Goal: Information Seeking & Learning: Compare options

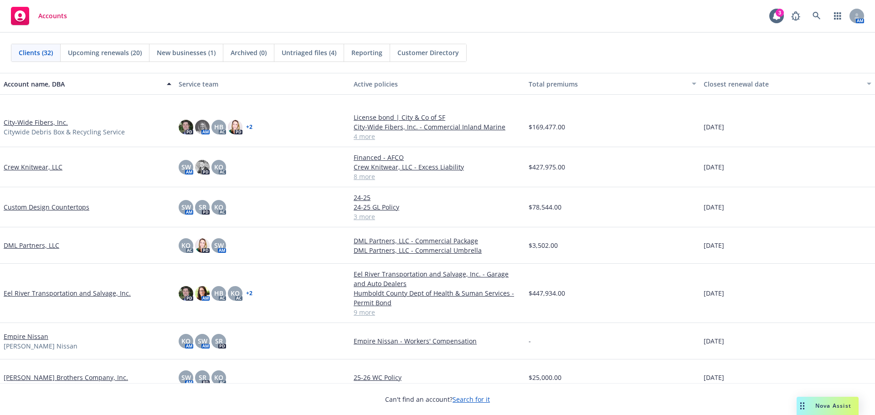
scroll to position [365, 0]
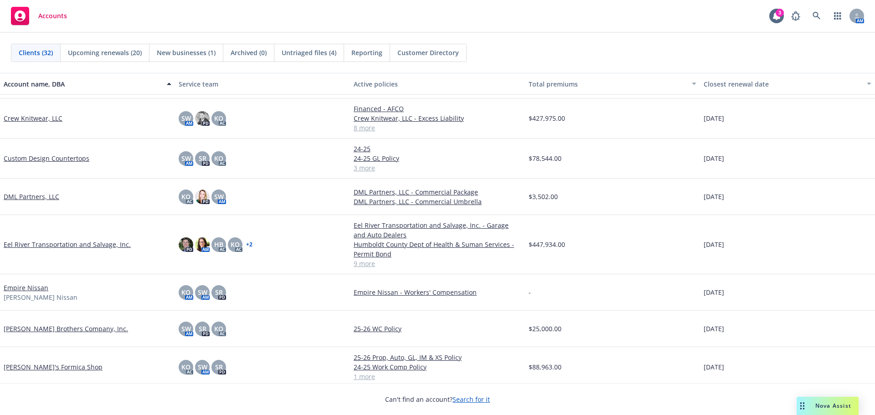
click at [60, 156] on link "Custom Design Countertops" at bounding box center [47, 159] width 86 height 10
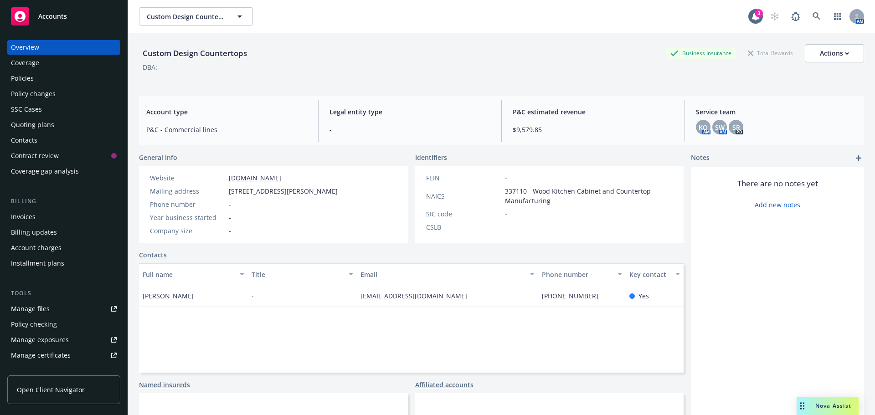
click at [21, 131] on div "Quoting plans" at bounding box center [32, 125] width 43 height 15
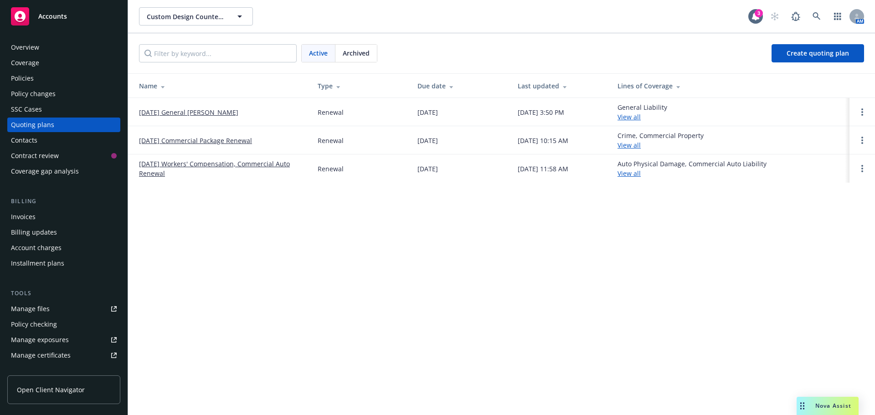
click at [159, 118] on td "10/01/25 General Liability Renewal" at bounding box center [219, 112] width 182 height 28
click at [159, 116] on link "10/01/25 General Liability Renewal" at bounding box center [188, 113] width 99 height 10
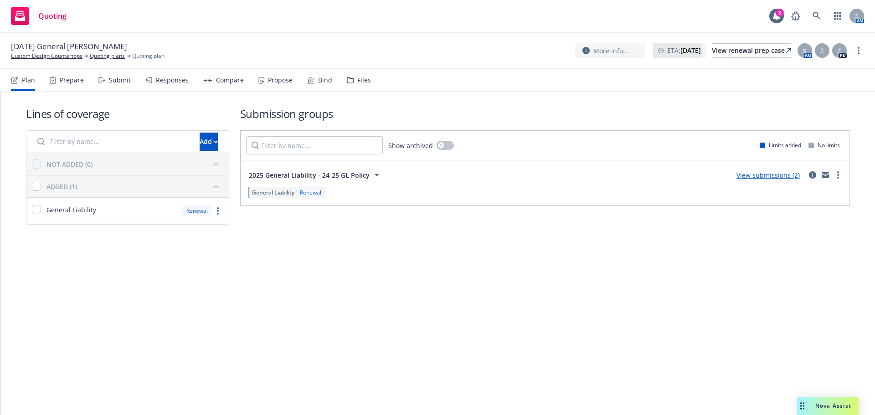
click at [156, 82] on div "Responses" at bounding box center [172, 80] width 33 height 7
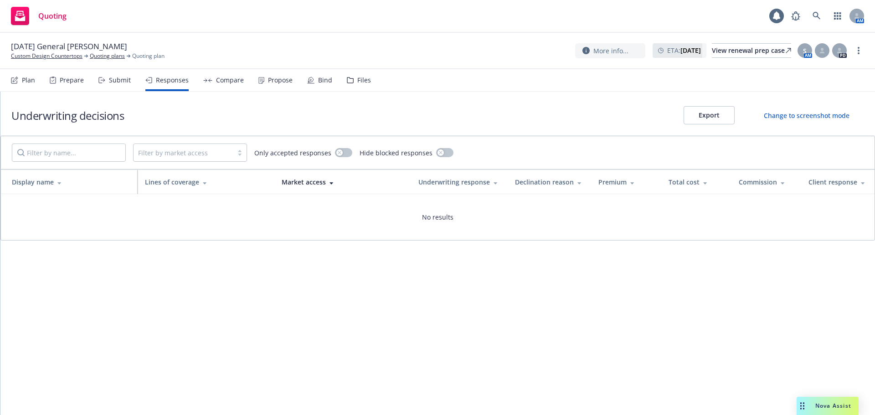
click at [127, 83] on div "Submit" at bounding box center [120, 80] width 22 height 7
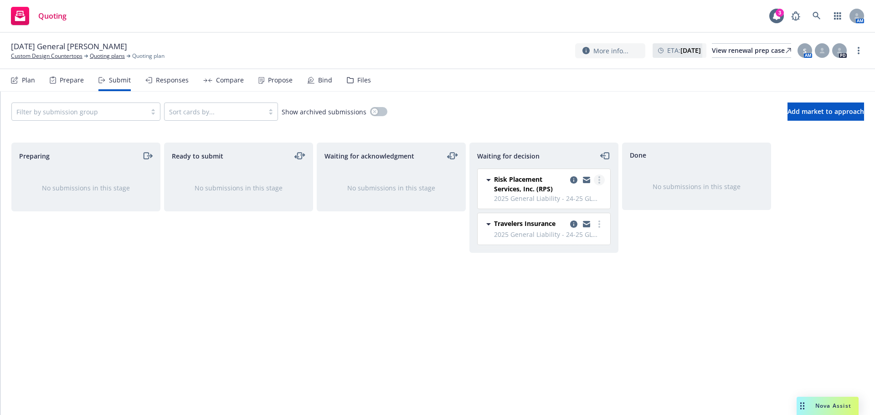
click at [597, 181] on link "more" at bounding box center [599, 180] width 11 height 11
click at [583, 239] on span "Add accepted decision" at bounding box center [558, 235] width 91 height 9
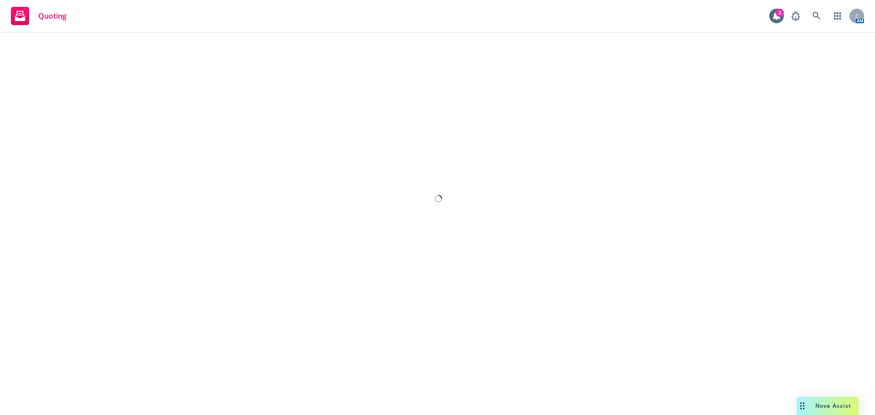
select select "12"
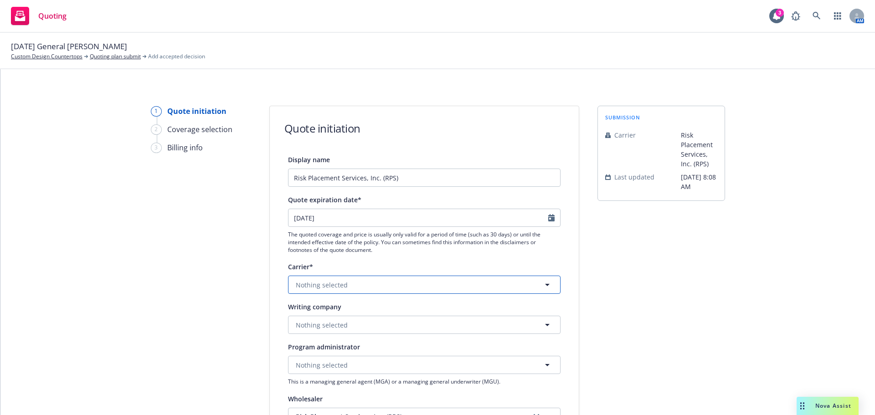
click at [363, 281] on button "Nothing selected" at bounding box center [424, 285] width 273 height 18
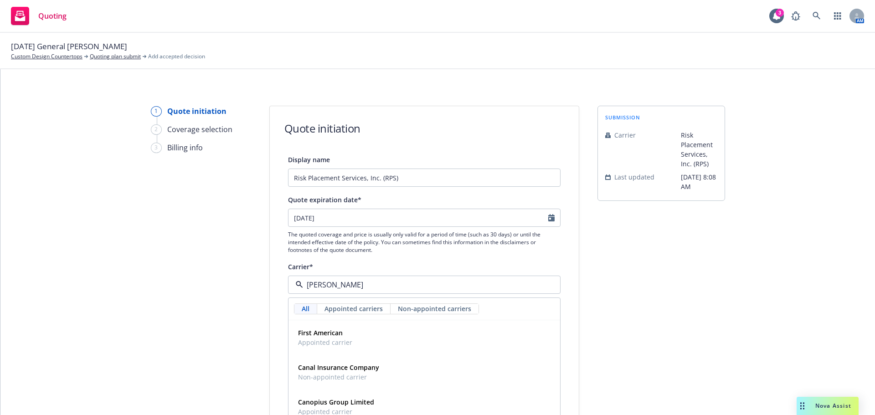
type input "canop"
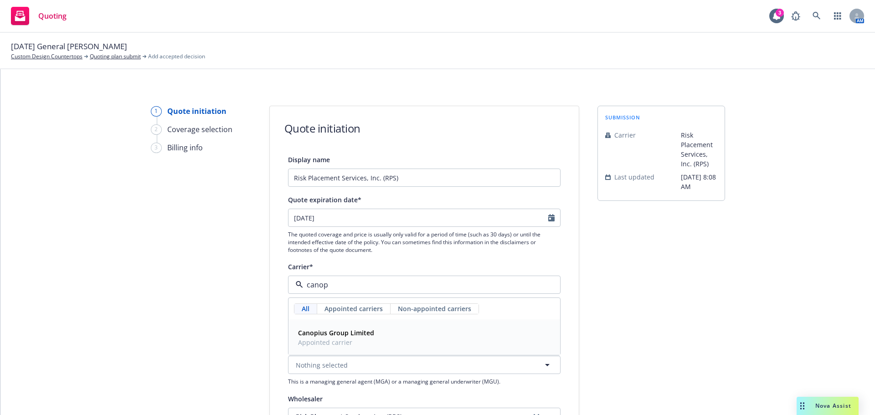
click at [357, 333] on strong "Canopius Group Limited" at bounding box center [336, 333] width 76 height 9
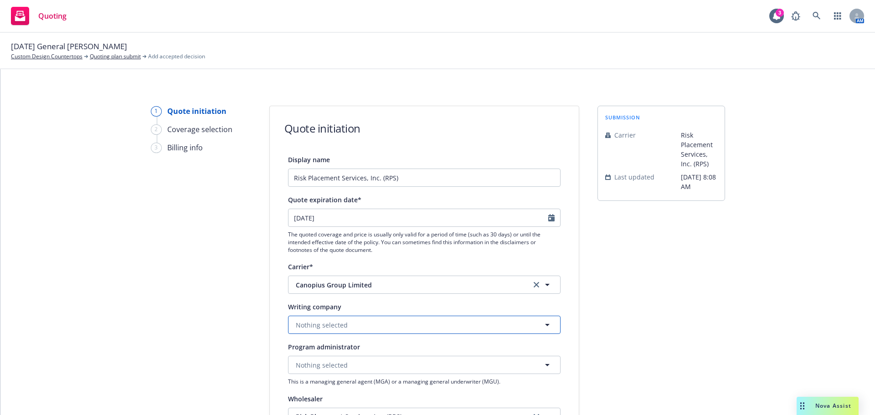
click at [357, 331] on button "Nothing selected" at bounding box center [424, 325] width 273 height 18
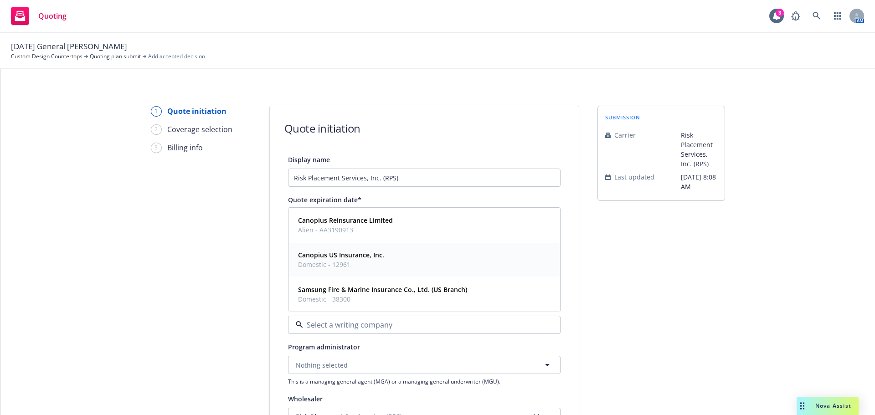
click at [332, 257] on strong "Canopius US Insurance, Inc." at bounding box center [341, 255] width 86 height 9
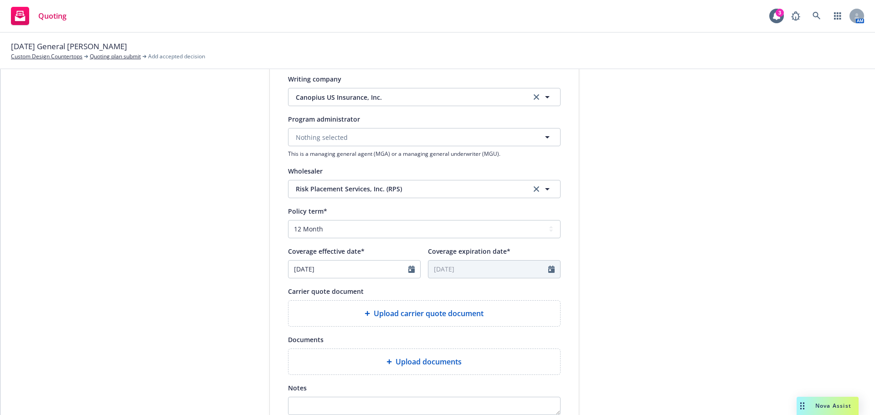
scroll to position [319, 0]
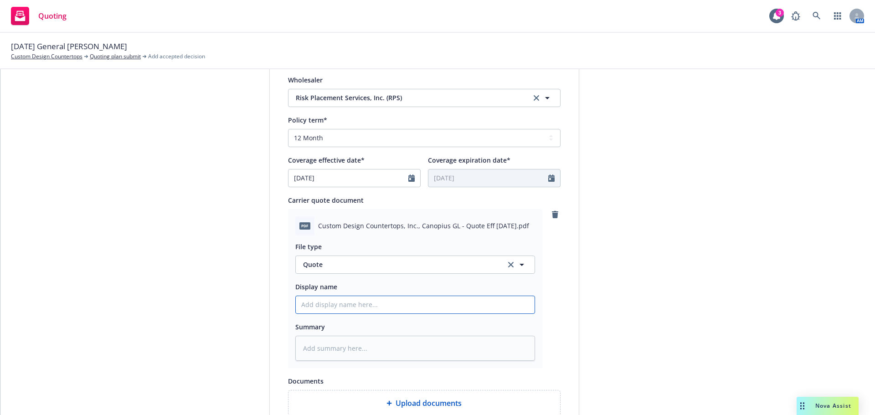
drag, startPoint x: 339, startPoint y: 306, endPoint x: 324, endPoint y: 303, distance: 15.4
click at [339, 306] on input "Display name" at bounding box center [415, 304] width 239 height 17
type textarea "x"
type input "2"
type textarea "x"
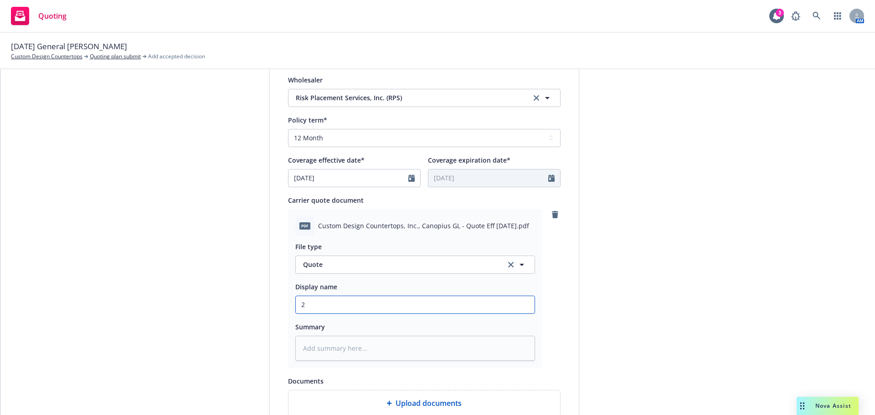
type input "25"
type textarea "x"
type input "25-"
type textarea "x"
type input "25-2"
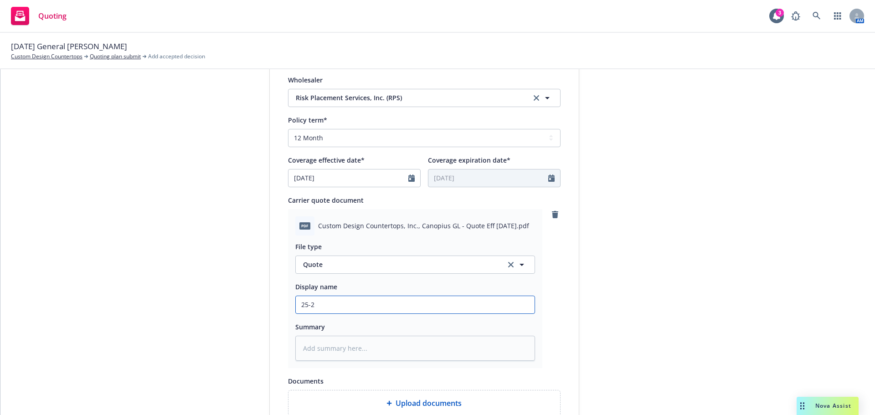
type textarea "x"
type input "25-26"
type textarea "x"
type input "25-26"
type textarea "x"
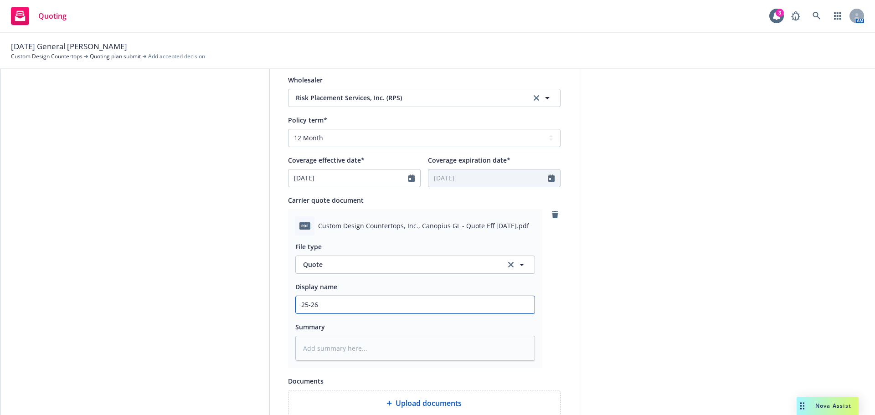
type input "25-26 Q"
type textarea "x"
type input "25-26 Qu"
type textarea "x"
type input "25-26 Quo"
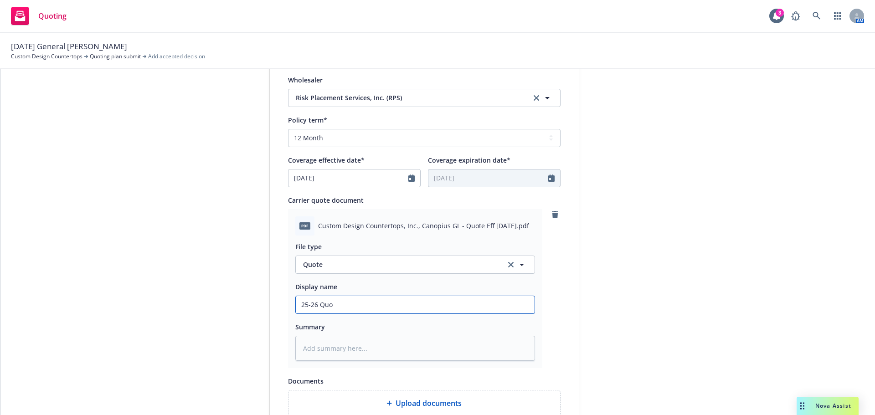
type textarea "x"
type input "25-26 Quote"
type textarea "x"
type input "25-26 Quote"
type textarea "x"
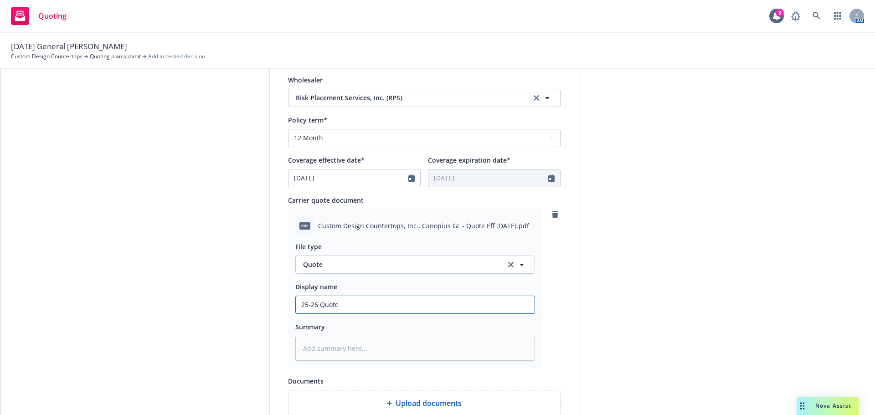
type input "25-26 Quote B"
type textarea "x"
type input "25-26 Quote"
type textarea "x"
type input "25-26 Quote C"
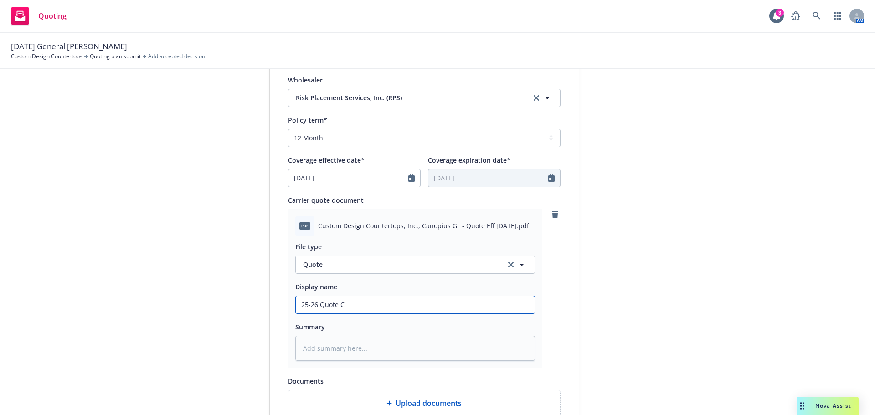
type textarea "x"
type input "25-26 Quote Ca"
type textarea "x"
type input "25-26 Quote Can"
type textarea "x"
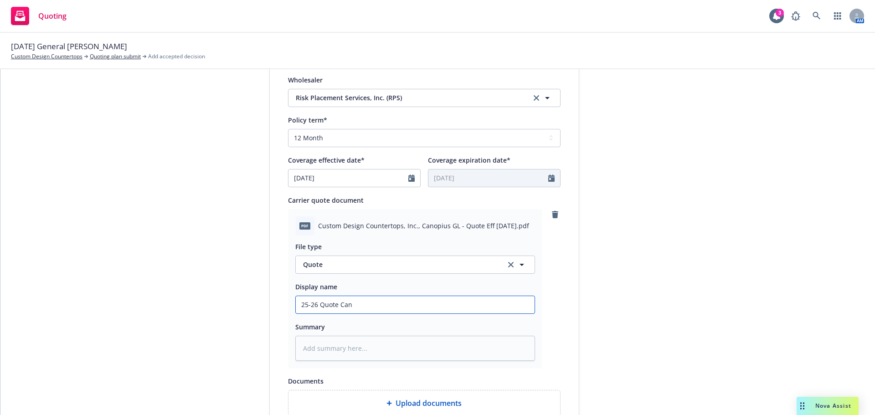
type input "25-26 Quote Cano"
type textarea "x"
type input "25-26 Quote Canop"
type textarea "x"
type input "25-26 Quote Canopi"
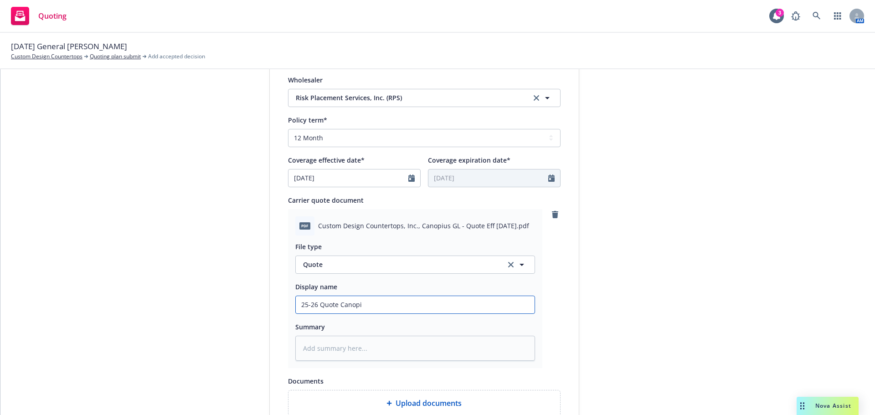
type textarea "x"
type input "25-26 Quote Canopiu"
type textarea "x"
type input "25-26 Quote Canopius"
type textarea "x"
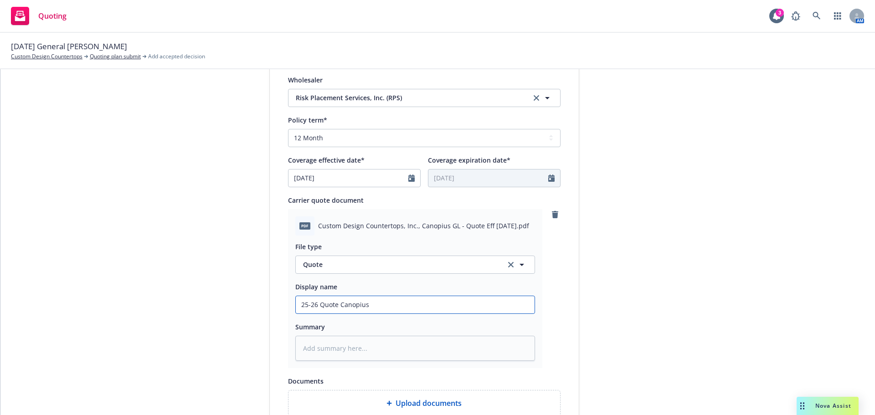
type input "25-26 Quote Canopius"
type textarea "x"
type input "25-26 Quote Canopius G"
type textarea "x"
type input "25-26 Quote Canopius GL"
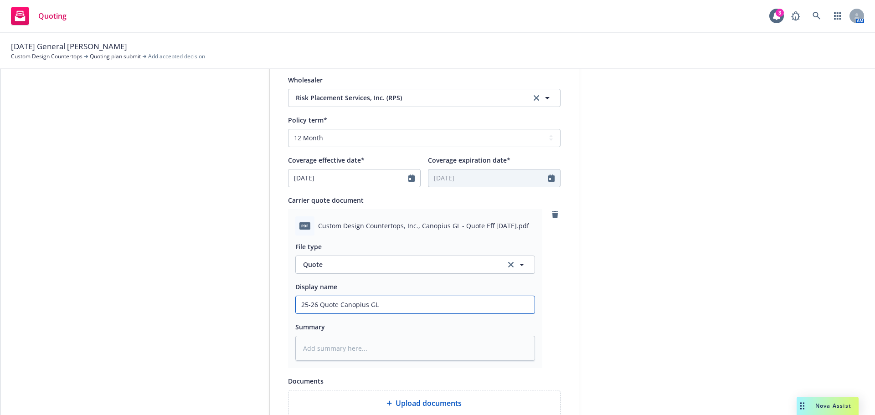
type textarea "x"
type input "25-26 Quote Canopius GL"
type textarea "x"
type input "25-26 Quote Canopius GL -"
type textarea "x"
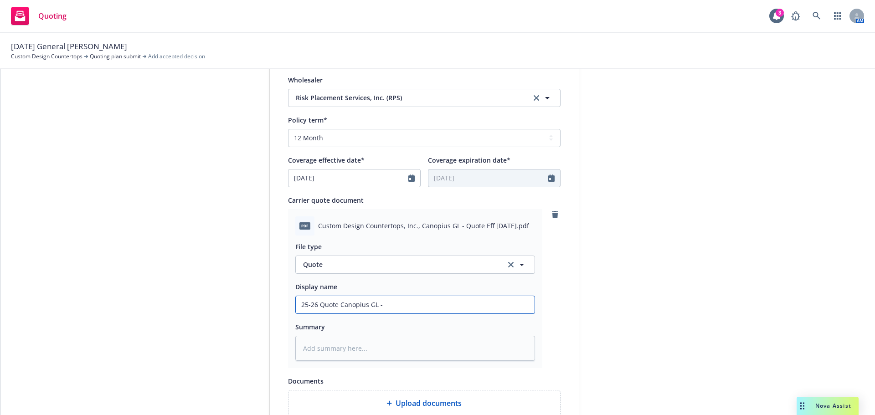
type input "25-26 Quote Canopius GL -"
type textarea "x"
type input "25-26 Quote Canopius GL - $"
type textarea "x"
type input "25-26 Quote Canopius GL - $2"
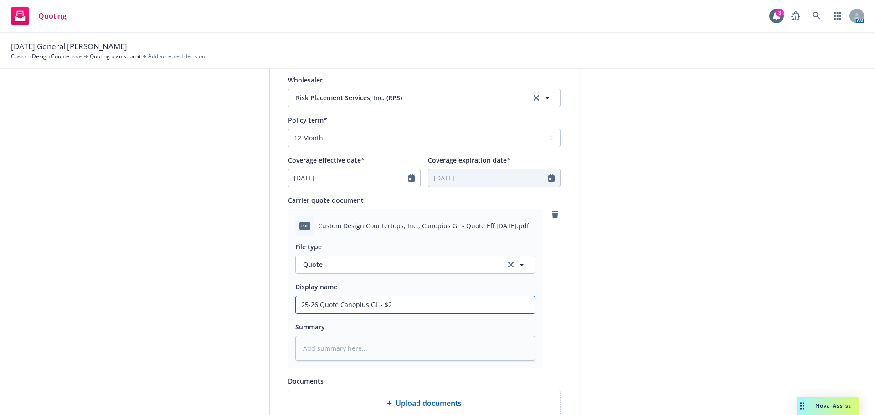
type textarea "x"
type input "25-26 Quote Canopius GL - $20"
type textarea "x"
type input "25-26 Quote Canopius GL - $20,"
type textarea "x"
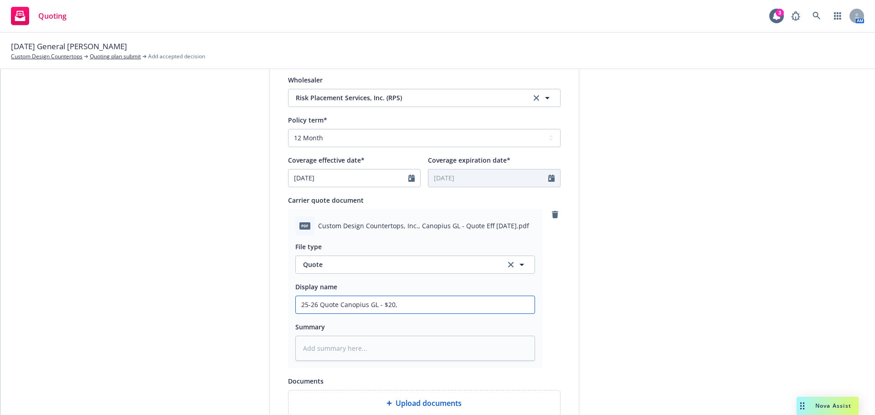
type input "25-26 Quote Canopius GL - $20,6"
type textarea "x"
type input "25-26 Quote Canopius GL - $20,69"
type textarea "x"
type input "25-26 Quote Canopius GL - $20,6"
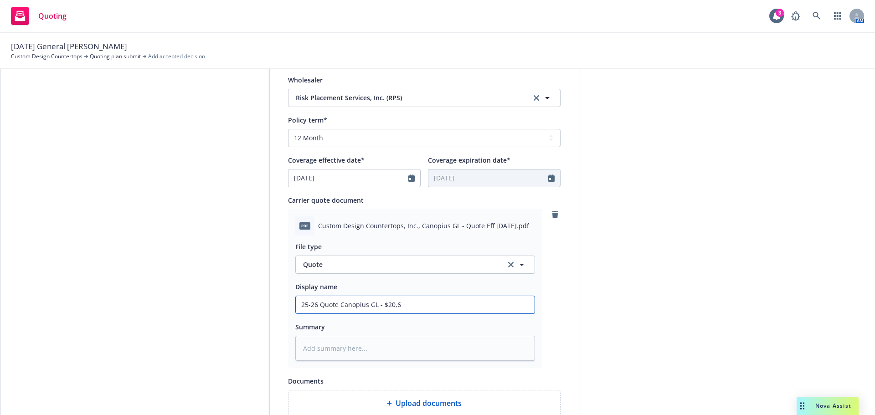
type textarea "x"
type input "25-26 Quote Canopius GL - $20,69"
type textarea "x"
type input "25-26 Quote Canopius GL - $20,699"
type textarea "x"
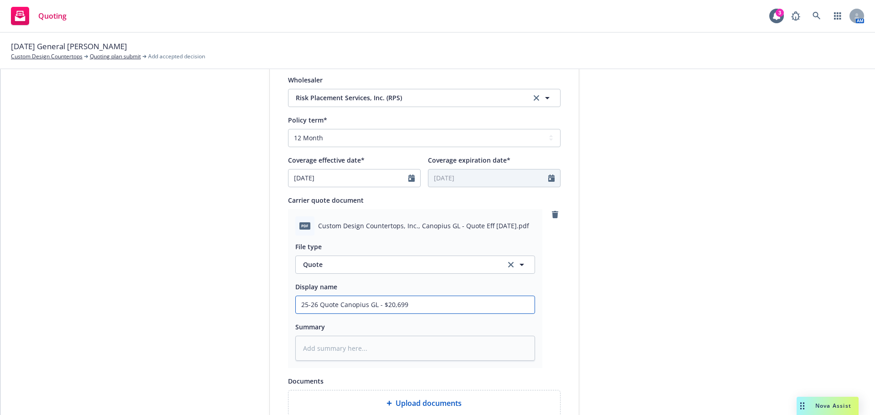
type input "25-26 Quote Canopius GL - $20,699."
type textarea "x"
type input "25-26 Quote Canopius GL - $20,699.9"
type textarea "x"
type input "25-26 Quote Canopius GL - $20,699.97"
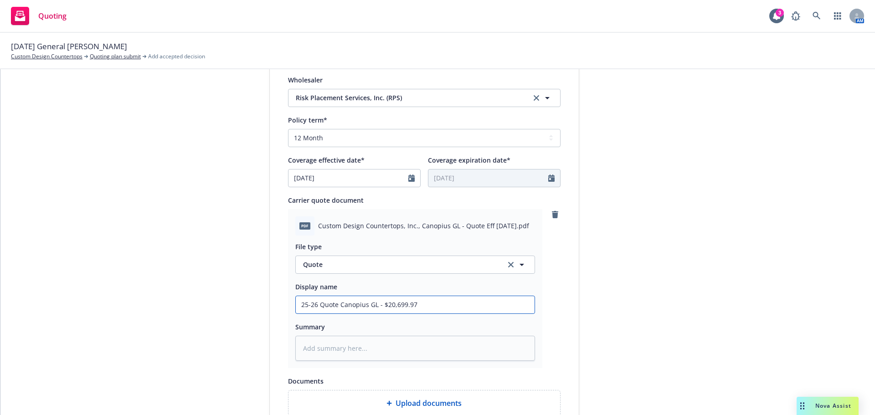
type textarea "x"
type input "25-26 Quote Canopius GL - $20,699.97"
type textarea "x"
type input "25-26 Quote Canopius GL - $20,699.97 @"
type textarea "x"
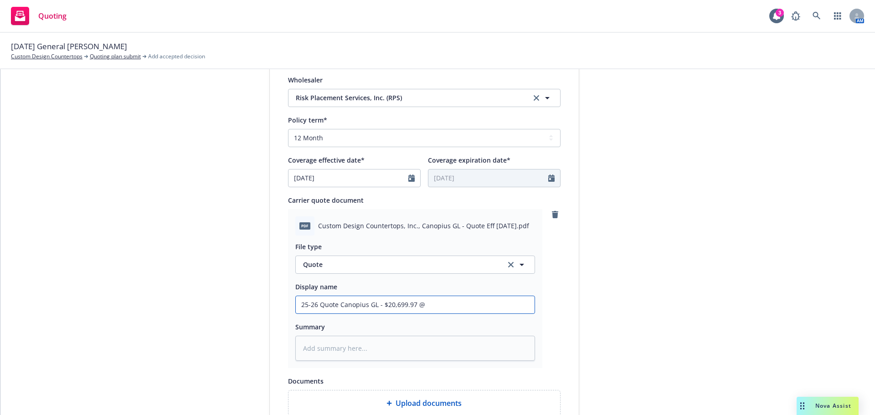
type input "25-26 Quote Canopius GL - $20,699.97 @"
type textarea "x"
type input "25-26 Quote Canopius GL - $20,699.97 @ 1"
type textarea "x"
type input "25-26 Quote Canopius GL - $20,699.97 @ 11"
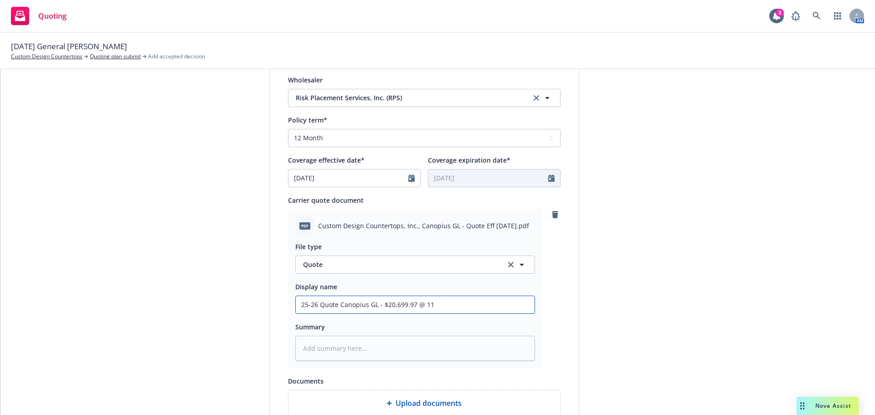
type textarea "x"
type input "25-26 Quote Canopius GL - $20,699.97 @ 11."
type textarea "x"
type input "25-26 Quote Canopius GL - $20,699.97 @ 11.5"
type textarea "x"
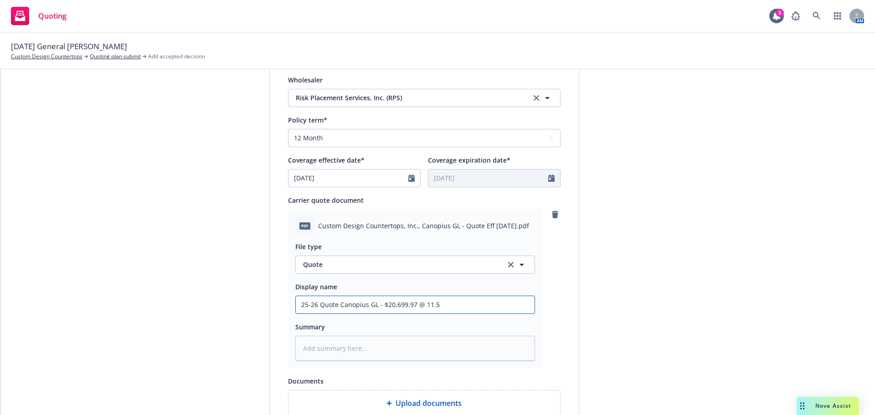
type input "25-26 Quote Canopius GL - $20,699.97 @ 11.5%"
type textarea "x"
type input "25-26 Quote Canopius GL - $20,699.97 @ 11.5%"
type textarea "x"
type input "25-26 Quote Canopius GL - $20,699.97 @ 11.5% c"
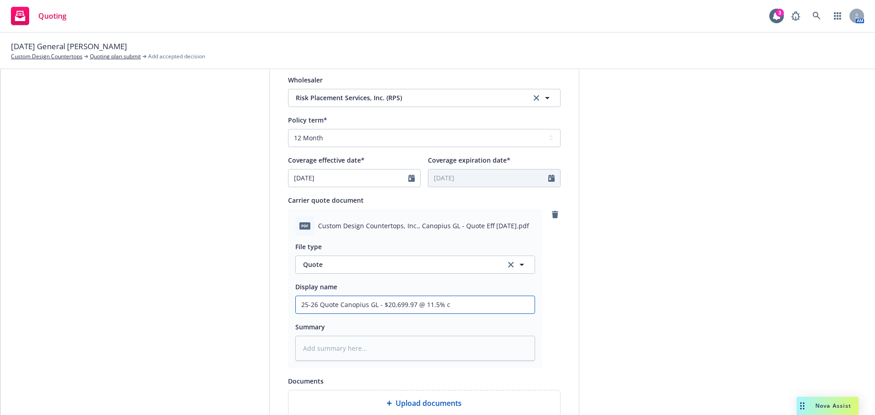
type textarea "x"
type input "25-26 Quote Canopius GL - $20,699.97 @ 11.5% co"
type textarea "x"
type input "25-26 Quote Canopius GL - $20,699.97 @ 11.5% com"
type textarea "x"
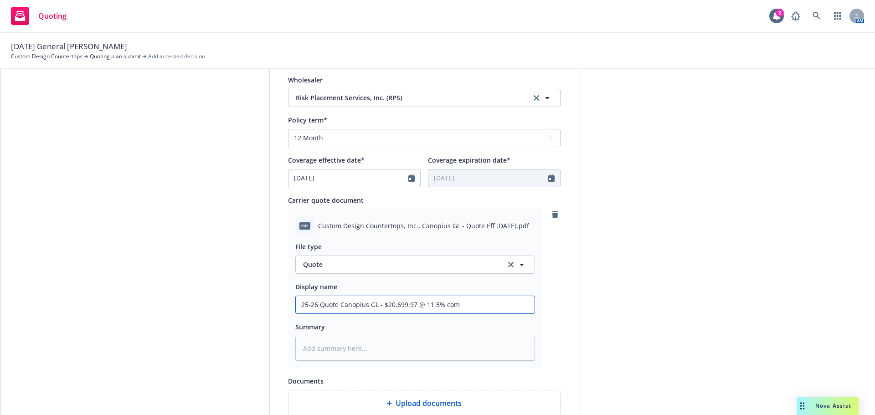
type input "25-26 Quote Canopius GL - $20,699.97 @ 11.5% comm"
type textarea "x"
type input "25-26 Quote Canopius GL - $20,699.97 @ 11.5% comm"
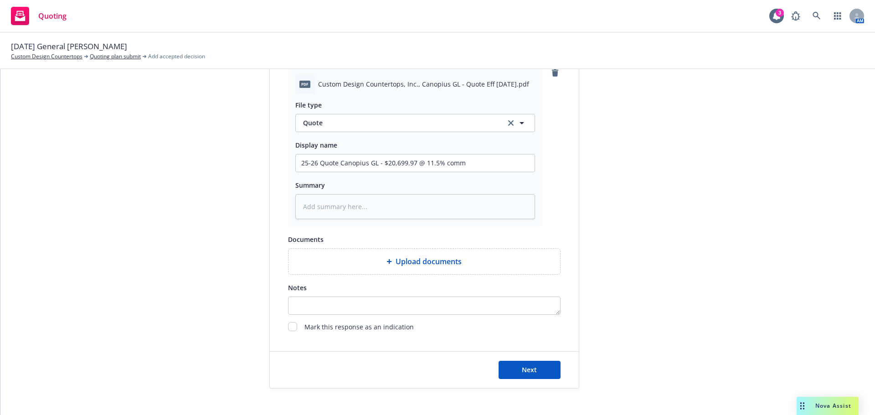
scroll to position [471, 0]
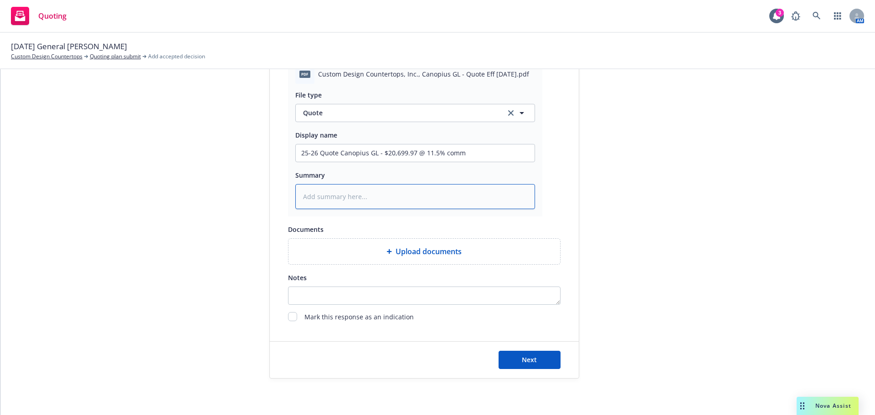
type textarea "x"
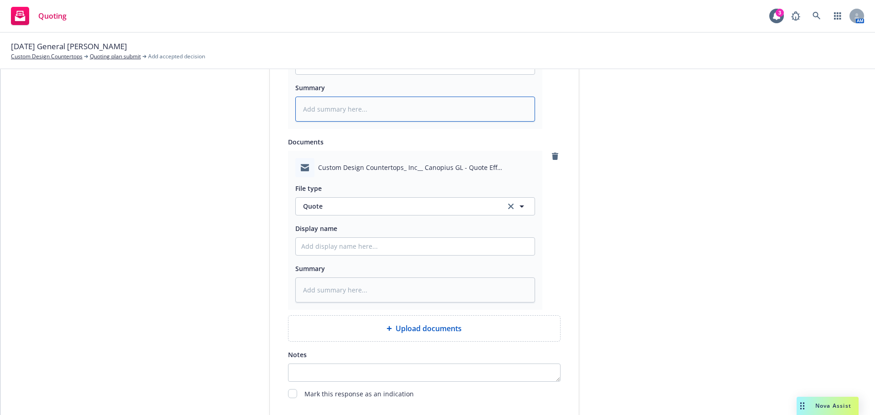
scroll to position [562, 0]
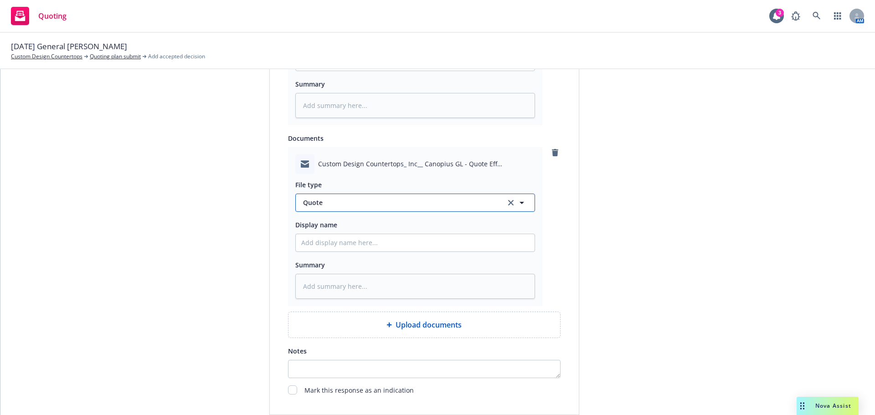
click at [337, 210] on button "Quote" at bounding box center [415, 203] width 240 height 18
type input "em"
click at [379, 235] on div "Email" at bounding box center [415, 228] width 239 height 24
click at [343, 245] on input "Display name" at bounding box center [415, 242] width 239 height 17
type textarea "x"
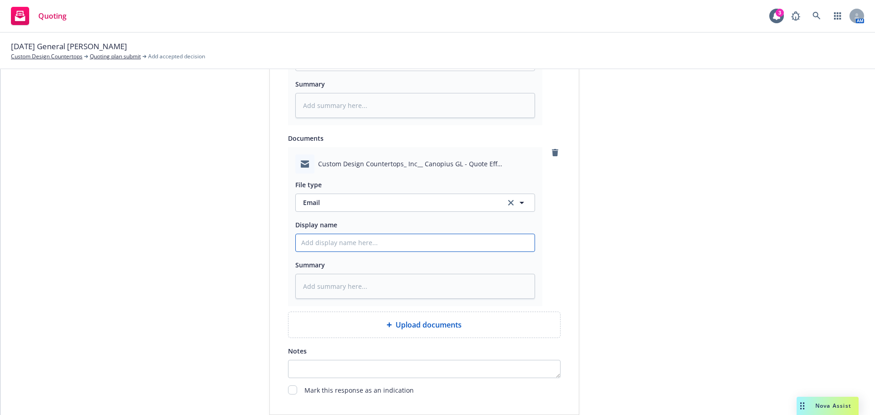
type input "R"
type textarea "x"
type input "Re"
type textarea "x"
type input "Rec'"
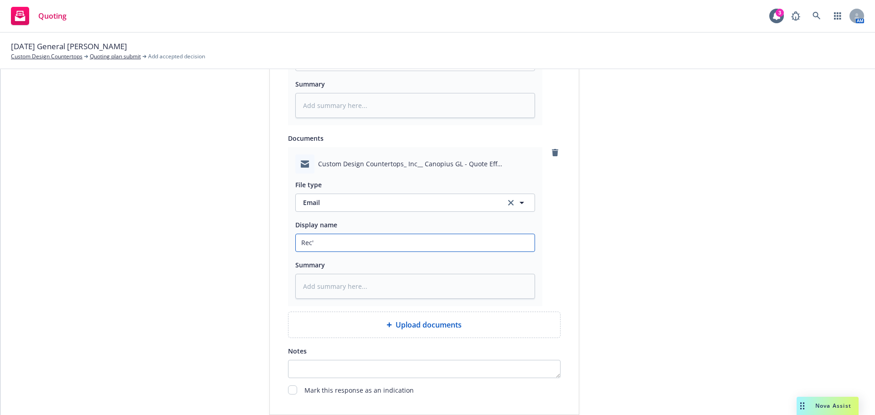
type textarea "x"
type input "Rec'd"
type textarea "x"
type input "Rec'd"
type textarea "x"
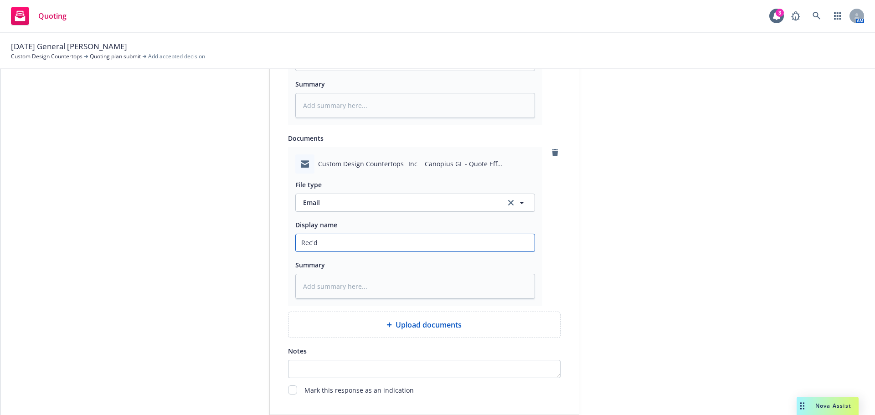
type input "Rec'd 2"
type textarea "x"
type input "Rec'd 25"
type textarea "x"
type input "Rec'd 25-"
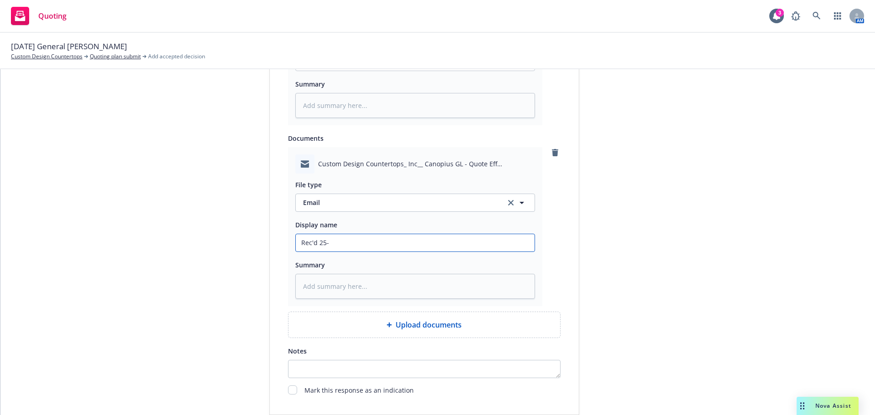
type textarea "x"
type input "Rec'd 25-2"
type textarea "x"
type input "Rec'd 25-2"
type textarea "x"
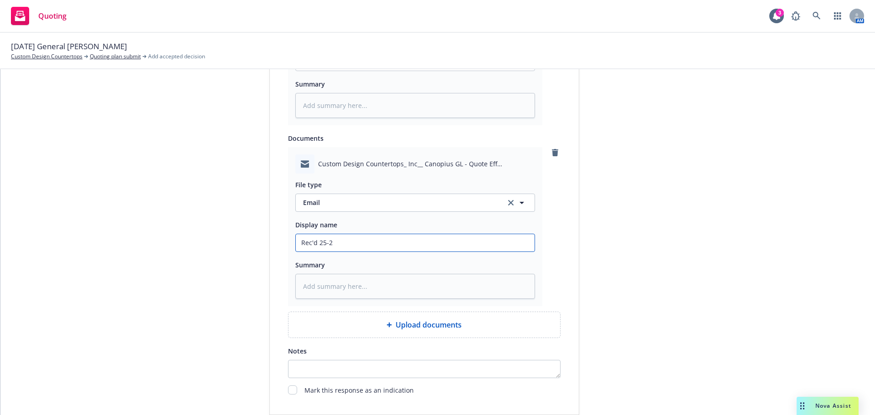
type input "Rec'd 25-2 6"
type textarea "x"
type input "Rec'd 25-2"
type textarea "x"
type input "Rec'd 25-2"
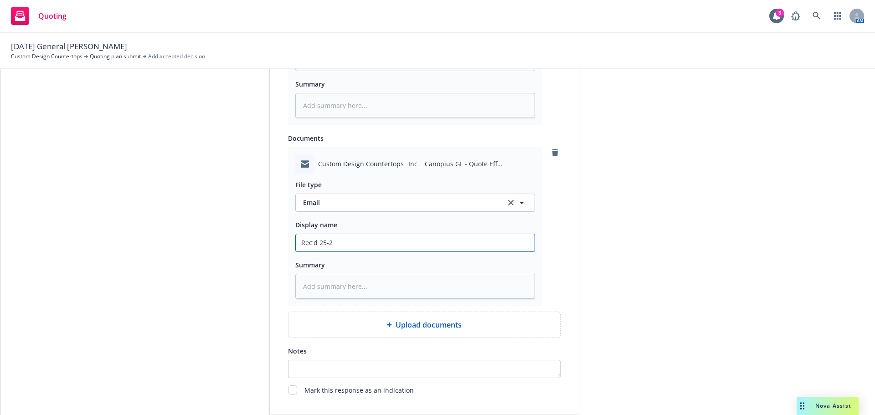
type textarea "x"
type input "Rec'd 25-26"
type textarea "x"
type input "Rec'd 25-26"
type textarea "x"
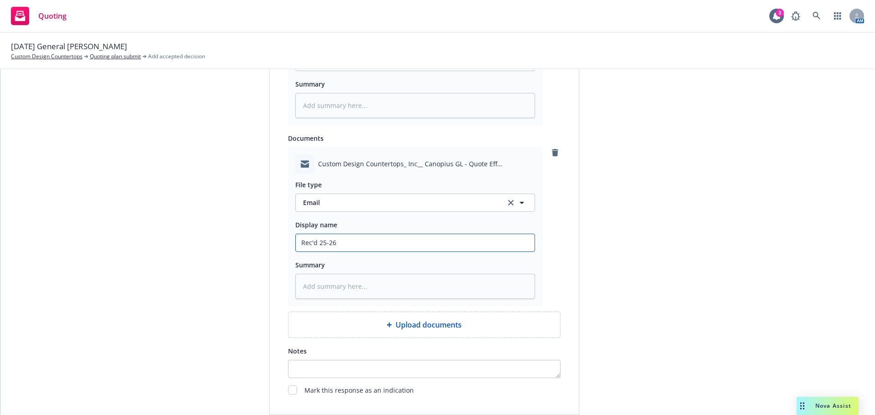
type input "Rec'd 25-26 A"
type textarea "x"
type input "Rec'd 25-26 Al"
type textarea "x"
type input "Rec'd 25-26 Alt"
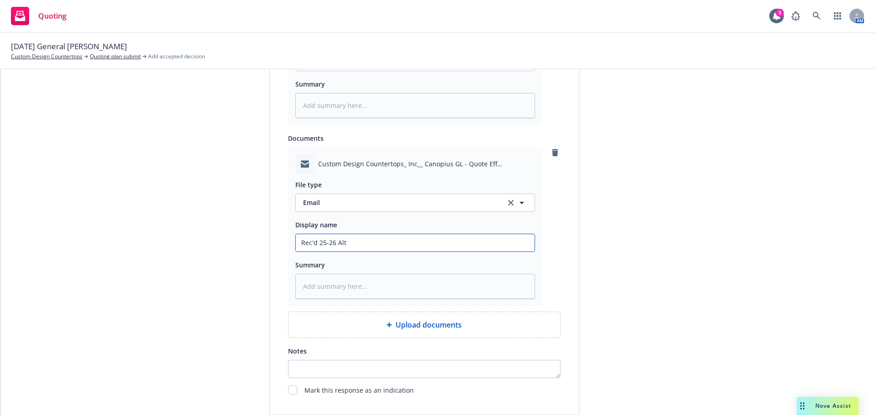
type textarea "x"
type input "Rec'd 25-26 Altn"
type textarea "x"
type input "Rec'd 25-26 Altne"
type textarea "x"
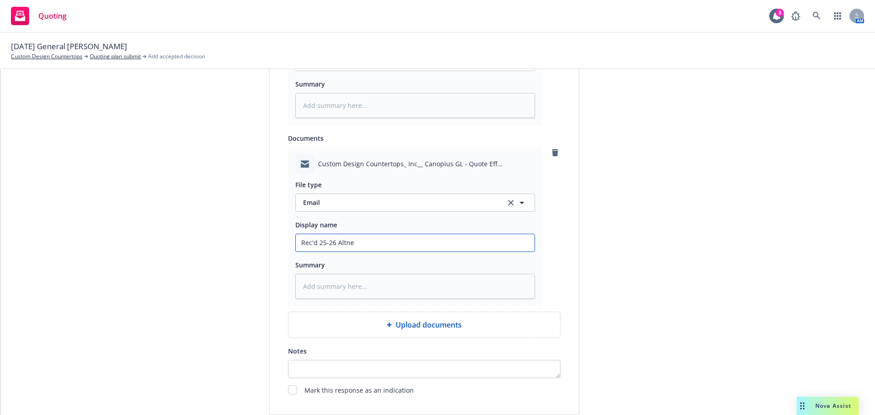
type input "Rec'd 25-26 Altner"
type textarea "x"
type input "Rec'd 25-26 Altne"
type textarea "x"
type input "Rec'd 25-26 Altn"
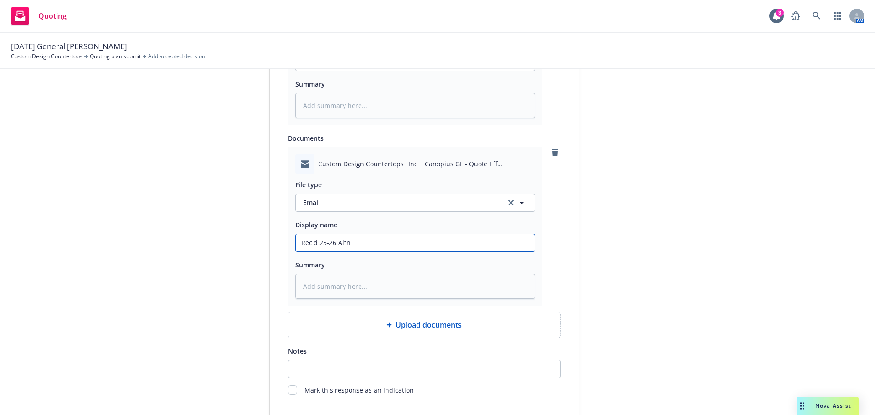
type textarea "x"
type input "Rec'd 25-26 Alt"
type textarea "x"
type input "Rec'd 25-26 Al"
type textarea "x"
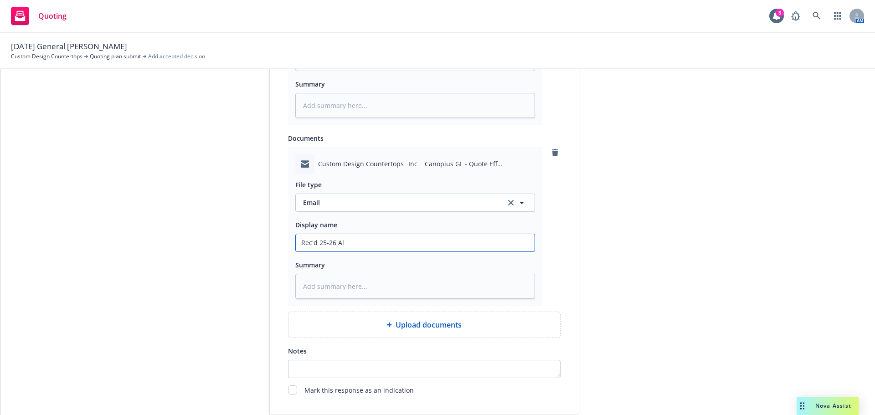
type input "Rec'd 25-26 Ale"
type textarea "x"
type input "Rec'd 25-26 Alen"
type textarea "x"
type input "Rec'd 25-26 Ale"
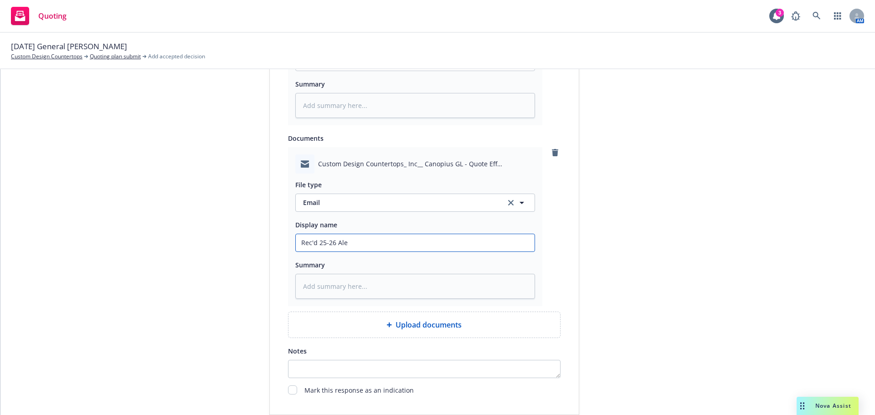
type textarea "x"
type input "Rec'd 25-26 Al"
type textarea "x"
type input "Rec'd 25-26 Alt"
type textarea "x"
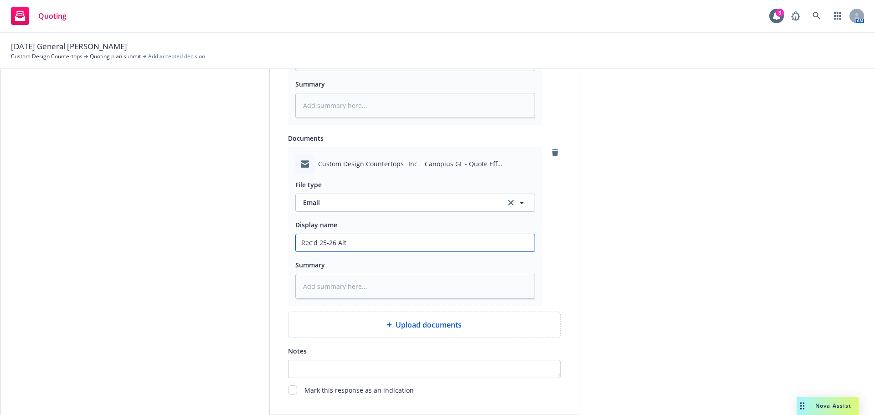
type input "Rec'd 25-26 Alte"
type textarea "x"
type input "Rec'd 25-26 Alter"
type textarea "x"
type input "Rec'd 25-26 Alte"
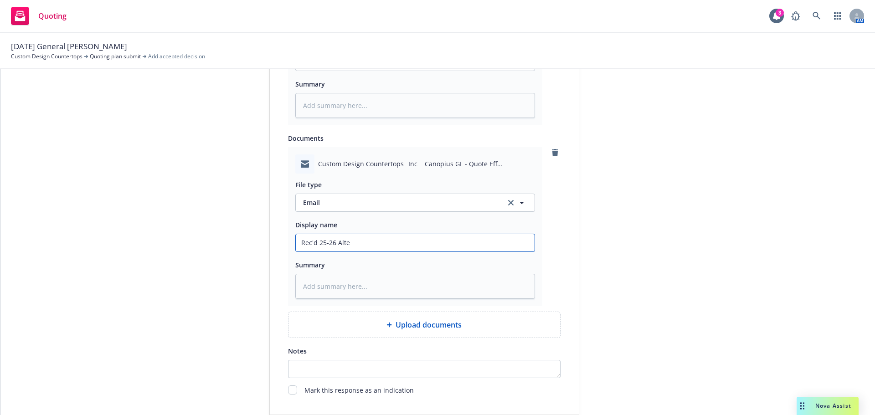
type textarea "x"
type input "Rec'd 25-26 Alten"
type textarea "x"
type input "Rec'd 25-26 Altena"
type textarea "x"
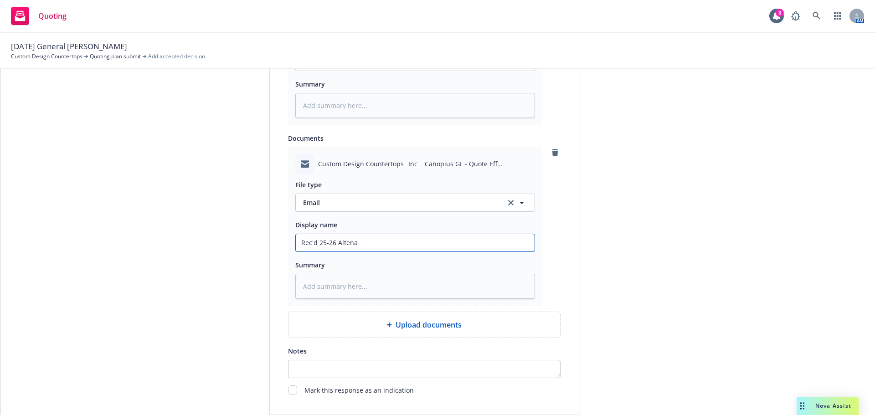
type input "Rec'd 25-26 Altenat"
type textarea "x"
type input "Rec'd 25-26 Altenate"
type textarea "x"
type input "Rec'd 25-26 Altenate"
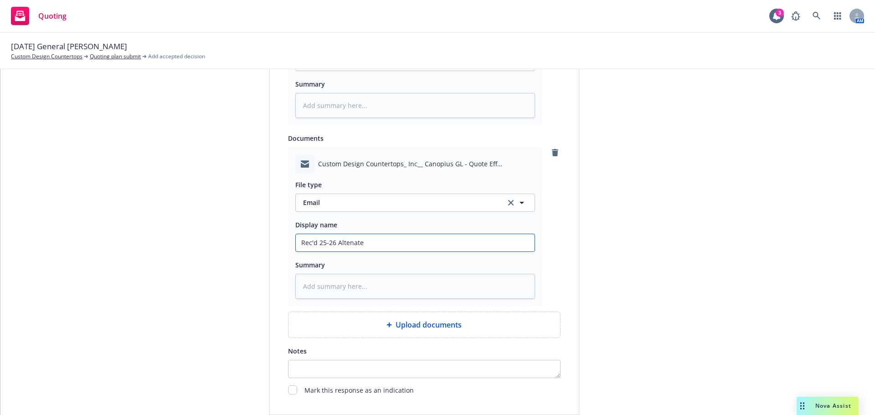
type textarea "x"
type input "Rec'd 25-26 Altenate G"
type textarea "x"
type input "Rec'd 25-26 Altenate GL"
type textarea "x"
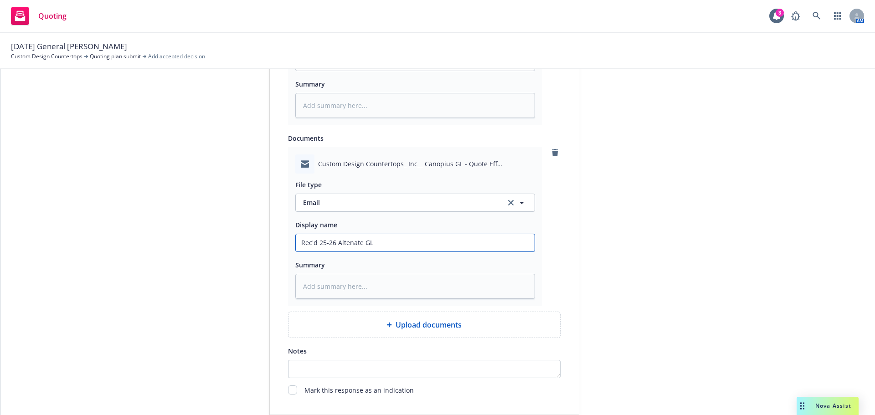
type input "Rec'd 25-26 Altenate GL"
type textarea "x"
type input "Rec'd 25-26 Altenate GL q"
type textarea "x"
type input "Rec'd 25-26 Altenate GL qu"
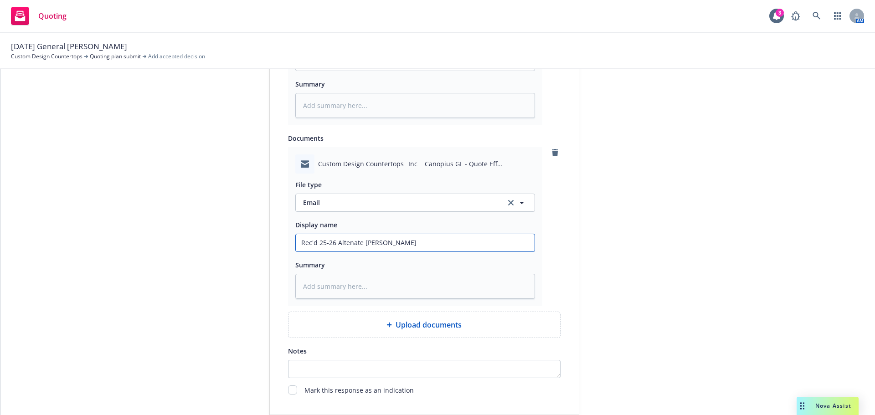
type textarea "x"
type input "Rec'd 25-26 Altenate GL quo"
type textarea "x"
type input "Rec'd 25-26 Altenate GL quot"
paste textarea "Hi Stephanie, Attached for your review is the General Liability proposal from C…"
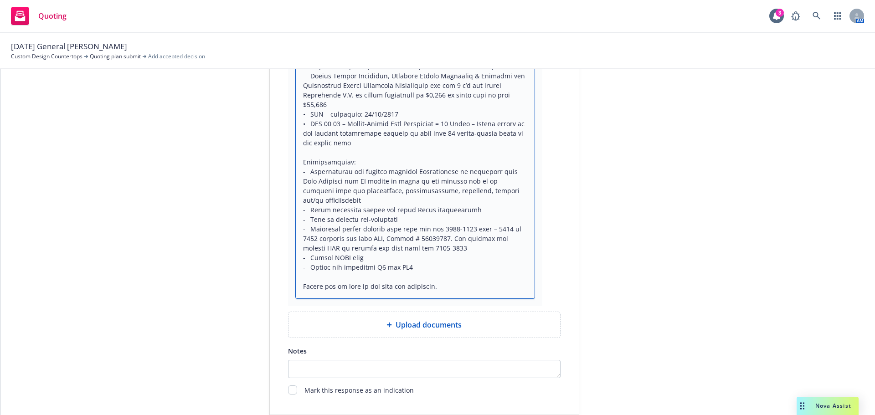
scroll to position [1382, 0]
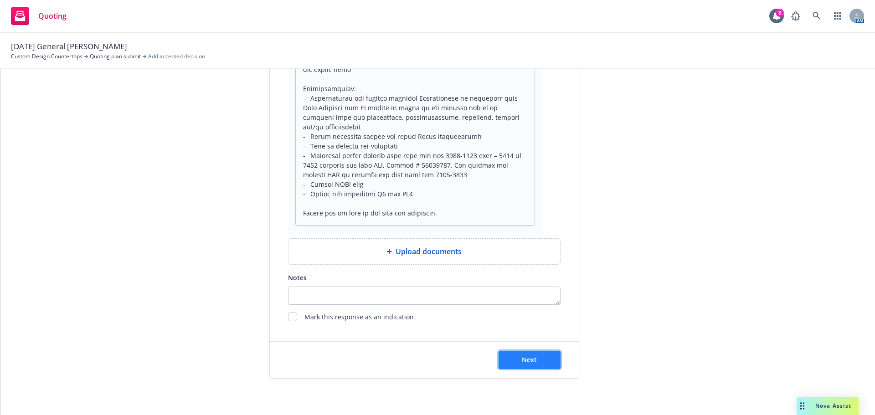
click at [541, 360] on button "Next" at bounding box center [530, 360] width 62 height 18
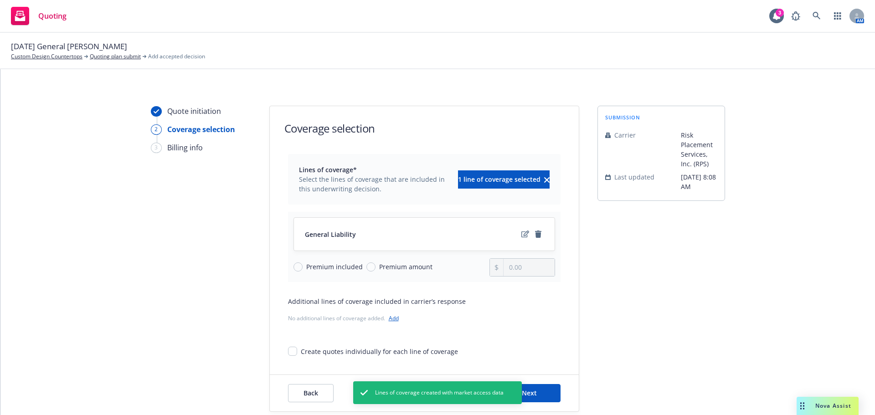
click at [385, 266] on span "Premium amount" at bounding box center [405, 267] width 53 height 10
click at [376, 266] on input "Premium amount" at bounding box center [371, 267] width 9 height 9
click at [512, 271] on input "0.00" at bounding box center [529, 267] width 51 height 17
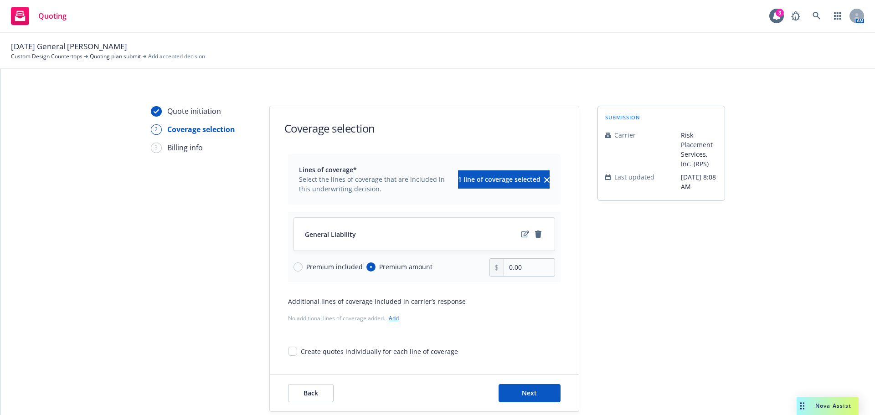
drag, startPoint x: 551, startPoint y: 276, endPoint x: 532, endPoint y: 266, distance: 21.8
click at [544, 274] on div "0.00" at bounding box center [523, 267] width 66 height 18
drag, startPoint x: 527, startPoint y: 264, endPoint x: 503, endPoint y: 262, distance: 24.7
click at [504, 262] on input "0.00" at bounding box center [529, 267] width 51 height 17
click at [512, 388] on button "Next" at bounding box center [530, 393] width 62 height 18
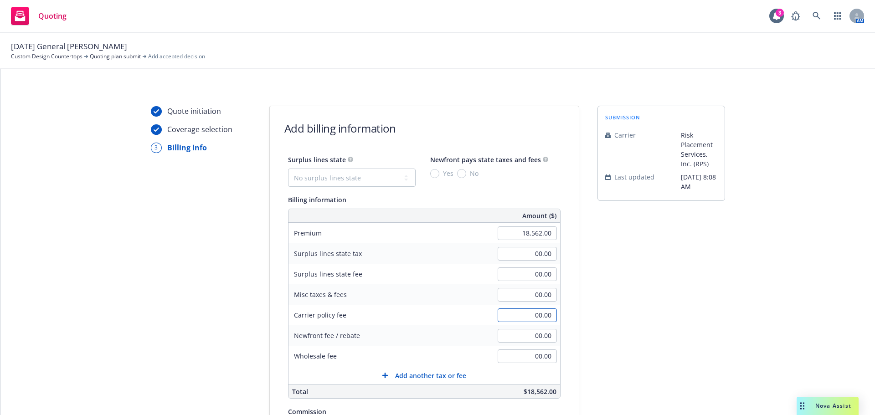
click at [505, 311] on input "00.00" at bounding box center [527, 316] width 59 height 14
click at [402, 176] on select "No surplus lines state Alaska Alabama Arkansas Arizona California Colorado Conn…" at bounding box center [352, 178] width 128 height 18
click at [288, 169] on select "No surplus lines state Alaska Alabama Arkansas Arizona California Colorado Conn…" at bounding box center [352, 178] width 128 height 18
click at [457, 175] on input "No" at bounding box center [461, 173] width 9 height 9
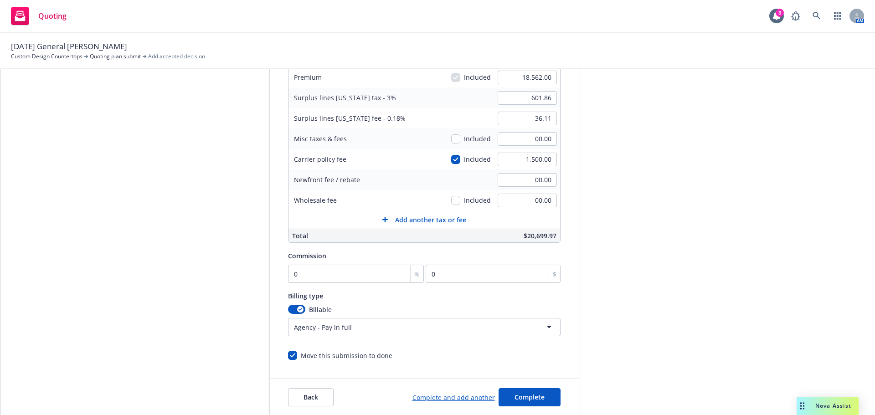
scroll to position [182, 0]
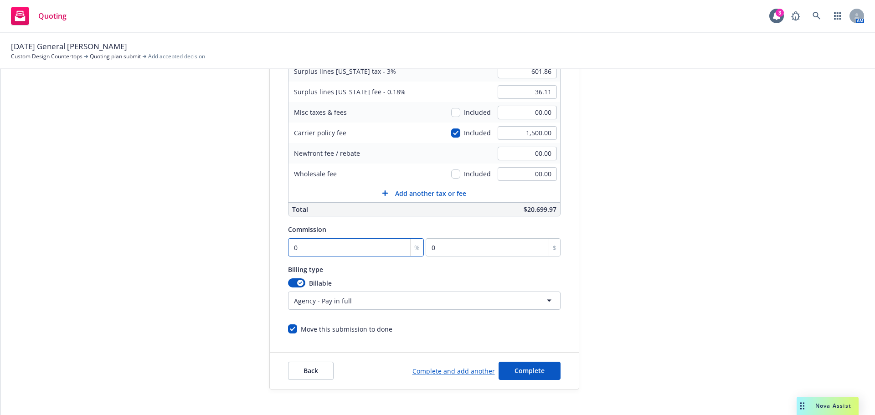
click at [361, 248] on input "0" at bounding box center [356, 247] width 136 height 18
click at [499, 378] on button "Complete" at bounding box center [530, 371] width 62 height 18
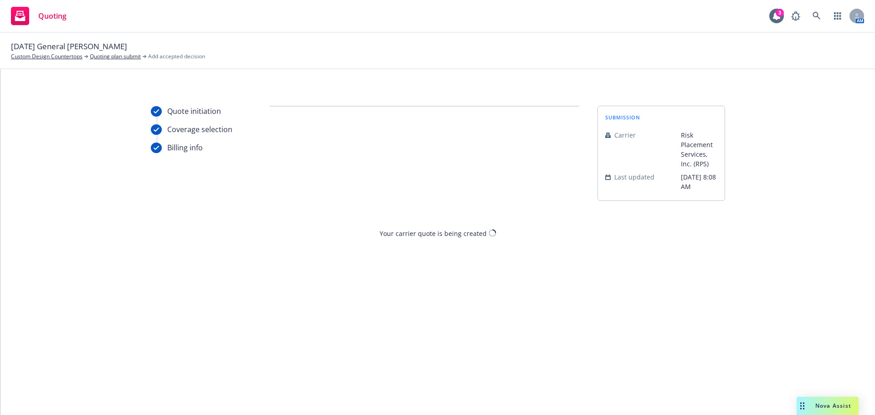
scroll to position [0, 0]
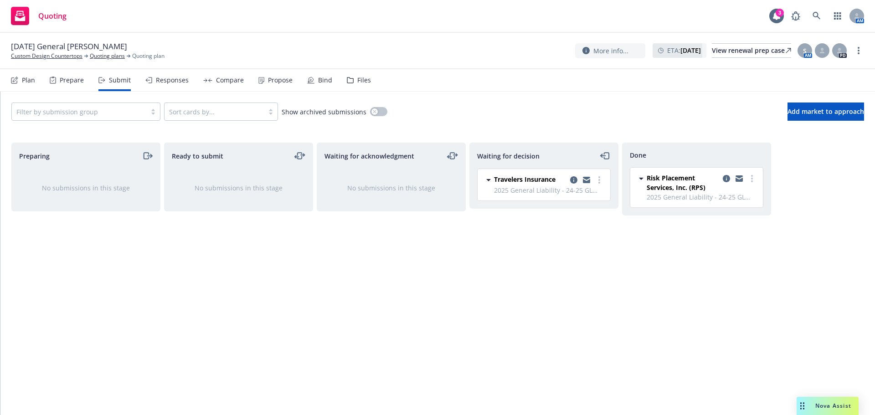
click at [44, 16] on span "Quoting" at bounding box center [52, 15] width 28 height 7
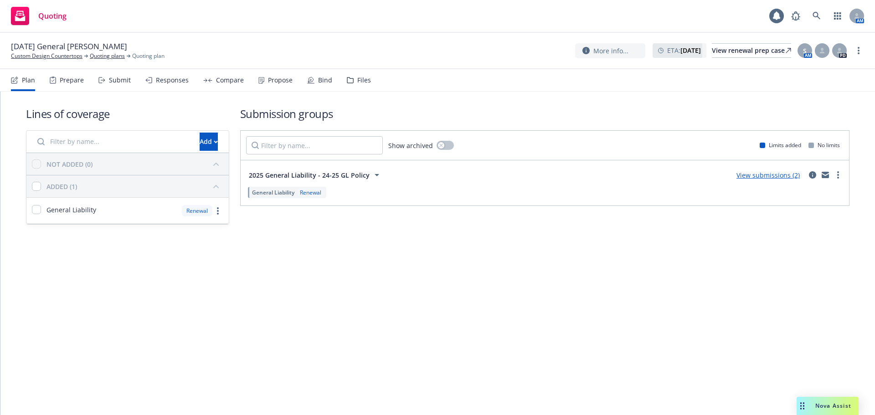
click at [44, 16] on span "Quoting" at bounding box center [52, 15] width 28 height 7
click at [44, 52] on span "10/01/25 General Liability Renewal" at bounding box center [69, 46] width 116 height 11
click at [43, 57] on link "Custom Design Countertops" at bounding box center [47, 56] width 72 height 8
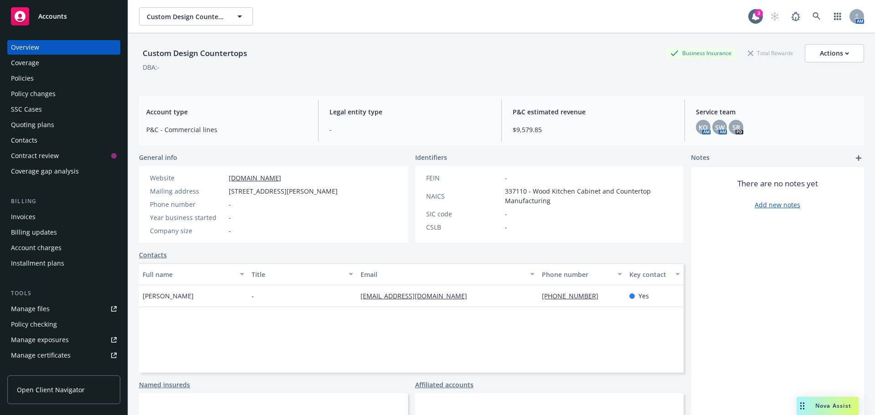
click at [55, 23] on div "Accounts" at bounding box center [64, 16] width 106 height 18
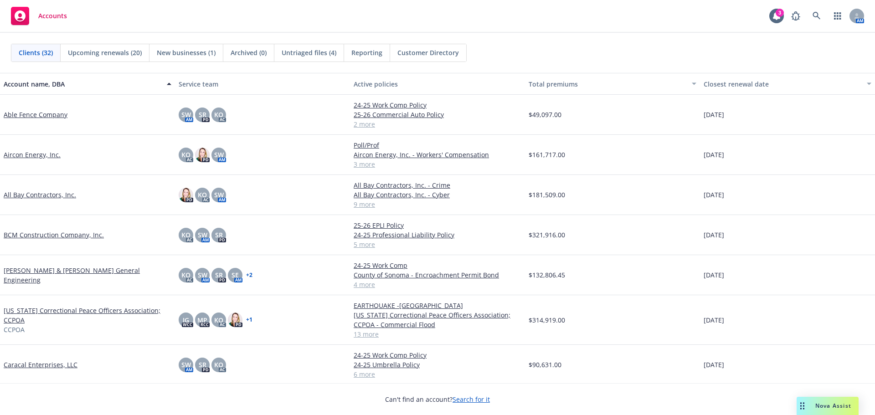
click at [51, 112] on link "Able Fence Company" at bounding box center [36, 115] width 64 height 10
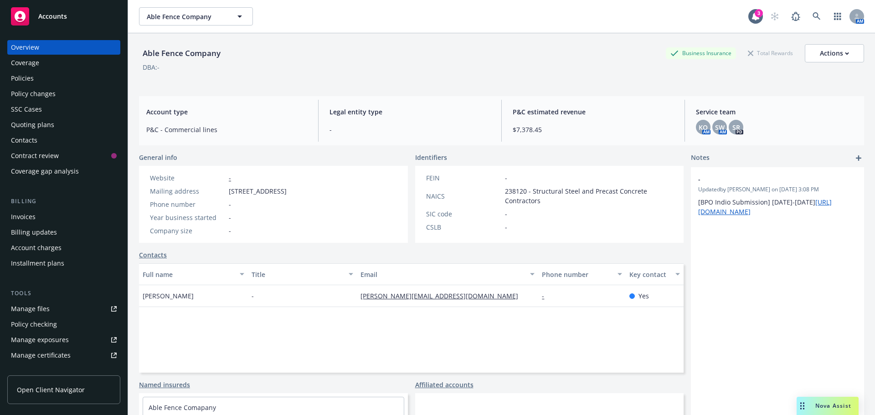
click at [33, 124] on div "Quoting plans" at bounding box center [32, 125] width 43 height 15
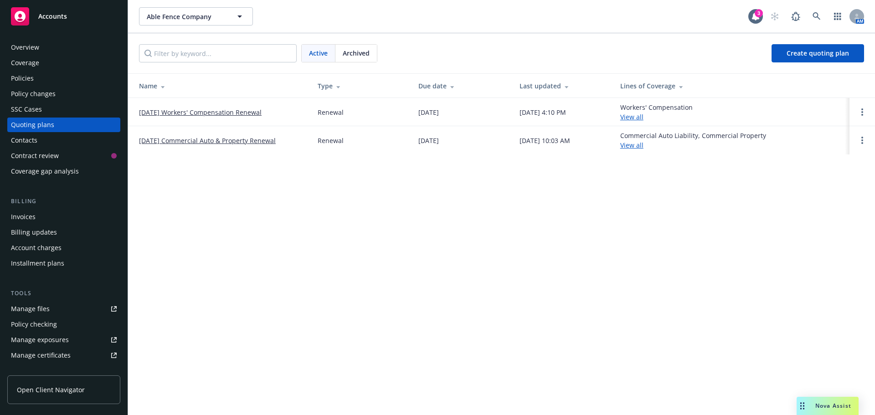
click at [209, 115] on link "10/01/25 Workers' Compensation Renewal" at bounding box center [200, 113] width 123 height 10
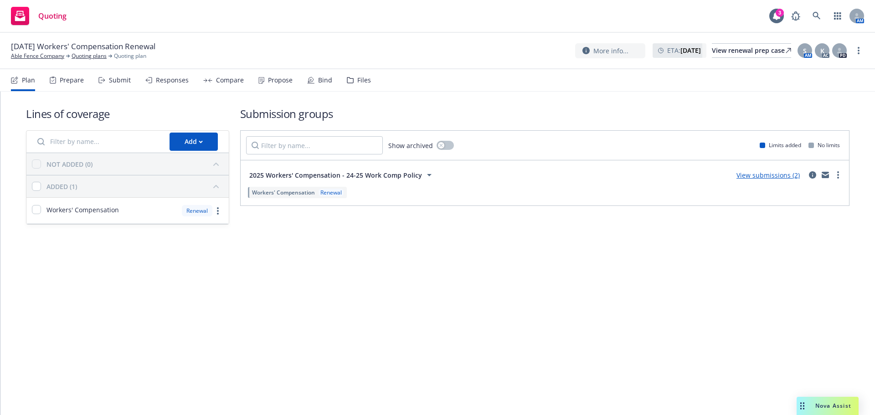
click at [176, 78] on div "Responses" at bounding box center [172, 80] width 33 height 7
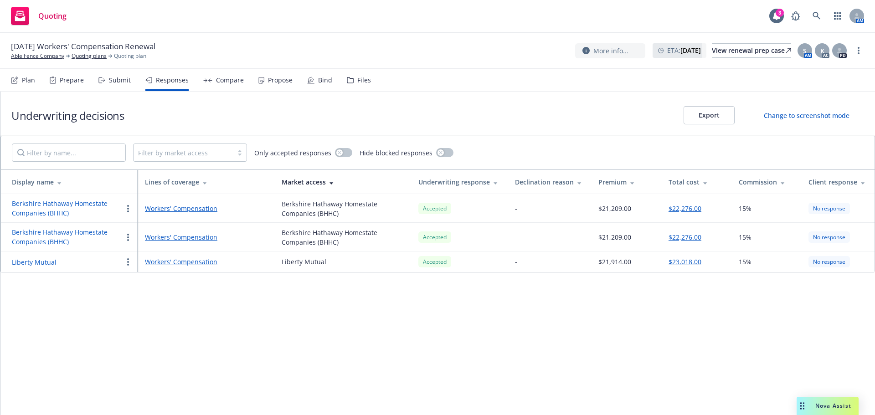
click at [208, 85] on div "Compare" at bounding box center [223, 80] width 41 height 22
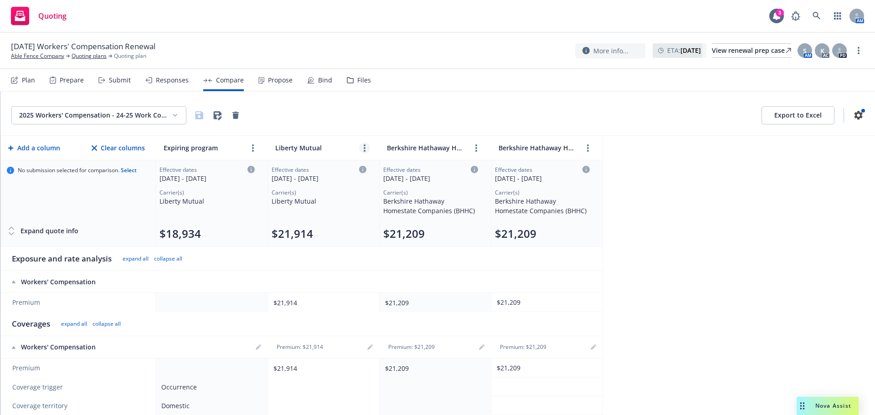
click at [363, 150] on link "more" at bounding box center [364, 148] width 11 height 11
click at [394, 171] on icon "close" at bounding box center [393, 168] width 5 height 5
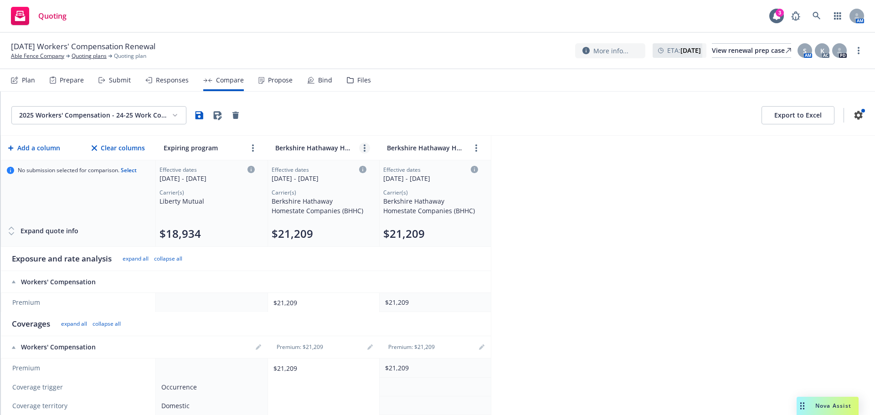
click at [366, 151] on link "more" at bounding box center [364, 148] width 11 height 11
click at [380, 168] on icon "editPencil" at bounding box center [379, 169] width 5 height 5
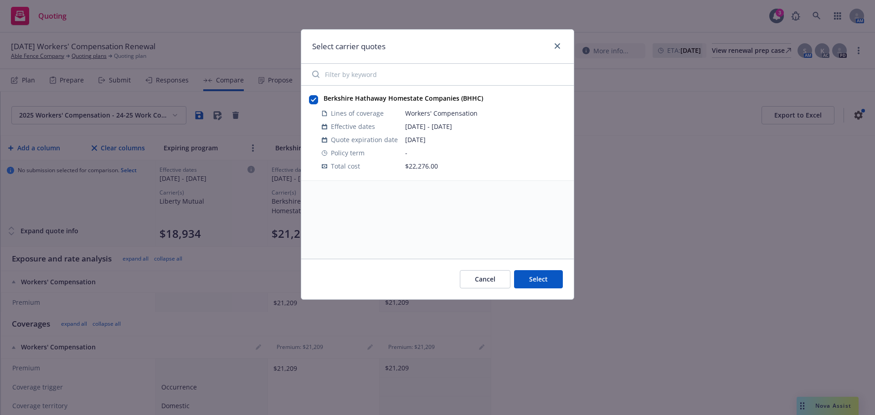
click at [537, 279] on button "Select" at bounding box center [538, 279] width 49 height 18
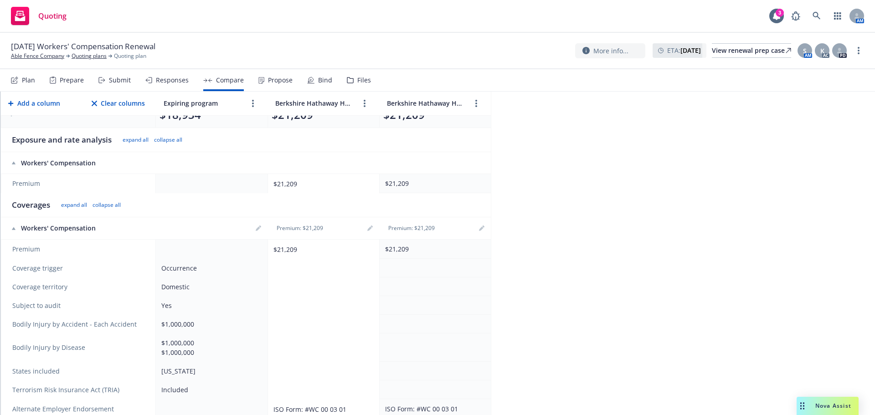
scroll to position [137, 0]
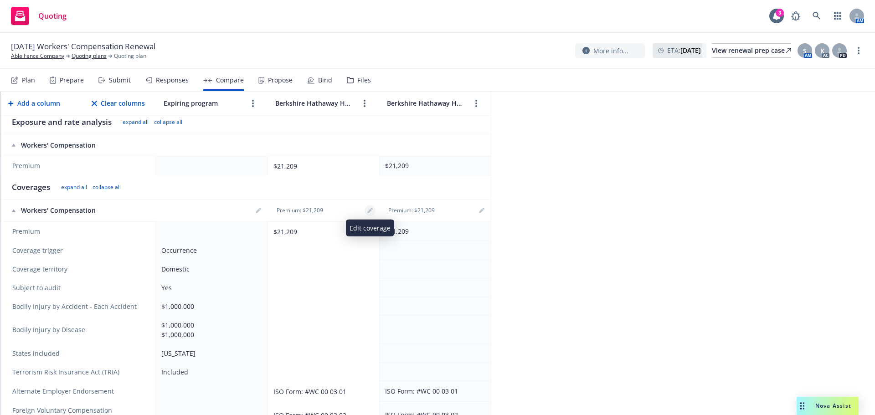
click at [370, 215] on link "editPencil" at bounding box center [370, 210] width 11 height 11
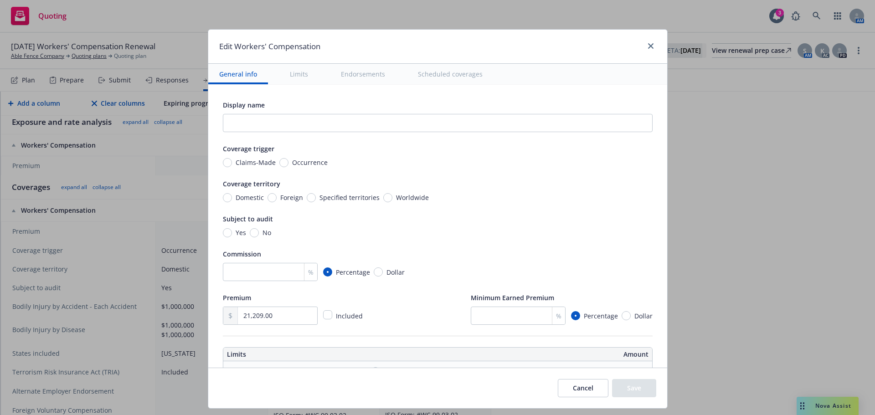
click at [274, 169] on div "Display name Coverage trigger Claims-Made Occurrence Coverage territory Domesti…" at bounding box center [438, 212] width 430 height 226
click at [289, 161] on span "Occurrence" at bounding box center [308, 163] width 39 height 10
click at [282, 161] on input "Occurrence" at bounding box center [283, 162] width 9 height 9
radio input "true"
click at [232, 198] on span "Domestic" at bounding box center [248, 198] width 32 height 10
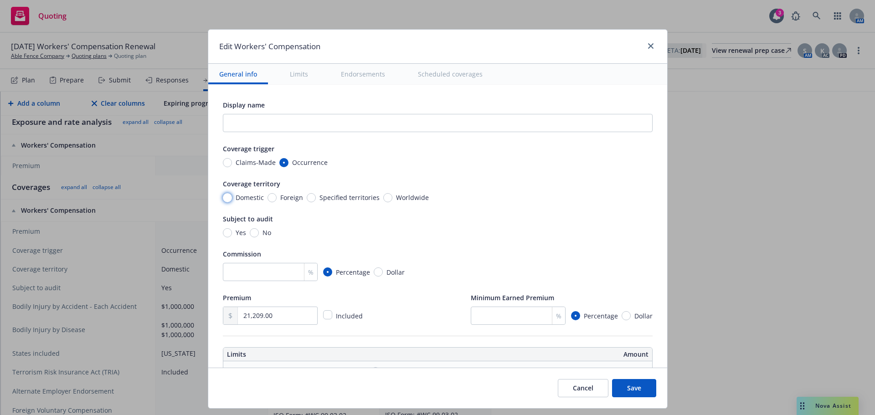
click at [228, 198] on input "Domestic" at bounding box center [227, 197] width 9 height 9
radio input "true"
click at [226, 233] on input "Yes" at bounding box center [227, 232] width 9 height 9
radio input "true"
click at [239, 275] on input "number" at bounding box center [270, 272] width 95 height 18
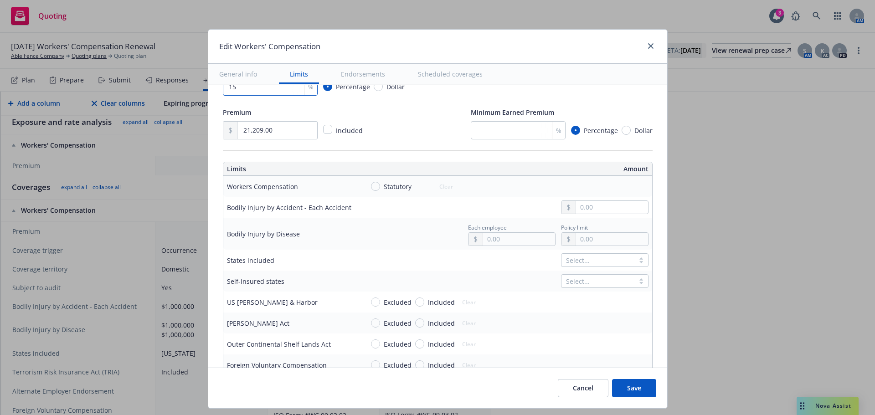
scroll to position [228, 0]
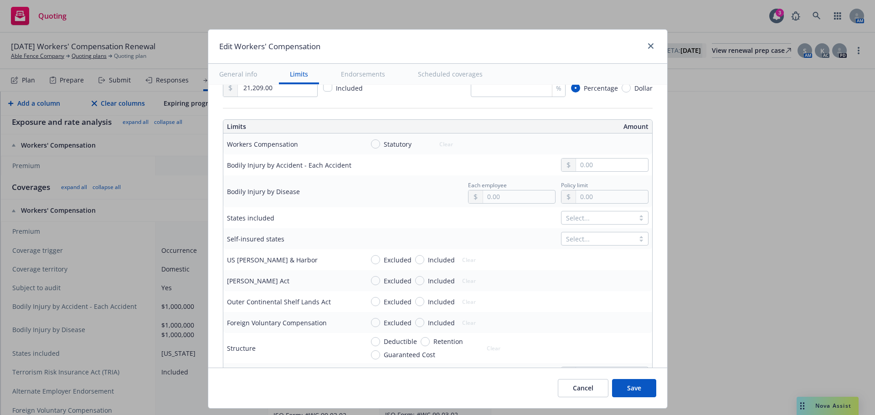
type input "15"
click at [372, 143] on input "Statutory" at bounding box center [375, 144] width 9 height 9
radio input "true"
click at [615, 167] on input "text" at bounding box center [612, 165] width 72 height 13
type input "1,000,000.00"
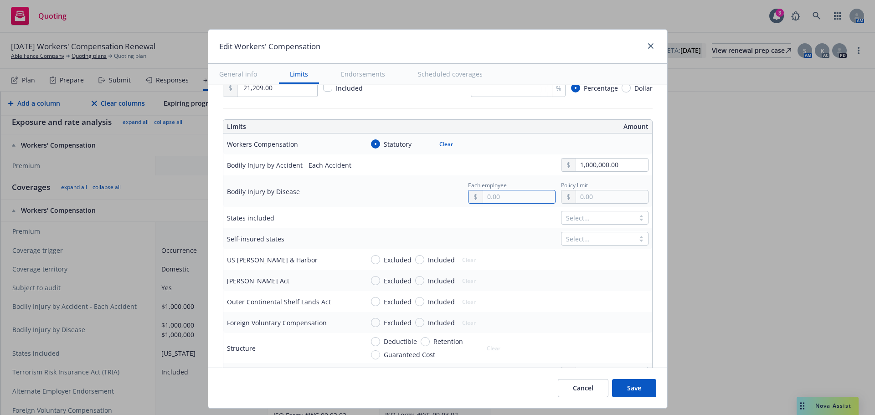
click at [499, 195] on input "text" at bounding box center [519, 197] width 72 height 13
type input "1,000,000.00"
click at [493, 240] on button "$1,000,000.00" at bounding box center [507, 236] width 78 height 17
click at [603, 198] on input "text" at bounding box center [612, 197] width 72 height 13
type input "1,000,000.00"
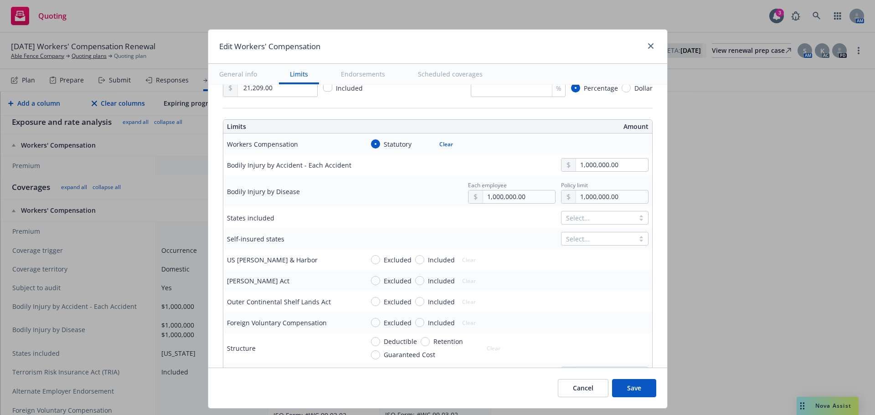
click at [596, 235] on button "$1,000,000.00" at bounding box center [600, 236] width 78 height 17
click at [583, 217] on div at bounding box center [598, 217] width 64 height 11
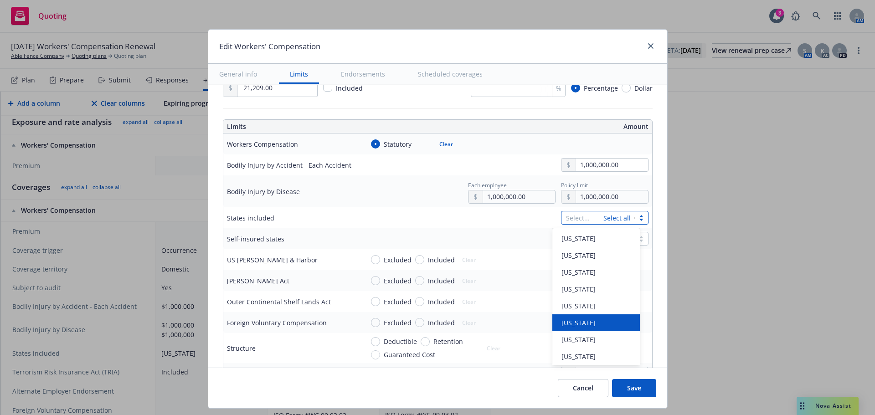
click at [579, 323] on span "[US_STATE]" at bounding box center [579, 323] width 34 height 10
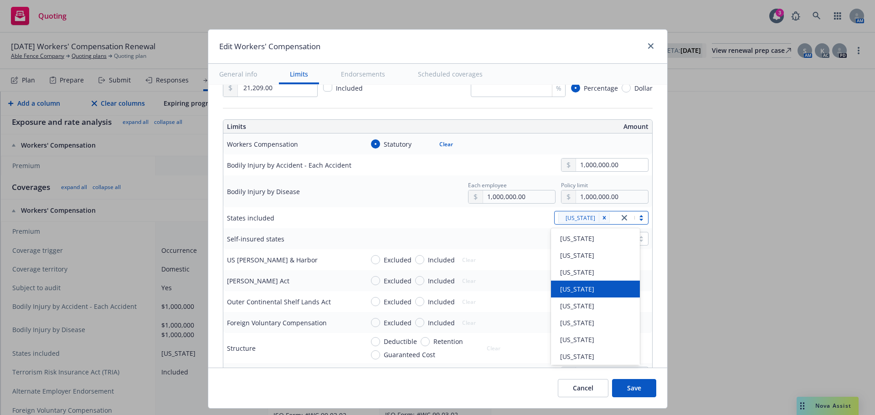
click at [498, 231] on td "Select..." at bounding box center [506, 238] width 292 height 21
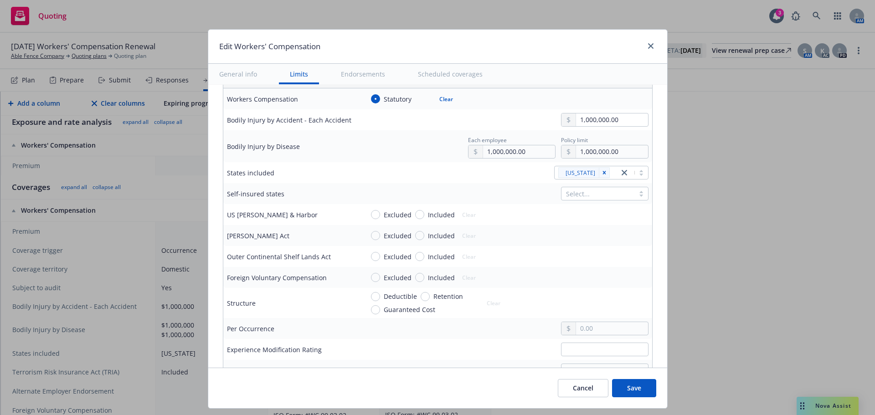
scroll to position [274, 0]
click at [371, 212] on input "Excluded" at bounding box center [375, 214] width 9 height 9
radio input "true"
click at [371, 235] on input "Excluded" at bounding box center [375, 235] width 9 height 9
radio input "true"
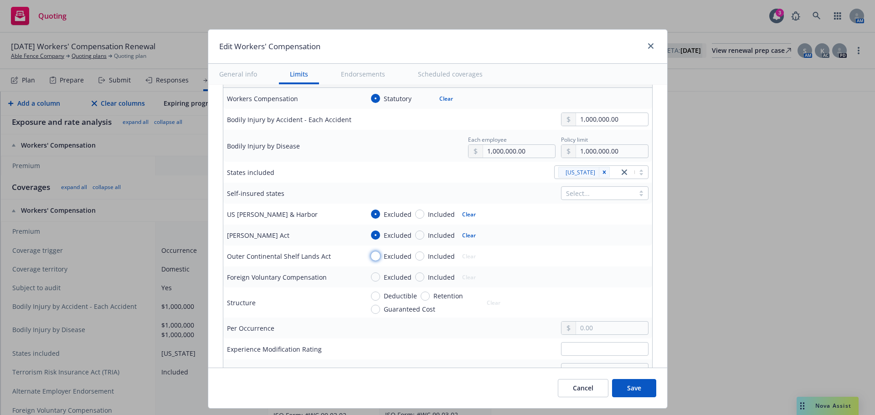
click at [374, 258] on input "Excluded" at bounding box center [375, 256] width 9 height 9
radio input "true"
click at [373, 279] on input "Excluded" at bounding box center [375, 277] width 9 height 9
radio input "true"
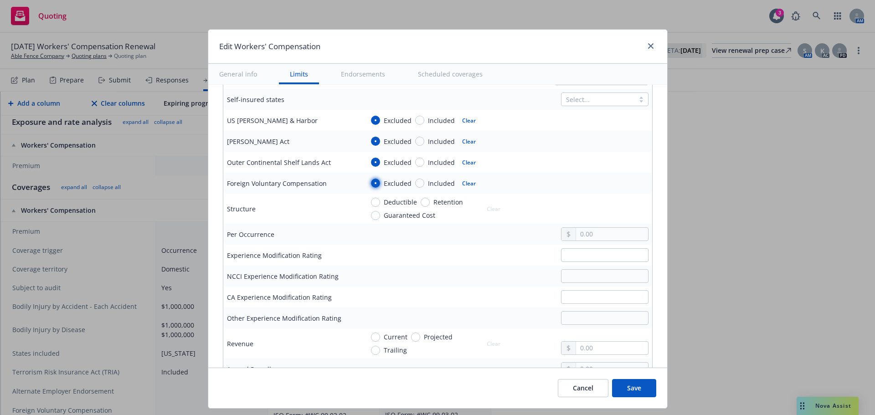
scroll to position [365, 0]
click at [554, 261] on div at bounding box center [601, 258] width 95 height 14
click at [564, 257] on input "text" at bounding box center [605, 258] width 88 height 14
type input "0.75"
drag, startPoint x: 576, startPoint y: 264, endPoint x: 380, endPoint y: 238, distance: 198.2
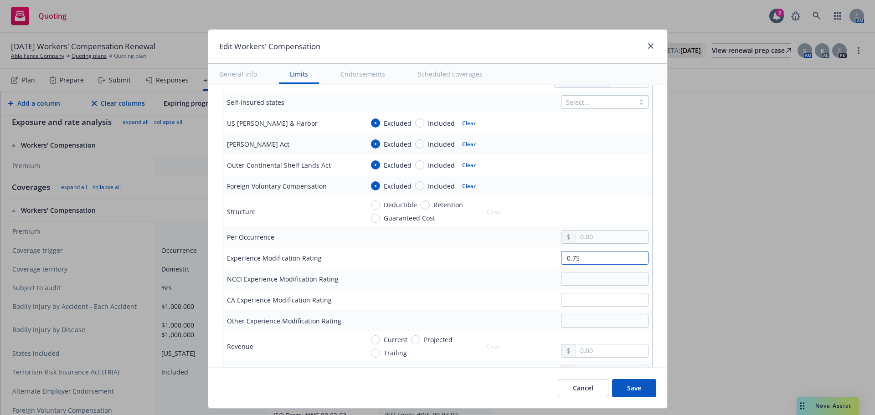
click at [381, 238] on tbody "Workers Compensation Statutory Clear Bodily Injury by Accident - Each Accident …" at bounding box center [437, 206] width 429 height 418
click at [577, 304] on input "text" at bounding box center [605, 300] width 88 height 14
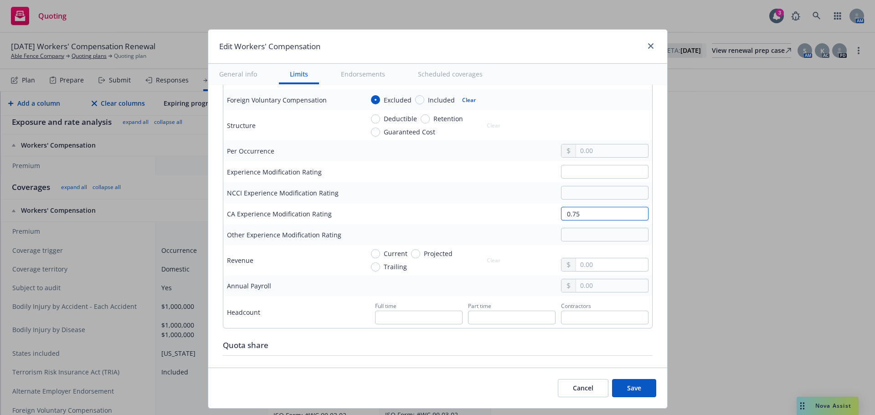
scroll to position [456, 0]
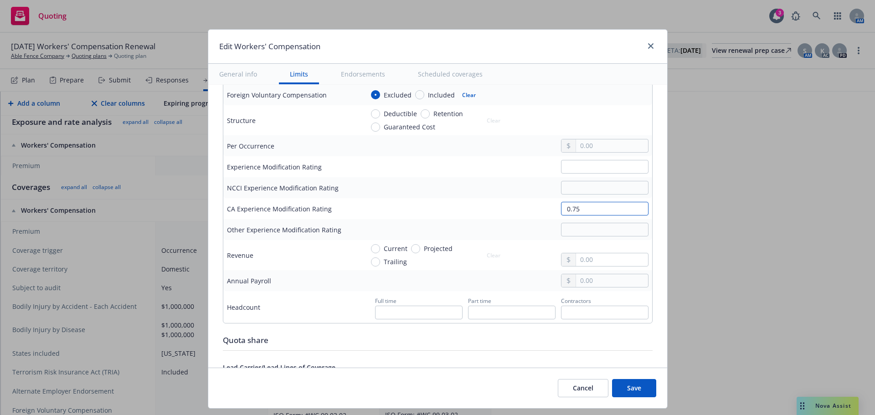
type input "0.75"
click at [630, 284] on input "text" at bounding box center [612, 280] width 72 height 13
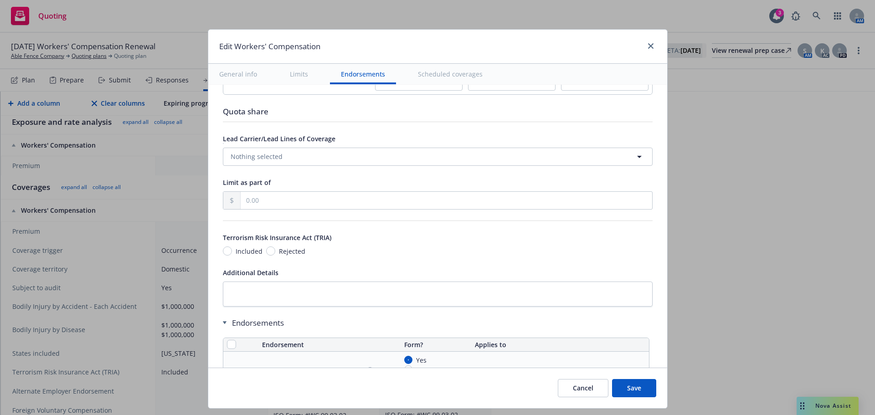
scroll to position [729, 0]
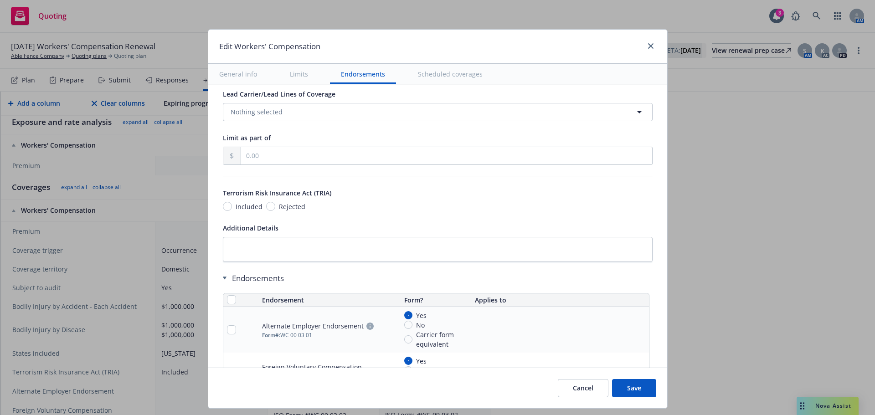
type input "593,615.00"
click at [223, 206] on input "Included" at bounding box center [227, 206] width 9 height 9
radio input "true"
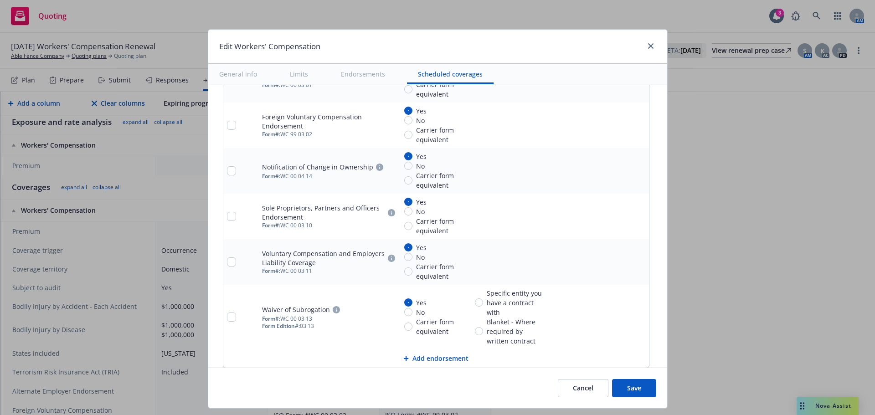
scroll to position [1049, 0]
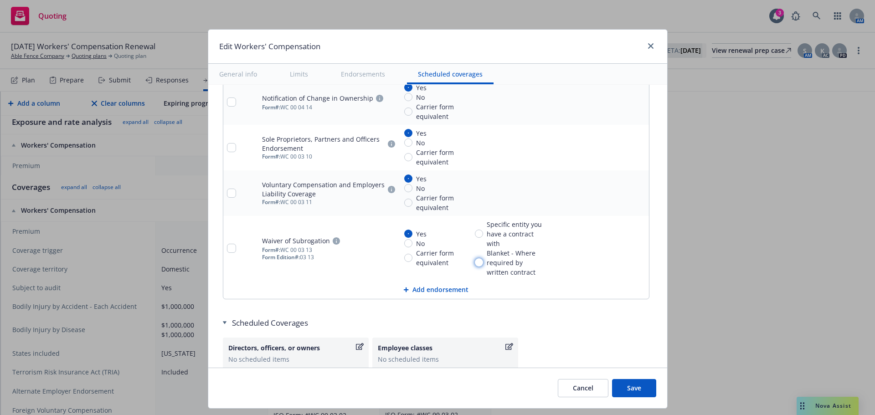
drag, startPoint x: 475, startPoint y: 265, endPoint x: 475, endPoint y: 258, distance: 6.4
click at [475, 259] on input "Blanket - Where required by written contract" at bounding box center [479, 262] width 8 height 8
radio input "true"
click at [227, 249] on input "checkbox" at bounding box center [231, 248] width 9 height 9
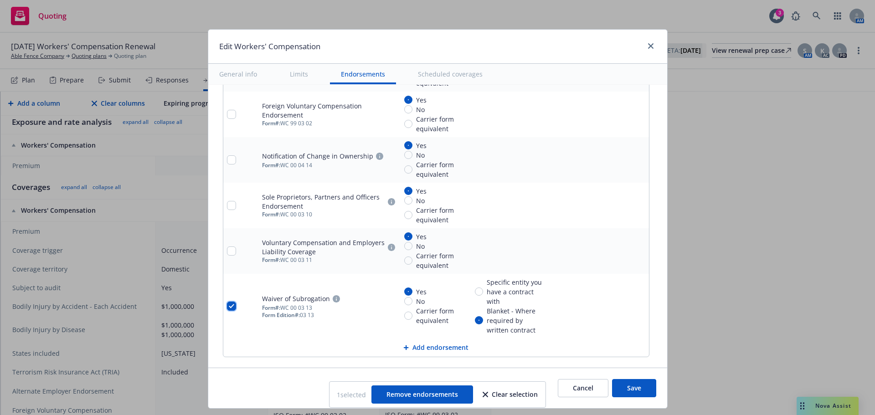
scroll to position [1083, 0]
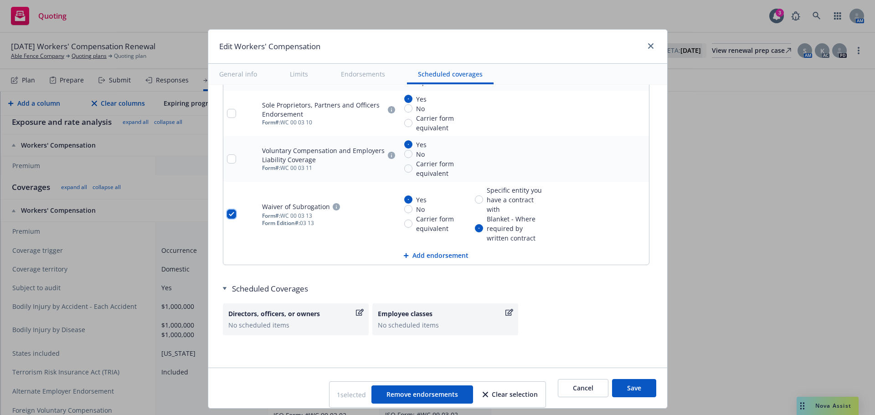
click at [227, 215] on input "checkbox" at bounding box center [231, 214] width 9 height 9
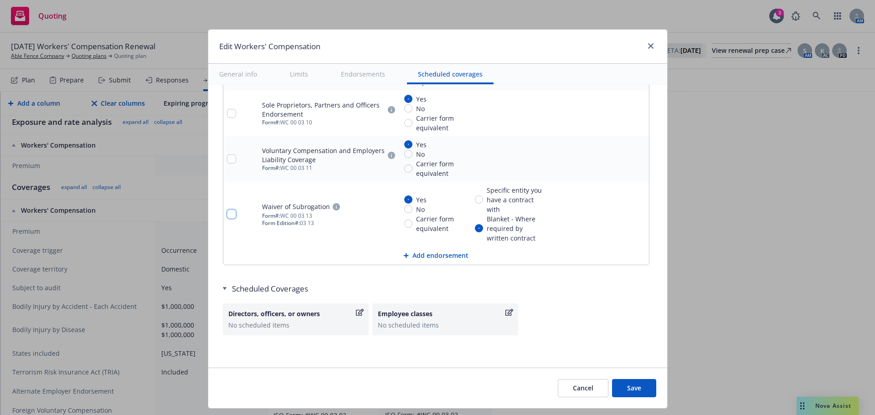
click at [227, 215] on input "checkbox" at bounding box center [231, 214] width 9 height 9
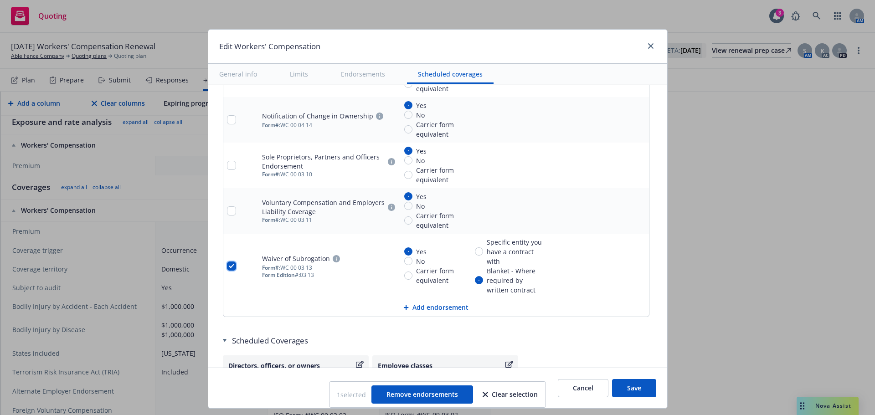
scroll to position [900, 0]
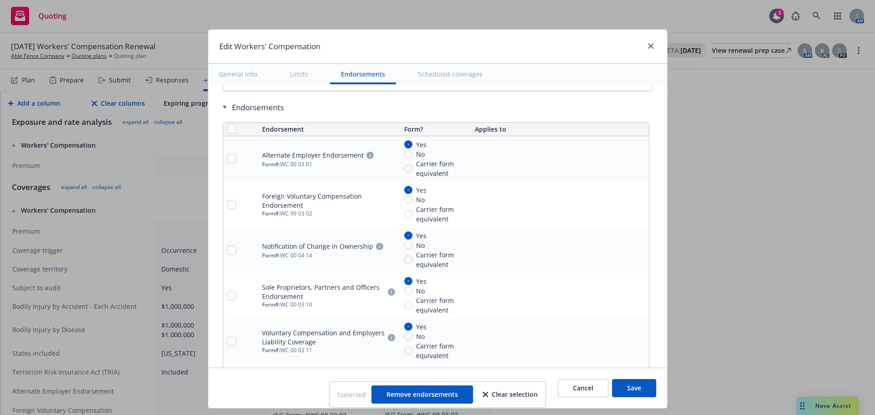
click at [636, 203] on icon "remove" at bounding box center [639, 204] width 7 height 7
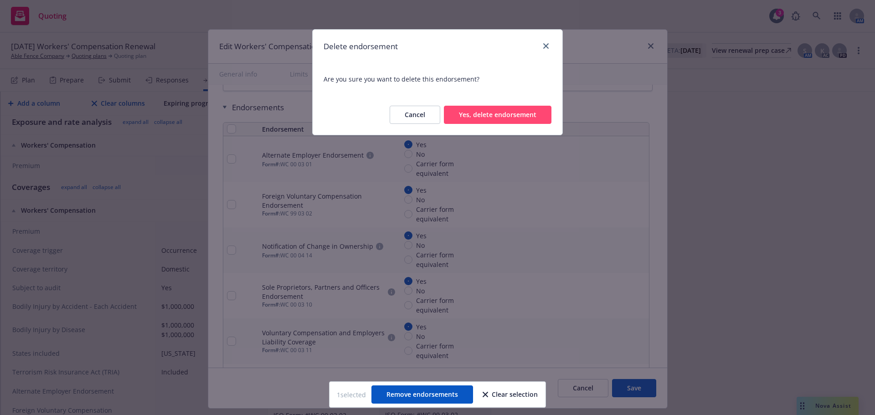
click at [469, 112] on button "Yes, delete endorsement" at bounding box center [498, 115] width 108 height 18
checkbox input "false"
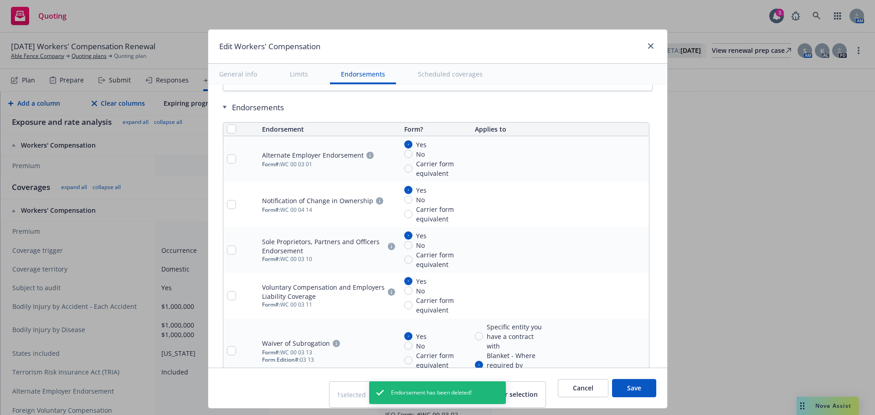
click at [636, 160] on icon "remove" at bounding box center [639, 158] width 7 height 7
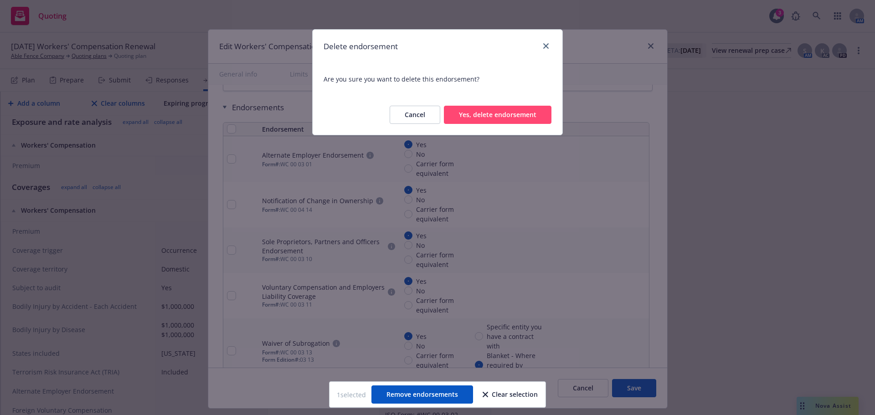
click at [489, 117] on button "Yes, delete endorsement" at bounding box center [498, 115] width 108 height 18
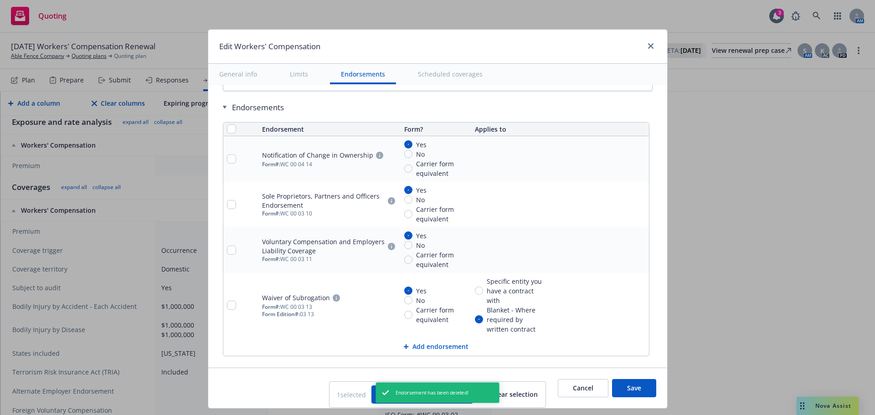
click at [637, 159] on icon "remove" at bounding box center [640, 158] width 6 height 7
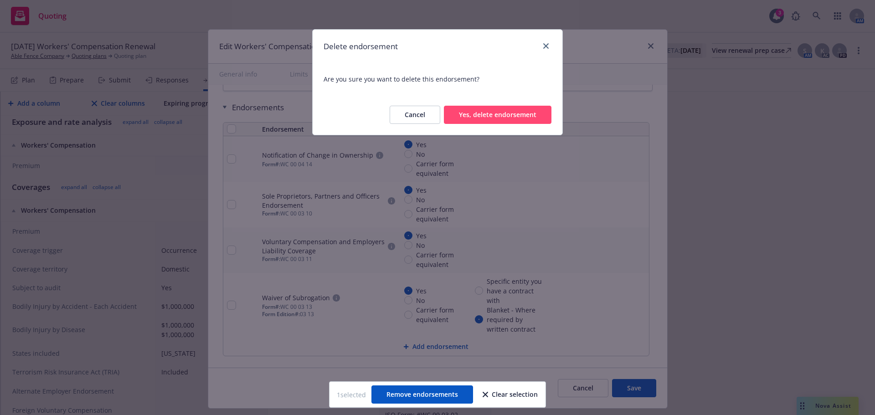
click at [519, 113] on button "Yes, delete endorsement" at bounding box center [498, 115] width 108 height 18
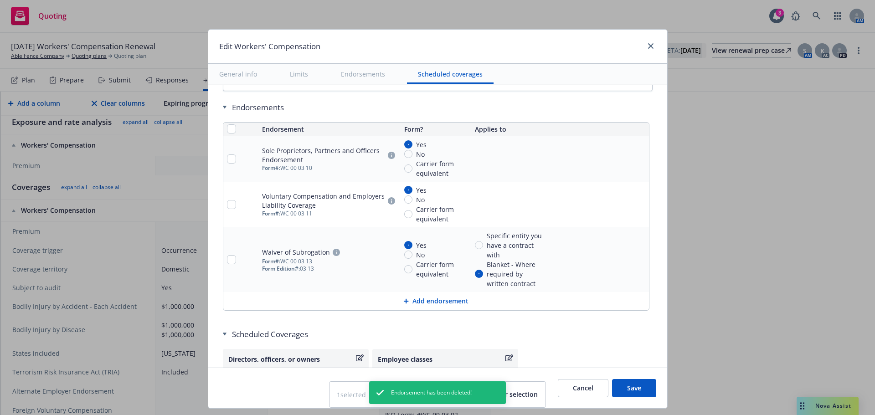
click at [637, 160] on icon "remove" at bounding box center [640, 158] width 6 height 7
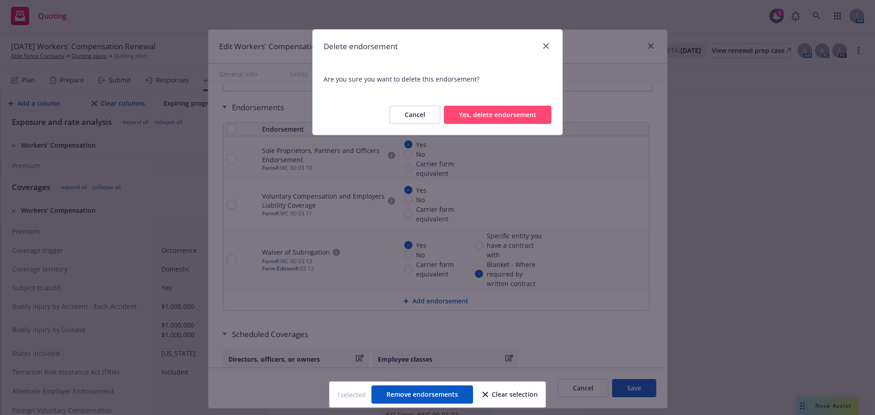
click at [494, 109] on button "Yes, delete endorsement" at bounding box center [498, 115] width 108 height 18
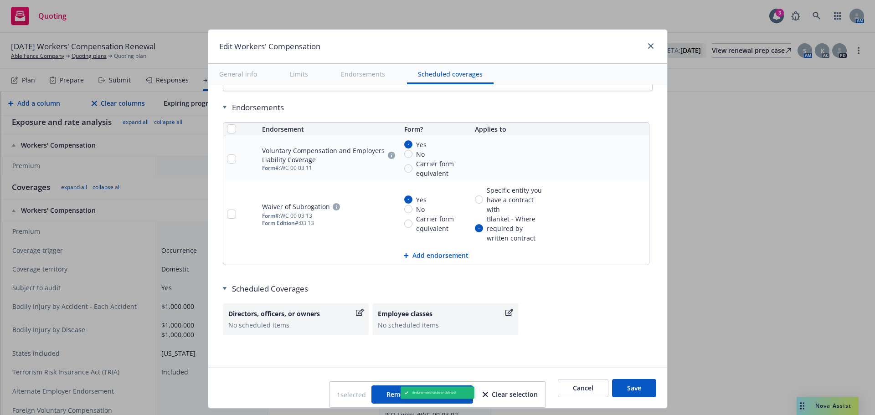
click at [636, 157] on icon "remove" at bounding box center [639, 158] width 7 height 7
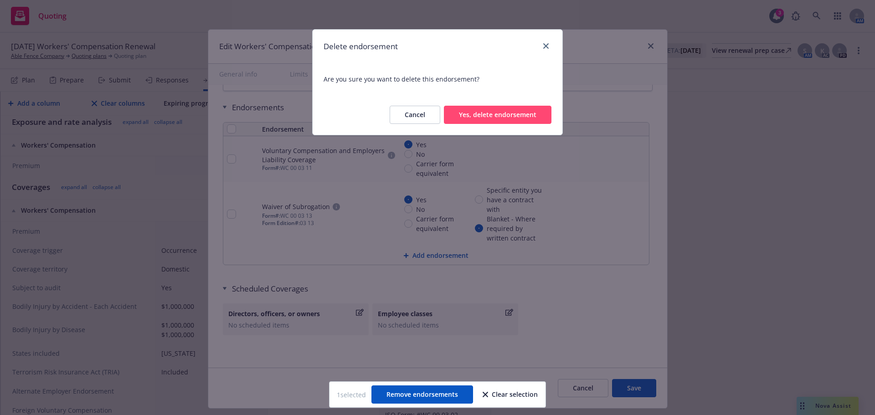
click at [479, 122] on button "Yes, delete endorsement" at bounding box center [498, 115] width 108 height 18
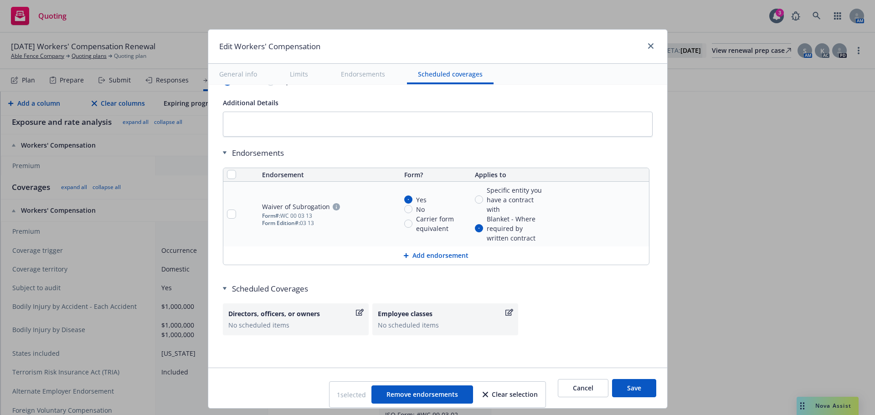
scroll to position [855, 0]
click at [349, 312] on div "Directors, officers, or owners" at bounding box center [295, 314] width 135 height 10
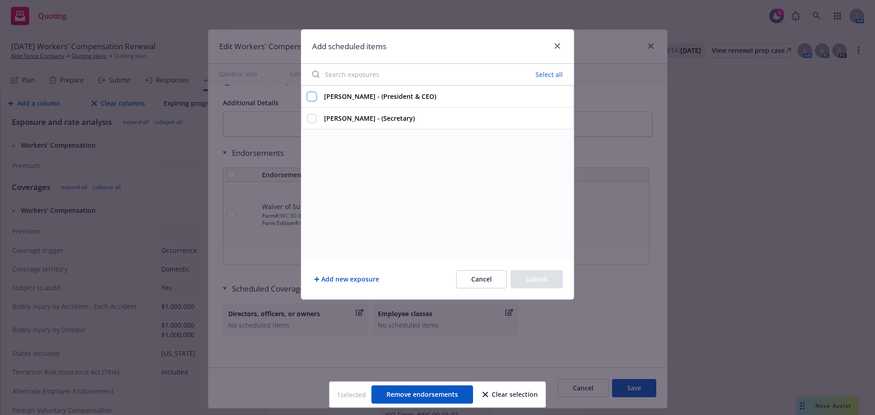
click at [313, 100] on input "David Castillo - (President & CEO)" at bounding box center [311, 96] width 9 height 9
checkbox input "true"
click at [312, 119] on input "Barbara Castillo - (Secretary)" at bounding box center [311, 118] width 9 height 9
checkbox input "true"
click at [527, 280] on button "Submit" at bounding box center [537, 279] width 52 height 18
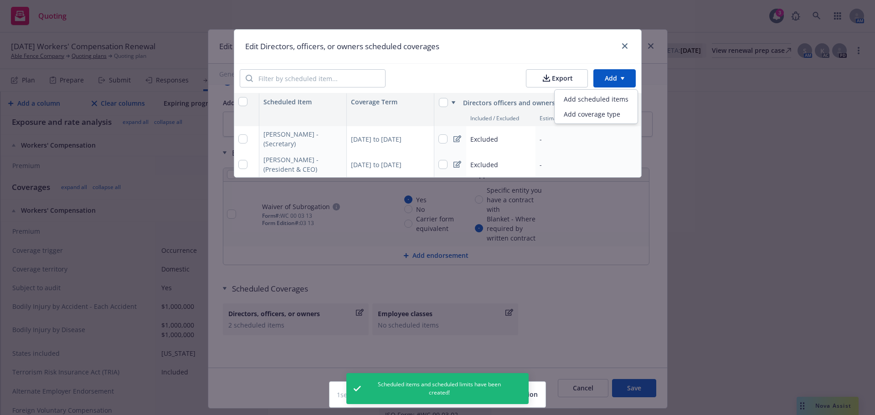
click at [615, 81] on html "Quoting 3 AM 10/01/25 Workers' Compensation Renewal Able Fence Company Quoting …" at bounding box center [437, 207] width 875 height 415
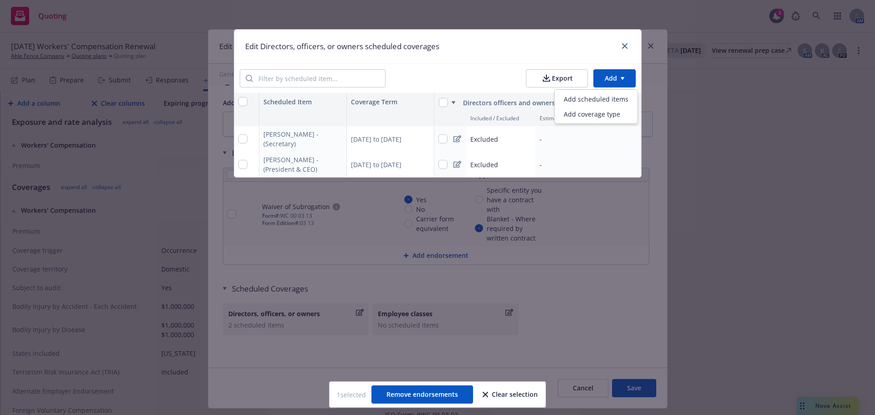
click at [629, 42] on html "Quoting 3 AM 10/01/25 Workers' Compensation Renewal Able Fence Company Quoting …" at bounding box center [437, 207] width 875 height 415
click at [626, 46] on icon "close" at bounding box center [624, 45] width 5 height 5
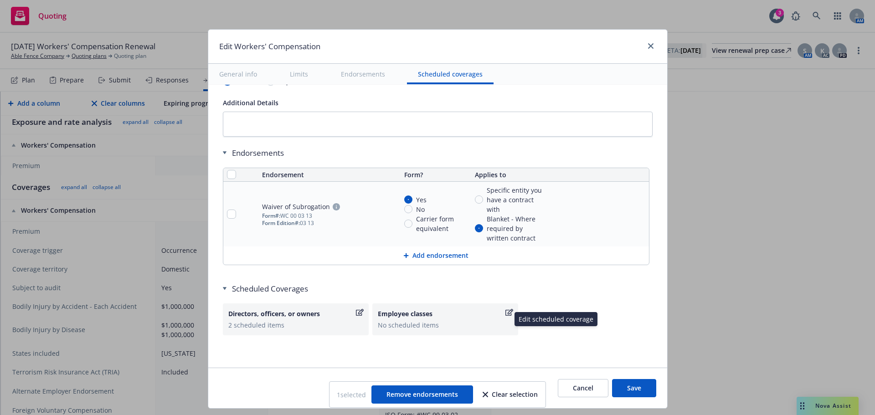
click at [506, 309] on icon "button" at bounding box center [510, 312] width 8 height 7
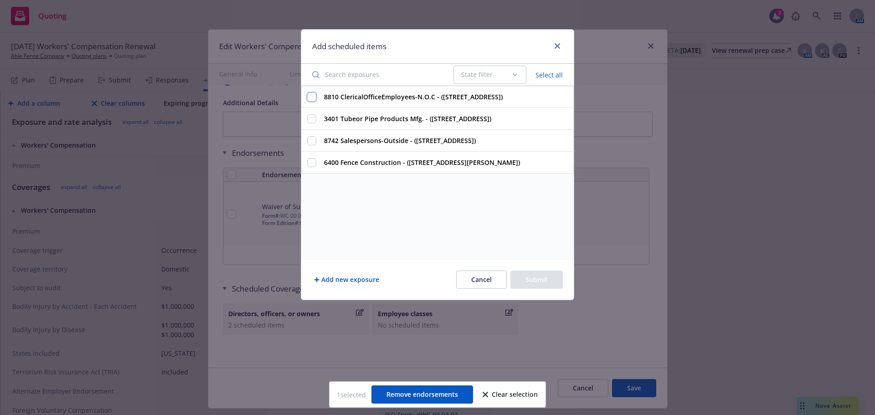
click at [309, 102] on input "8810 ClericalOfficeEmployees-N.O.C - ([STREET_ADDRESS])" at bounding box center [311, 97] width 9 height 9
checkbox input "true"
click at [311, 130] on div "3401 Tubeor Pipe Products Mfg. - ([STREET_ADDRESS])" at bounding box center [437, 119] width 273 height 22
click at [311, 124] on input "3401 Tubeor Pipe Products Mfg. - ([STREET_ADDRESS])" at bounding box center [311, 118] width 9 height 9
checkbox input "true"
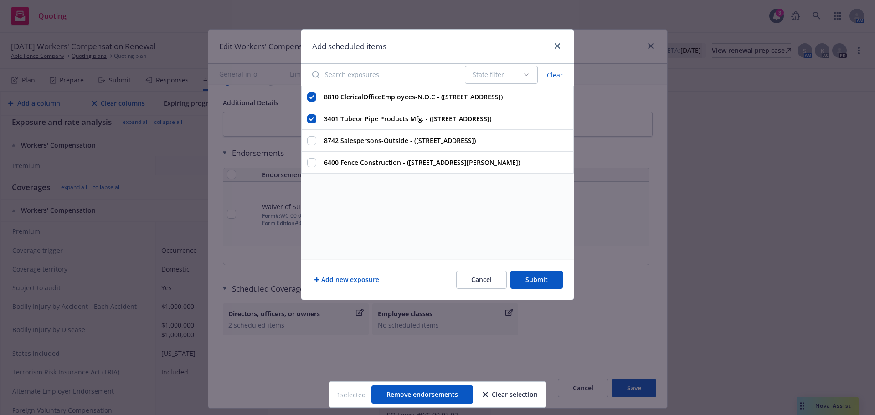
click at [312, 152] on div "8742 Salespersons-Outside - ([STREET_ADDRESS])" at bounding box center [437, 141] width 273 height 22
click at [314, 167] on input "6400 Fence Construction - ([STREET_ADDRESS][PERSON_NAME])" at bounding box center [311, 162] width 9 height 9
checkbox input "true"
click at [314, 152] on div "8742 Salespersons-Outside - ([STREET_ADDRESS])" at bounding box center [437, 141] width 273 height 22
click at [313, 145] on input "8742 Salespersons-Outside - ([STREET_ADDRESS])" at bounding box center [311, 140] width 9 height 9
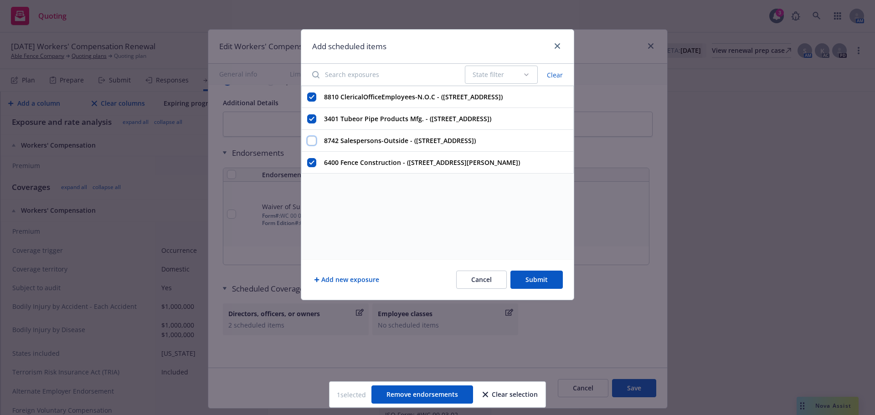
checkbox input "true"
click at [351, 282] on button "Add new exposure" at bounding box center [346, 280] width 69 height 18
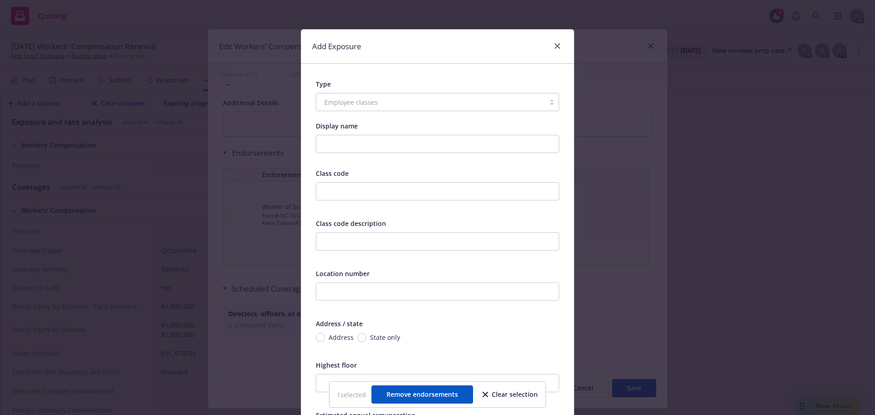
click at [327, 104] on div "Employee classes" at bounding box center [437, 102] width 243 height 18
click at [325, 192] on input "text" at bounding box center [437, 191] width 243 height 18
type input "8227"
type input "Construction Yards"
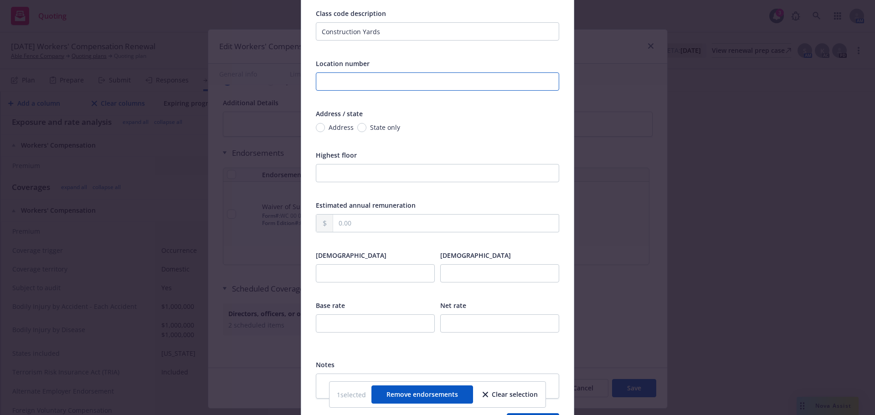
scroll to position [228, 0]
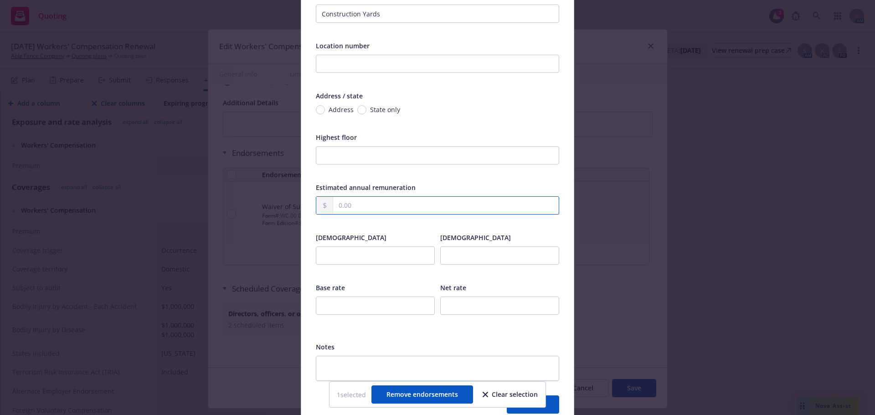
click at [347, 201] on input "text" at bounding box center [446, 205] width 226 height 17
type input "1.00"
type input "12,060.00"
click at [367, 267] on div at bounding box center [375, 262] width 119 height 30
click at [361, 257] on input "number" at bounding box center [375, 256] width 119 height 18
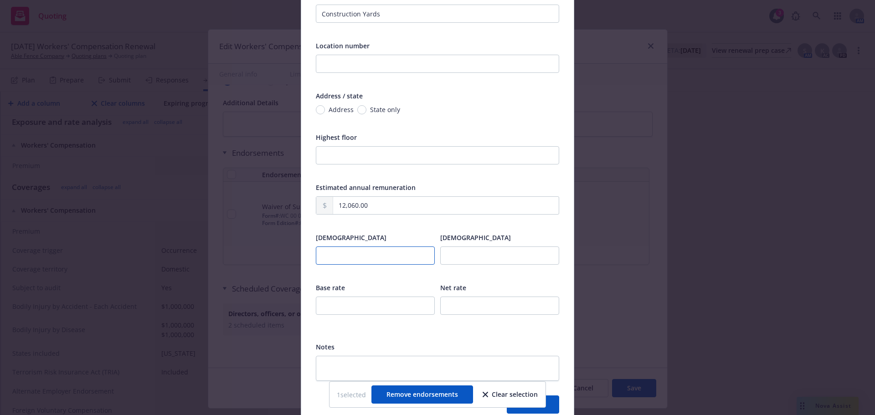
click at [361, 257] on input "number" at bounding box center [375, 256] width 119 height 18
type input "1"
click at [361, 257] on input "1" at bounding box center [375, 256] width 119 height 18
type input "1"
click at [361, 257] on input "1" at bounding box center [375, 256] width 119 height 18
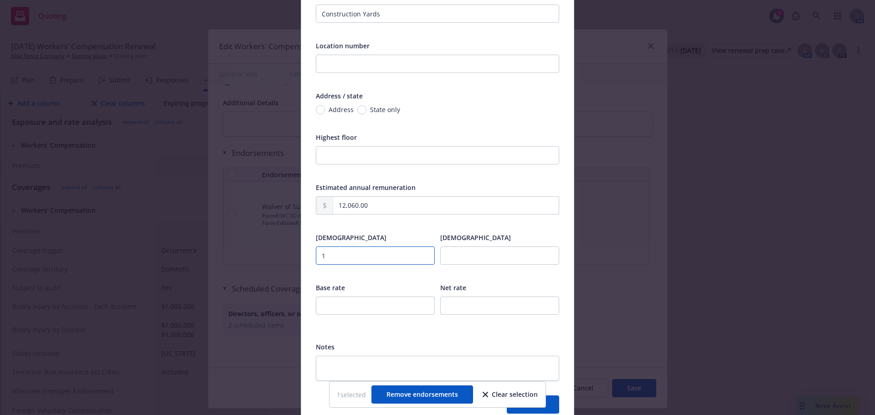
type input "1"
click at [366, 297] on input "number" at bounding box center [375, 306] width 119 height 18
type input "7.61"
click at [457, 309] on input "number" at bounding box center [499, 306] width 119 height 18
type input "3.68"
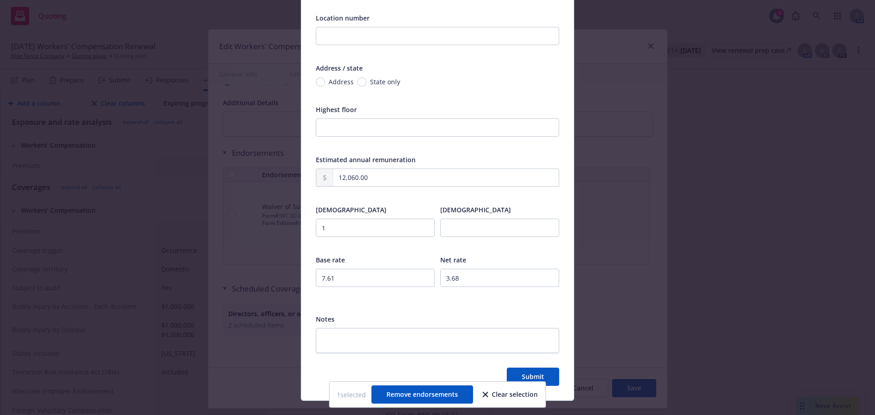
scroll to position [271, 0]
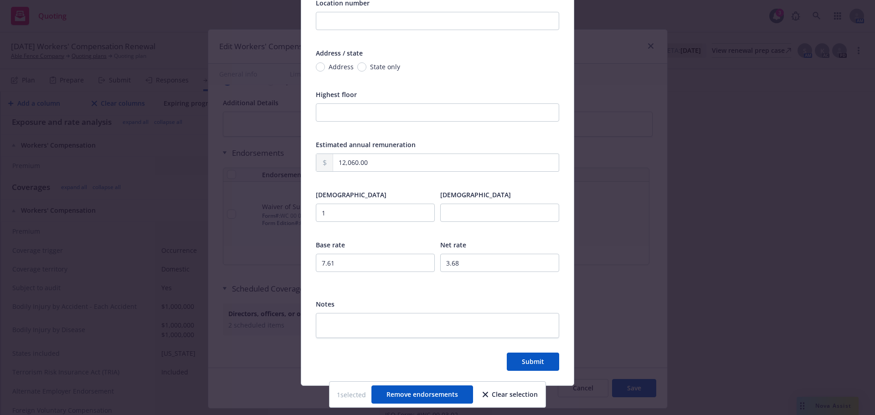
click at [544, 372] on div "Type Employee classes Display name Class code 8227 Class code description Const…" at bounding box center [437, 89] width 273 height 593
click at [534, 363] on span "Submit" at bounding box center [533, 361] width 22 height 9
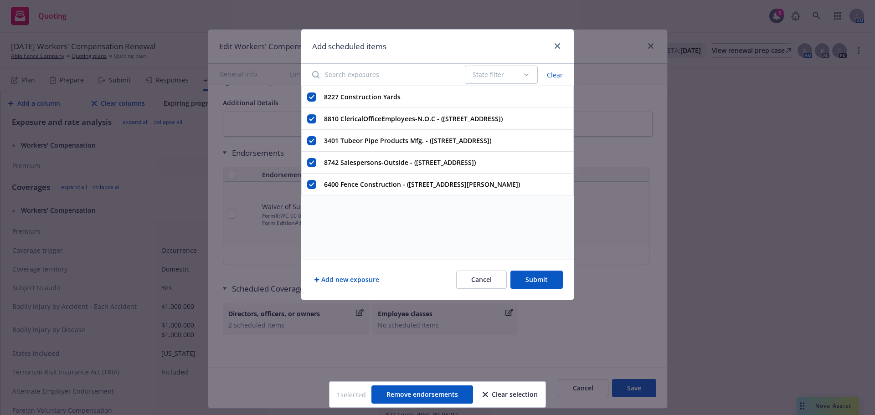
click at [355, 98] on strong "8227 Construction Yards" at bounding box center [362, 97] width 77 height 9
click at [316, 98] on input "8227 Construction Yards" at bounding box center [311, 97] width 9 height 9
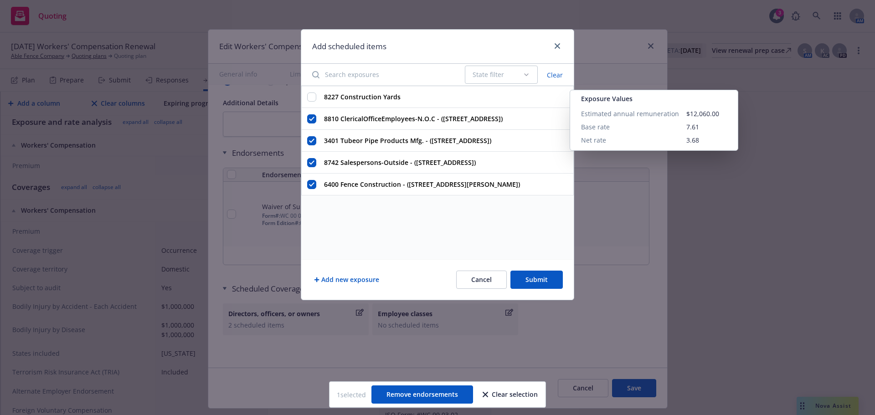
click at [355, 98] on strong "8227 Construction Yards" at bounding box center [362, 97] width 77 height 9
click at [316, 98] on input "8227 Construction Yards Exposure Values Estimated annual remuneration $12,060.0…" at bounding box center [311, 97] width 9 height 9
checkbox input "true"
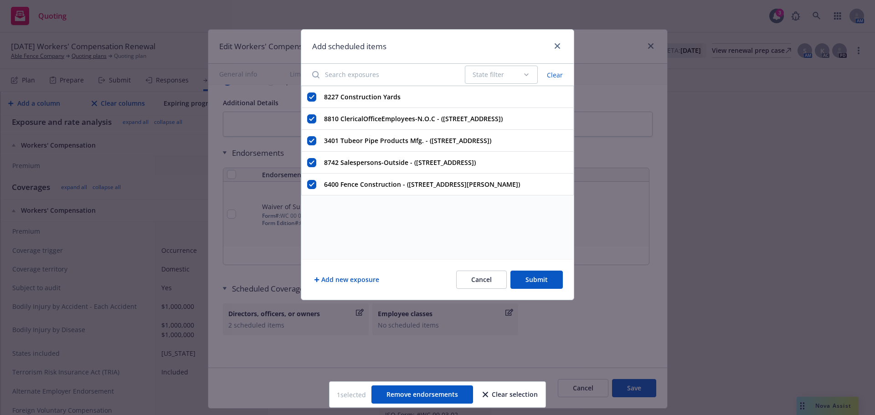
click at [536, 275] on button "Submit" at bounding box center [537, 280] width 52 height 18
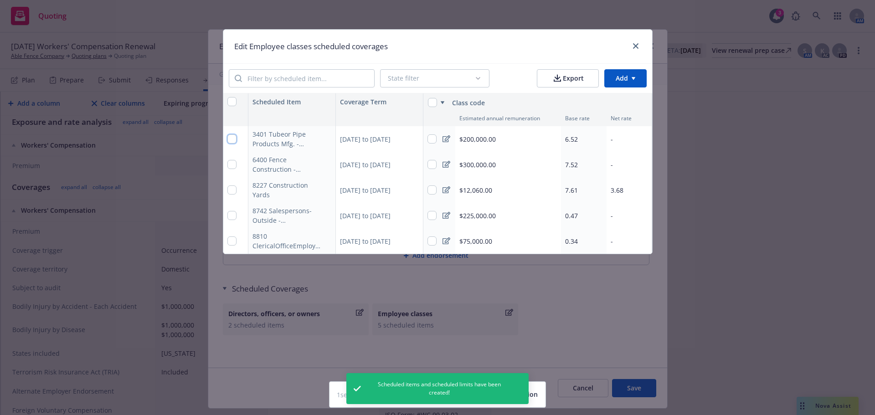
click at [230, 138] on input "checkbox" at bounding box center [231, 138] width 9 height 9
checkbox input "true"
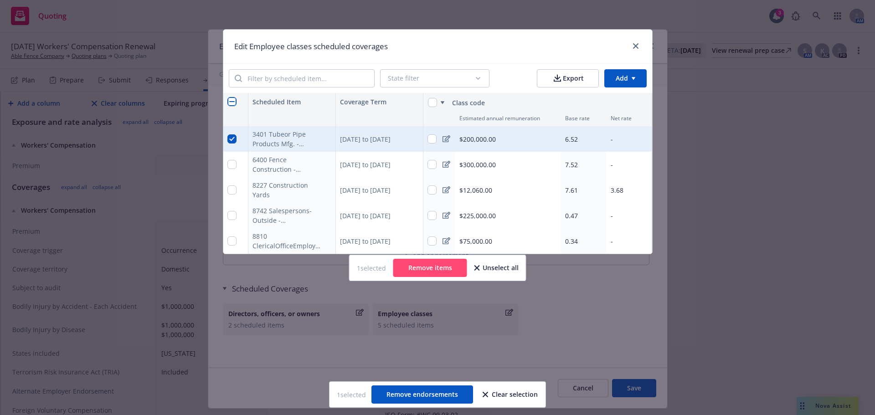
click at [447, 139] on icon at bounding box center [447, 138] width 8 height 7
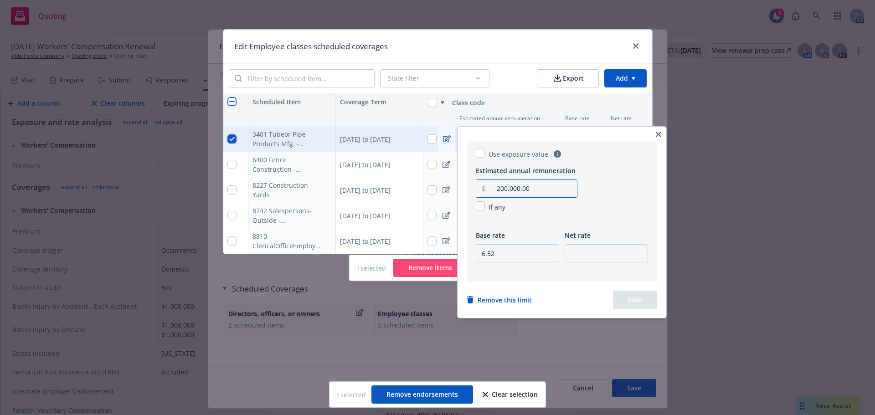
drag, startPoint x: 550, startPoint y: 191, endPoint x: 474, endPoint y: 179, distance: 77.1
click at [474, 179] on div "Use exposure value Estimated annual remuneration 200,000.00 If any Base rate 6.…" at bounding box center [562, 211] width 191 height 140
type input "24,841.00"
click at [506, 257] on input "6.52" at bounding box center [517, 253] width 83 height 18
drag, startPoint x: 506, startPoint y: 257, endPoint x: 497, endPoint y: 257, distance: 8.7
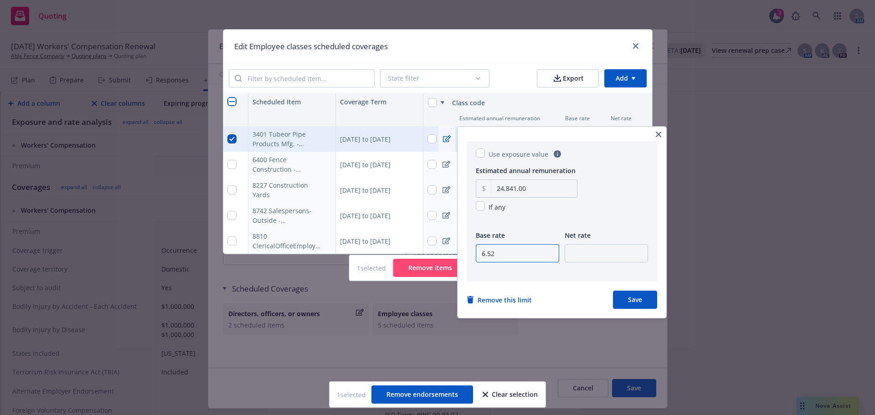
click at [497, 257] on input "6.52" at bounding box center [517, 253] width 83 height 18
type input "6"
type input "7.65"
type input "3.70"
click at [643, 302] on button "Save" at bounding box center [635, 300] width 44 height 18
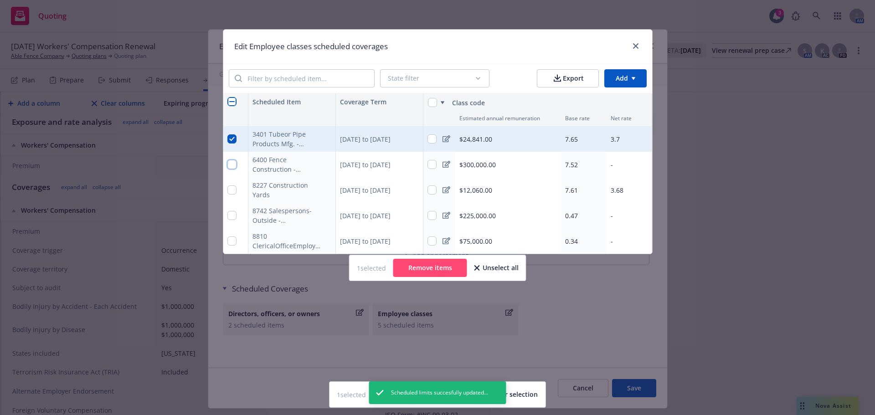
click at [234, 162] on input "checkbox" at bounding box center [231, 164] width 9 height 9
checkbox input "true"
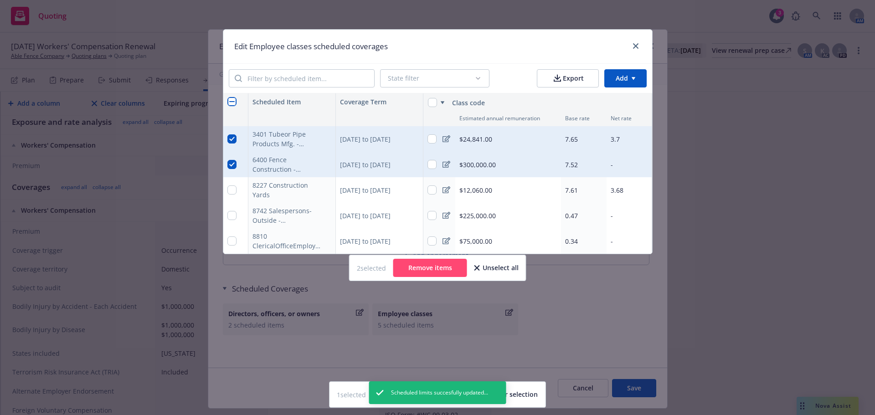
click at [445, 168] on icon at bounding box center [447, 164] width 8 height 7
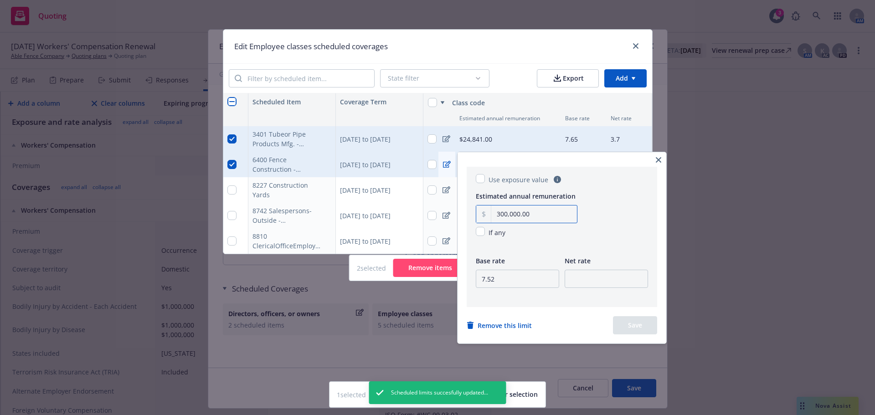
drag, startPoint x: 546, startPoint y: 221, endPoint x: 389, endPoint y: 203, distance: 157.8
click at [390, 203] on html "Quoting 3 AM 10/01/25 Workers' Compensation Renewal Able Fence Company Quoting …" at bounding box center [437, 207] width 875 height 415
drag, startPoint x: 545, startPoint y: 217, endPoint x: 484, endPoint y: 214, distance: 61.7
click at [484, 214] on div "300,000.00" at bounding box center [527, 214] width 102 height 18
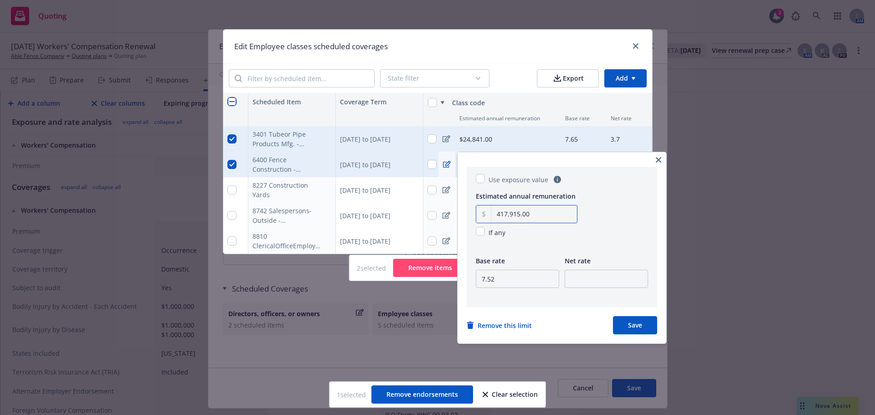
type input "417,915.00"
click at [508, 300] on div "Use exposure value Estimated annual remuneration 417,915.00 If any Base rate 7.…" at bounding box center [562, 237] width 191 height 140
click at [502, 285] on input "7.52" at bounding box center [517, 279] width 83 height 18
drag, startPoint x: 502, startPoint y: 282, endPoint x: 479, endPoint y: 278, distance: 24.0
click at [479, 278] on input "7.52" at bounding box center [517, 279] width 83 height 18
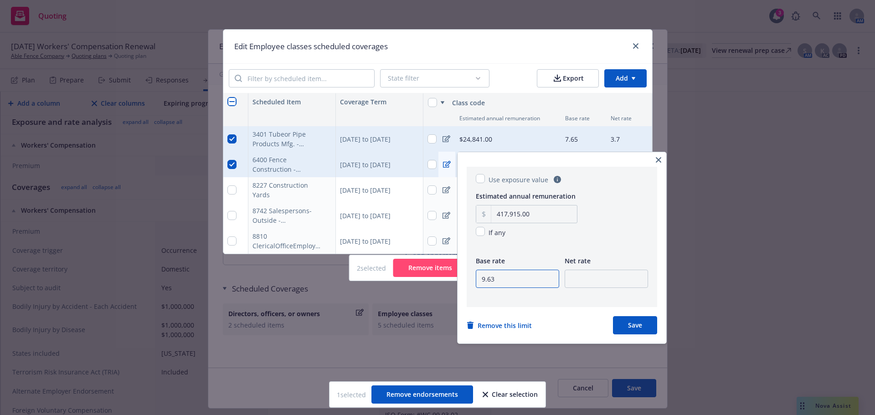
type input "9.63"
click at [578, 271] on input "number" at bounding box center [606, 279] width 83 height 18
type input "4.66"
click at [643, 324] on button "Save" at bounding box center [635, 325] width 44 height 18
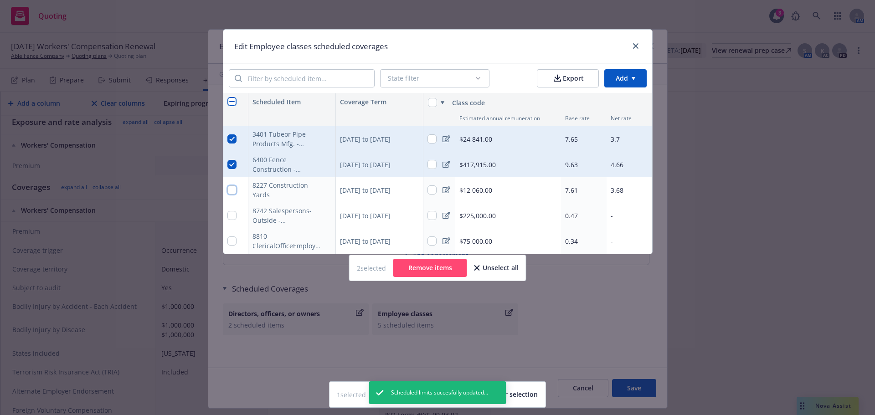
click at [236, 191] on input "checkbox" at bounding box center [231, 190] width 9 height 9
checkbox input "true"
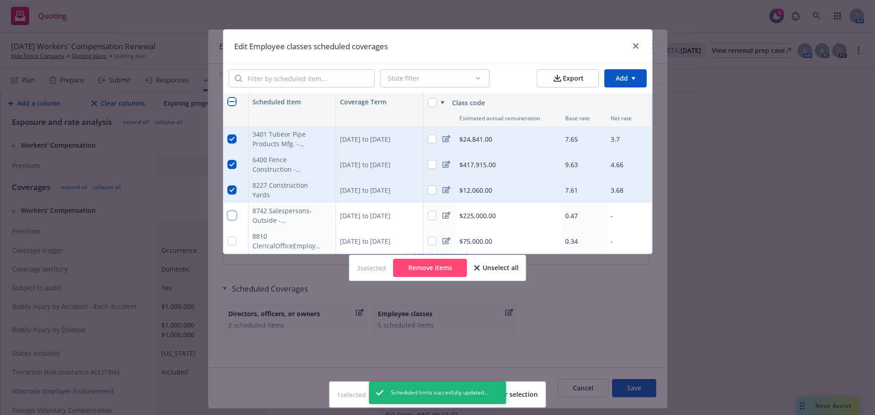
click at [232, 217] on input "checkbox" at bounding box center [231, 215] width 9 height 9
checkbox input "true"
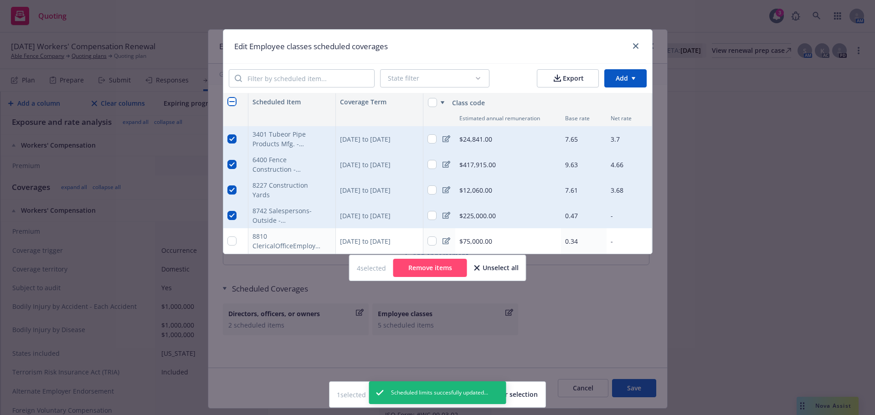
click at [447, 215] on icon at bounding box center [447, 215] width 8 height 7
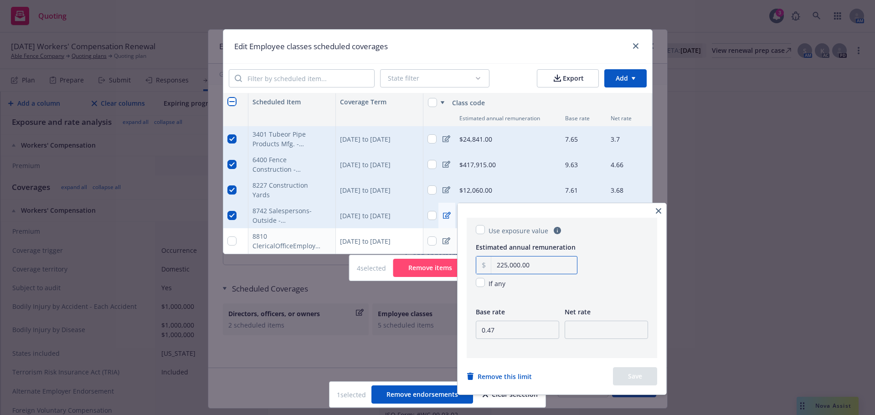
drag, startPoint x: 548, startPoint y: 265, endPoint x: 410, endPoint y: 251, distance: 139.3
click at [410, 251] on html "Quoting 3 AM 10/01/25 Workers' Compensation Renewal Able Fence Company Quoting …" at bounding box center [437, 207] width 875 height 415
drag, startPoint x: 529, startPoint y: 263, endPoint x: 495, endPoint y: 267, distance: 33.9
click at [495, 267] on input "225,000.00" at bounding box center [534, 265] width 86 height 17
type input "118,966.00"
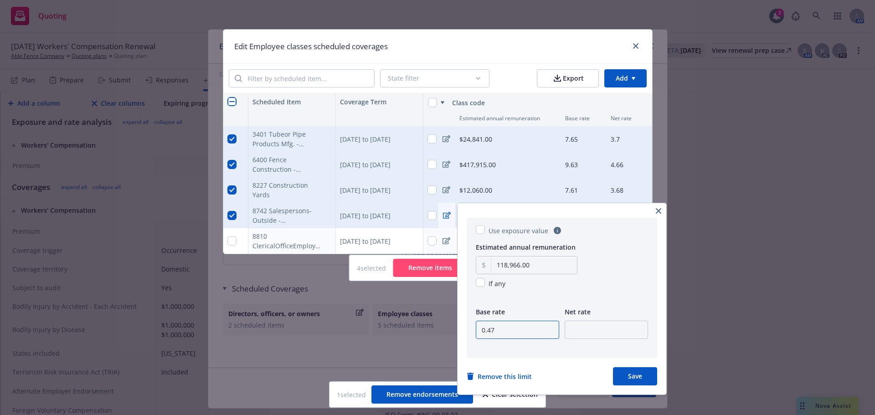
click at [505, 330] on input "0.47" at bounding box center [517, 330] width 83 height 18
drag, startPoint x: 505, startPoint y: 331, endPoint x: 473, endPoint y: 335, distance: 32.6
click at [474, 334] on div "Use exposure value Estimated annual remuneration 118,966.00 If any Base rate 0.…" at bounding box center [562, 288] width 191 height 140
type input "0.56"
click at [611, 328] on input "number" at bounding box center [606, 330] width 83 height 18
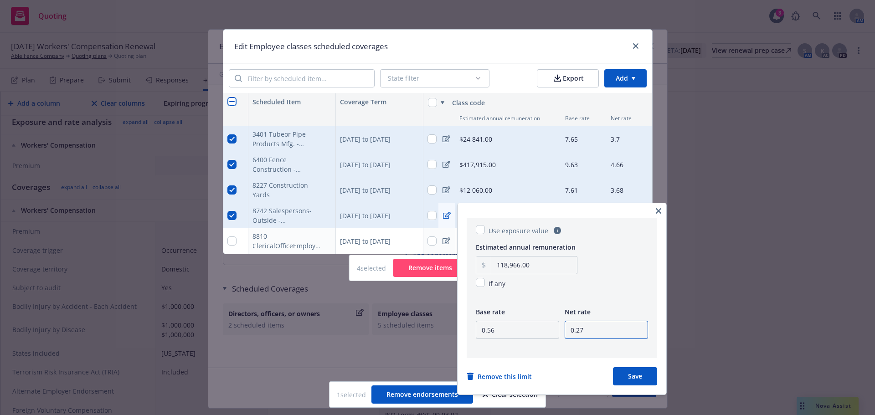
type input "0.27"
click at [643, 372] on button "Save" at bounding box center [635, 376] width 44 height 18
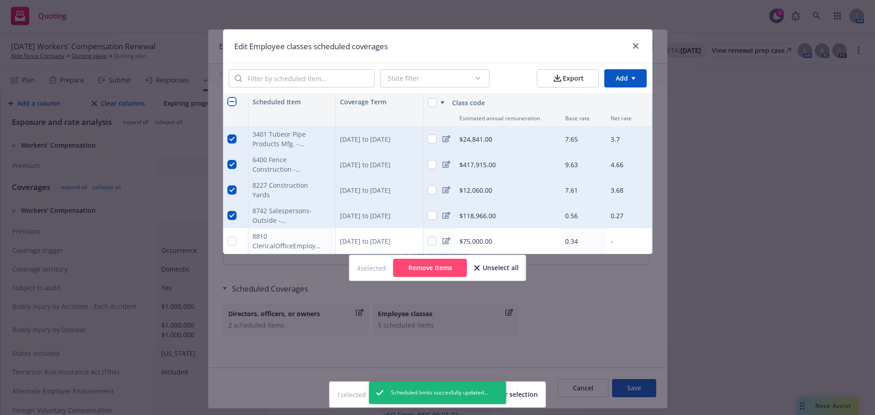
click at [225, 241] on div at bounding box center [235, 241] width 25 height 26
click at [233, 243] on input "checkbox" at bounding box center [231, 241] width 9 height 9
checkbox input "true"
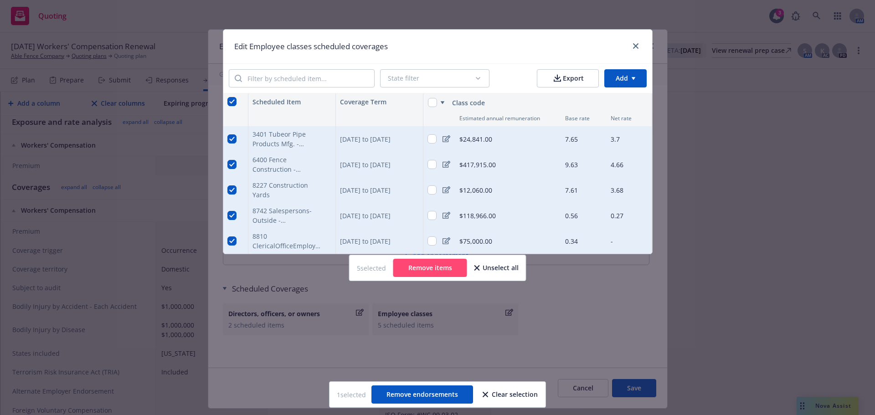
click at [449, 241] on icon at bounding box center [447, 241] width 8 height 7
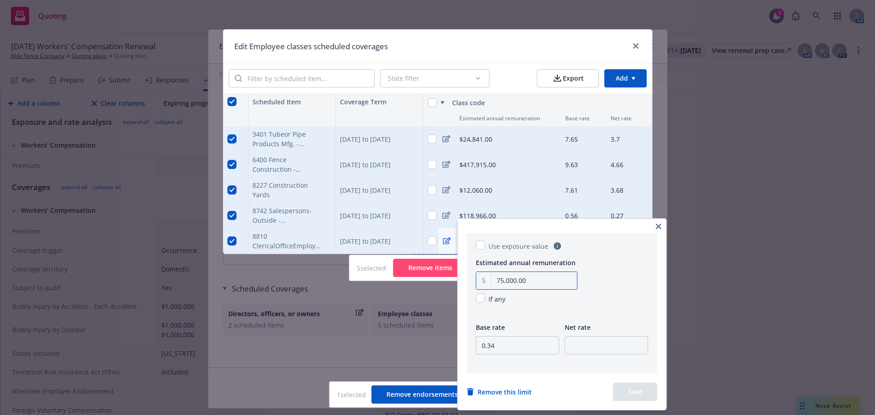
drag, startPoint x: 537, startPoint y: 284, endPoint x: 492, endPoint y: 279, distance: 45.3
click at [492, 279] on input "75,000.00" at bounding box center [534, 280] width 86 height 17
type input "19,833.00"
type input "0.36"
type input "0.17"
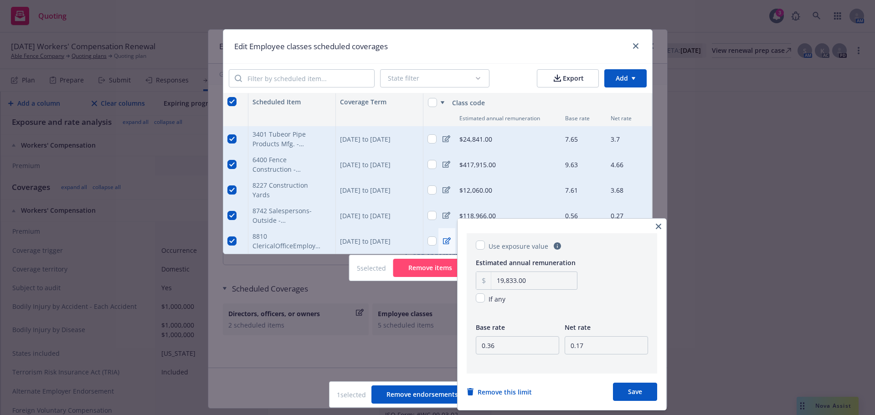
click at [630, 397] on button "Save" at bounding box center [635, 392] width 44 height 18
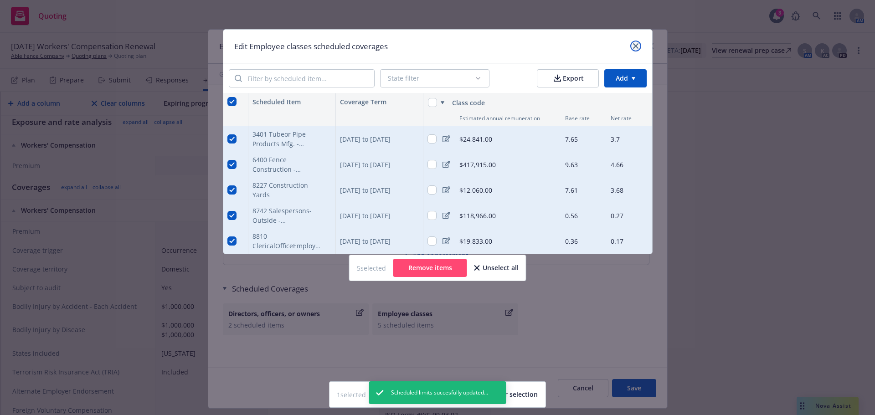
click at [640, 46] on link "close" at bounding box center [636, 46] width 11 height 11
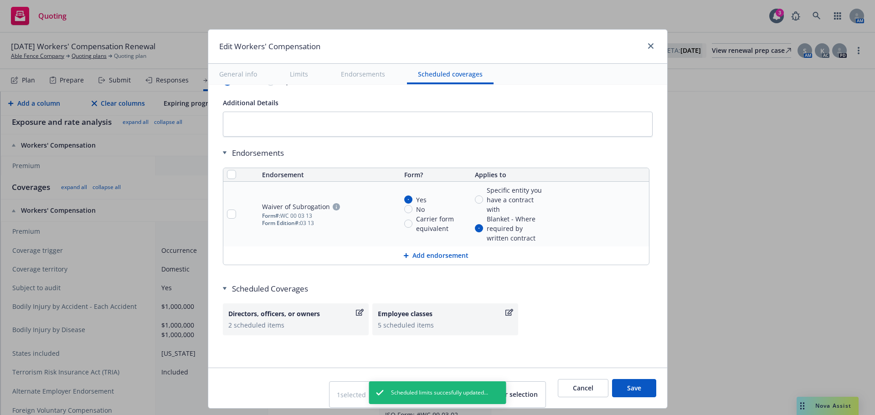
click at [622, 386] on button "Save" at bounding box center [634, 388] width 44 height 18
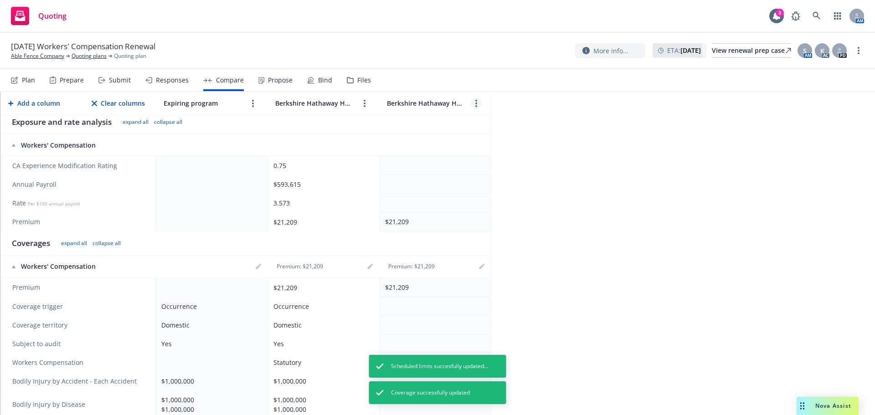
click at [472, 105] on link "more" at bounding box center [476, 103] width 11 height 11
click at [499, 125] on div at bounding box center [476, 124] width 69 height 11
click at [507, 124] on icon "close" at bounding box center [505, 123] width 5 height 5
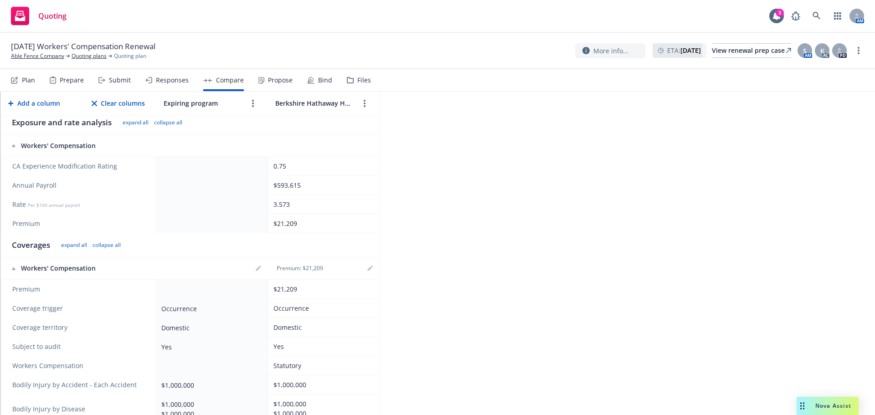
scroll to position [137, 0]
click at [265, 165] on td at bounding box center [212, 165] width 112 height 19
click at [191, 220] on td at bounding box center [212, 223] width 112 height 19
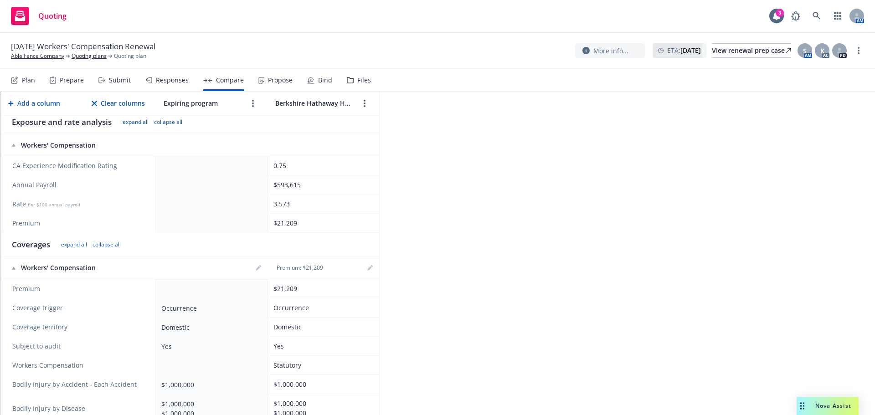
click at [191, 220] on td at bounding box center [212, 223] width 112 height 19
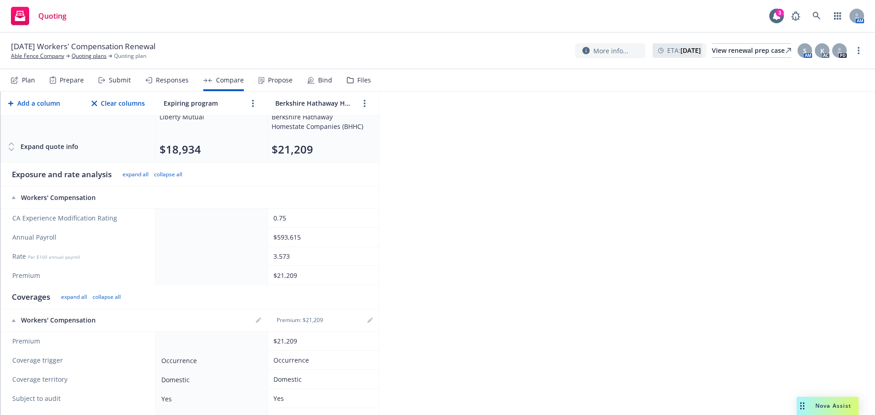
scroll to position [0, 0]
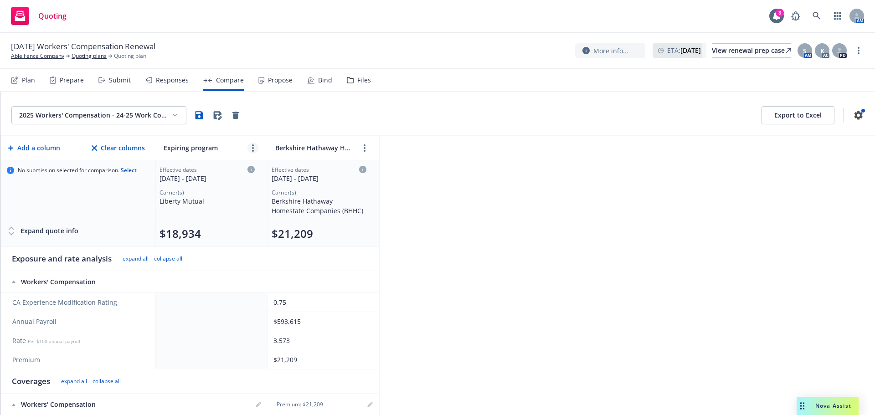
click at [255, 150] on link "more" at bounding box center [253, 148] width 11 height 11
click at [250, 171] on link "editPencil" at bounding box center [253, 168] width 11 height 11
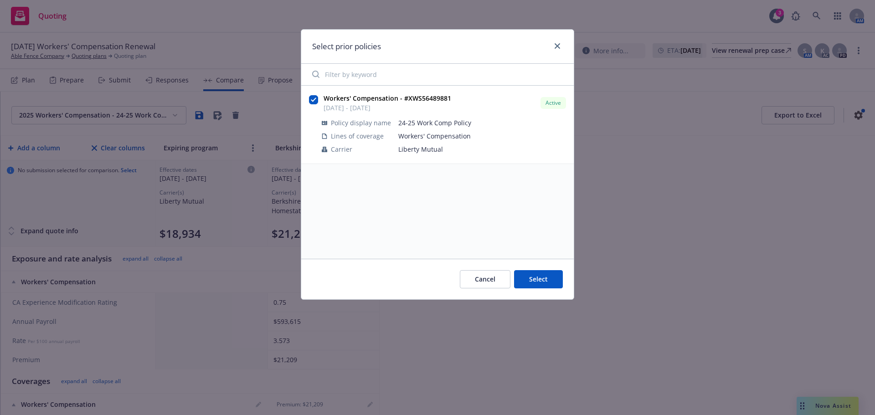
click at [540, 278] on button "Select" at bounding box center [538, 279] width 49 height 18
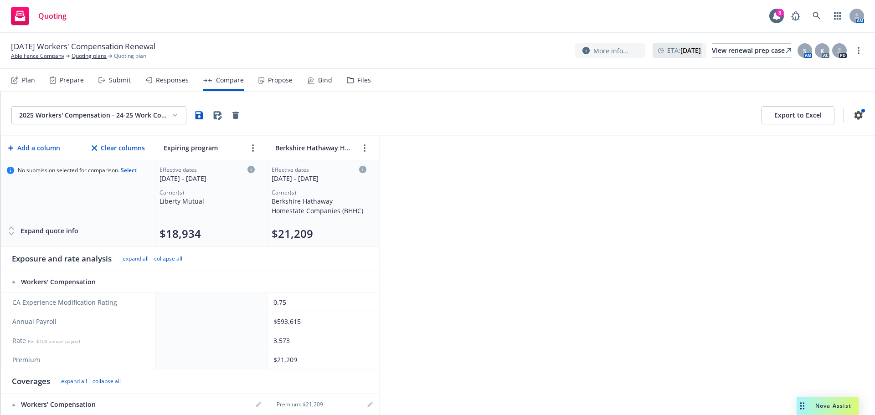
click at [258, 316] on td at bounding box center [212, 321] width 112 height 19
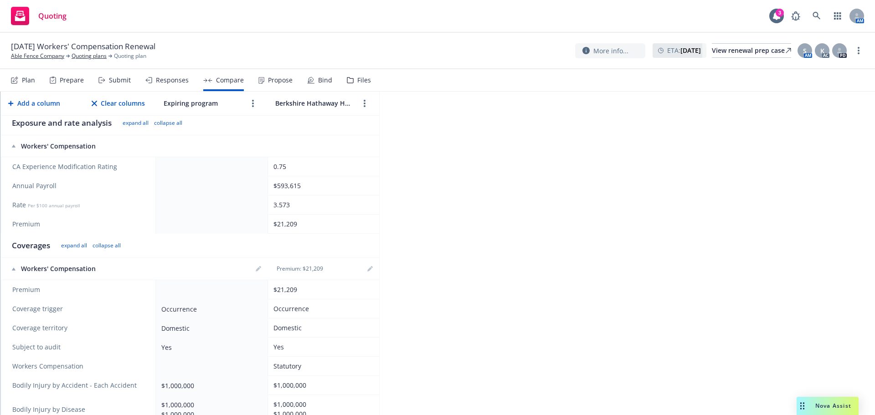
scroll to position [137, 0]
click at [258, 267] on icon "editPencil" at bounding box center [258, 267] width 5 height 5
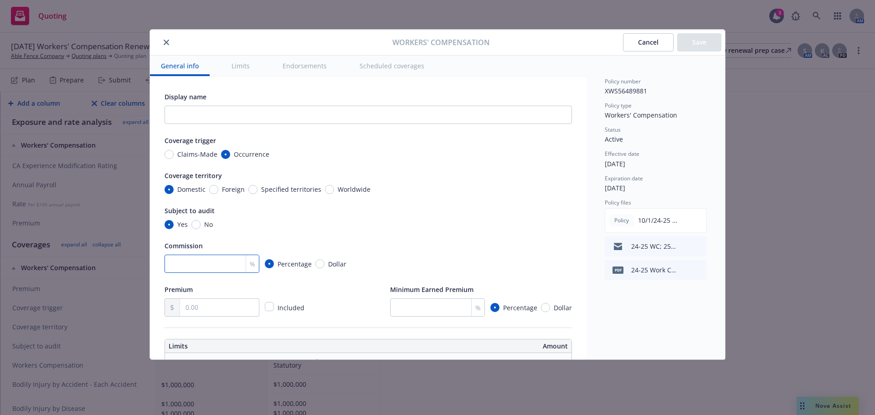
click at [193, 262] on input "number" at bounding box center [212, 264] width 95 height 18
type input "15"
click at [300, 286] on div "Premium" at bounding box center [236, 289] width 142 height 11
drag, startPoint x: 196, startPoint y: 303, endPoint x: 196, endPoint y: 308, distance: 5.5
click at [196, 304] on input "text" at bounding box center [219, 307] width 79 height 17
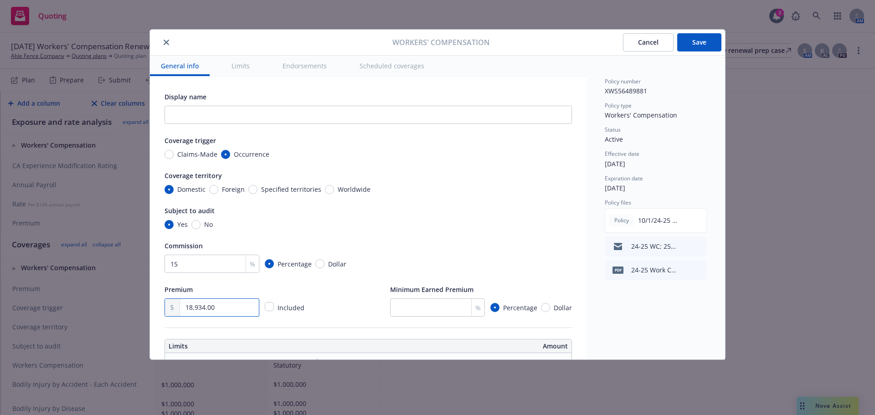
type input "18,934.00"
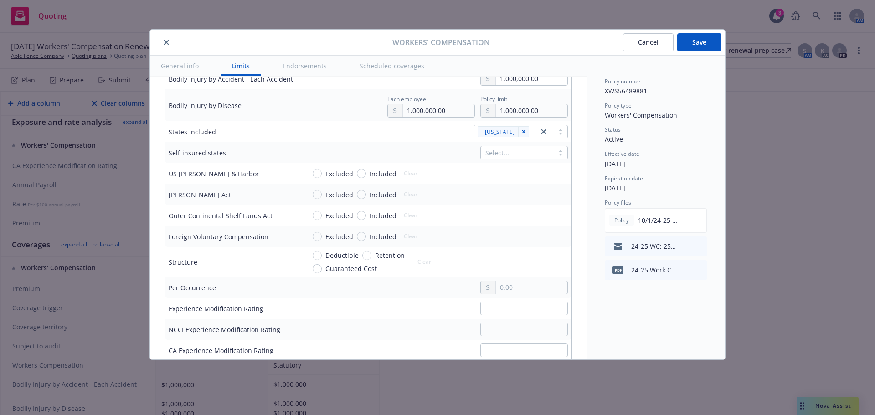
scroll to position [319, 0]
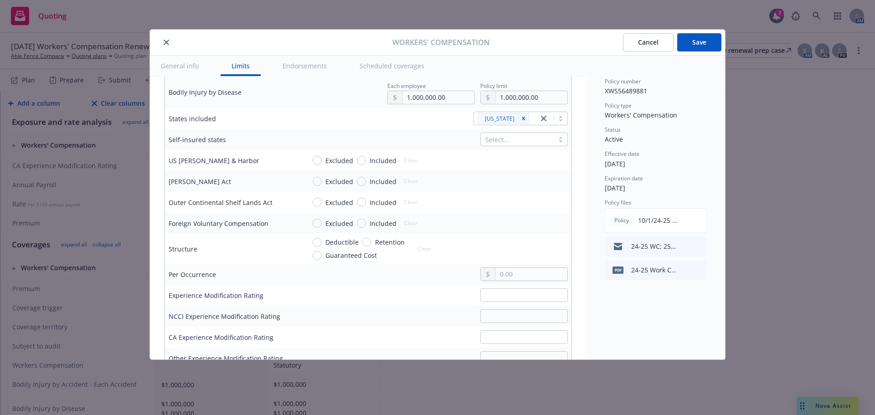
click at [320, 167] on td "Excluded Included Clear" at bounding box center [437, 160] width 270 height 21
click at [315, 163] on input "Excluded" at bounding box center [317, 160] width 9 height 9
radio input "true"
drag, startPoint x: 312, startPoint y: 179, endPoint x: 330, endPoint y: 190, distance: 21.1
click at [312, 180] on div "Excluded Included Clear" at bounding box center [370, 182] width 131 height 14
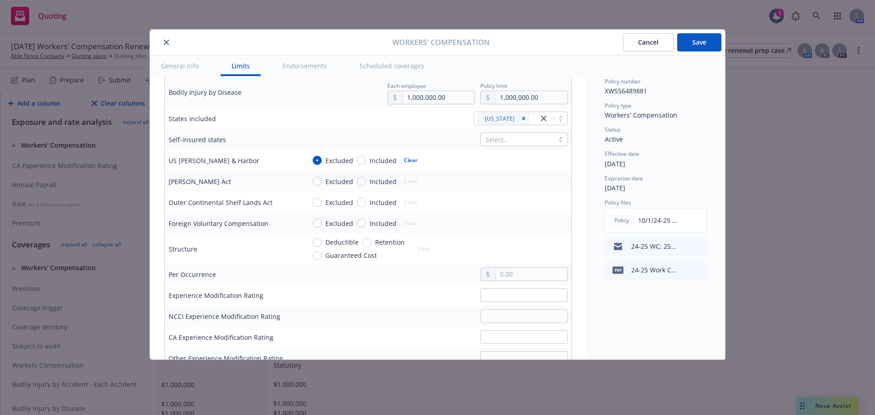
click at [305, 185] on td "Excluded Included Clear" at bounding box center [437, 181] width 270 height 21
click at [320, 186] on div "Excluded Included Clear" at bounding box center [368, 181] width 110 height 13
click at [311, 184] on div "Excluded Included Clear" at bounding box center [370, 182] width 131 height 14
click at [315, 182] on input "Excluded" at bounding box center [317, 181] width 9 height 9
radio input "true"
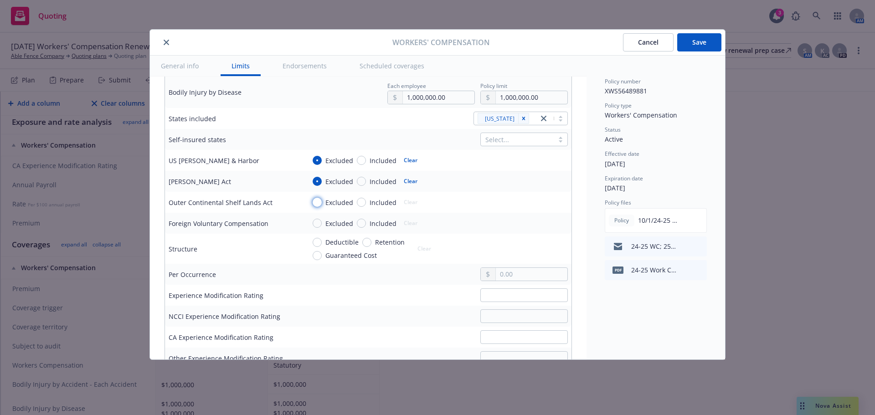
click at [317, 205] on input "Excluded" at bounding box center [317, 202] width 9 height 9
radio input "true"
click at [315, 223] on input "Excluded" at bounding box center [317, 223] width 9 height 9
radio input "true"
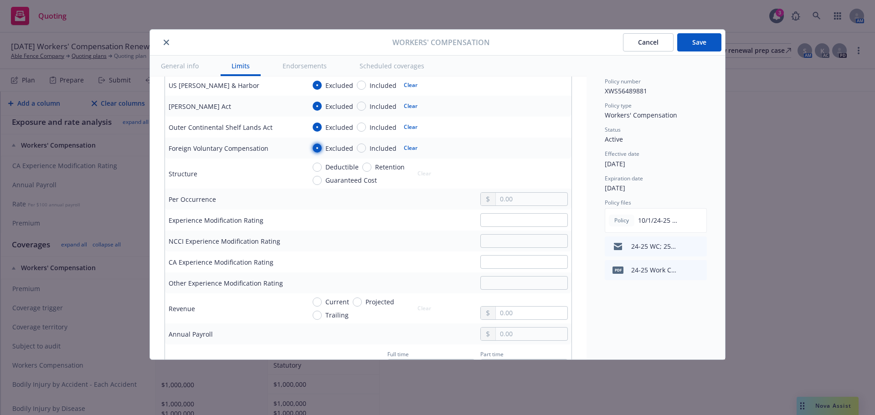
scroll to position [410, 0]
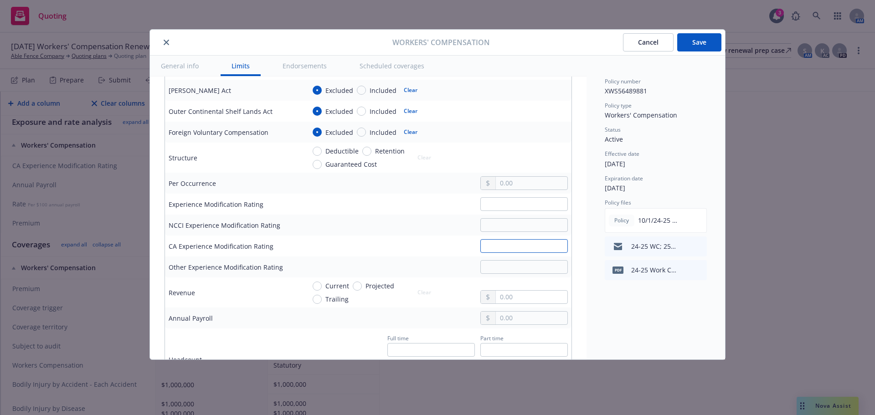
click at [492, 253] on input "text" at bounding box center [525, 246] width 88 height 14
type input "0.77"
click at [524, 314] on input "text" at bounding box center [532, 318] width 72 height 13
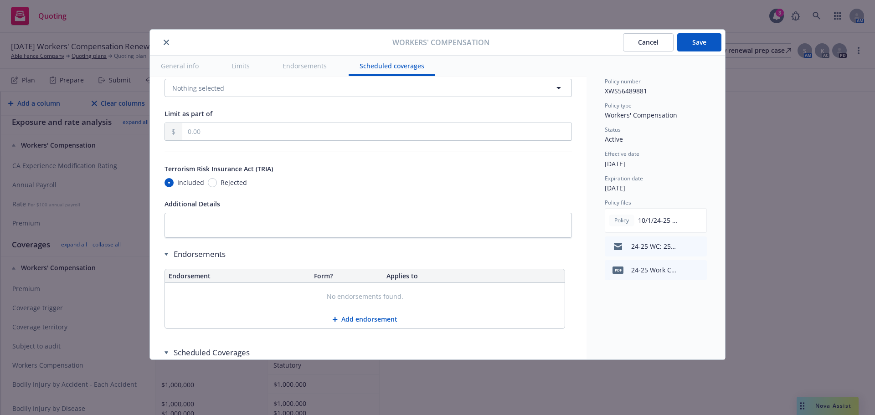
scroll to position [848, 0]
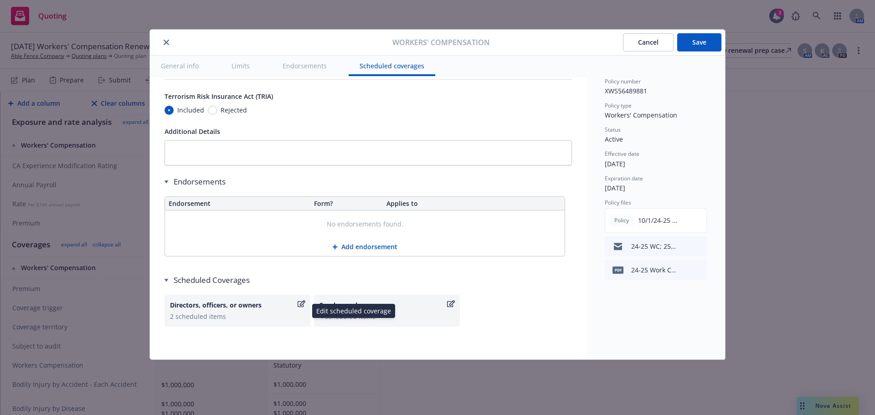
type input "593,615.00"
click at [301, 302] on icon "button" at bounding box center [302, 303] width 8 height 7
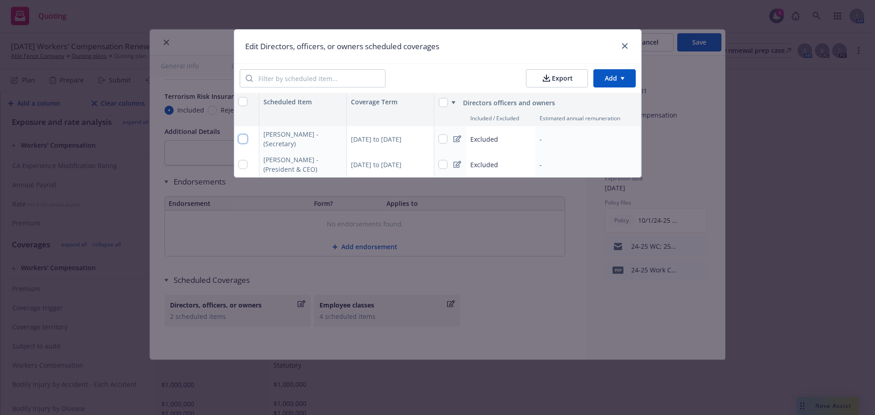
click at [243, 135] on input "checkbox" at bounding box center [242, 138] width 9 height 9
checkbox input "true"
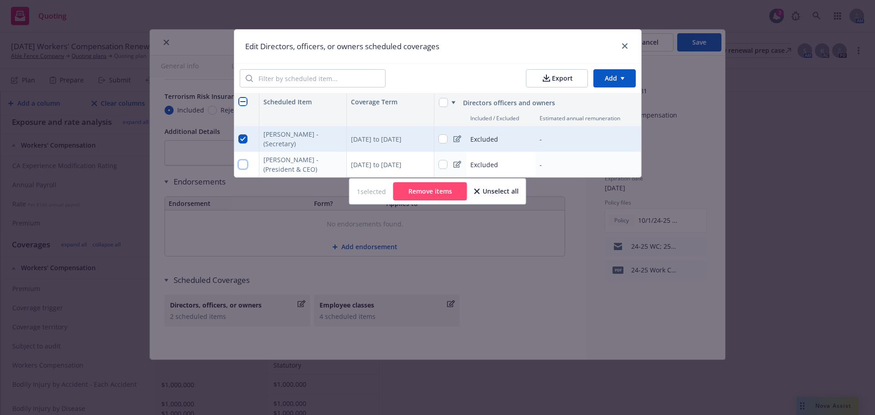
click at [241, 165] on input "checkbox" at bounding box center [242, 164] width 9 height 9
checkbox input "true"
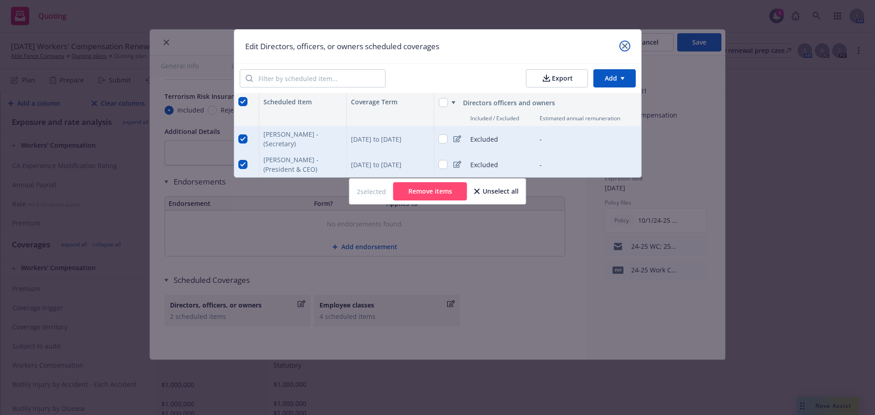
click at [626, 47] on icon "close" at bounding box center [624, 45] width 5 height 5
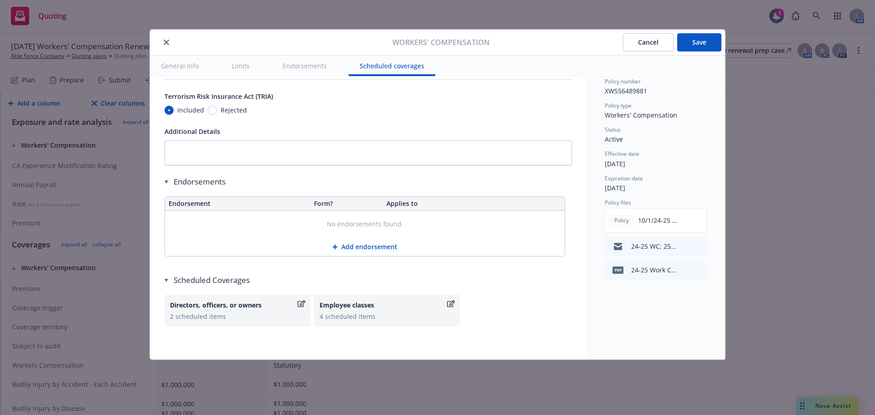
click at [450, 301] on icon "button" at bounding box center [451, 303] width 8 height 7
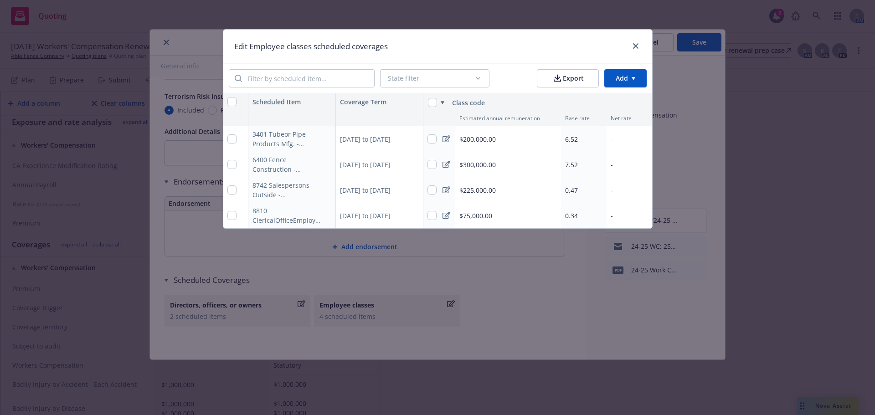
click at [447, 138] on icon at bounding box center [447, 138] width 8 height 7
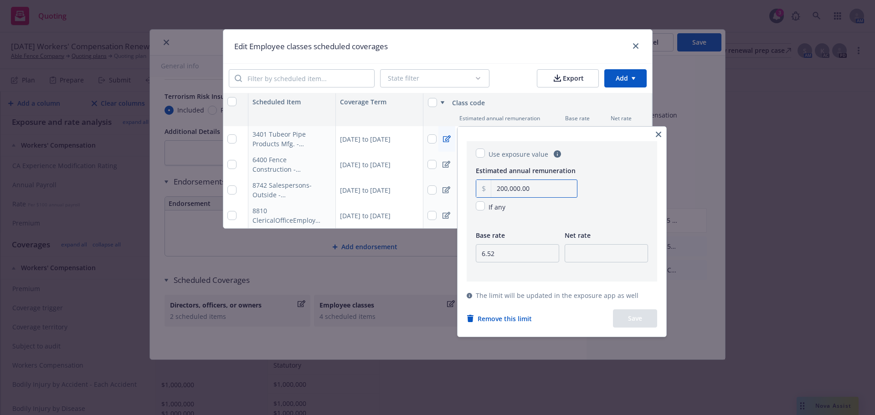
drag, startPoint x: 534, startPoint y: 193, endPoint x: 465, endPoint y: 188, distance: 69.5
click at [465, 188] on div "Use exposure value Estimated annual remuneration 200,000.00 If any Base rate 6.…" at bounding box center [562, 232] width 209 height 210
drag, startPoint x: 542, startPoint y: 191, endPoint x: 464, endPoint y: 186, distance: 78.1
click at [464, 186] on div "Use exposure value Estimated annual remuneration 118,966.00 If any Base rate 6.…" at bounding box center [562, 232] width 209 height 210
type input "24,841.00"
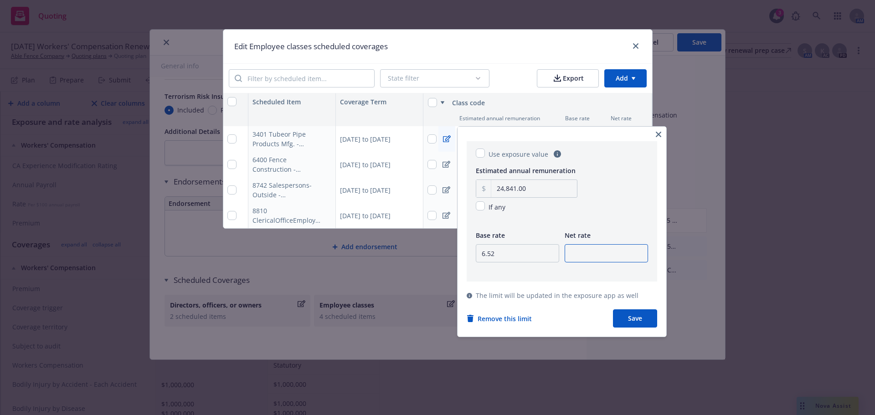
click at [596, 255] on input "number" at bounding box center [606, 253] width 83 height 18
type input "3.47"
click at [642, 321] on button "Save" at bounding box center [635, 319] width 44 height 18
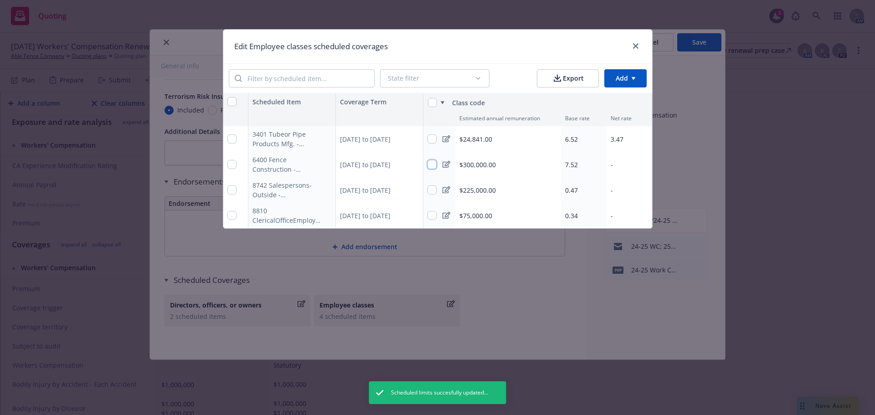
click at [434, 164] on input "checkbox" at bounding box center [432, 164] width 9 height 9
checkbox input "true"
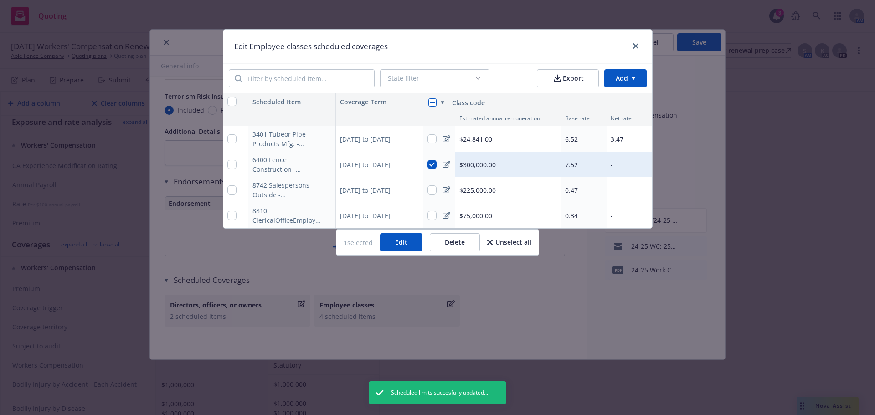
click at [401, 252] on button "Edit" at bounding box center [401, 242] width 42 height 18
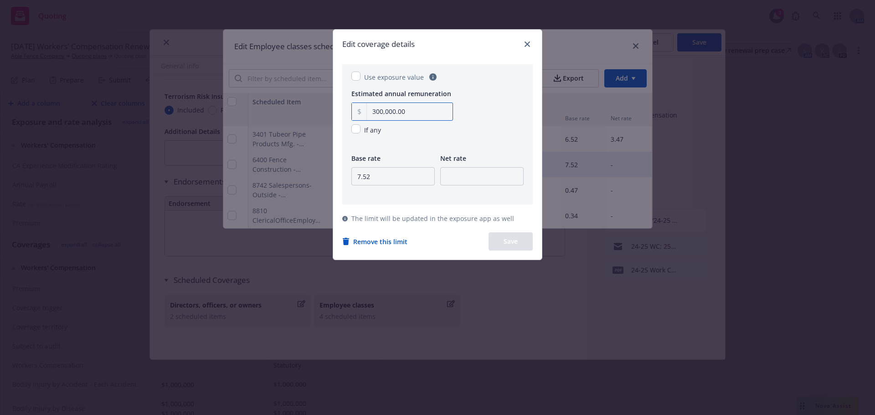
drag, startPoint x: 411, startPoint y: 108, endPoint x: 334, endPoint y: 99, distance: 77.5
click at [354, 107] on div "300,000.00" at bounding box center [403, 112] width 102 height 18
type input "417,915.00"
click at [447, 183] on input "number" at bounding box center [481, 176] width 83 height 18
type input "4.00"
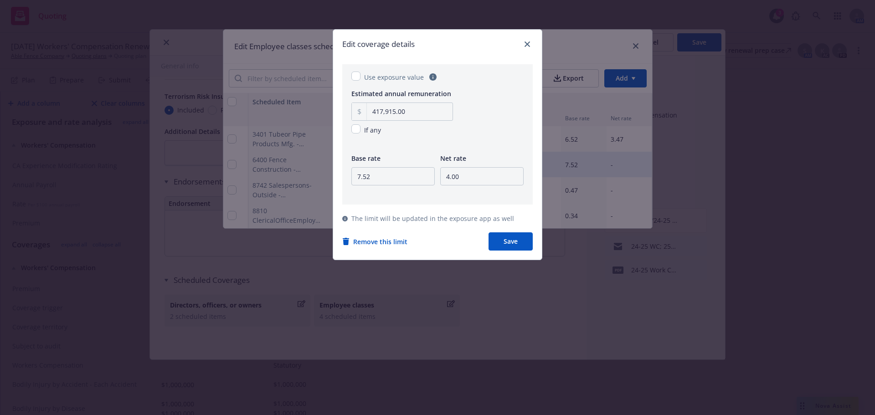
click at [521, 247] on button "Save" at bounding box center [511, 242] width 44 height 18
checkbox input "false"
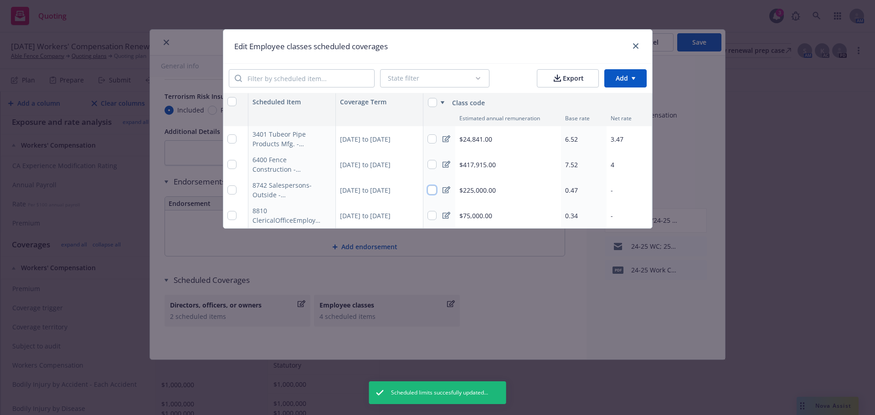
click at [436, 190] on input "checkbox" at bounding box center [432, 190] width 9 height 9
checkbox input "true"
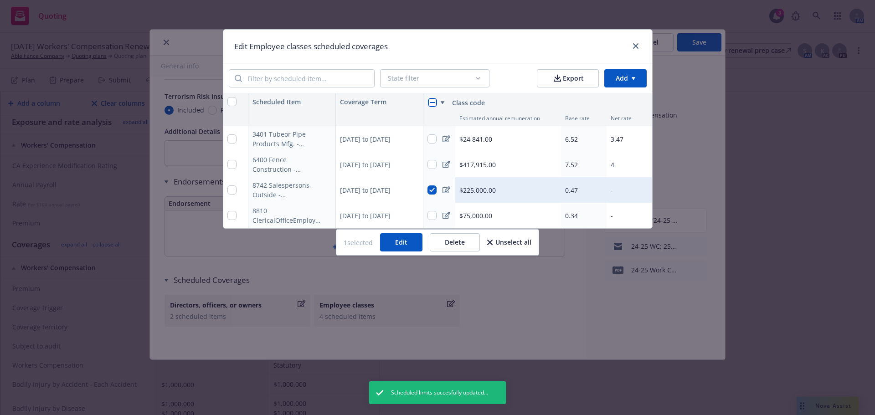
click at [404, 250] on button "Edit" at bounding box center [401, 242] width 42 height 18
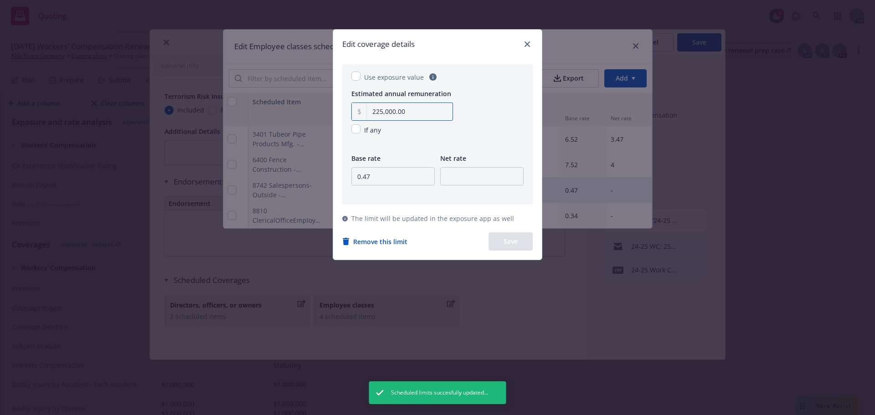
drag, startPoint x: 400, startPoint y: 112, endPoint x: 356, endPoint y: 111, distance: 44.7
click at [356, 111] on div "225,000.00" at bounding box center [403, 112] width 102 height 18
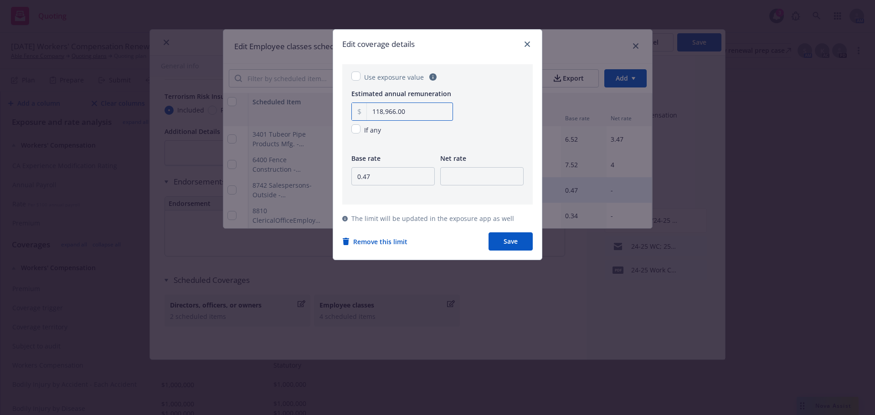
type input "118,966.00"
click at [459, 182] on input "number" at bounding box center [481, 176] width 83 height 18
drag, startPoint x: 396, startPoint y: 173, endPoint x: 244, endPoint y: 173, distance: 151.8
click at [244, 173] on div "Edit coverage details Use exposure value Estimated annual remuneration 118,966.…" at bounding box center [437, 207] width 875 height 415
type input "5"
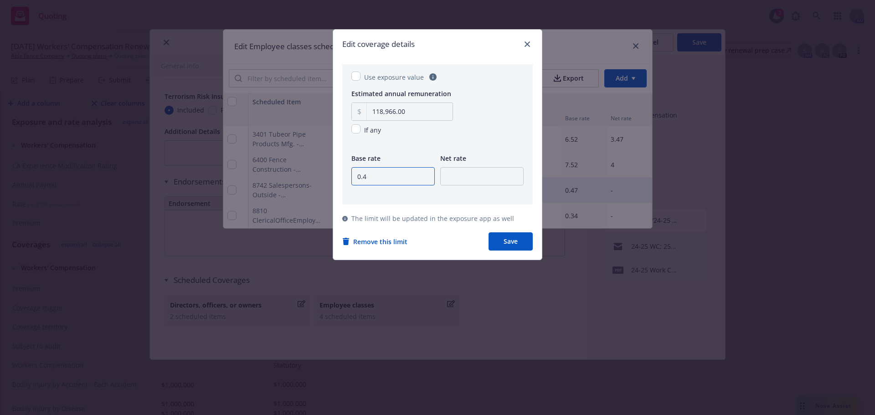
type input "0.47"
click at [455, 176] on input "number" at bounding box center [481, 176] width 83 height 18
click at [471, 178] on input "number" at bounding box center [481, 176] width 83 height 18
type input "0.25"
click at [508, 238] on button "Save" at bounding box center [511, 242] width 44 height 18
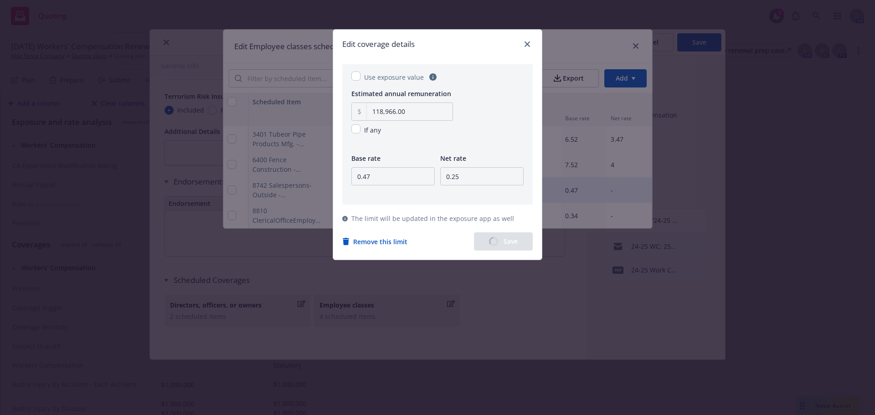
checkbox input "false"
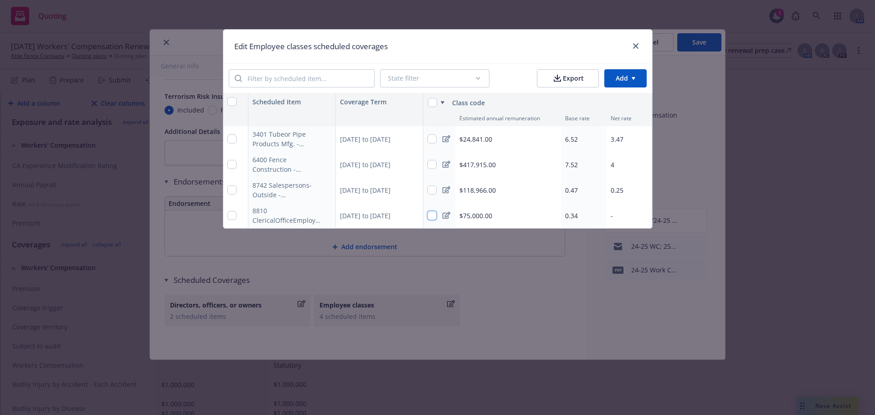
click at [429, 217] on input "checkbox" at bounding box center [432, 215] width 9 height 9
checkbox input "true"
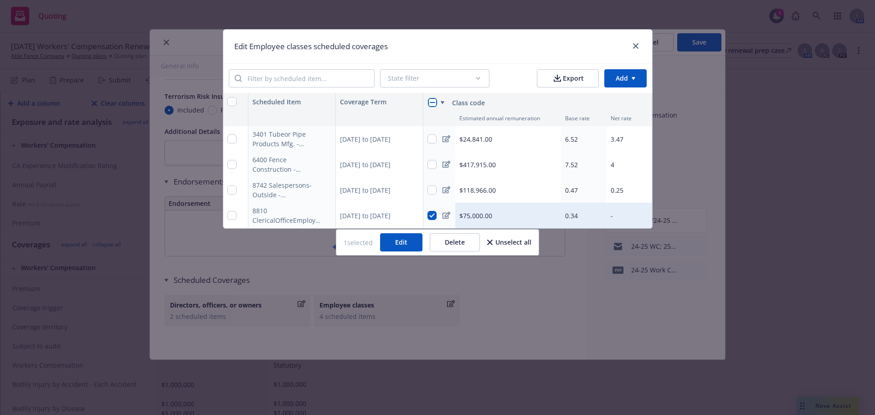
click at [403, 249] on button "Edit" at bounding box center [401, 242] width 42 height 18
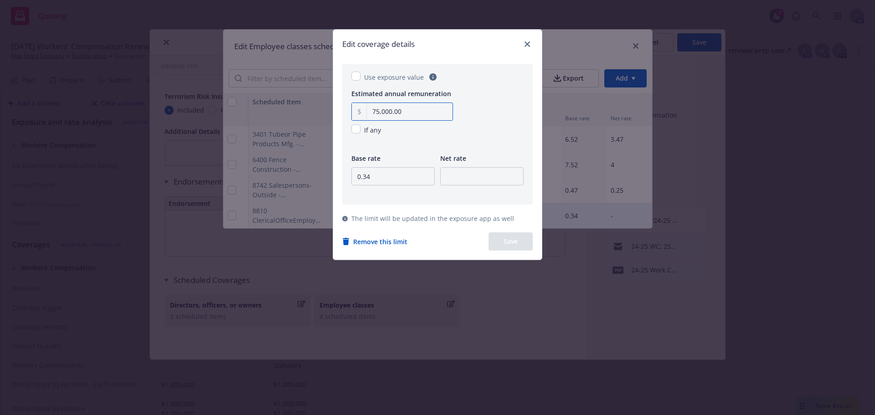
drag, startPoint x: 404, startPoint y: 116, endPoint x: 294, endPoint y: 99, distance: 111.6
click at [294, 99] on div "Edit coverage details Use exposure value Estimated annual remuneration 75,000.0…" at bounding box center [437, 207] width 875 height 415
type input "19,833.00"
type input "0.18"
click at [506, 247] on button "Save" at bounding box center [511, 242] width 44 height 18
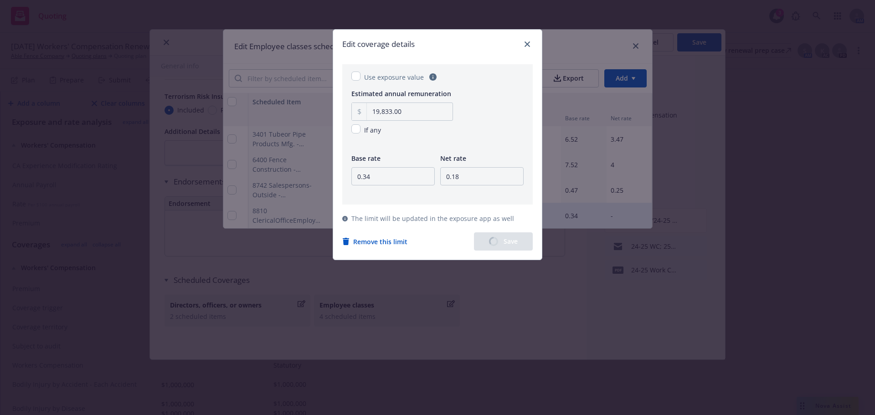
checkbox input "false"
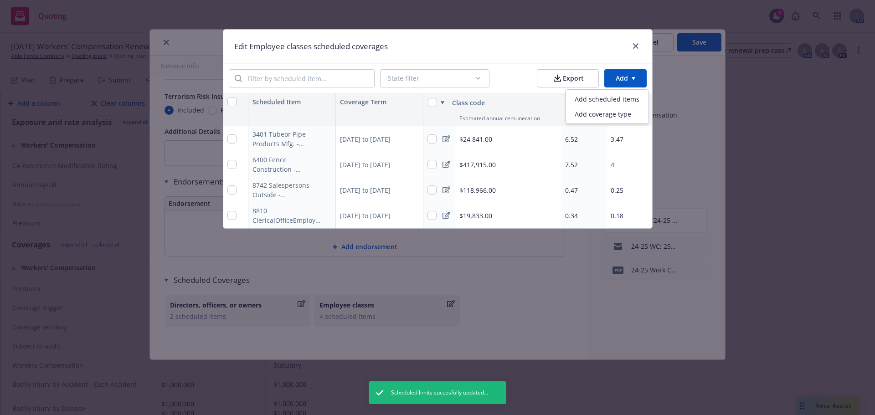
click at [623, 81] on html "Quoting 3 AM 10/01/25 Workers' Compensation Renewal Able Fence Company Quoting …" at bounding box center [437, 207] width 875 height 415
click at [614, 100] on div "Add scheduled items" at bounding box center [607, 99] width 79 height 15
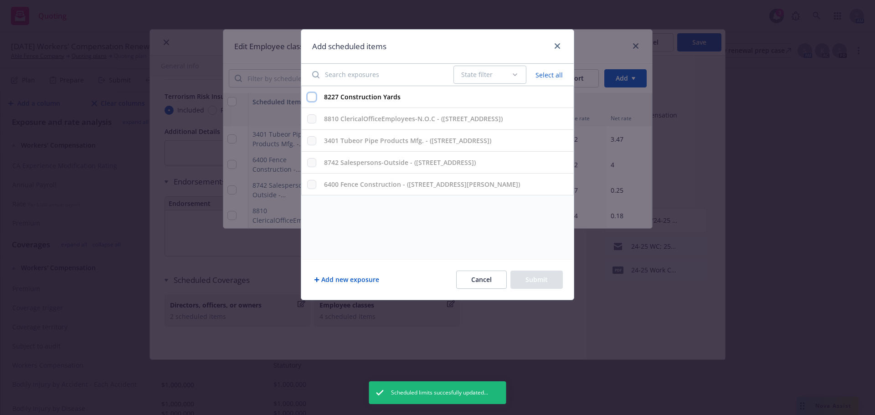
click at [310, 96] on input "8227 Construction Yards" at bounding box center [311, 97] width 9 height 9
checkbox input "true"
click at [523, 280] on button "Submit" at bounding box center [537, 280] width 52 height 18
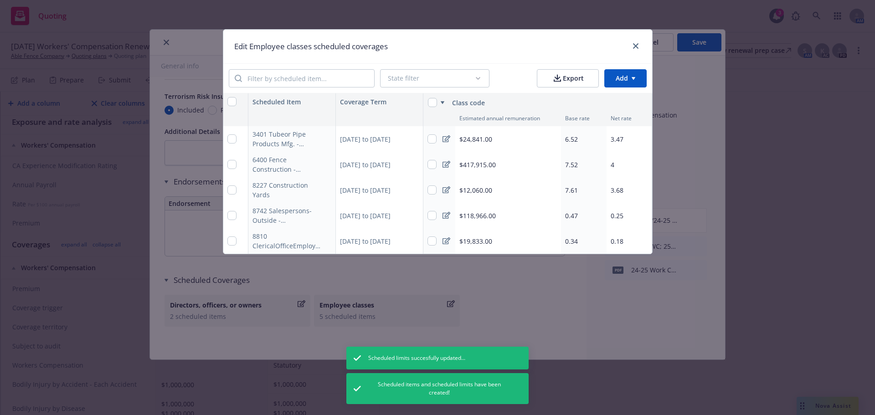
click at [425, 189] on div at bounding box center [440, 190] width 32 height 26
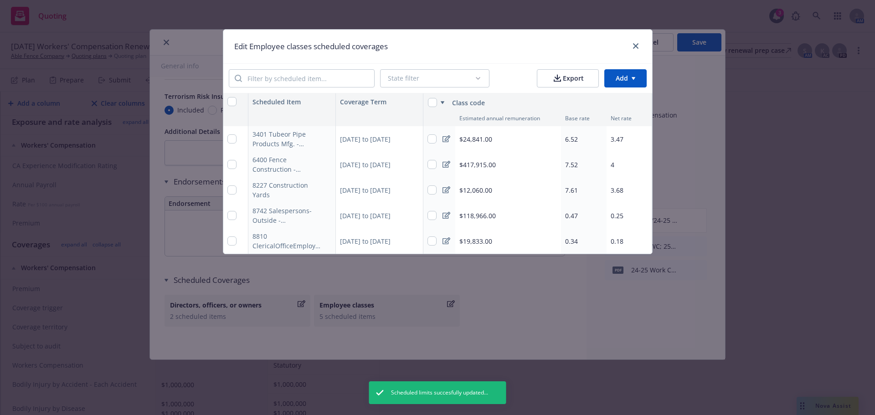
click at [446, 190] on icon at bounding box center [447, 189] width 8 height 7
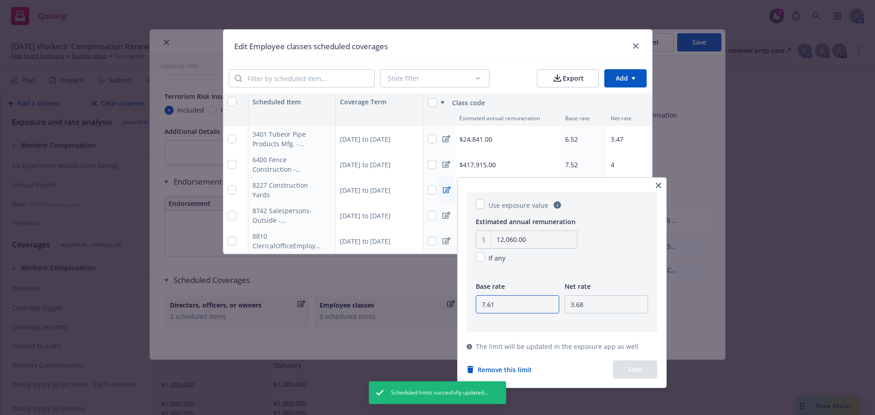
click at [516, 308] on input "7.61" at bounding box center [517, 304] width 83 height 18
drag, startPoint x: 516, startPoint y: 308, endPoint x: 474, endPoint y: 308, distance: 41.9
click at [475, 308] on div "Use exposure value Estimated annual remuneration 12,060.00 If any Base rate 7.6…" at bounding box center [562, 262] width 191 height 140
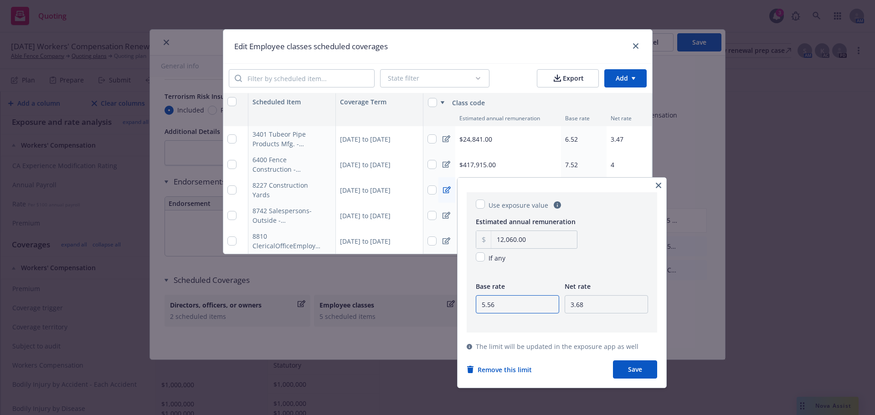
type input "5.56"
drag, startPoint x: 595, startPoint y: 310, endPoint x: 539, endPoint y: 309, distance: 55.6
click at [539, 309] on div "Base rate 5.56 Net rate 3.68" at bounding box center [562, 303] width 172 height 45
type input "2.96"
click at [646, 373] on button "Save" at bounding box center [635, 370] width 44 height 18
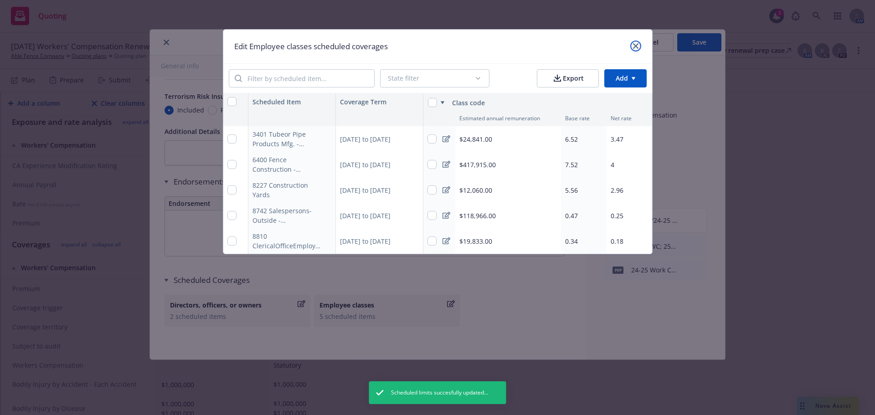
click at [640, 47] on link "close" at bounding box center [636, 46] width 11 height 11
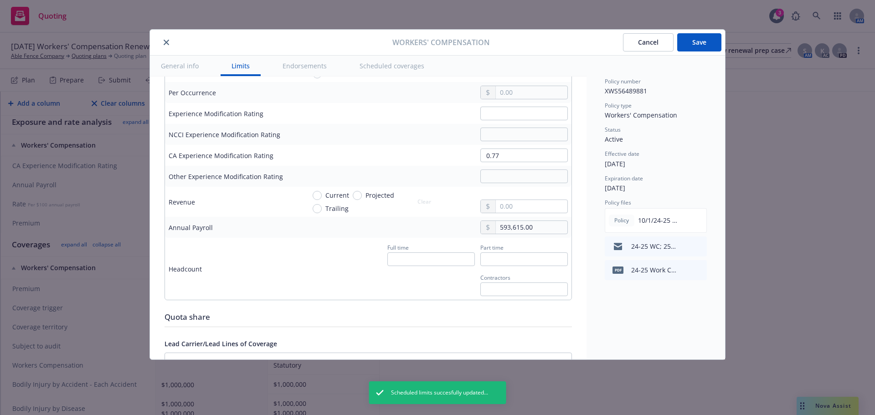
scroll to position [392, 0]
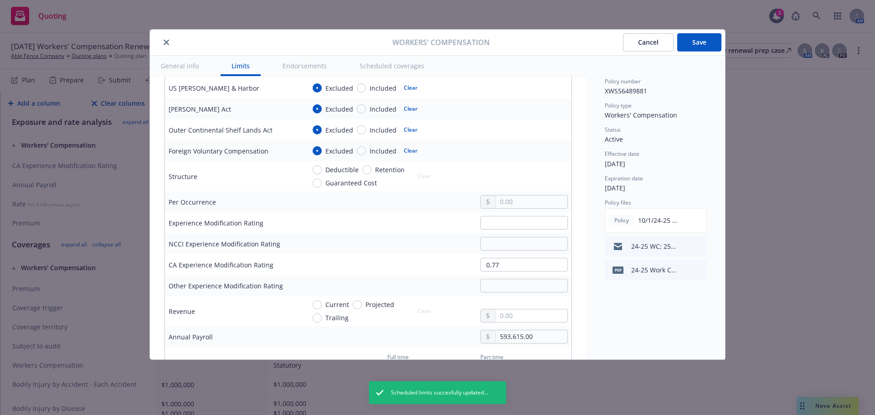
click at [690, 40] on button "Save" at bounding box center [699, 42] width 44 height 18
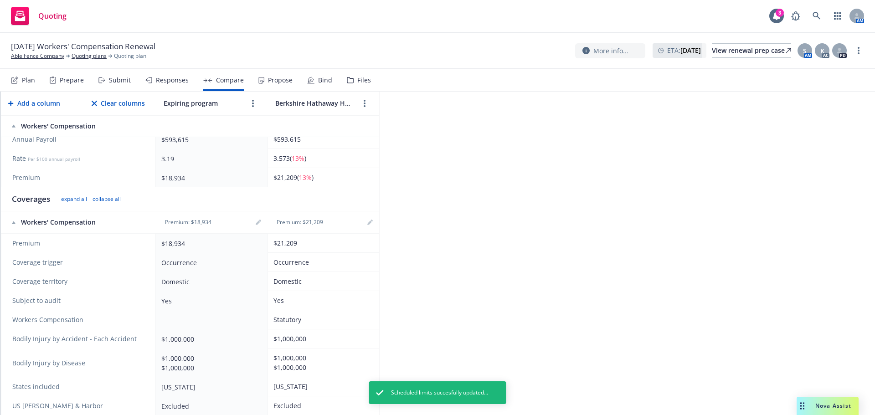
scroll to position [228, 0]
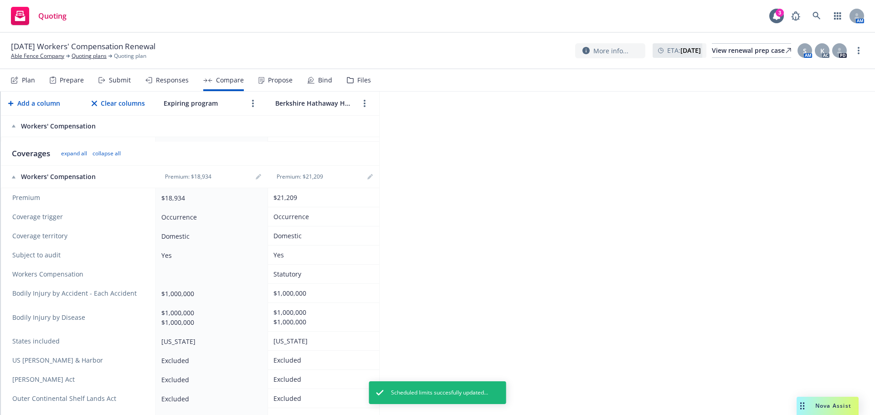
click at [246, 276] on td at bounding box center [212, 274] width 112 height 19
click at [251, 181] on div "Premium: $18,934" at bounding box center [212, 176] width 104 height 11
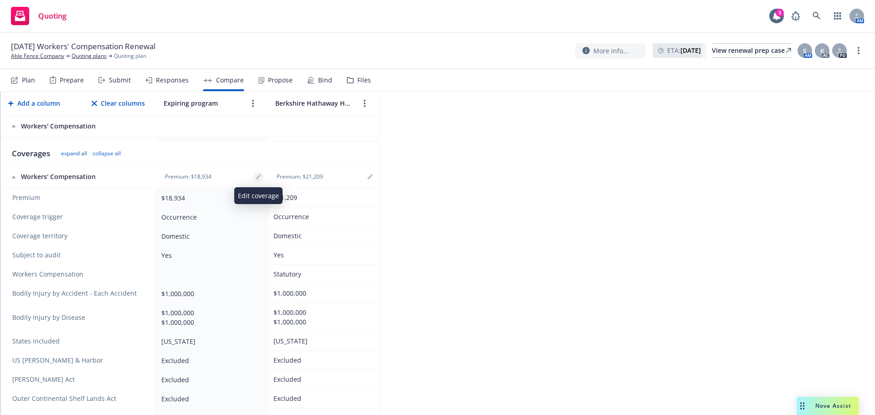
click at [254, 178] on link "editPencil" at bounding box center [258, 176] width 11 height 11
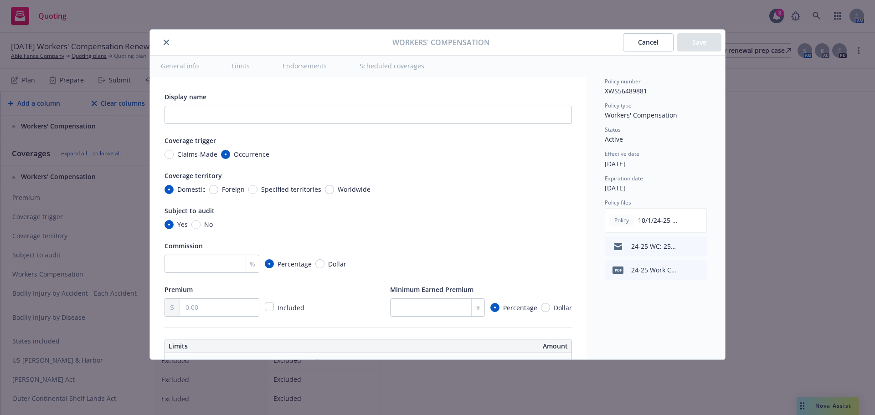
type input "15"
type input "18,934.00"
radio input "true"
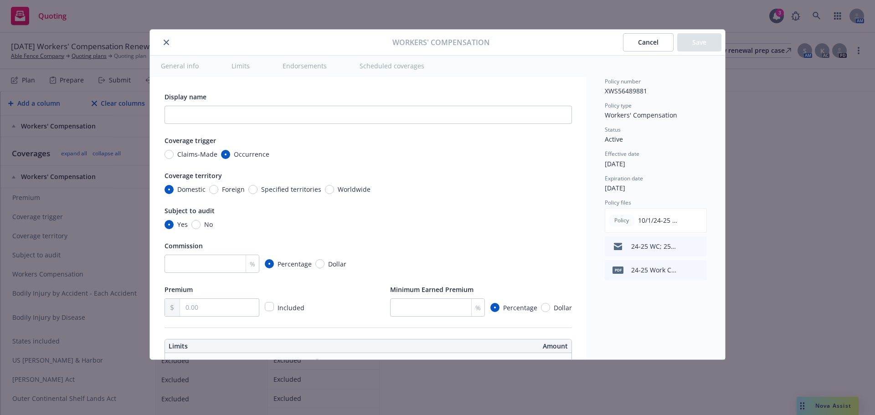
radio input "true"
type input "0.77"
type input "593,615.00"
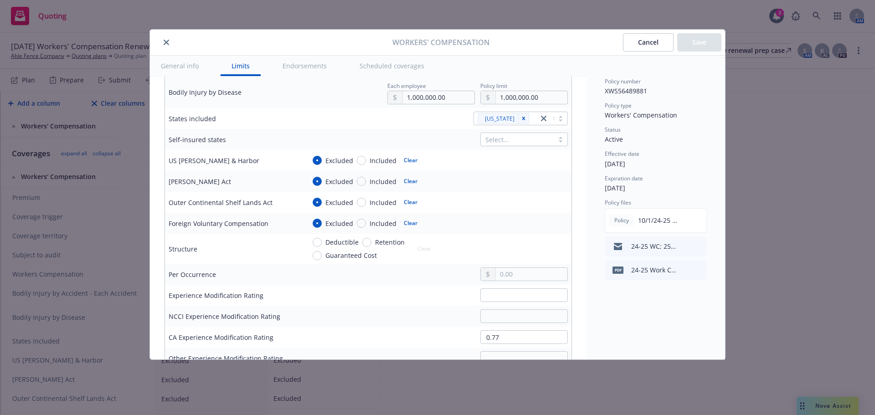
scroll to position [182, 0]
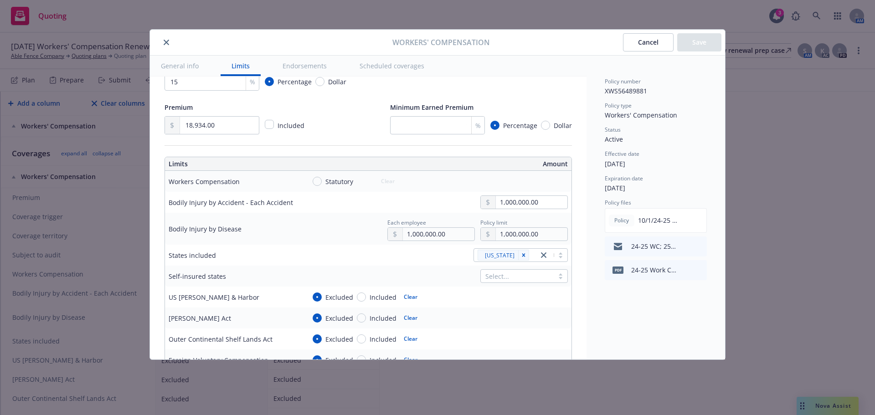
click at [341, 184] on span "Statutory" at bounding box center [340, 182] width 28 height 10
click at [322, 184] on input "Statutory" at bounding box center [317, 181] width 9 height 9
radio input "true"
click at [690, 44] on button "Save" at bounding box center [699, 42] width 44 height 18
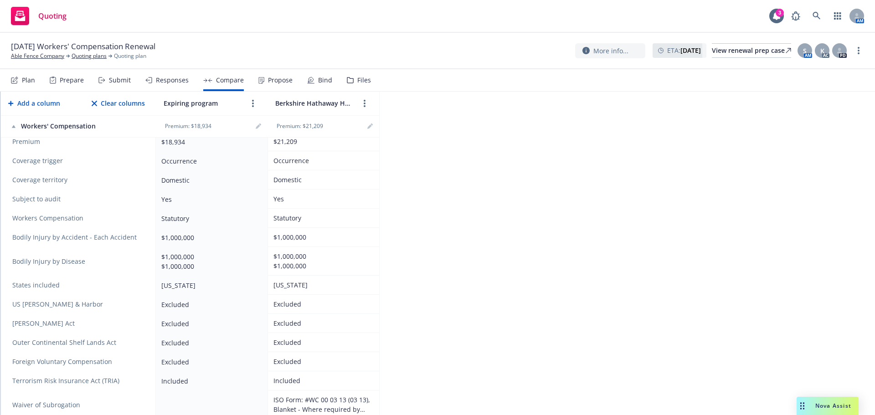
scroll to position [319, 0]
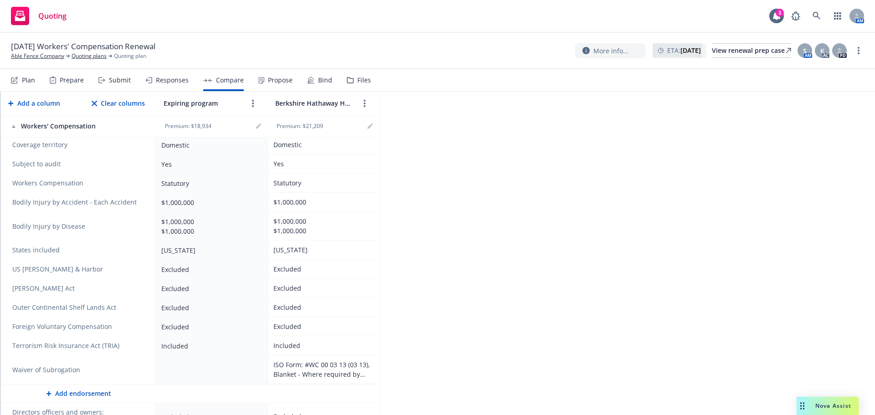
click at [308, 368] on div "ISO Form: #WC 00 03 13 (03 13), Blanket - Where required by written contract" at bounding box center [322, 369] width 97 height 19
drag, startPoint x: 308, startPoint y: 368, endPoint x: 284, endPoint y: 367, distance: 23.3
click at [284, 367] on div "ISO Form: #WC 00 03 13 (03 13), Blanket - Where required by written contract" at bounding box center [322, 369] width 97 height 19
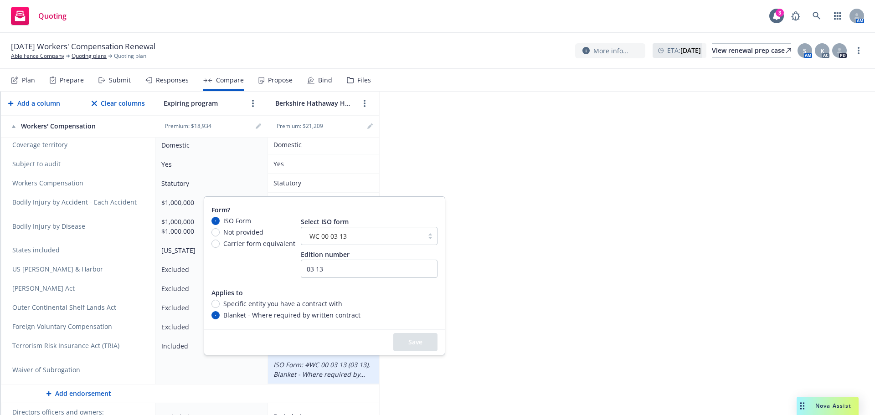
click at [478, 175] on div "2025 Workers' Compensation - 24-25 Work Comp Policy Export to Excel Add a colum…" at bounding box center [437, 254] width 875 height 324
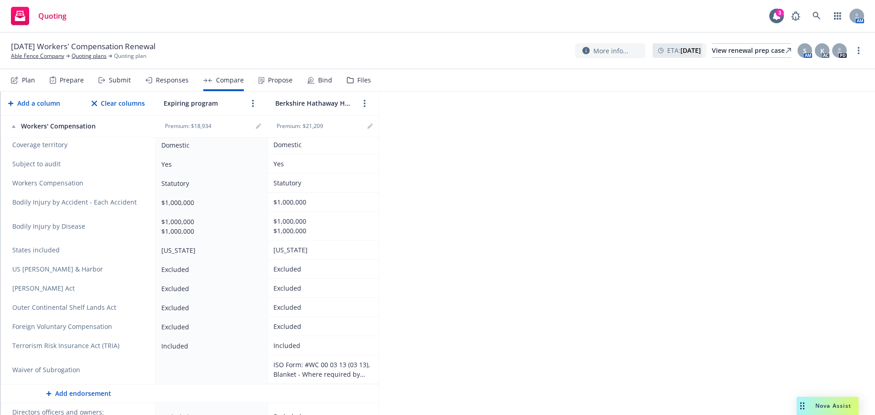
click at [192, 372] on td at bounding box center [212, 370] width 112 height 29
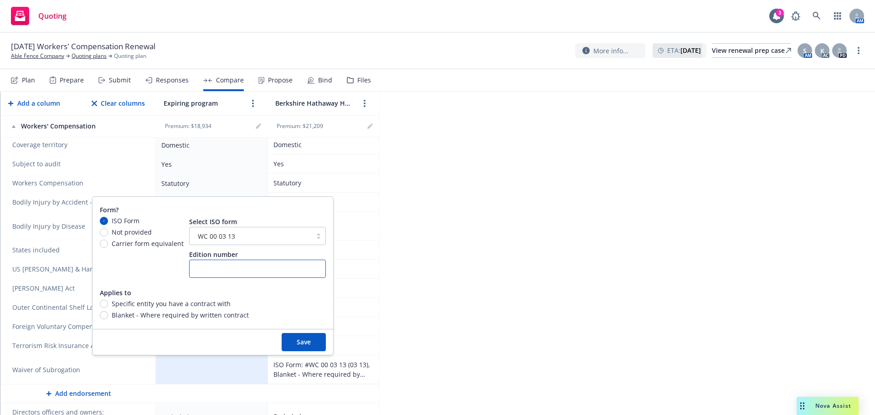
click at [245, 272] on input "text" at bounding box center [257, 269] width 137 height 18
type input "0"
type input "(03 13)"
click at [109, 317] on span "Blanket - Where required by written contract" at bounding box center [178, 315] width 141 height 10
click at [108, 317] on input "Blanket - Where required by written contract" at bounding box center [104, 315] width 8 height 8
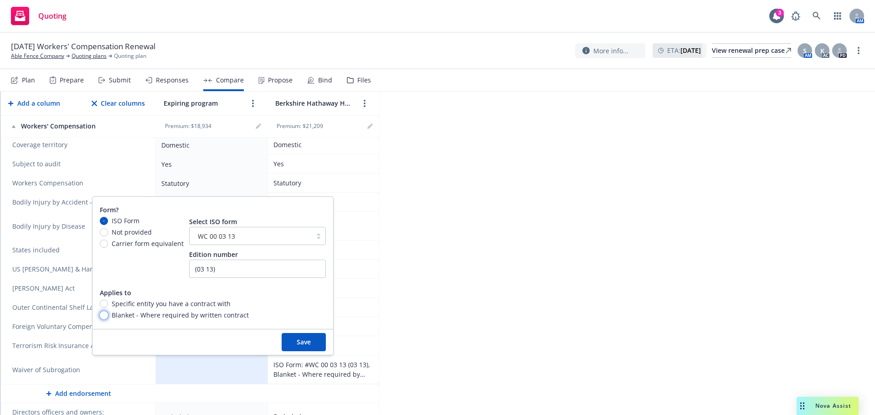
radio input "true"
click at [297, 349] on button "Save" at bounding box center [304, 342] width 44 height 18
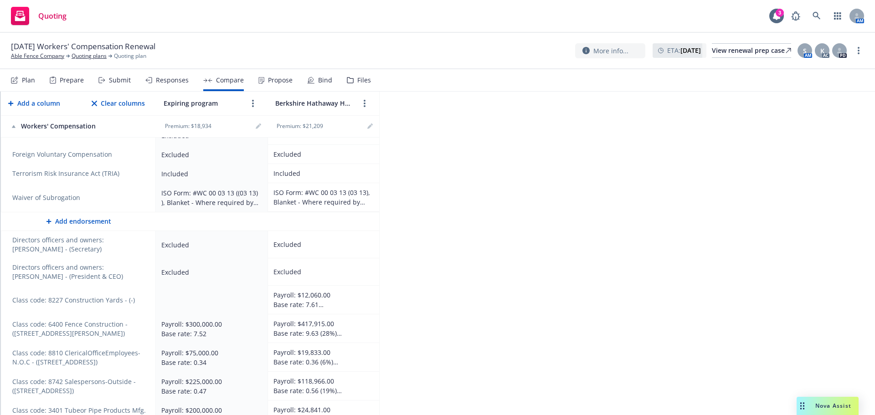
scroll to position [506, 0]
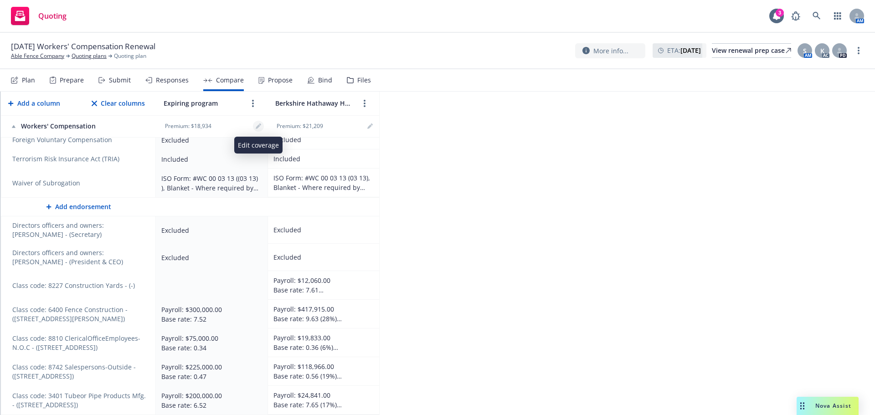
click at [260, 124] on icon "editPencil" at bounding box center [260, 125] width 2 height 2
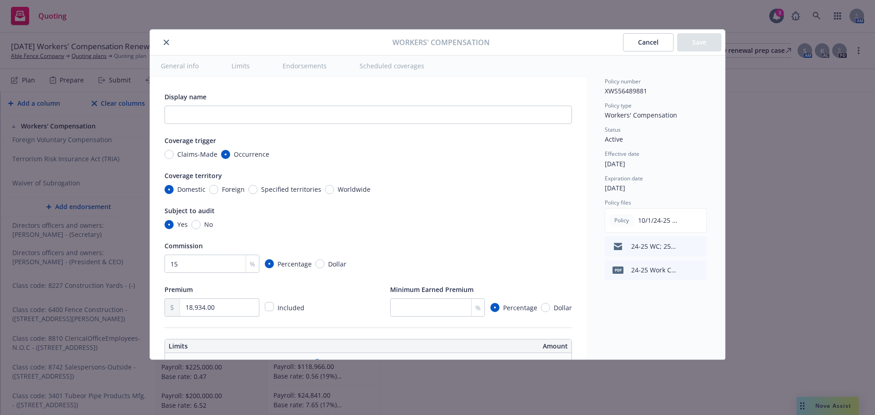
radio input "true"
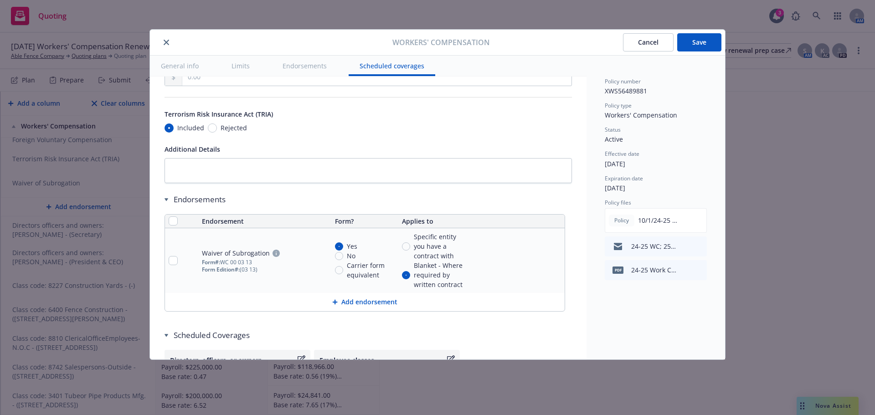
scroll to position [885, 0]
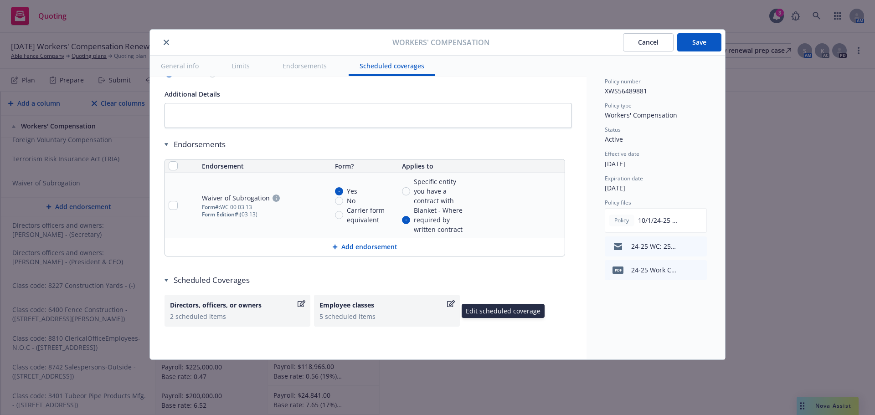
click at [455, 306] on icon "button" at bounding box center [451, 303] width 8 height 7
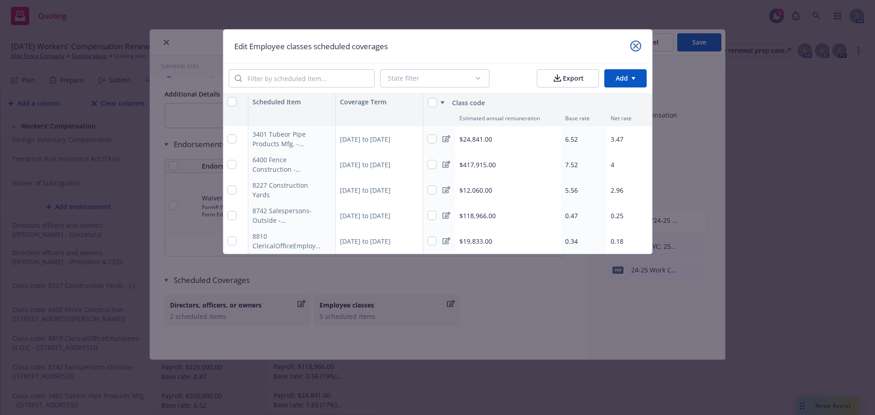
click at [636, 45] on icon "close" at bounding box center [635, 45] width 5 height 5
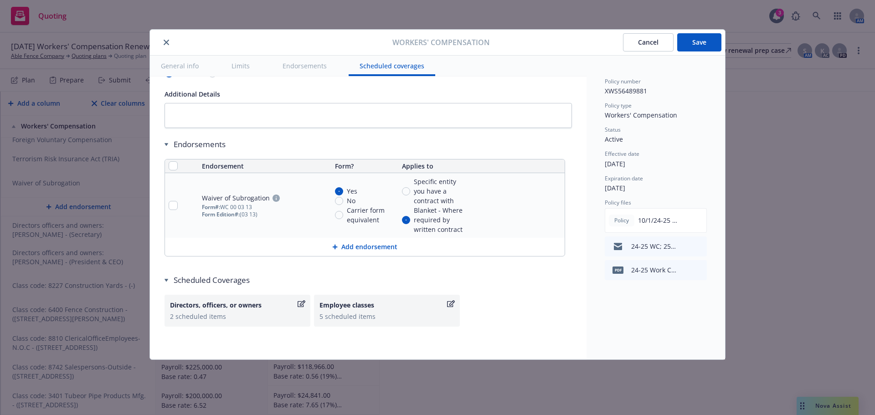
click at [649, 47] on button "Cancel" at bounding box center [648, 42] width 51 height 18
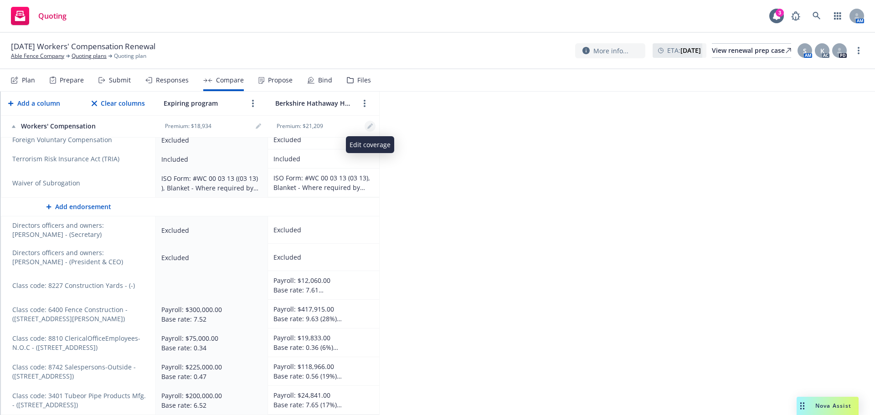
click at [370, 127] on icon "editPencil" at bounding box center [369, 126] width 5 height 5
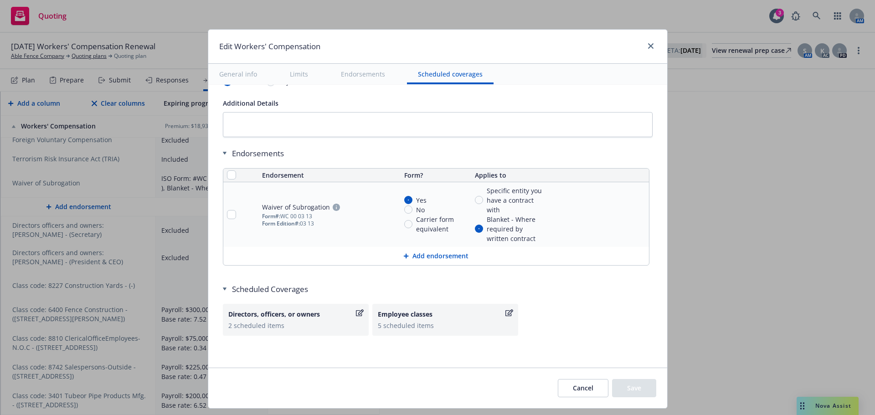
scroll to position [855, 0]
click at [418, 325] on div "5 scheduled items" at bounding box center [445, 326] width 135 height 10
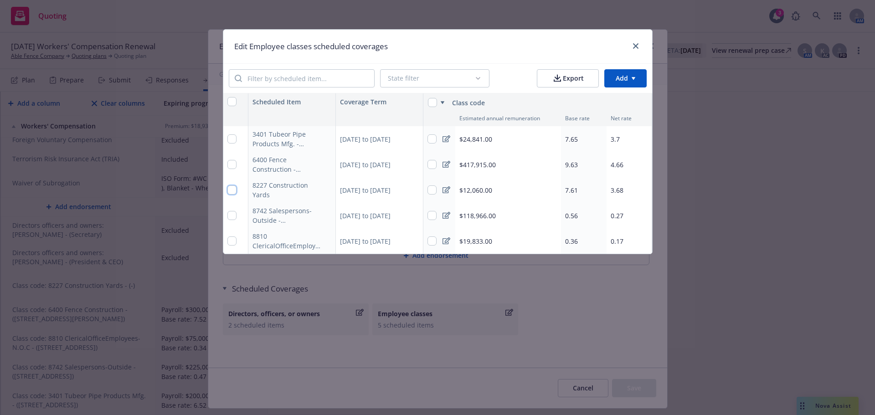
click at [230, 189] on input "checkbox" at bounding box center [231, 190] width 9 height 9
checkbox input "true"
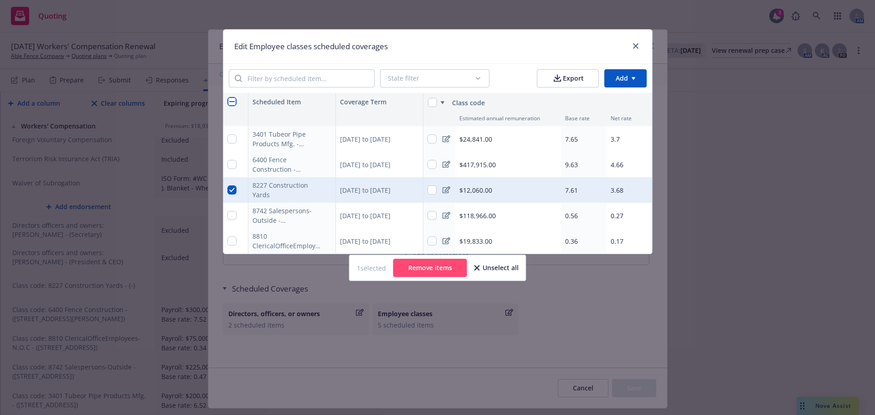
click at [444, 187] on icon at bounding box center [447, 189] width 8 height 7
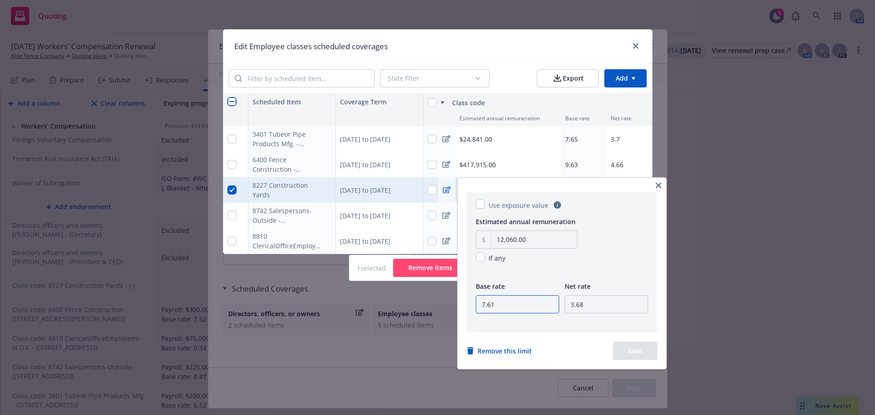
drag, startPoint x: 498, startPoint y: 309, endPoint x: 443, endPoint y: 306, distance: 55.2
click at [443, 306] on html "Quoting 3 AM 10/01/25 Workers' Compensation Renewal Able Fence Company Quoting …" at bounding box center [437, 207] width 875 height 415
type input "7"
type input "5.56"
type input "2.96"
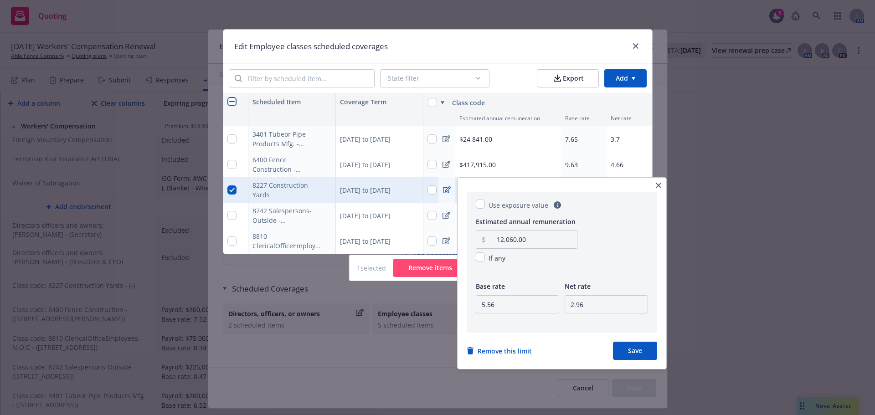
click at [639, 356] on button "Save" at bounding box center [635, 351] width 44 height 18
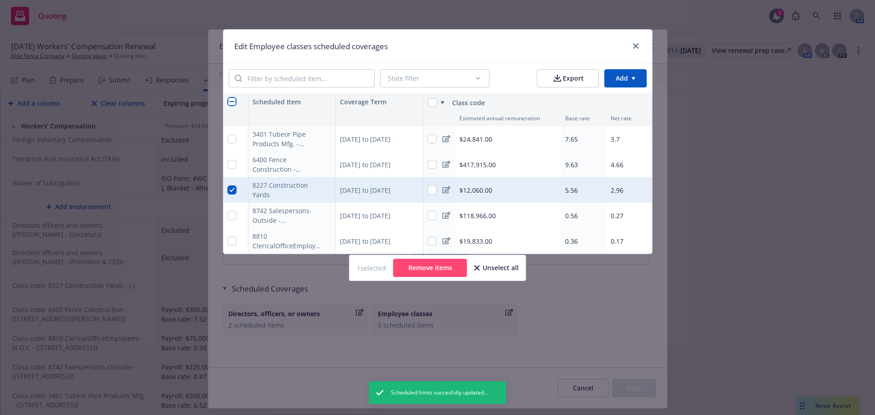
click at [642, 47] on div "Edit Employee classes scheduled coverages" at bounding box center [437, 47] width 429 height 34
click at [639, 46] on link "close" at bounding box center [636, 46] width 11 height 11
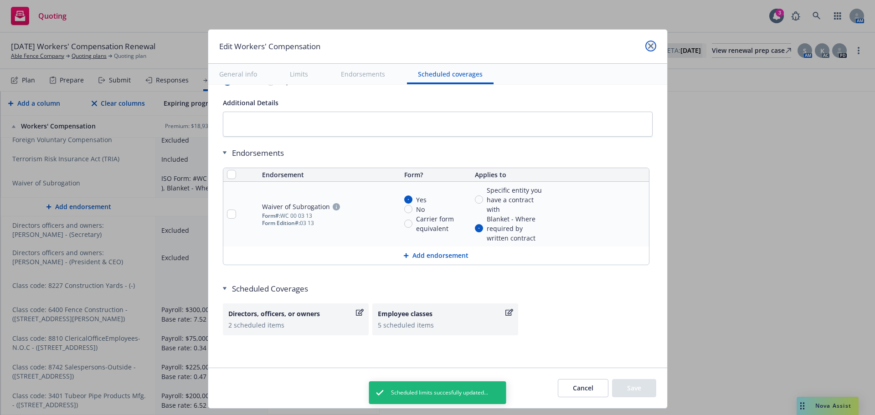
click at [651, 49] on link "close" at bounding box center [651, 46] width 11 height 11
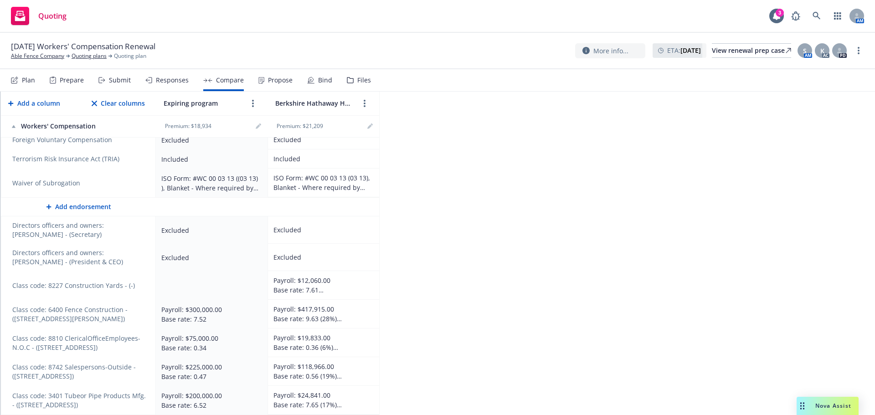
scroll to position [506, 0]
click at [372, 128] on icon "editPencil" at bounding box center [369, 126] width 5 height 5
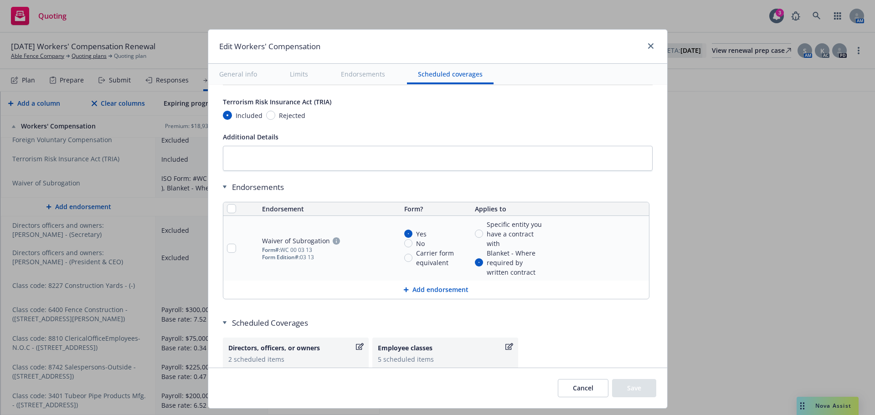
scroll to position [855, 0]
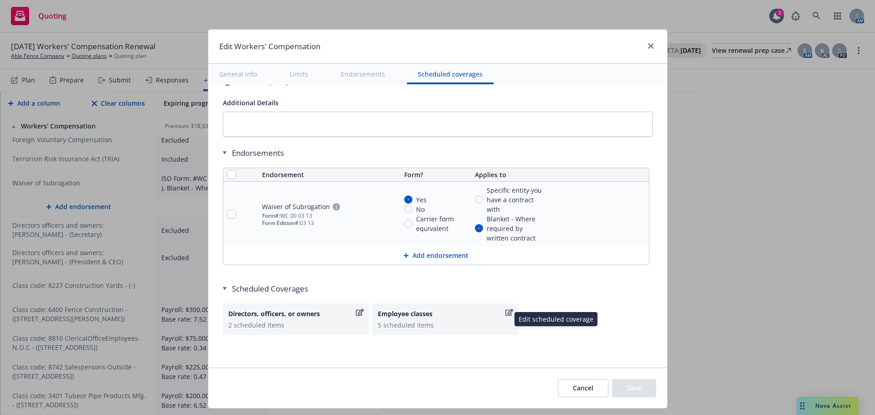
click at [506, 310] on icon "button" at bounding box center [510, 312] width 8 height 7
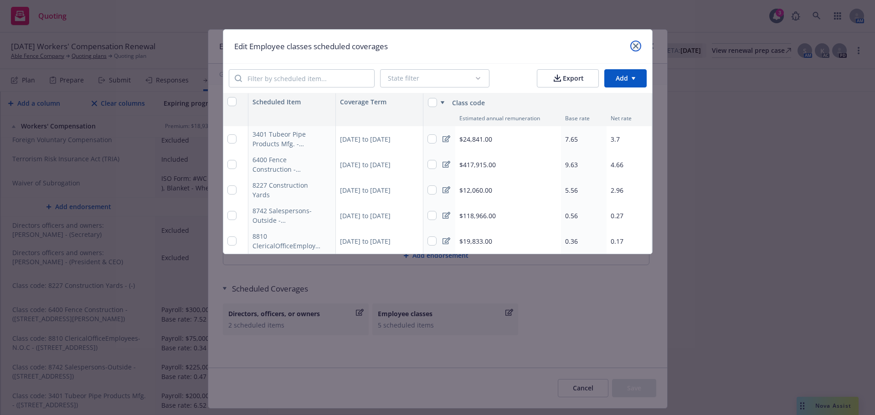
click at [636, 45] on icon "close" at bounding box center [635, 45] width 5 height 5
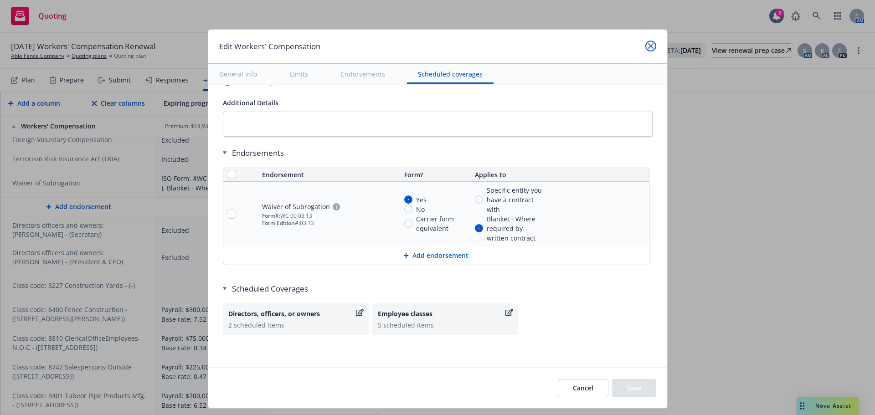
click at [652, 45] on link "close" at bounding box center [651, 46] width 11 height 11
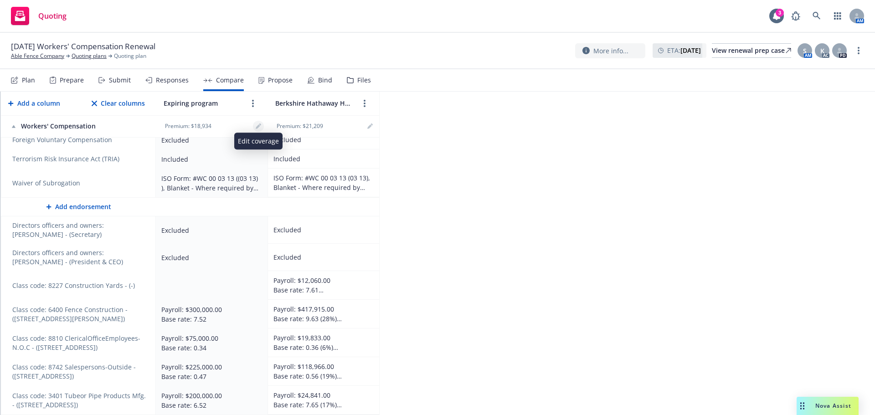
click at [260, 125] on icon "editPencil" at bounding box center [260, 125] width 2 height 2
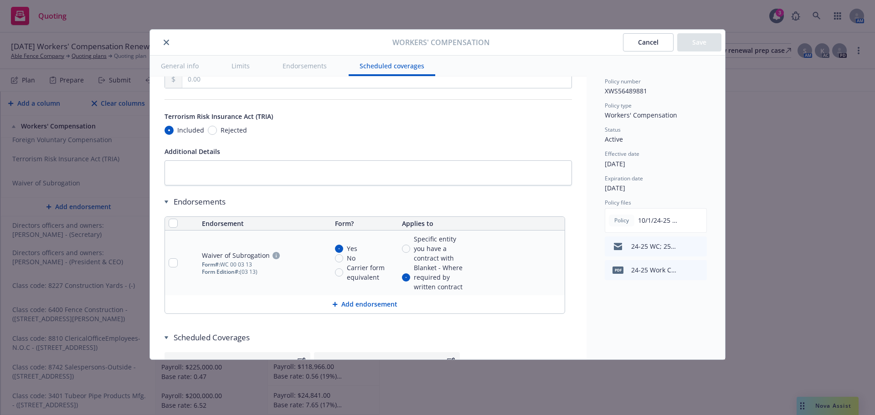
scroll to position [885, 0]
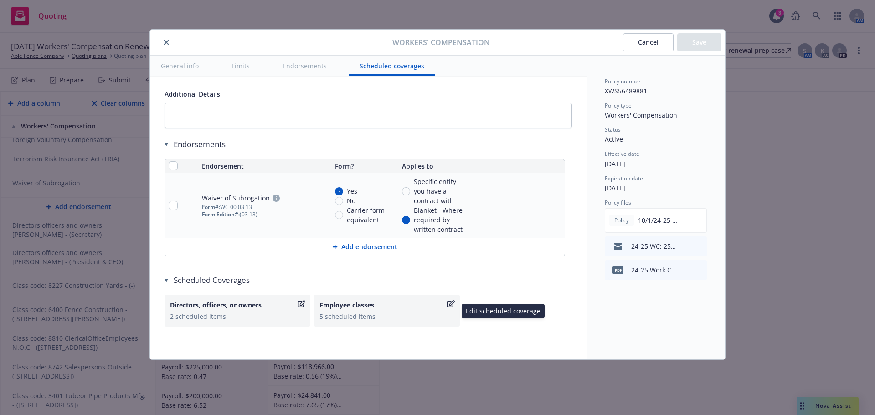
click at [452, 303] on icon "button" at bounding box center [451, 303] width 8 height 7
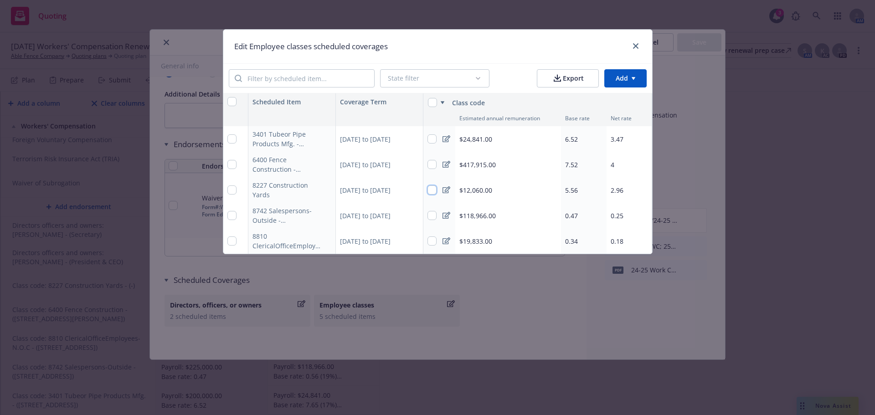
click at [435, 190] on input "checkbox" at bounding box center [432, 190] width 9 height 9
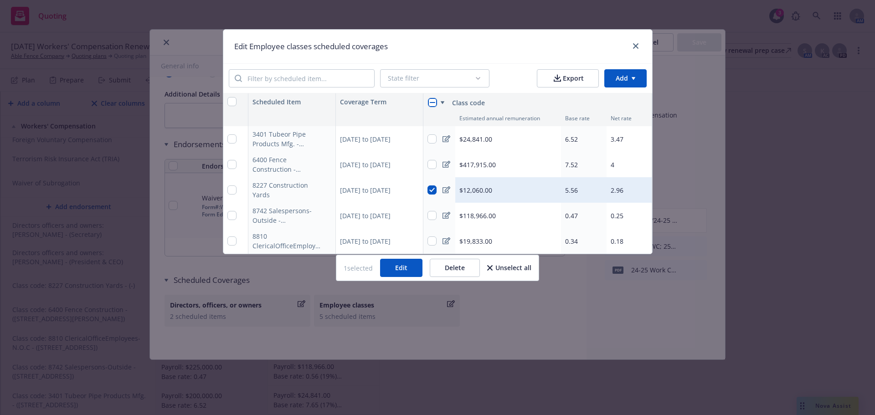
click at [403, 266] on button "Edit" at bounding box center [401, 268] width 42 height 18
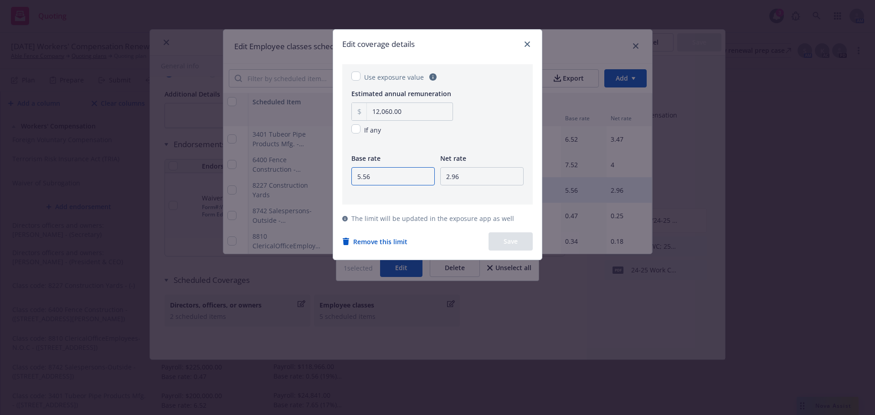
drag, startPoint x: 389, startPoint y: 175, endPoint x: 304, endPoint y: 177, distance: 85.3
click at [304, 177] on div "Edit coverage details Use exposure value Estimated annual remuneration 12,060.0…" at bounding box center [437, 207] width 875 height 415
click at [525, 41] on button "button" at bounding box center [527, 44] width 11 height 11
checkbox input "false"
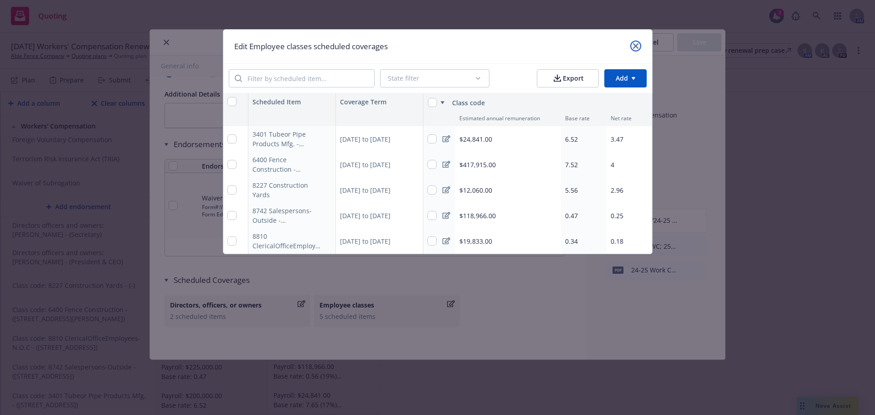
click at [632, 47] on link "close" at bounding box center [636, 46] width 11 height 11
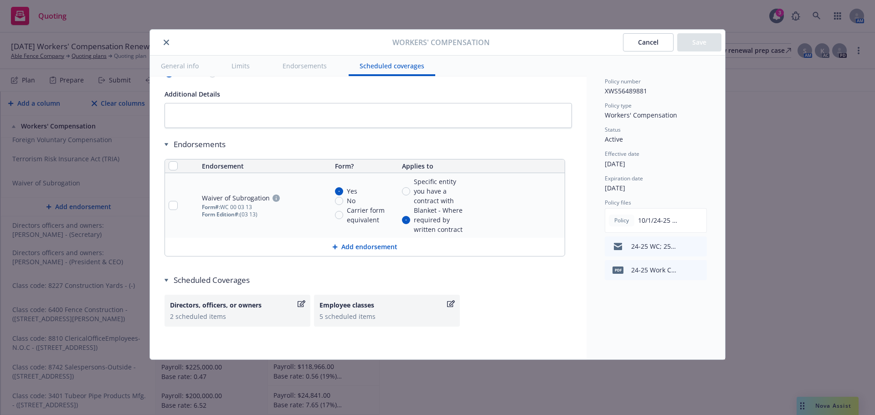
click at [167, 50] on div "Workers' Compensation Cancel Save" at bounding box center [437, 43] width 575 height 26
click at [166, 40] on icon "close" at bounding box center [166, 42] width 5 height 5
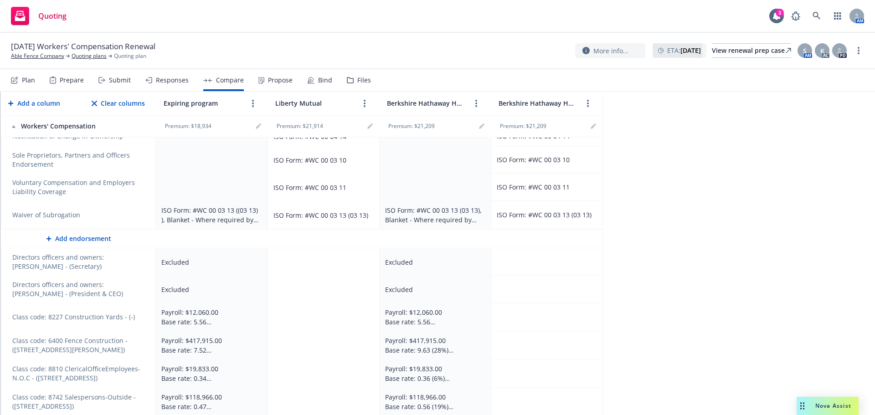
scroll to position [573, 0]
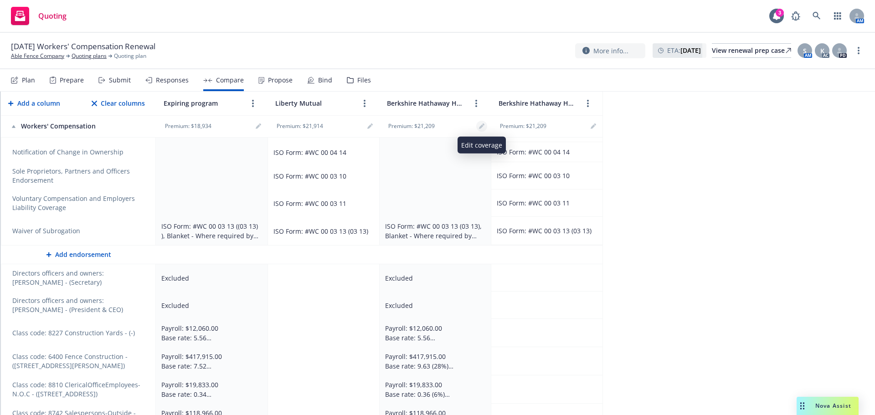
click at [485, 127] on link "editPencil" at bounding box center [481, 126] width 11 height 11
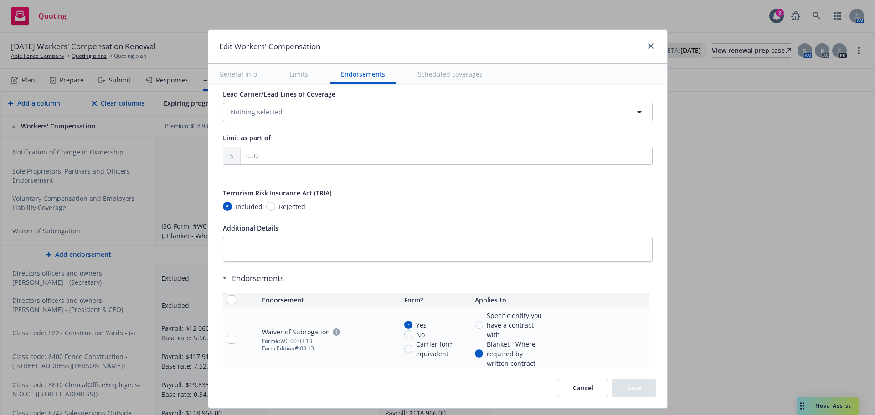
scroll to position [855, 0]
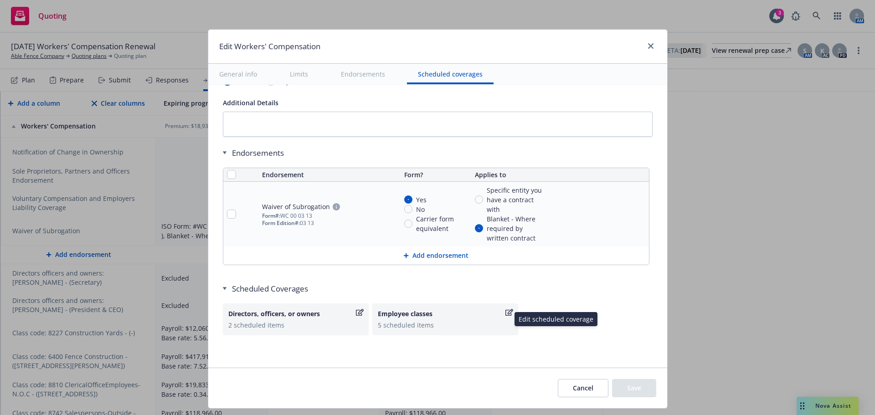
click at [506, 314] on icon "button" at bounding box center [510, 312] width 8 height 7
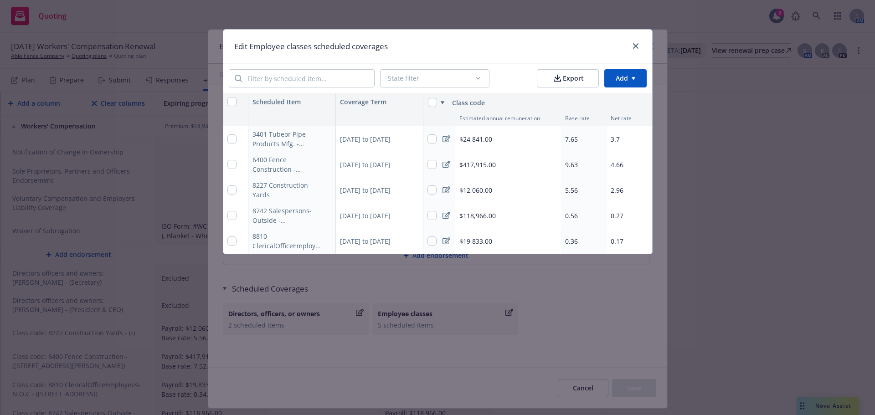
click at [447, 191] on icon at bounding box center [447, 189] width 8 height 7
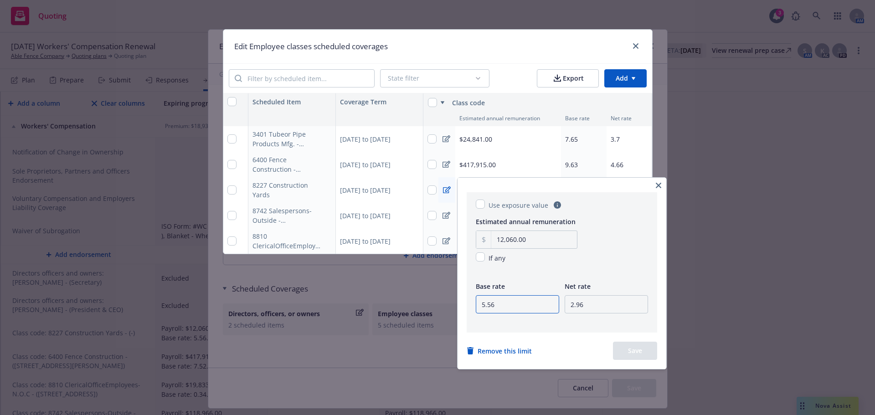
drag, startPoint x: 533, startPoint y: 308, endPoint x: 407, endPoint y: 304, distance: 126.4
click at [408, 304] on html "Quoting 3 AM 10/01/25 Workers' Compensation Renewal Able Fence Company Quoting …" at bounding box center [437, 207] width 875 height 415
type input "5"
type input "7.61"
drag, startPoint x: 590, startPoint y: 305, endPoint x: 558, endPoint y: 301, distance: 32.6
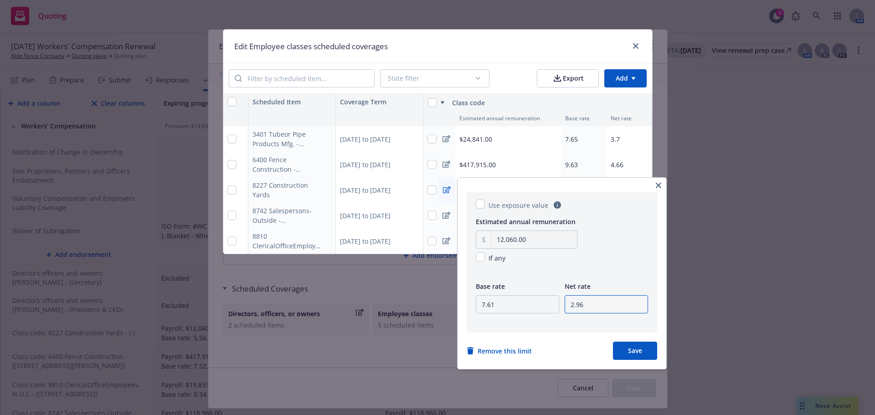
click at [558, 301] on div "Base rate 7.61 Net rate 2.96" at bounding box center [562, 303] width 172 height 45
type input "3.68"
click at [643, 349] on button "Save" at bounding box center [635, 351] width 44 height 18
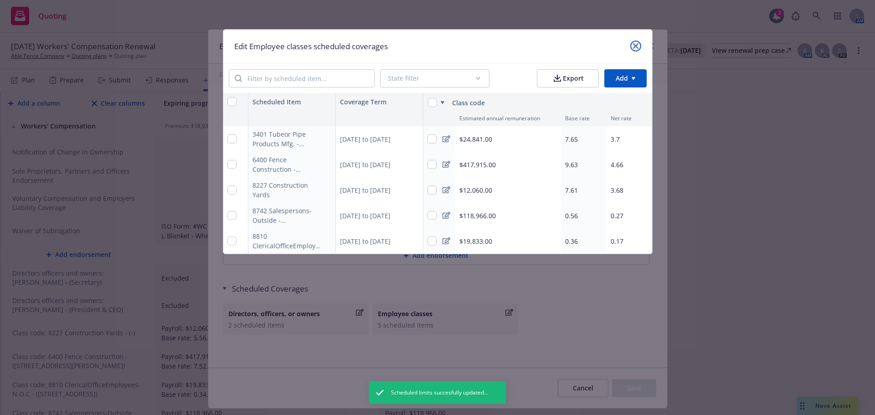
click at [638, 43] on link "close" at bounding box center [636, 46] width 11 height 11
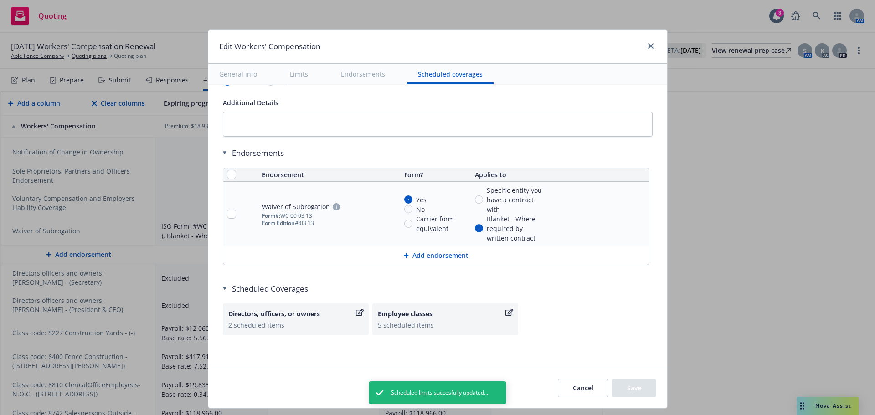
click at [573, 388] on button "Cancel" at bounding box center [583, 388] width 51 height 18
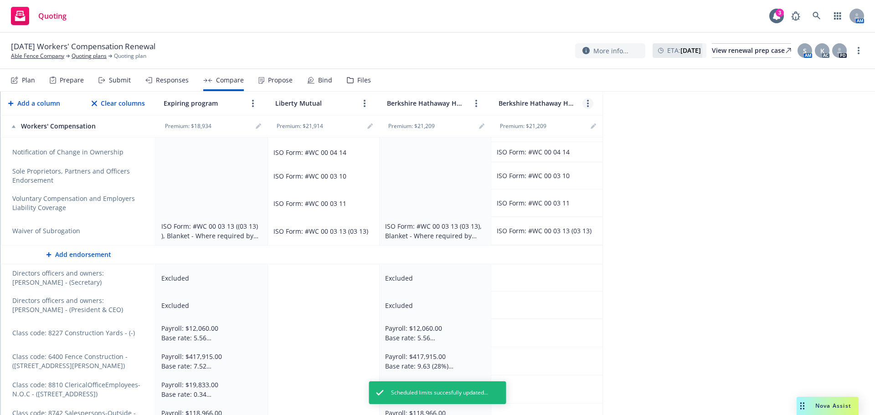
click at [585, 103] on link "more" at bounding box center [588, 103] width 11 height 11
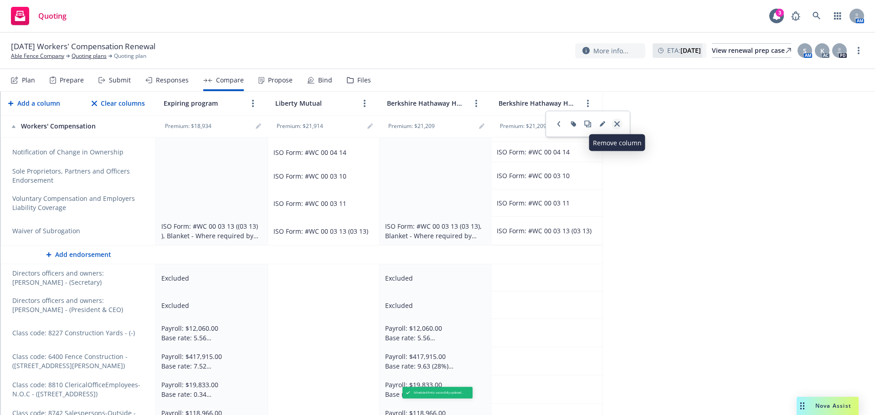
click at [614, 122] on link "close" at bounding box center [617, 124] width 11 height 11
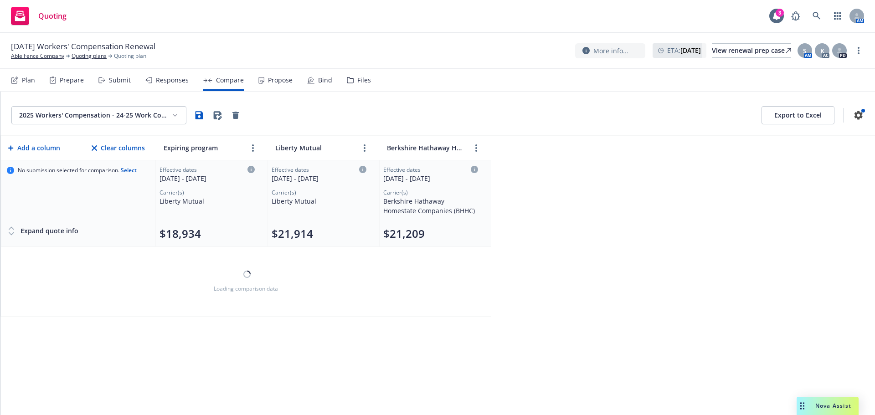
scroll to position [0, 0]
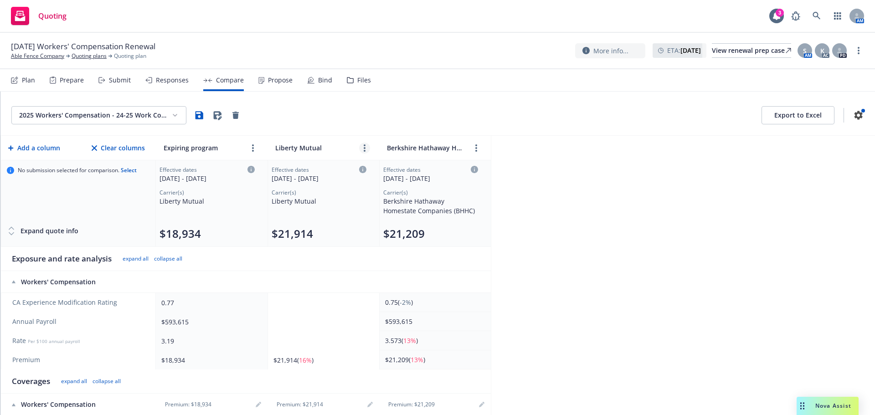
click at [365, 149] on icon "more" at bounding box center [365, 148] width 2 height 7
click at [379, 169] on icon "editPencil" at bounding box center [379, 169] width 5 height 5
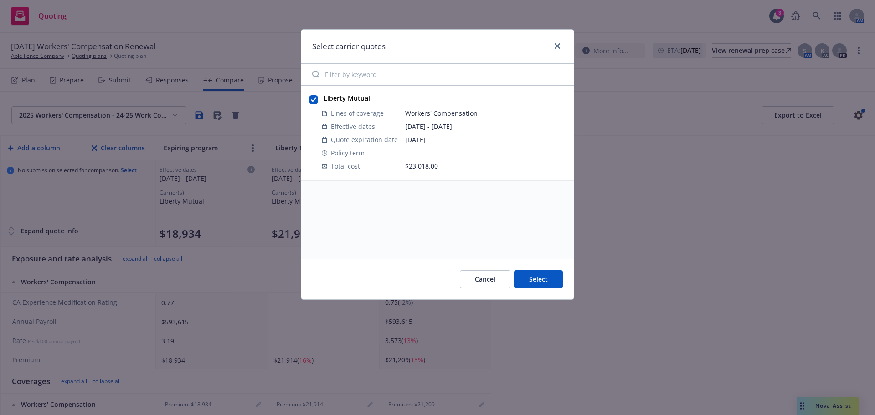
click at [493, 283] on button "Cancel" at bounding box center [485, 279] width 51 height 18
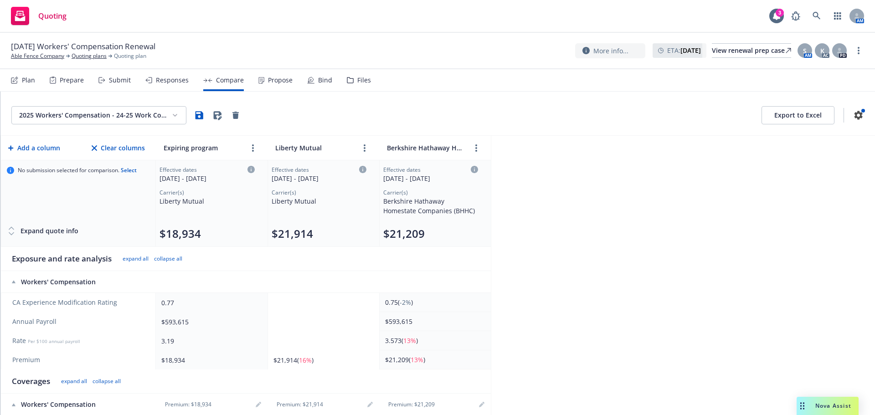
scroll to position [182, 0]
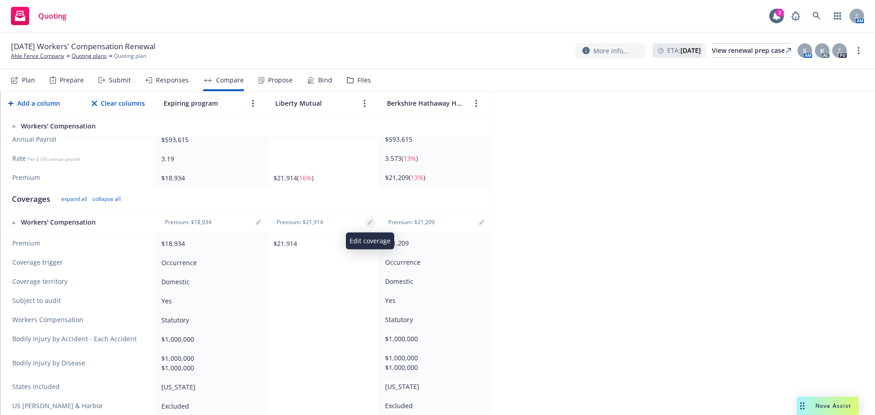
click at [369, 223] on icon "editPencil" at bounding box center [369, 223] width 5 height 5
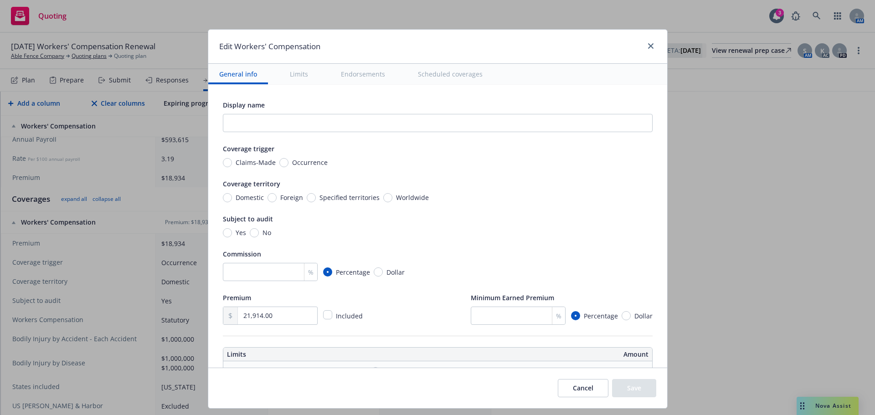
click at [289, 162] on span "Occurrence" at bounding box center [308, 163] width 39 height 10
click at [284, 162] on input "Occurrence" at bounding box center [283, 162] width 9 height 9
radio input "true"
click at [236, 196] on span "Domestic" at bounding box center [250, 198] width 28 height 10
click at [231, 196] on input "Domestic" at bounding box center [227, 197] width 9 height 9
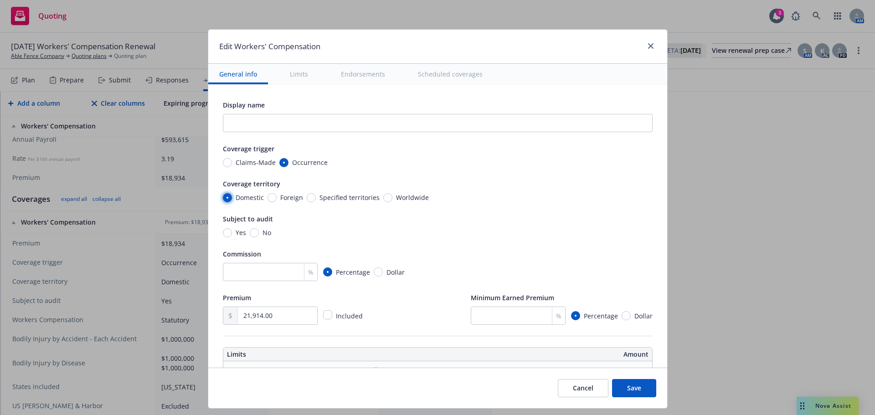
radio input "true"
click at [223, 232] on input "Yes" at bounding box center [227, 232] width 9 height 9
radio input "true"
click at [238, 277] on input "number" at bounding box center [270, 272] width 95 height 18
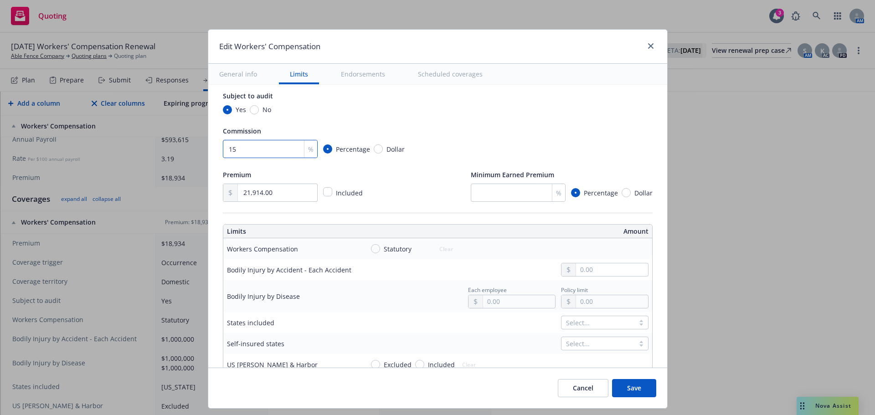
scroll to position [137, 0]
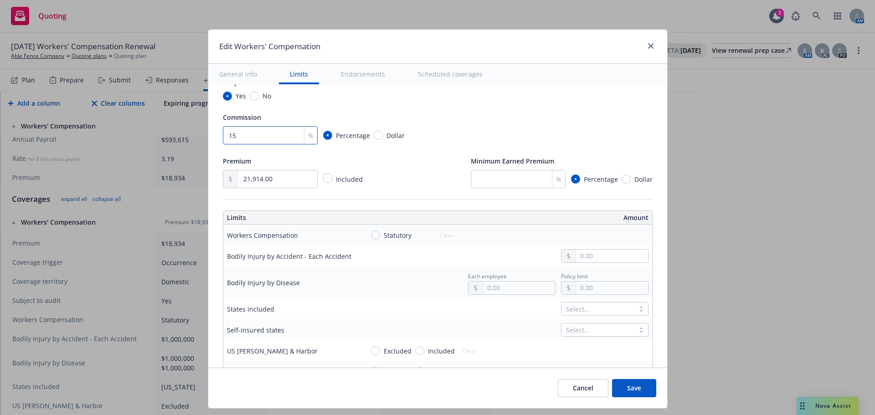
type input "15"
click at [367, 226] on td "Statutory Clear" at bounding box center [506, 235] width 292 height 21
click at [371, 234] on input "Statutory" at bounding box center [375, 235] width 9 height 9
radio input "true"
click at [601, 255] on input "text" at bounding box center [612, 256] width 72 height 13
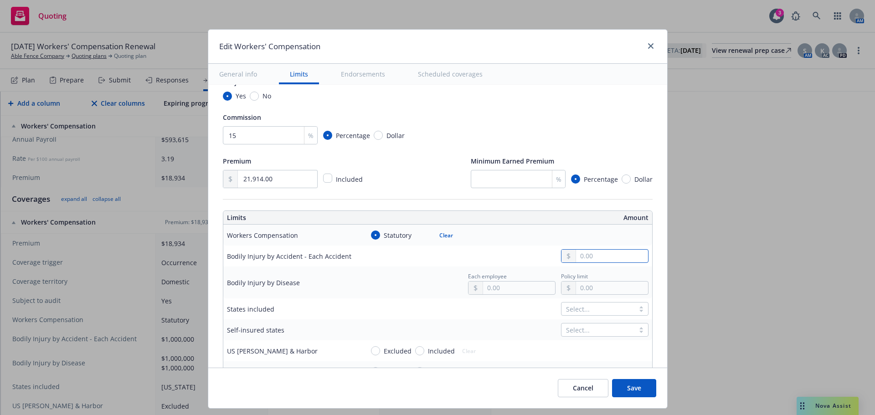
type input "1,000,000.00"
click at [483, 287] on input "text" at bounding box center [519, 288] width 72 height 13
type input "1,000,000.00"
click at [495, 331] on button "$1,000,000.00" at bounding box center [507, 328] width 78 height 17
click at [615, 286] on input "text" at bounding box center [612, 288] width 72 height 13
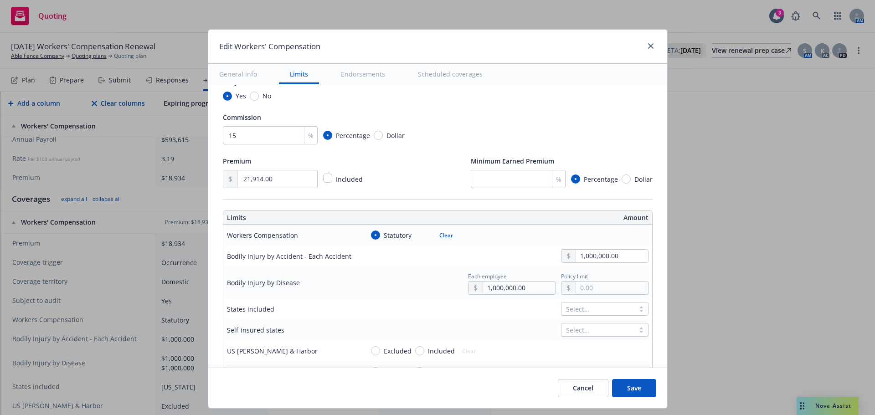
type input "1,000,000.00"
click at [605, 331] on button "$1,000,000.00" at bounding box center [600, 328] width 78 height 17
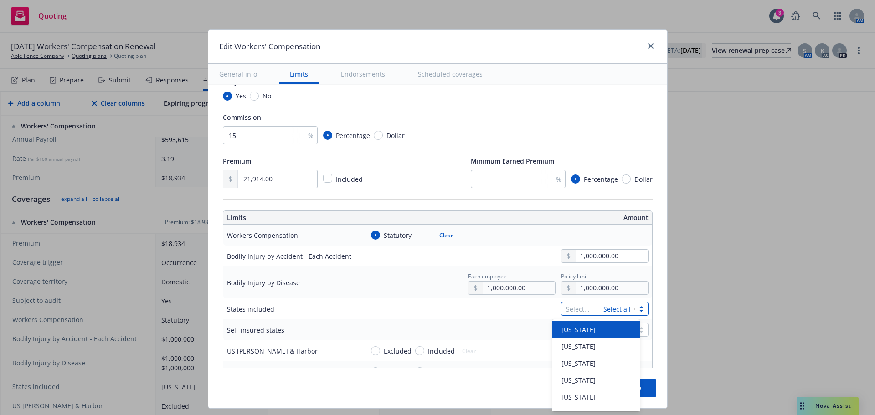
click at [579, 309] on div at bounding box center [582, 309] width 33 height 11
click at [580, 326] on span "[US_STATE]" at bounding box center [579, 323] width 34 height 10
click at [469, 326] on div "Select..." at bounding box center [506, 330] width 285 height 14
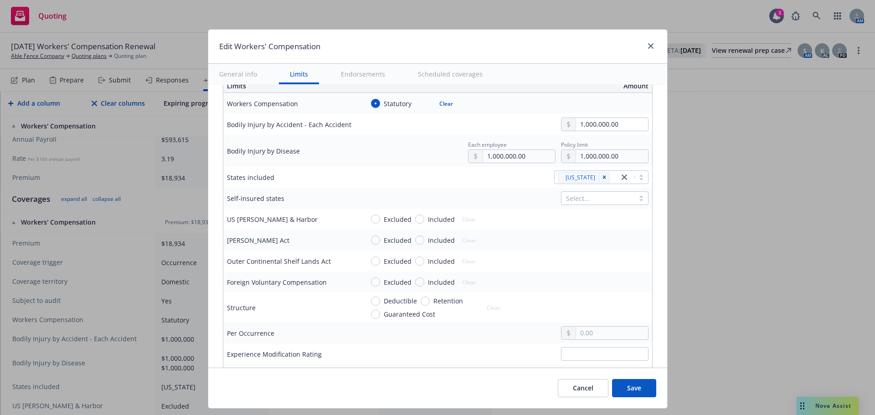
scroll to position [274, 0]
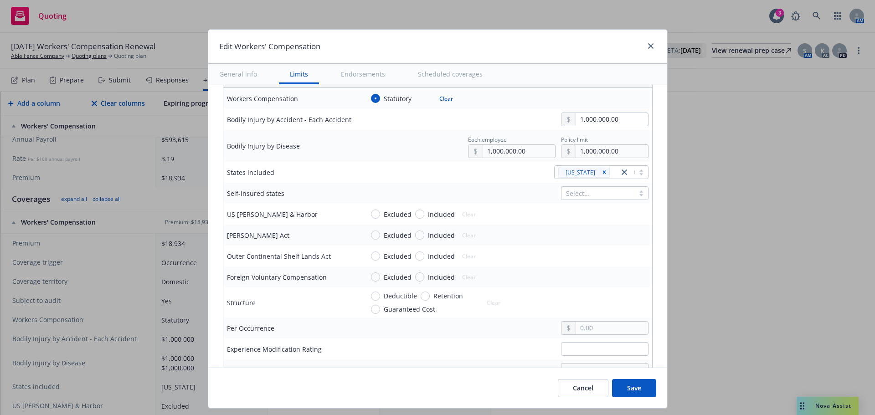
click at [380, 217] on span "Excluded" at bounding box center [395, 215] width 31 height 10
click at [377, 217] on input "Excluded" at bounding box center [375, 214] width 9 height 9
radio input "true"
click at [380, 238] on span "Excluded" at bounding box center [395, 236] width 31 height 10
click at [377, 238] on input "Excluded" at bounding box center [375, 235] width 9 height 9
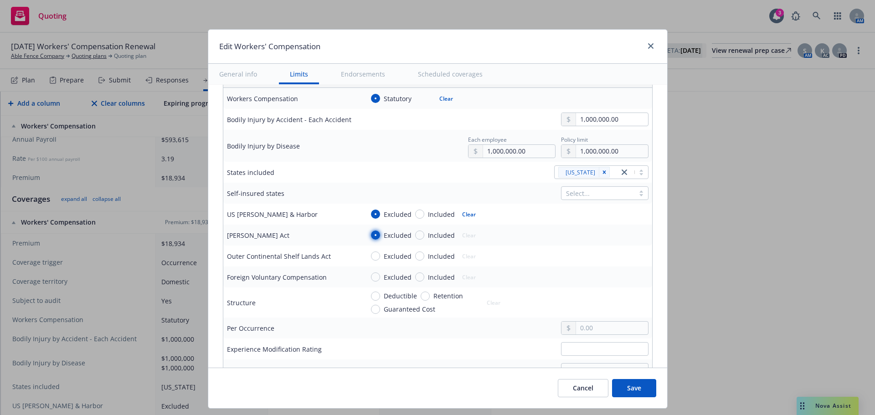
radio input "true"
click at [380, 258] on span "Excluded" at bounding box center [395, 257] width 31 height 10
click at [375, 258] on input "Excluded" at bounding box center [375, 256] width 9 height 9
radio input "true"
click at [372, 274] on input "Excluded" at bounding box center [375, 277] width 9 height 9
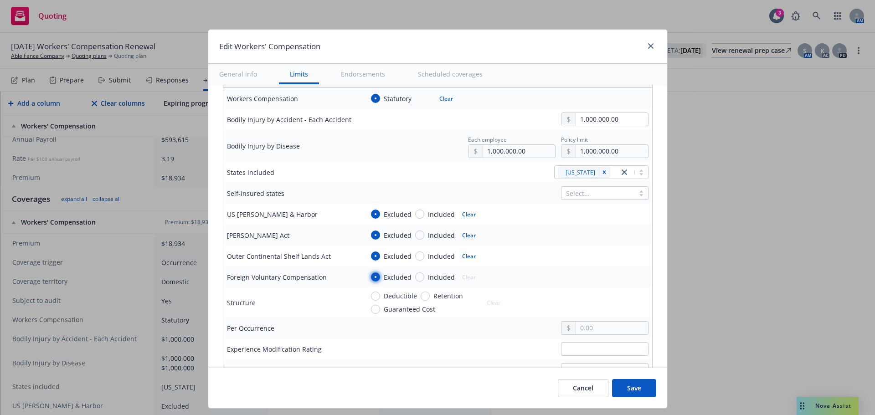
radio input "true"
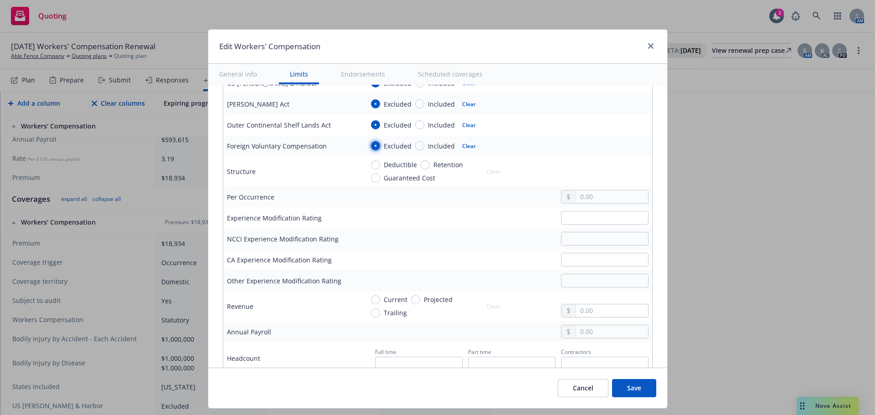
scroll to position [410, 0]
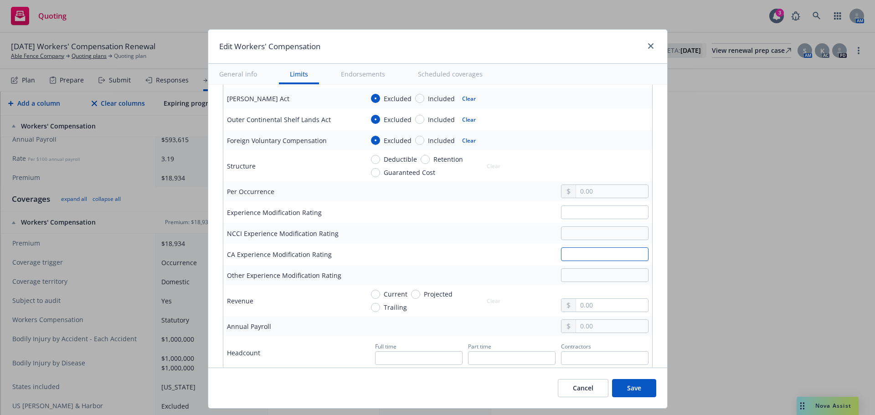
click at [562, 253] on input "text" at bounding box center [605, 255] width 88 height 14
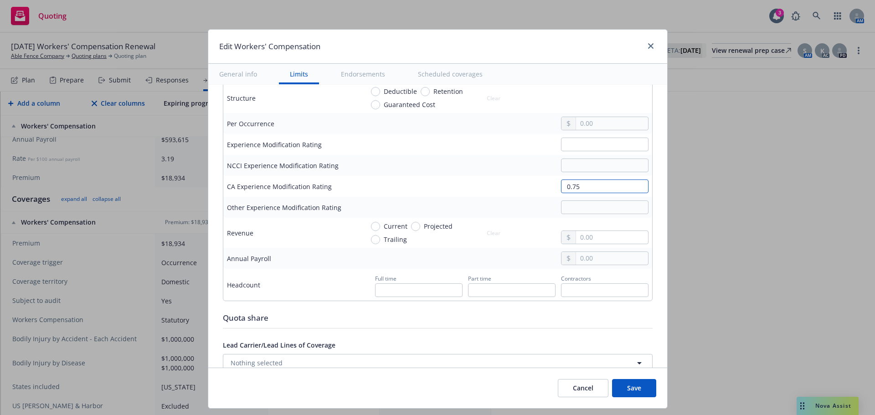
scroll to position [593, 0]
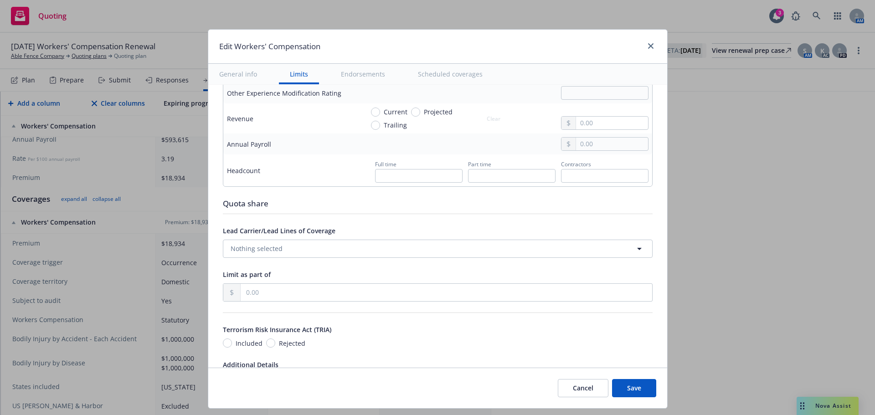
type input "0.75"
click at [589, 149] on input "text" at bounding box center [612, 144] width 72 height 13
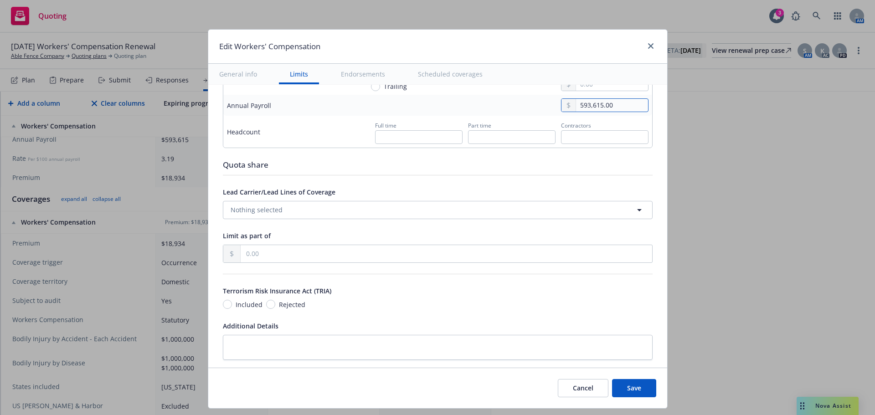
scroll to position [729, 0]
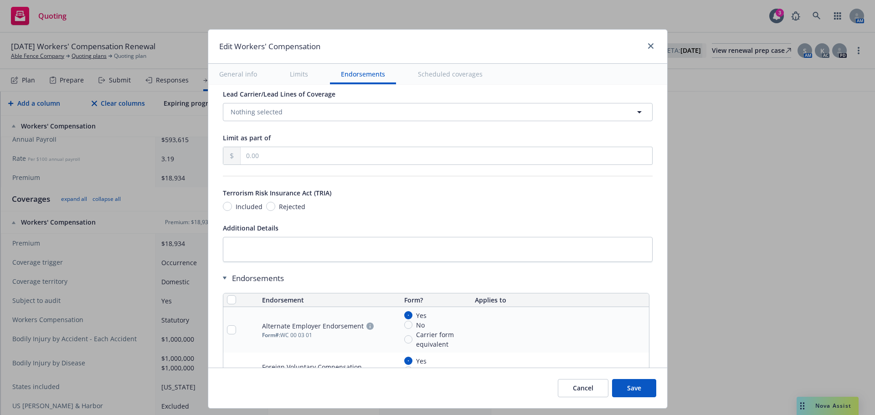
type input "593,615.00"
click at [239, 213] on div "Display name Coverage trigger Claims-Made Occurrence Coverage territory Domesti…" at bounding box center [438, -1] width 430 height 1259
click at [236, 200] on div "Terrorism Risk Insurance Act (TRIA) Included Rejected" at bounding box center [438, 199] width 430 height 24
click at [236, 203] on span "Included" at bounding box center [249, 207] width 27 height 10
click at [232, 203] on input "Included" at bounding box center [227, 206] width 9 height 9
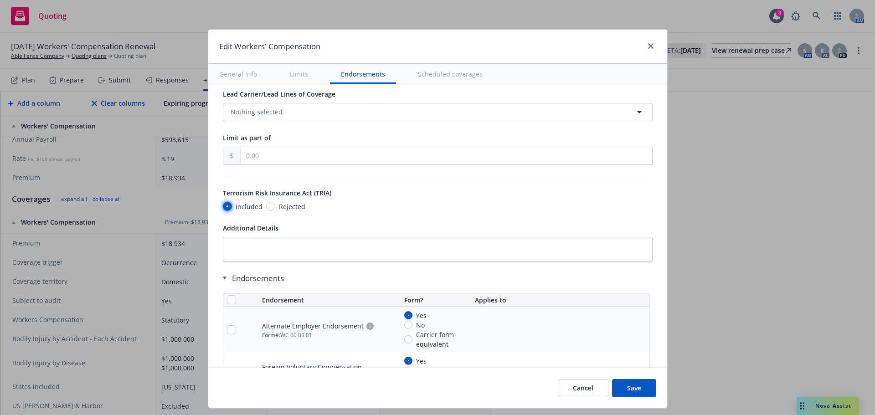
radio input "true"
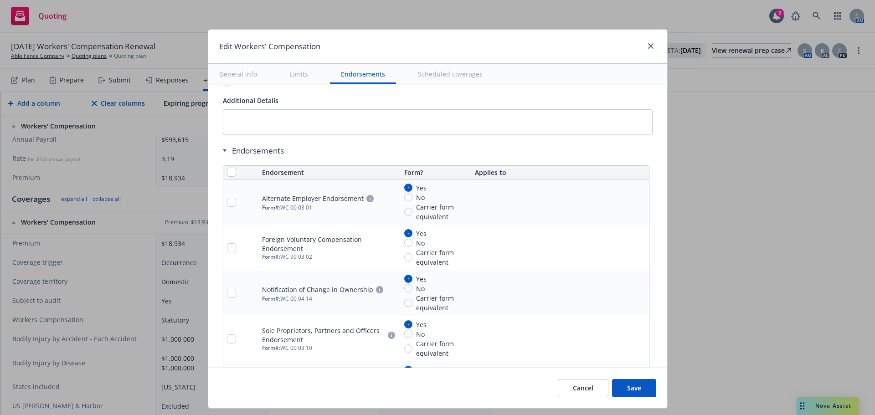
scroll to position [866, 0]
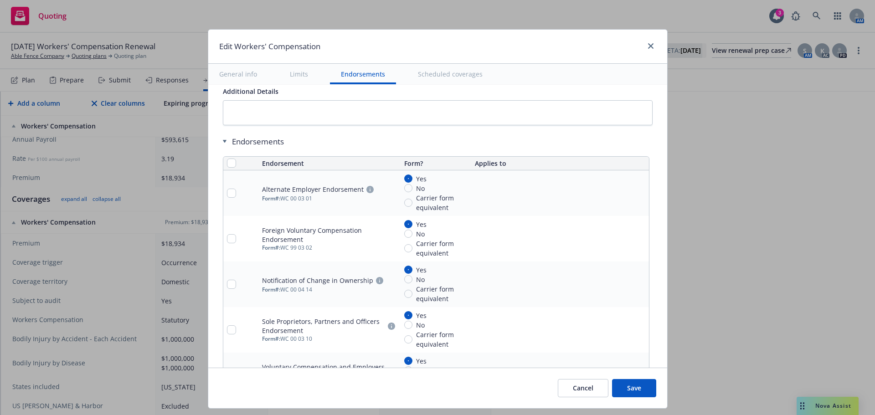
click at [637, 194] on icon "remove" at bounding box center [640, 193] width 6 height 7
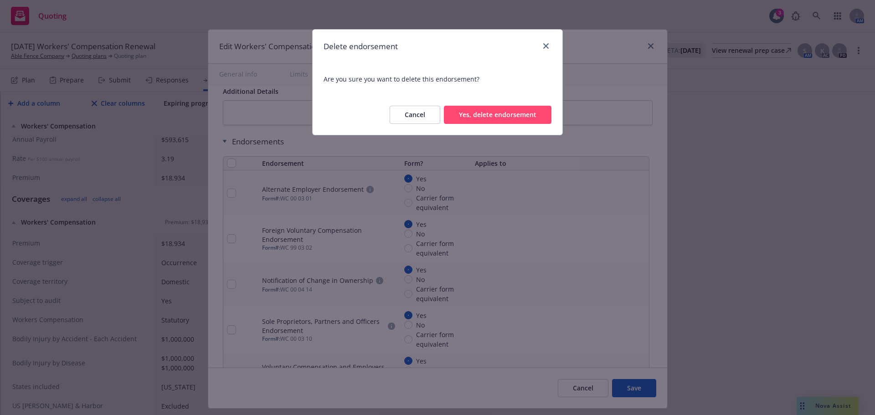
click at [473, 109] on button "Yes, delete endorsement" at bounding box center [498, 115] width 108 height 18
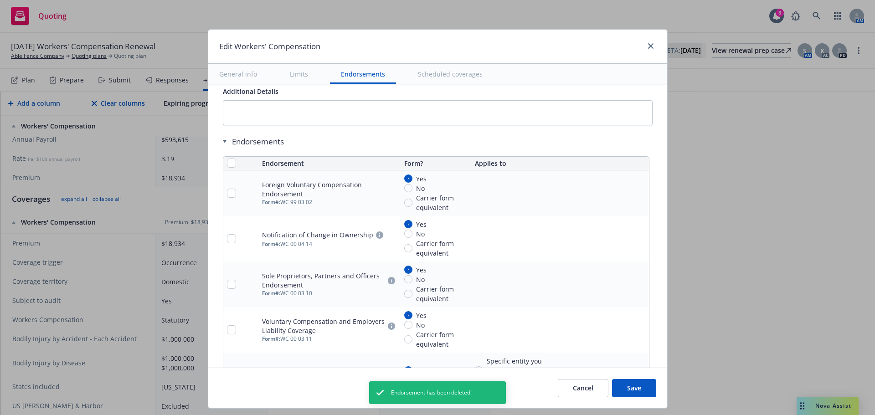
click at [637, 194] on icon "remove" at bounding box center [640, 193] width 6 height 7
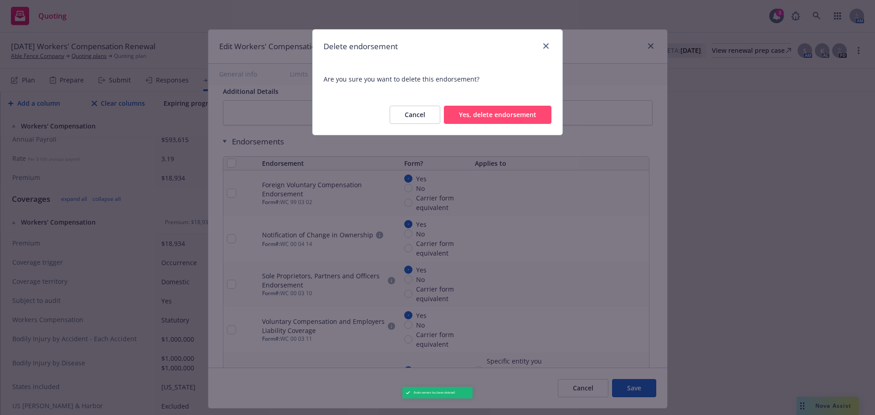
click at [455, 97] on div "Cancel Yes, delete endorsement" at bounding box center [438, 115] width 250 height 40
click at [484, 110] on button "Yes, delete endorsement" at bounding box center [498, 115] width 108 height 18
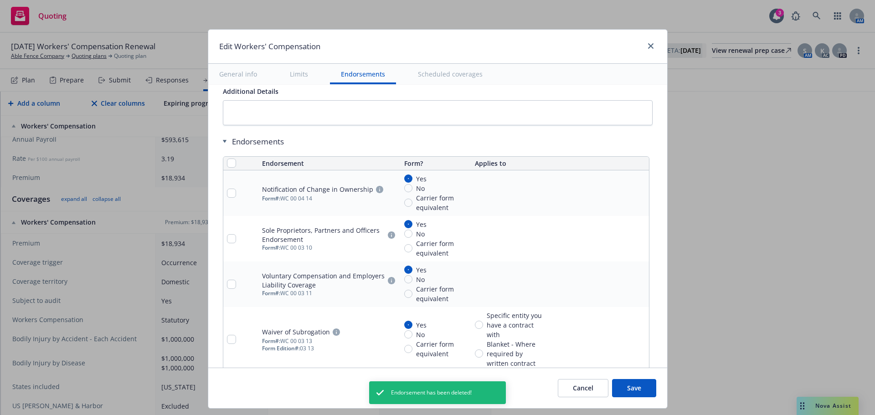
click at [639, 194] on link "remove" at bounding box center [640, 193] width 11 height 11
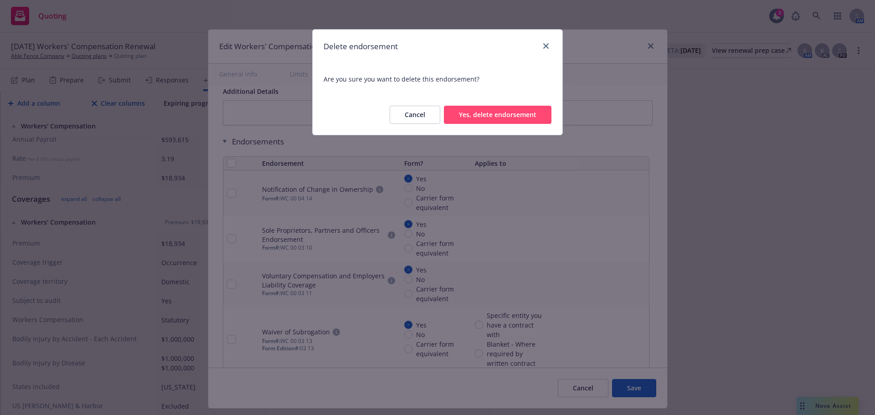
click at [520, 115] on button "Yes, delete endorsement" at bounding box center [498, 115] width 108 height 18
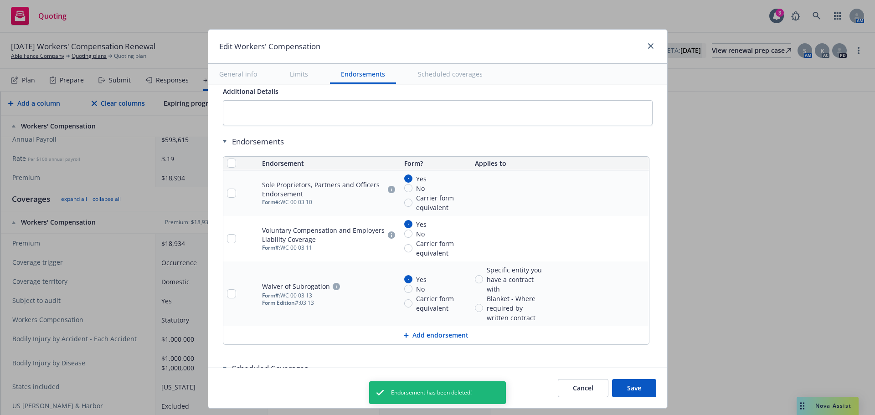
click at [635, 189] on link "remove" at bounding box center [640, 193] width 11 height 11
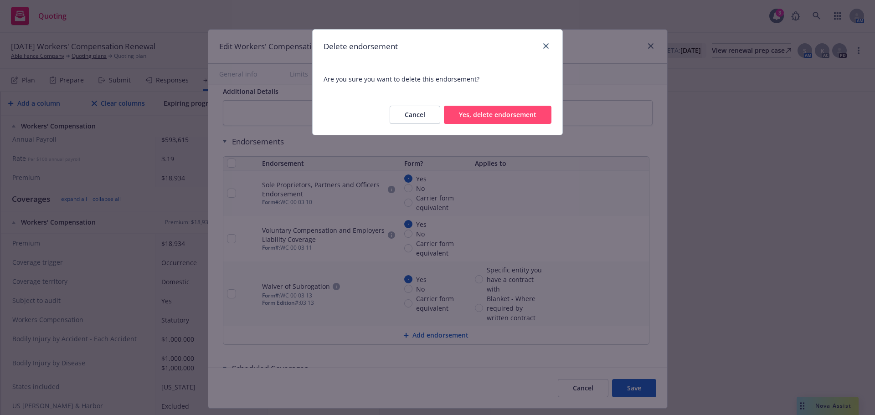
click at [471, 118] on button "Yes, delete endorsement" at bounding box center [498, 115] width 108 height 18
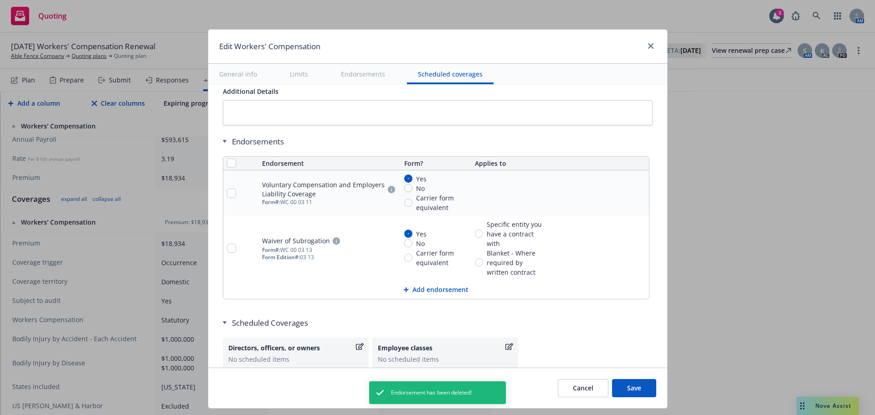
click at [636, 191] on icon "remove" at bounding box center [639, 193] width 7 height 7
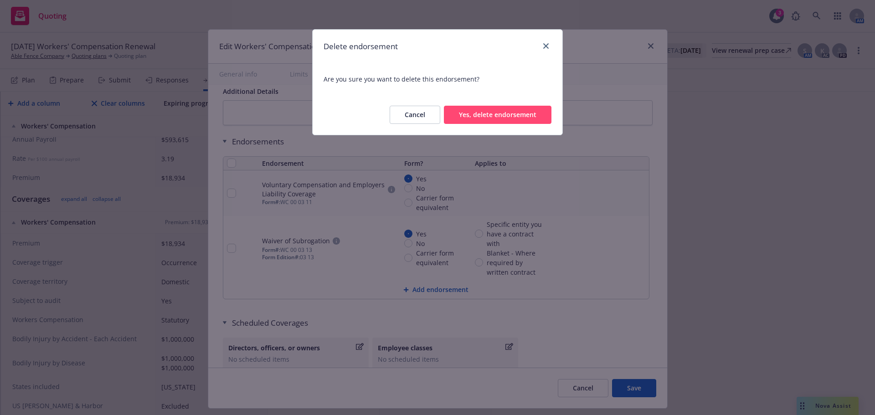
click at [520, 129] on div "Cancel Yes, delete endorsement" at bounding box center [438, 115] width 250 height 40
click at [517, 119] on button "Yes, delete endorsement" at bounding box center [498, 115] width 108 height 18
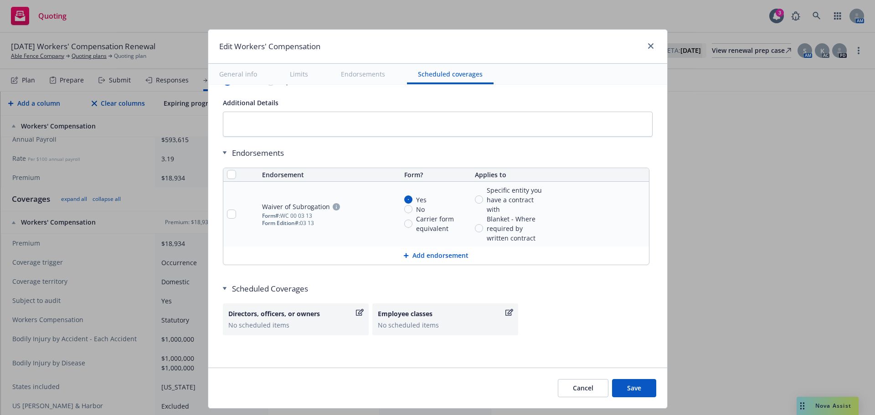
scroll to position [855, 0]
click at [227, 216] on input "checkbox" at bounding box center [231, 214] width 9 height 9
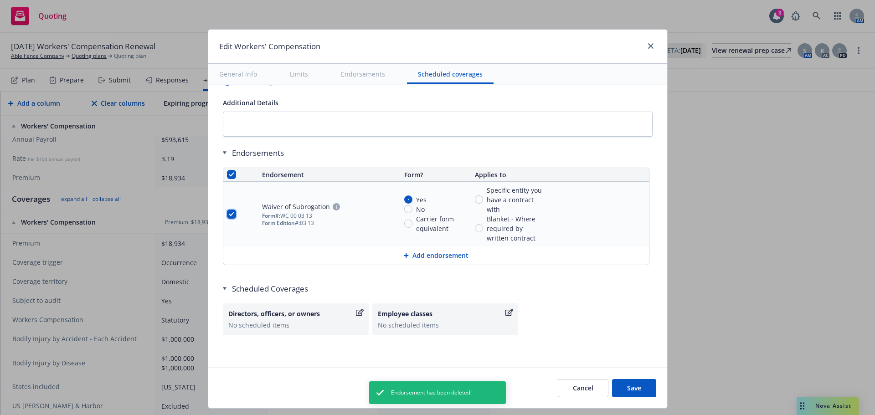
checkbox input "true"
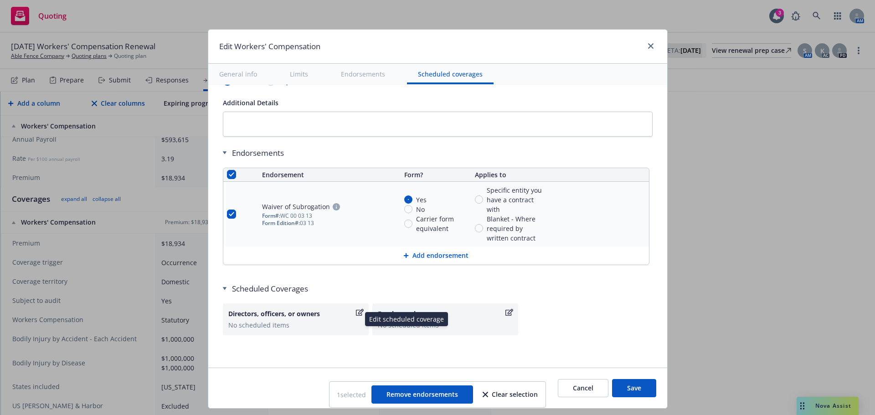
click at [356, 315] on icon "button" at bounding box center [360, 312] width 8 height 7
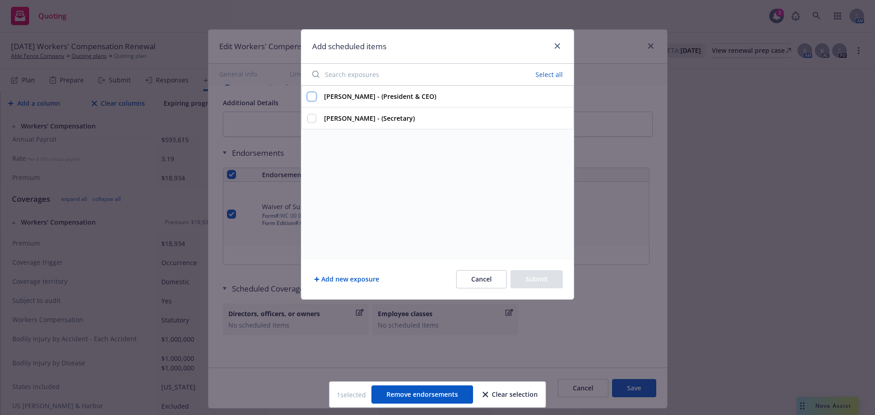
click at [310, 100] on input "David Castillo - (President & CEO)" at bounding box center [311, 96] width 9 height 9
checkbox input "true"
click at [312, 119] on input "Barbara Castillo - (Secretary)" at bounding box center [311, 118] width 9 height 9
checkbox input "true"
click at [550, 277] on button "Submit" at bounding box center [537, 279] width 52 height 18
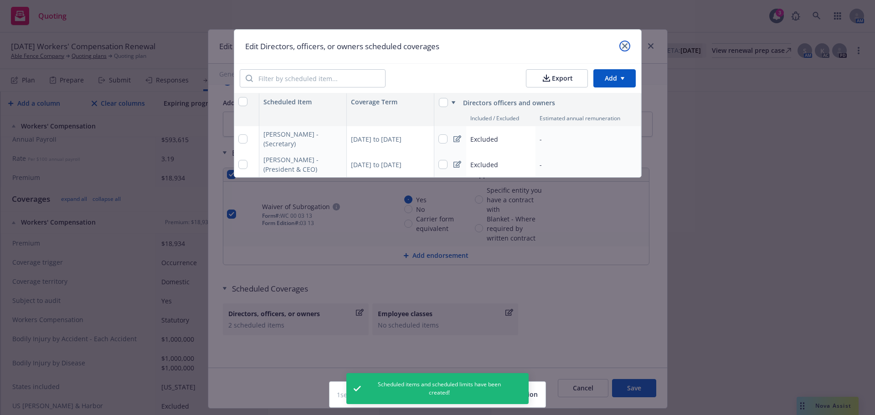
click at [622, 42] on link "close" at bounding box center [625, 46] width 11 height 11
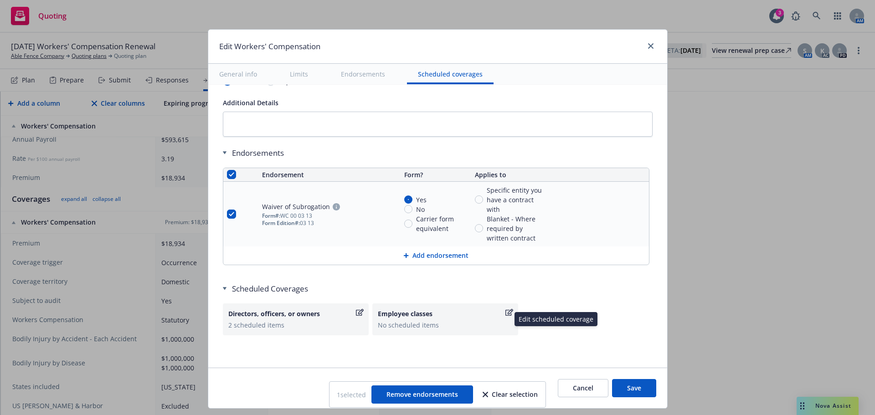
click at [506, 310] on icon "button" at bounding box center [510, 312] width 8 height 7
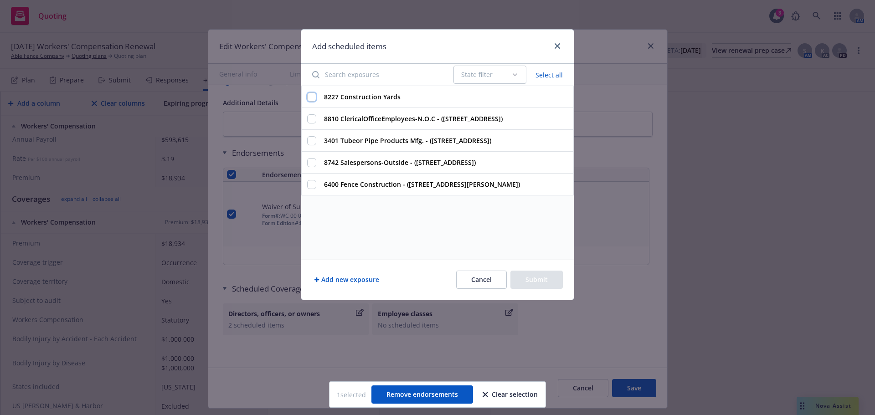
click at [314, 96] on input "8227 Construction Yards" at bounding box center [311, 97] width 9 height 9
checkbox input "true"
click at [312, 119] on input "8810 ClericalOfficeEmployees-N.O.C - ([STREET_ADDRESS])" at bounding box center [311, 118] width 9 height 9
checkbox input "true"
click at [310, 145] on input "3401 Tubeor Pipe Products Mfg. - ([STREET_ADDRESS])" at bounding box center [311, 140] width 9 height 9
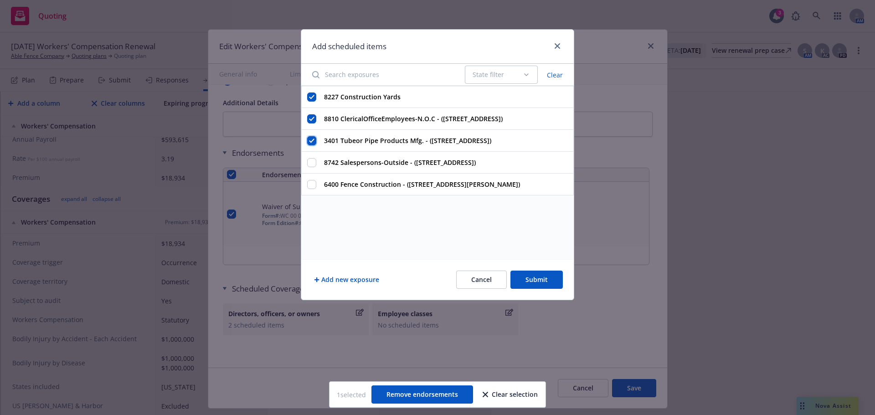
checkbox input "true"
click at [311, 167] on input "8742 Salespersons-Outside - ([STREET_ADDRESS])" at bounding box center [311, 162] width 9 height 9
checkbox input "true"
click at [312, 189] on input "6400 Fence Construction - ([STREET_ADDRESS][PERSON_NAME])" at bounding box center [311, 184] width 9 height 9
checkbox input "true"
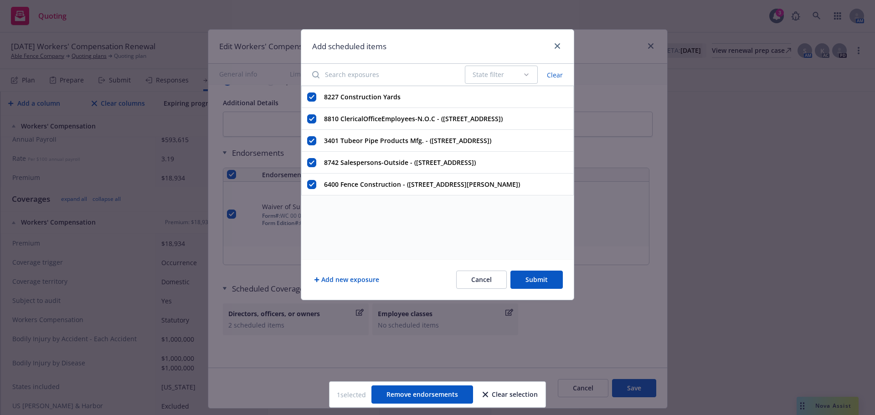
click at [531, 281] on button "Submit" at bounding box center [537, 280] width 52 height 18
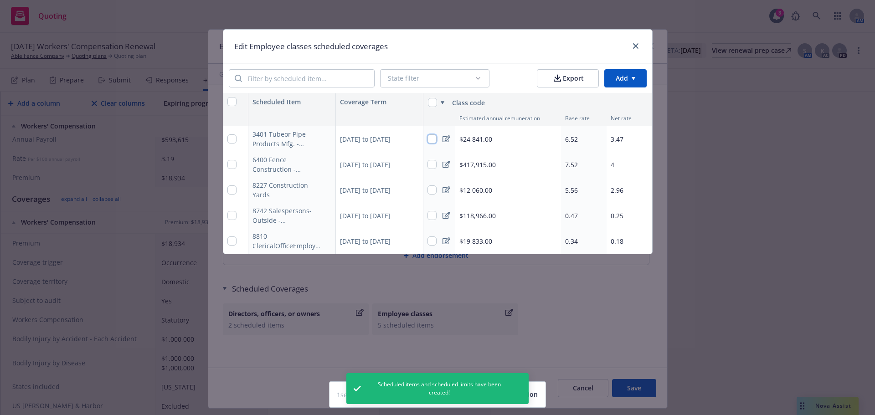
click at [433, 139] on input "checkbox" at bounding box center [432, 138] width 9 height 9
checkbox input "true"
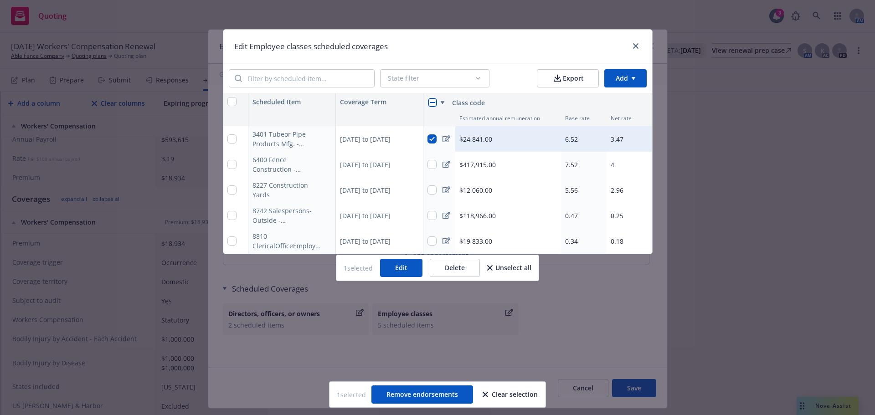
click at [408, 277] on button "Edit" at bounding box center [401, 268] width 42 height 18
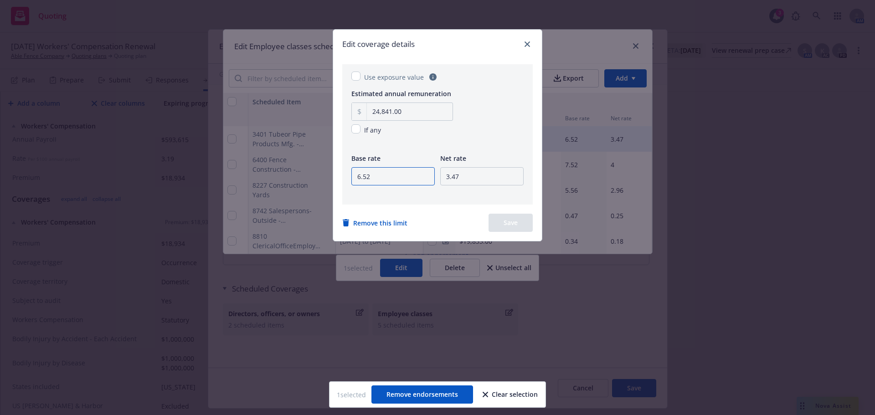
drag, startPoint x: 417, startPoint y: 177, endPoint x: 338, endPoint y: 168, distance: 79.4
click at [341, 169] on div "Use exposure value Estimated annual remuneration 24,841.00 If any Base rate 6.5…" at bounding box center [437, 145] width 209 height 191
type input "4.63"
drag, startPoint x: 471, startPoint y: 178, endPoint x: 335, endPoint y: 167, distance: 136.7
click at [335, 167] on div "Use exposure value Estimated annual remuneration 24,841.00 If any Base rate 4.6…" at bounding box center [437, 145] width 209 height 191
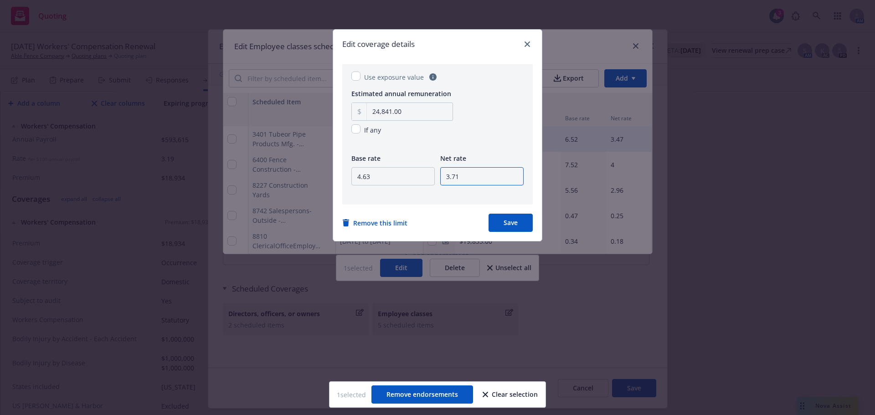
type input "3.71"
click at [495, 220] on button "Save" at bounding box center [511, 223] width 44 height 18
checkbox input "false"
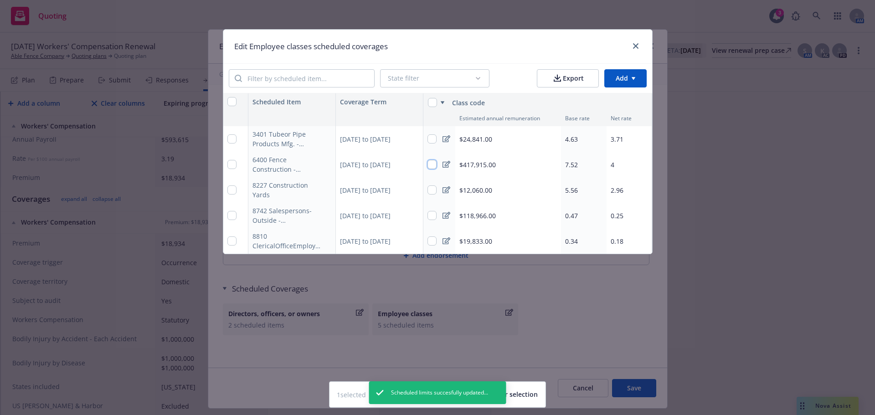
click at [432, 165] on input "checkbox" at bounding box center [432, 164] width 9 height 9
checkbox input "true"
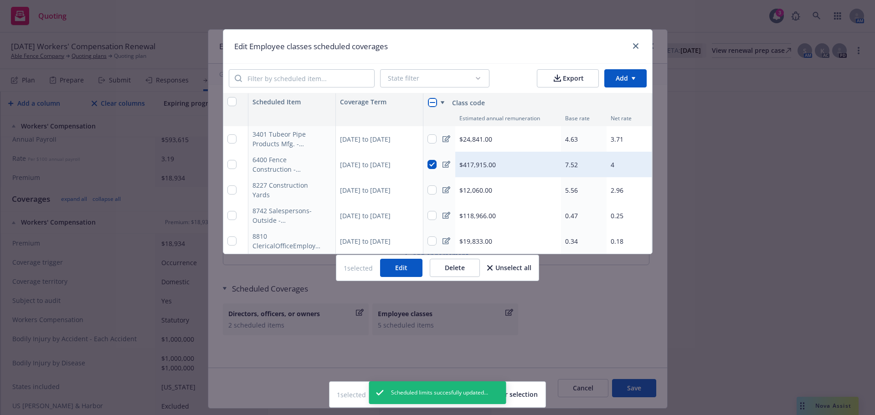
click at [414, 274] on button "Edit" at bounding box center [401, 268] width 42 height 18
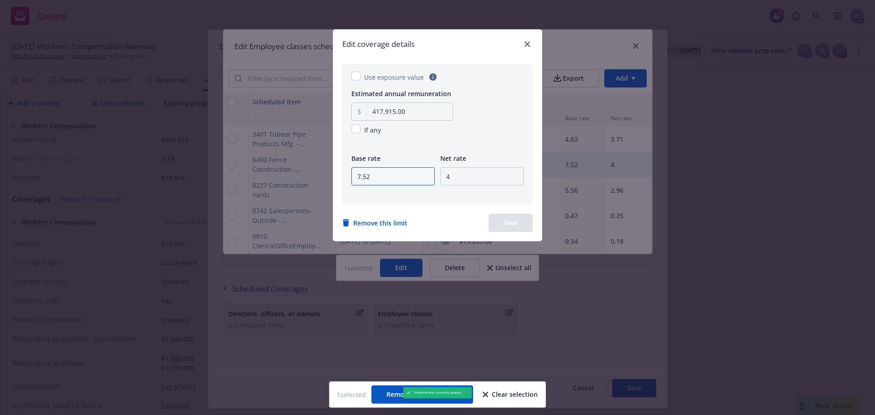
drag, startPoint x: 368, startPoint y: 171, endPoint x: 370, endPoint y: 179, distance: 8.4
click at [368, 176] on input "7.52" at bounding box center [393, 176] width 83 height 18
drag, startPoint x: 370, startPoint y: 179, endPoint x: 331, endPoint y: 176, distance: 39.3
click at [338, 183] on div "Use exposure value Estimated annual remuneration 417,915.00 If any Base rate 7.…" at bounding box center [437, 145] width 209 height 191
type input "6.87"
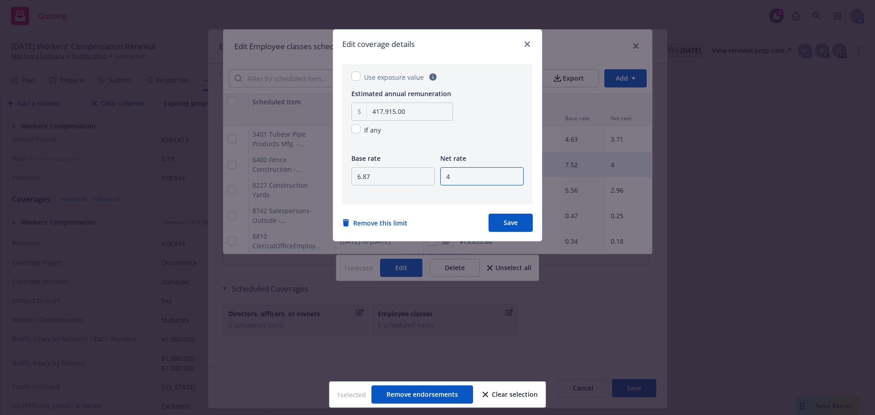
click at [501, 176] on input "4" at bounding box center [481, 176] width 83 height 18
type input "5.50"
click at [516, 227] on button "Save" at bounding box center [511, 223] width 44 height 18
checkbox input "false"
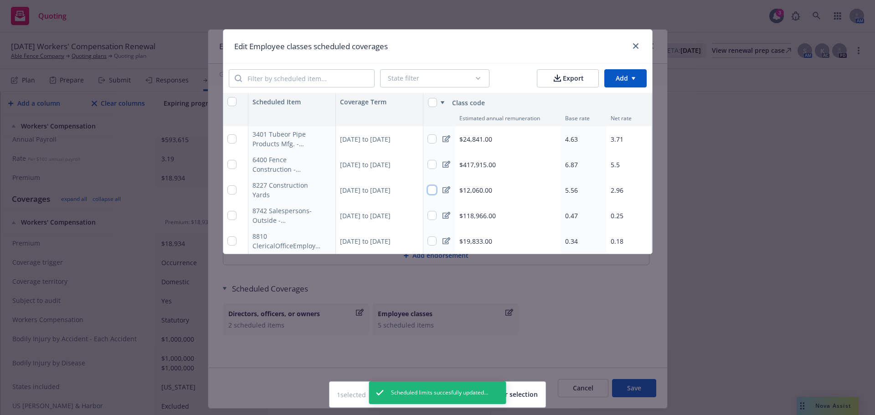
click at [429, 190] on input "checkbox" at bounding box center [432, 190] width 9 height 9
checkbox input "true"
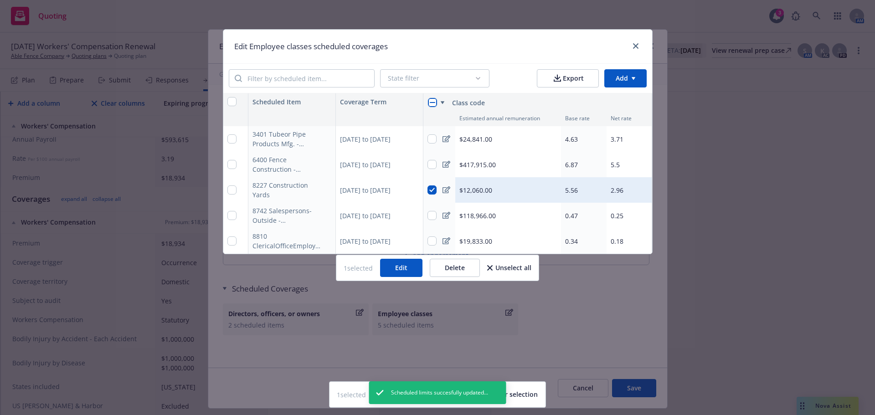
click at [413, 271] on button "Edit" at bounding box center [401, 268] width 42 height 18
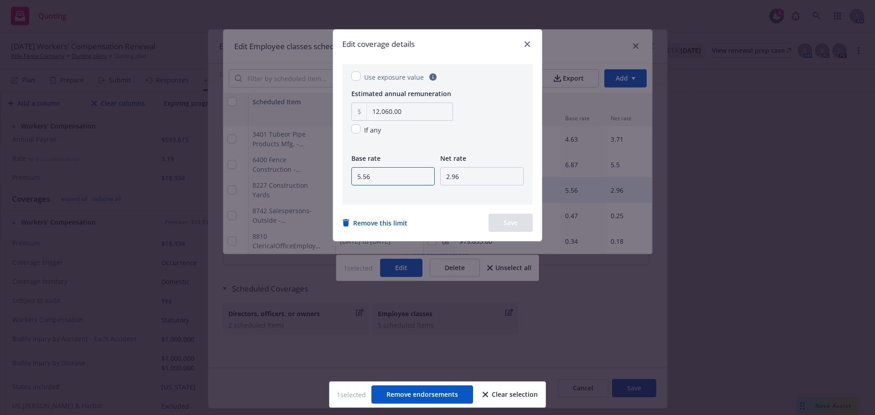
drag, startPoint x: 383, startPoint y: 177, endPoint x: 354, endPoint y: 174, distance: 28.9
click at [354, 174] on input "5.56" at bounding box center [393, 176] width 83 height 18
type input "4.63"
drag, startPoint x: 476, startPoint y: 179, endPoint x: 448, endPoint y: 179, distance: 27.4
click at [448, 179] on input "2.96" at bounding box center [481, 176] width 83 height 18
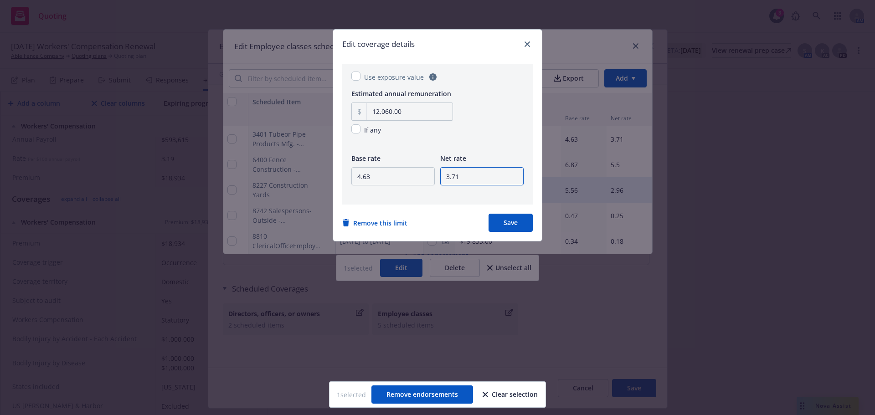
type input "3.71"
click at [499, 219] on button "Save" at bounding box center [511, 223] width 44 height 18
checkbox input "false"
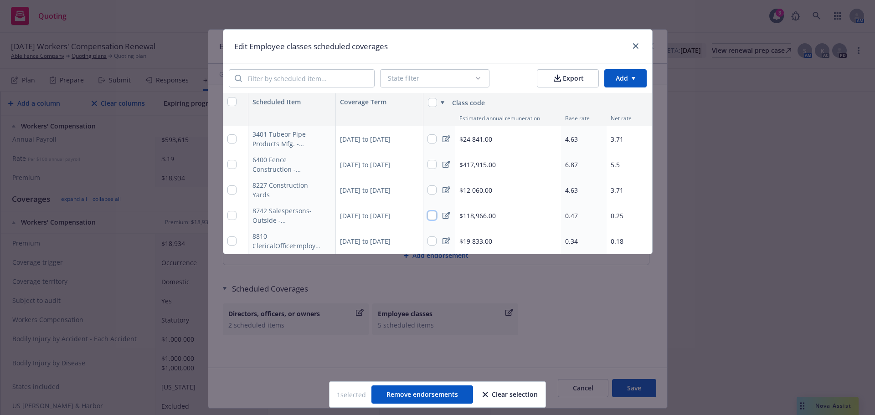
click at [434, 215] on input "checkbox" at bounding box center [432, 215] width 9 height 9
checkbox input "true"
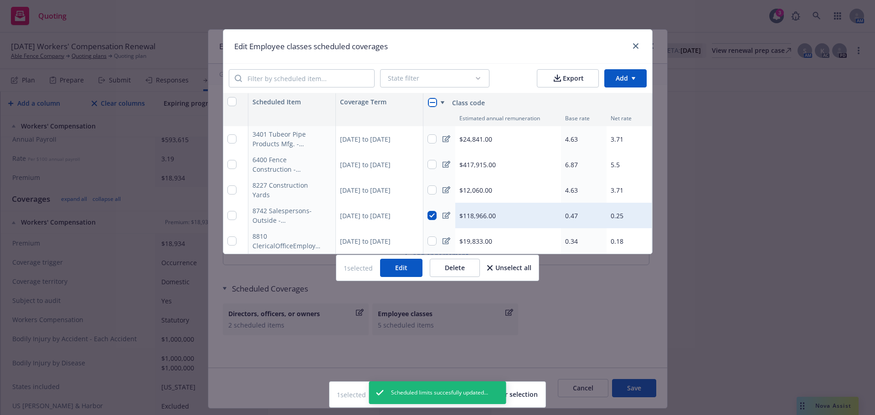
click at [398, 277] on button "Edit" at bounding box center [401, 268] width 42 height 18
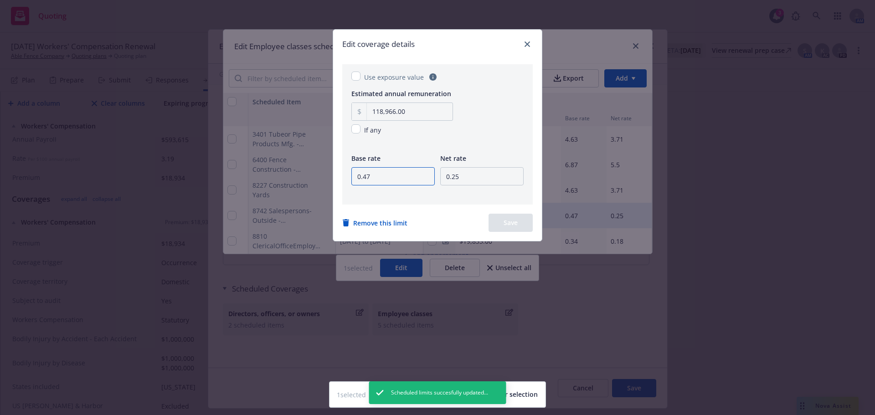
drag, startPoint x: 384, startPoint y: 184, endPoint x: 327, endPoint y: 168, distance: 59.2
click at [327, 168] on div "Edit coverage details Use exposure value Estimated annual remuneration 118,966.…" at bounding box center [437, 207] width 875 height 415
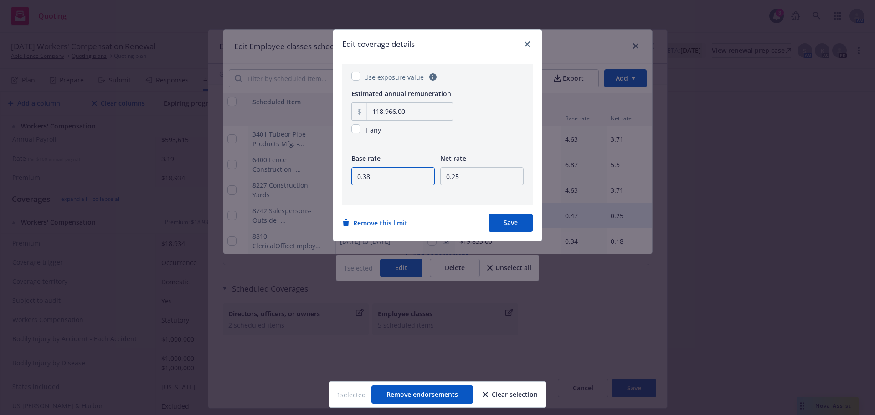
type input "0.38"
drag, startPoint x: 457, startPoint y: 176, endPoint x: 427, endPoint y: 171, distance: 30.4
click at [427, 172] on div "Base rate 0.38 Net rate 0.25" at bounding box center [438, 175] width 172 height 45
type input "5"
type input "0.30"
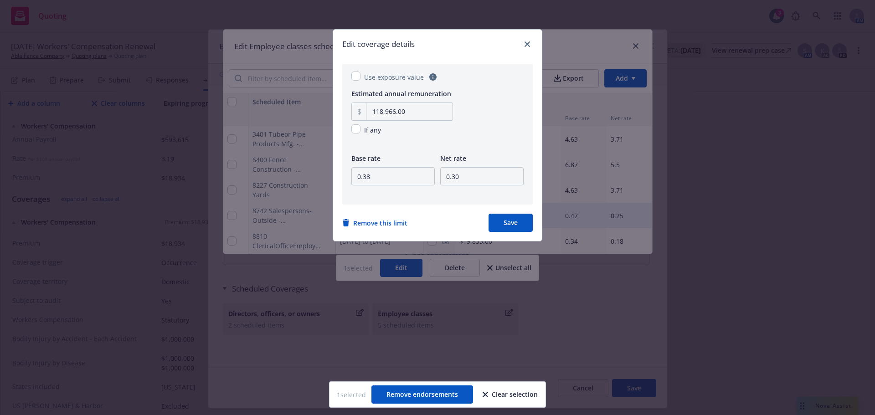
click at [505, 224] on button "Save" at bounding box center [511, 223] width 44 height 18
checkbox input "false"
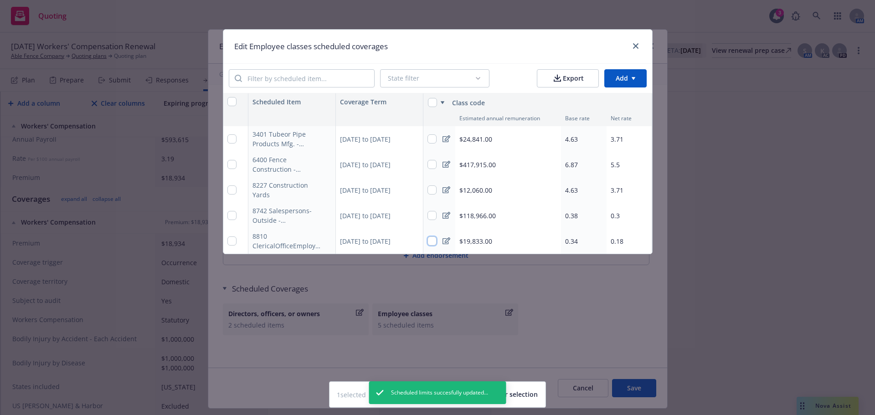
click at [431, 242] on input "checkbox" at bounding box center [432, 241] width 9 height 9
checkbox input "true"
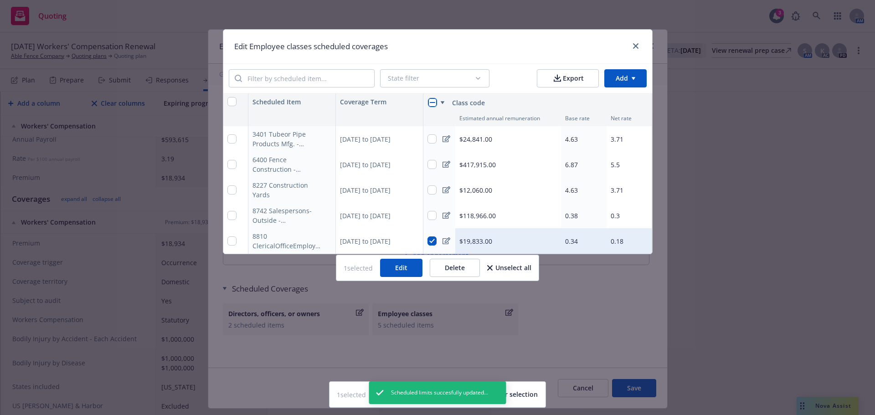
click at [401, 277] on button "Edit" at bounding box center [401, 268] width 42 height 18
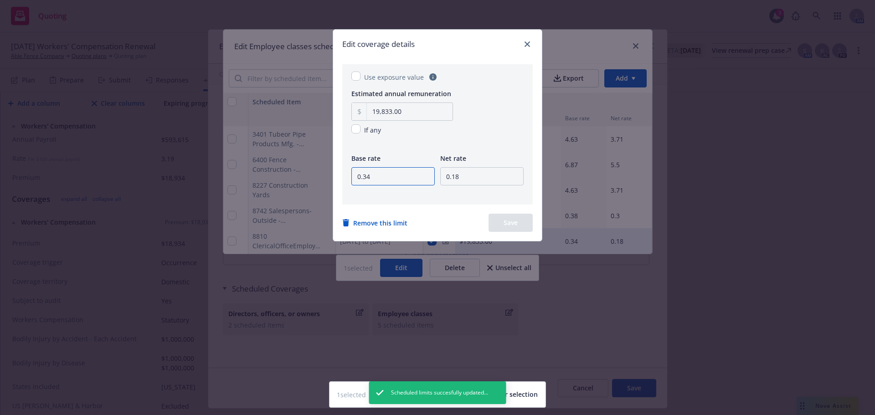
drag, startPoint x: 369, startPoint y: 175, endPoint x: 263, endPoint y: 175, distance: 105.8
click at [263, 175] on div "Edit coverage details Use exposure value Estimated annual remuneration 19,833.0…" at bounding box center [437, 207] width 875 height 415
type input "0.26"
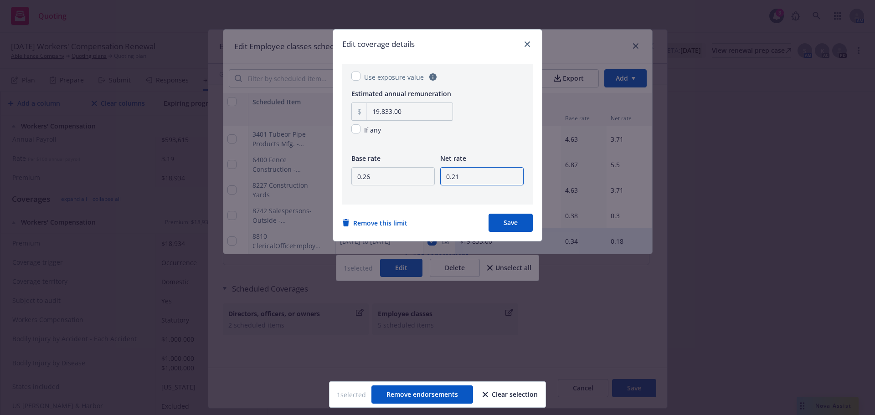
type input "0.21"
click at [511, 223] on button "Save" at bounding box center [511, 223] width 44 height 18
checkbox input "false"
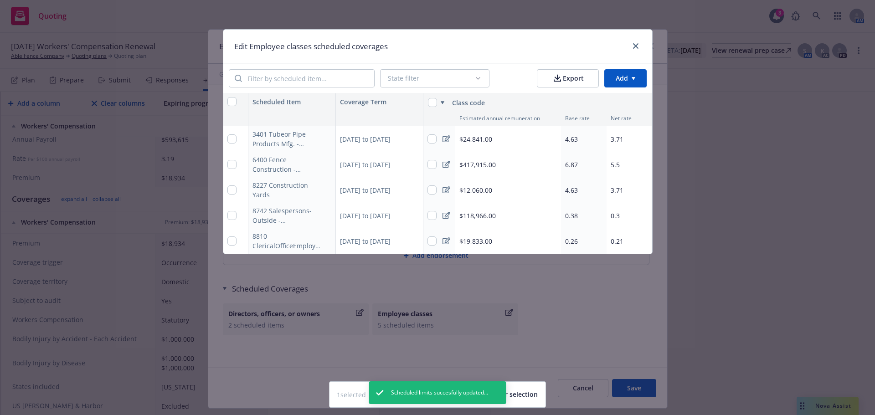
click at [641, 45] on div "Edit Employee classes scheduled coverages" at bounding box center [437, 47] width 429 height 34
click at [638, 45] on icon "close" at bounding box center [635, 45] width 5 height 5
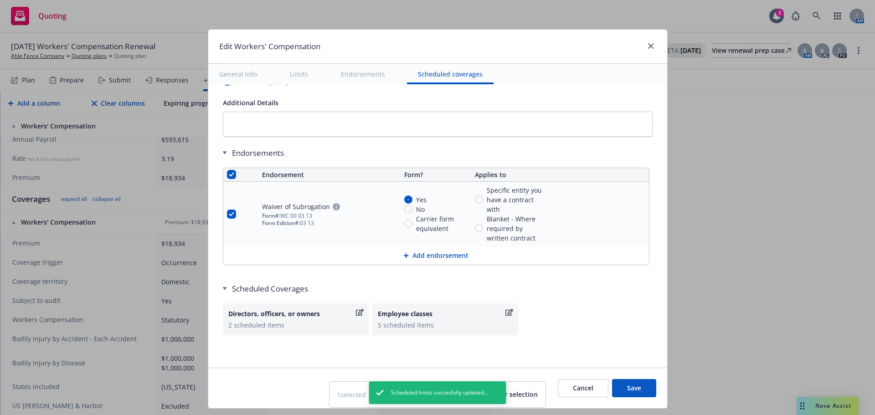
click at [631, 388] on button "Save" at bounding box center [634, 388] width 44 height 18
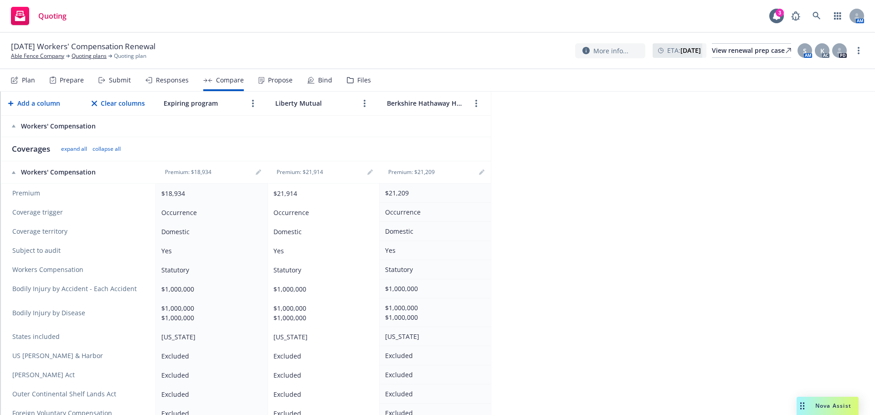
scroll to position [187, 0]
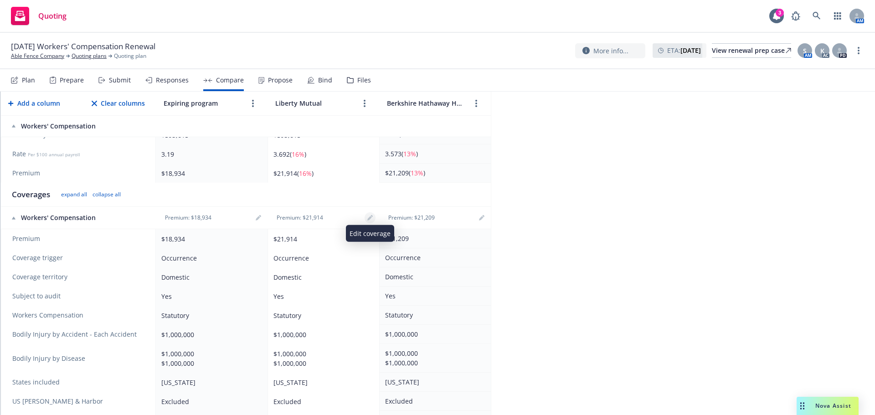
click at [369, 222] on link "editPencil" at bounding box center [370, 217] width 11 height 11
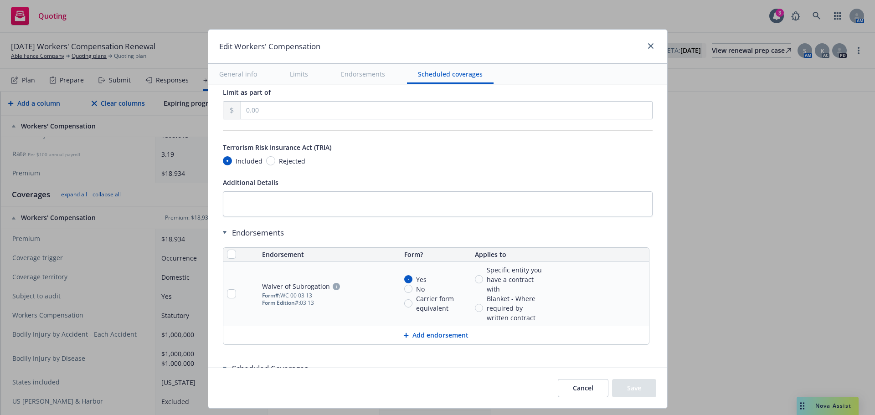
scroll to position [855, 0]
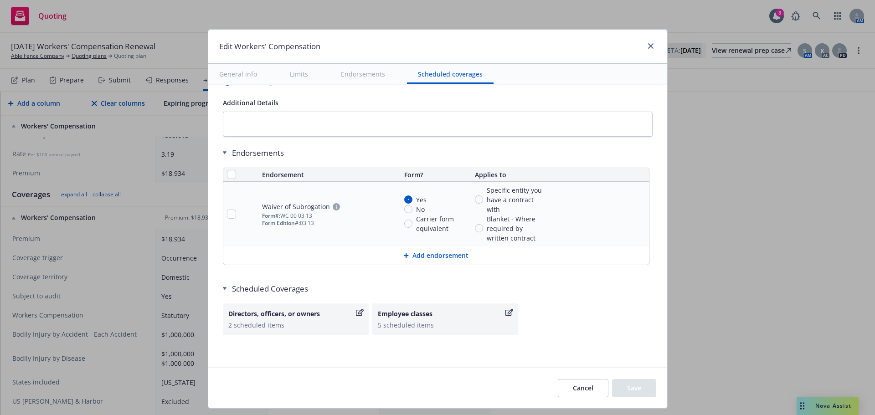
click at [581, 394] on button "Cancel" at bounding box center [583, 388] width 51 height 18
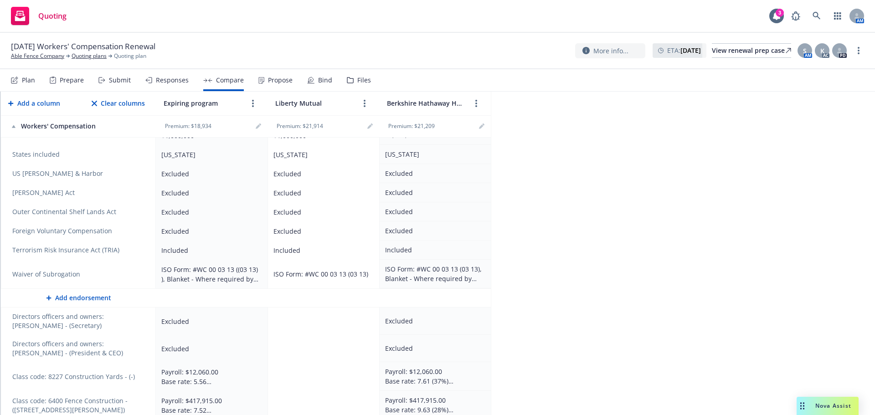
scroll to position [506, 0]
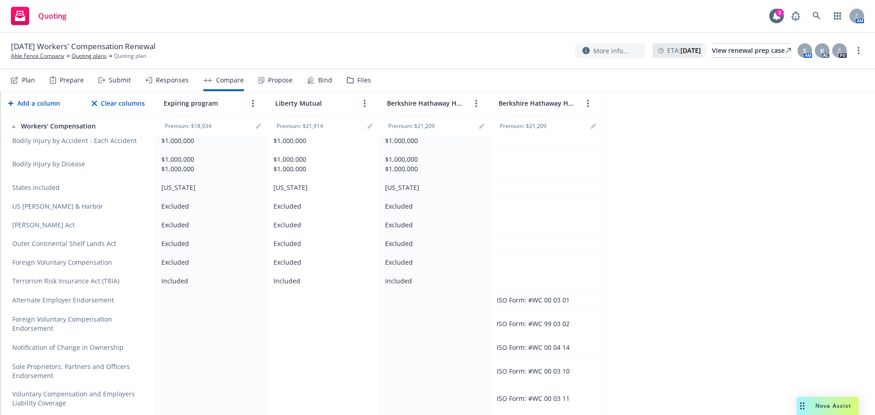
scroll to position [208, 0]
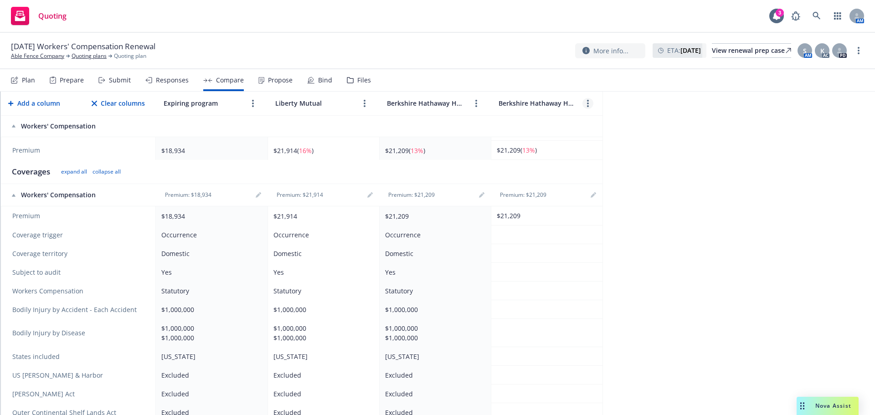
click at [586, 107] on link "more" at bounding box center [588, 103] width 11 height 11
click at [620, 125] on link "close" at bounding box center [617, 124] width 11 height 11
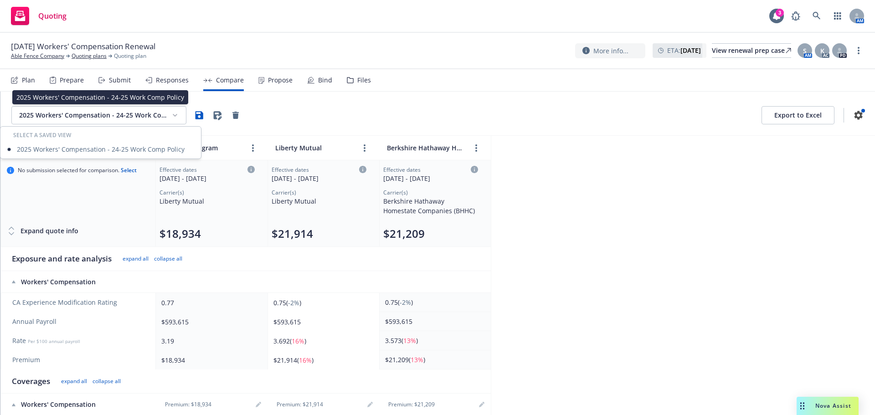
click at [109, 112] on html "Quoting 3 AM [DATE] Workers' Compensation Renewal Able Fence Company Quoting pl…" at bounding box center [437, 207] width 875 height 415
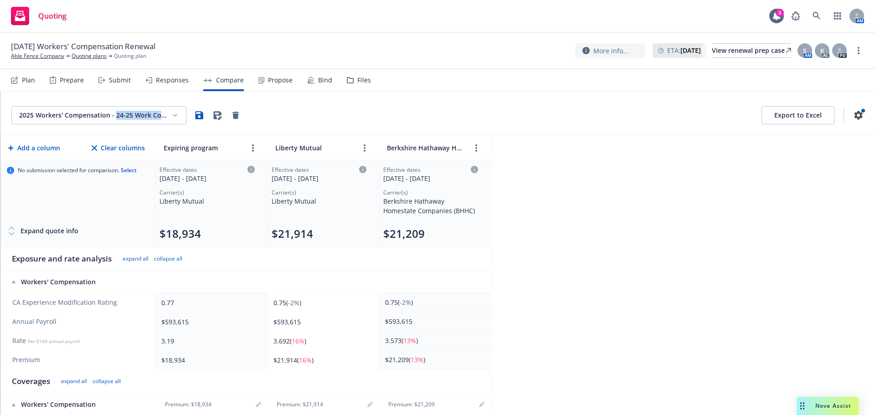
drag, startPoint x: 114, startPoint y: 116, endPoint x: 182, endPoint y: 120, distance: 68.1
click at [182, 120] on html "Quoting 3 AM [DATE] Workers' Compensation Renewal Able Fence Company Quoting pl…" at bounding box center [437, 207] width 875 height 415
click at [178, 112] on html "Quoting 3 AM [DATE] Workers' Compensation Renewal Able Fence Company Quoting pl…" at bounding box center [437, 207] width 875 height 415
click at [121, 144] on div "2025 Workers' Compensation - 24-25 Work Comp Policy" at bounding box center [100, 149] width 197 height 15
click at [151, 111] on html "Quoting 3 AM [DATE] Workers' Compensation Renewal Able Fence Company Quoting pl…" at bounding box center [437, 207] width 875 height 415
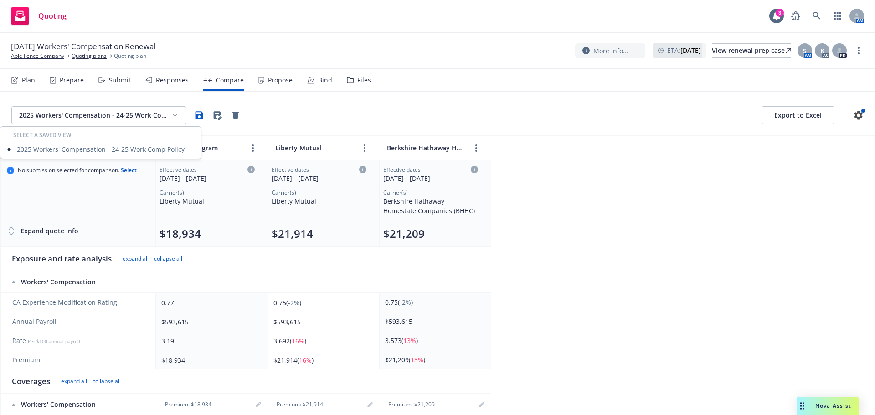
click at [315, 112] on html "Quoting 3 AM [DATE] Workers' Compensation Renewal Able Fence Company Quoting pl…" at bounding box center [437, 207] width 875 height 415
click at [181, 115] on html "Quoting 3 AM [DATE] Workers' Compensation Renewal Able Fence Company Quoting pl…" at bounding box center [437, 207] width 875 height 415
click at [46, 152] on div "2025 Workers' Compensation - 24-25 Work Comp Policy" at bounding box center [100, 149] width 197 height 15
click at [200, 114] on icon "button" at bounding box center [200, 115] width 8 height 8
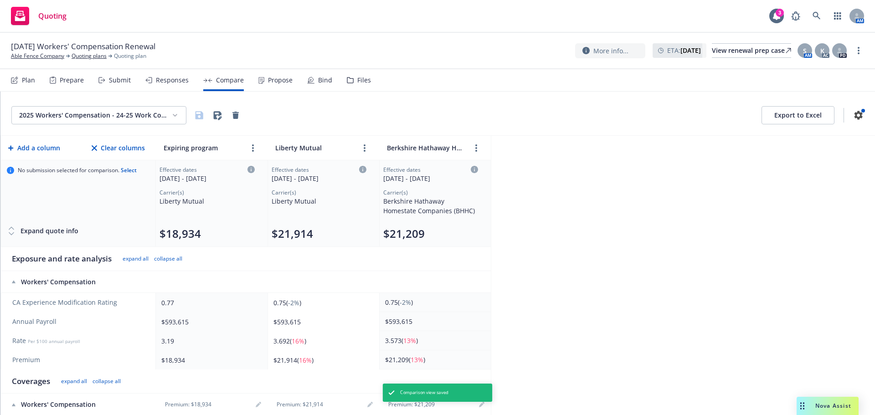
click at [795, 113] on button "Export to Excel" at bounding box center [798, 115] width 73 height 18
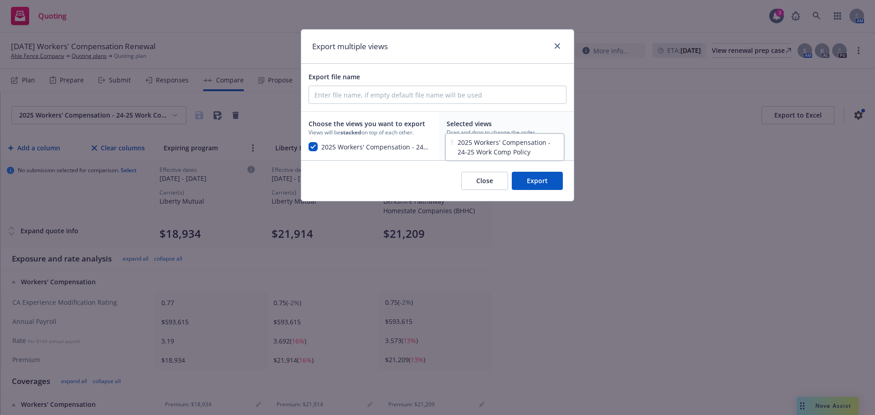
drag, startPoint x: 460, startPoint y: 163, endPoint x: 459, endPoint y: 151, distance: 11.9
click at [459, 151] on div "Selected views Drag and drop to change the order 2025 Workers' Compensation - 2…" at bounding box center [506, 136] width 134 height 48
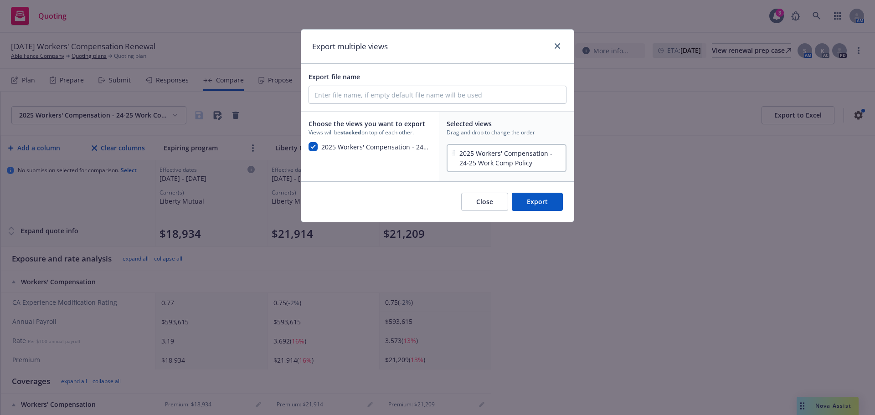
click at [531, 202] on button "Export" at bounding box center [537, 202] width 51 height 18
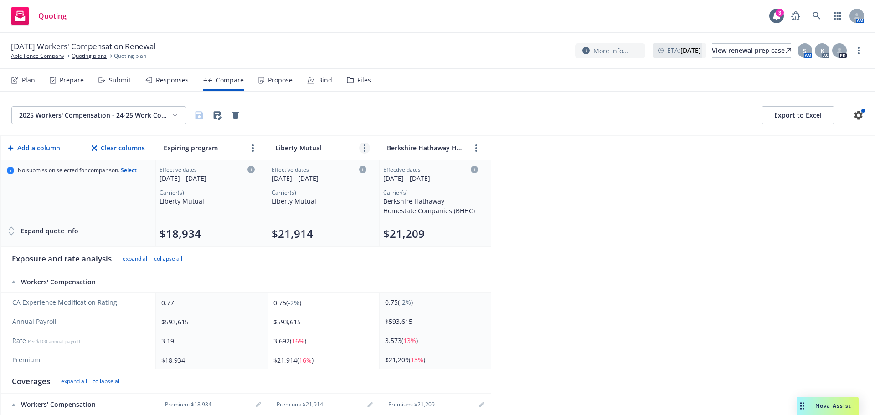
click at [362, 150] on link "more" at bounding box center [364, 148] width 11 height 11
click at [392, 173] on link "close" at bounding box center [393, 168] width 11 height 11
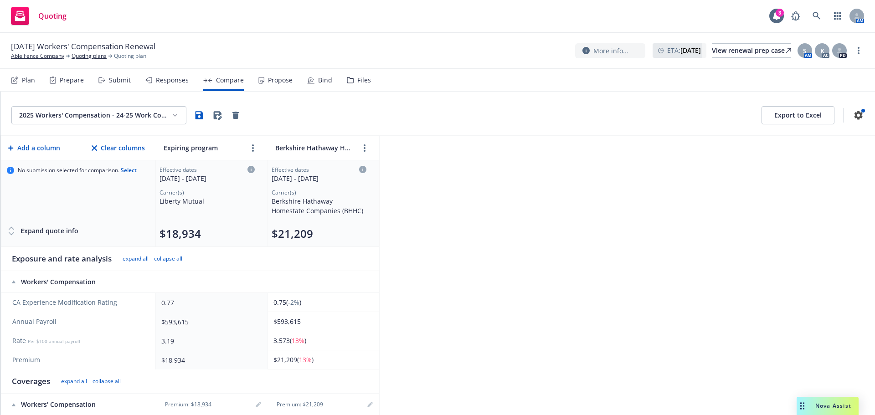
click at [775, 121] on button "Export to Excel" at bounding box center [798, 115] width 73 height 18
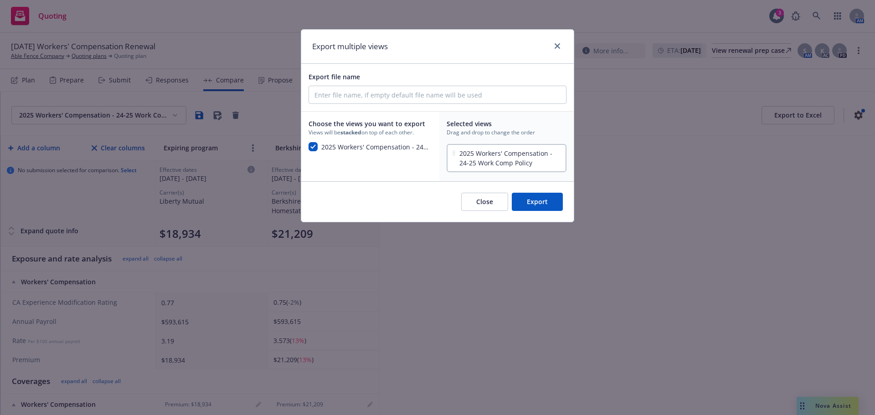
click at [530, 202] on button "Export" at bounding box center [537, 202] width 51 height 18
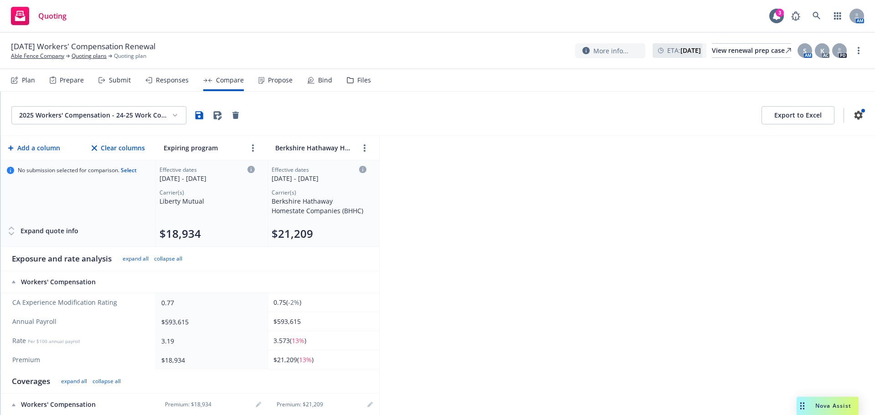
click at [796, 119] on button "Export to Excel" at bounding box center [798, 115] width 73 height 18
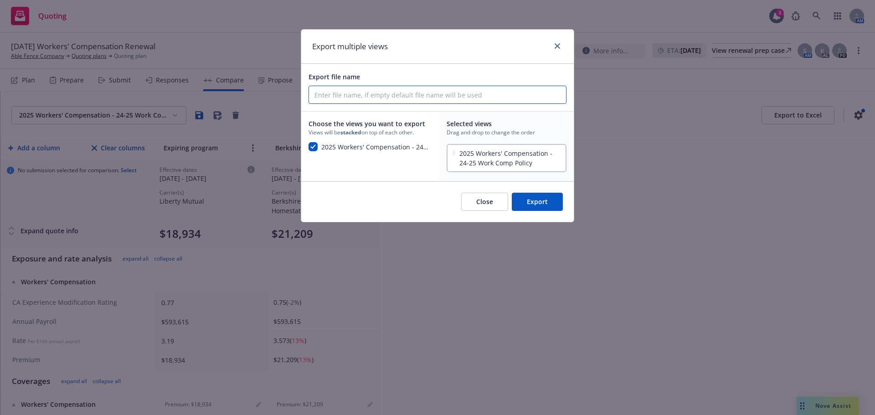
click at [383, 94] on input "Export file name" at bounding box center [437, 94] width 257 height 17
click at [448, 95] on input "Able Fence Company, Inc. - 25-26 Work Comp [GEOGRAPHIC_DATA]" at bounding box center [437, 94] width 257 height 17
type input "Able Fence Company, Inc. - 25-26 Work Comp Comparison"
click at [528, 211] on button "Export" at bounding box center [537, 202] width 51 height 18
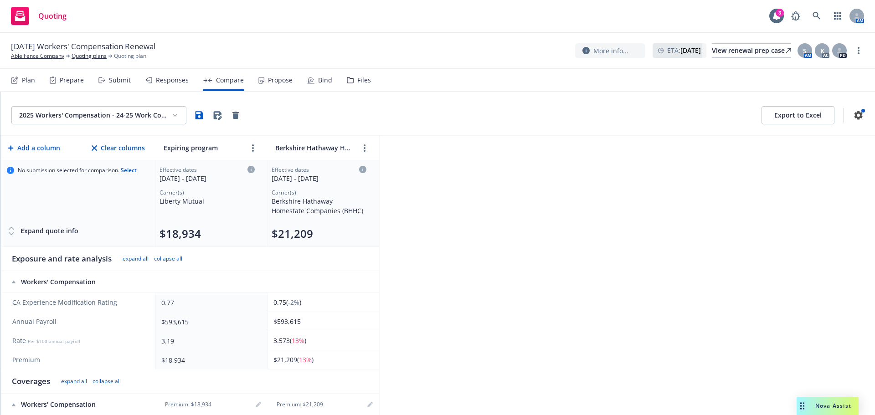
click at [789, 119] on button "Export to Excel" at bounding box center [798, 115] width 73 height 18
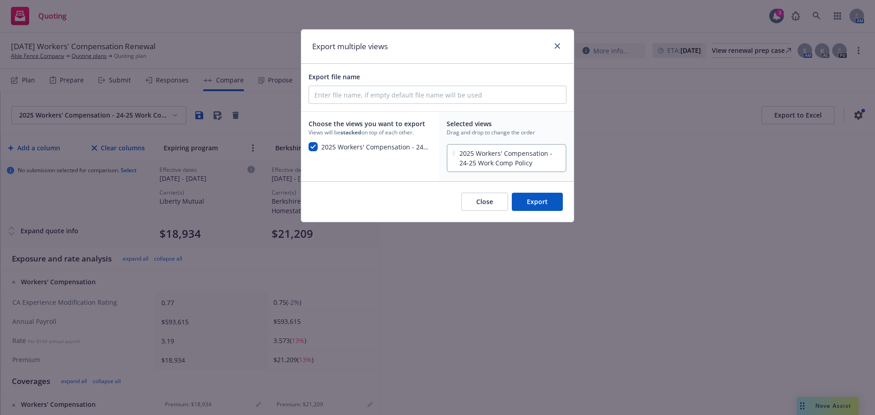
click at [531, 205] on button "Export" at bounding box center [537, 202] width 51 height 18
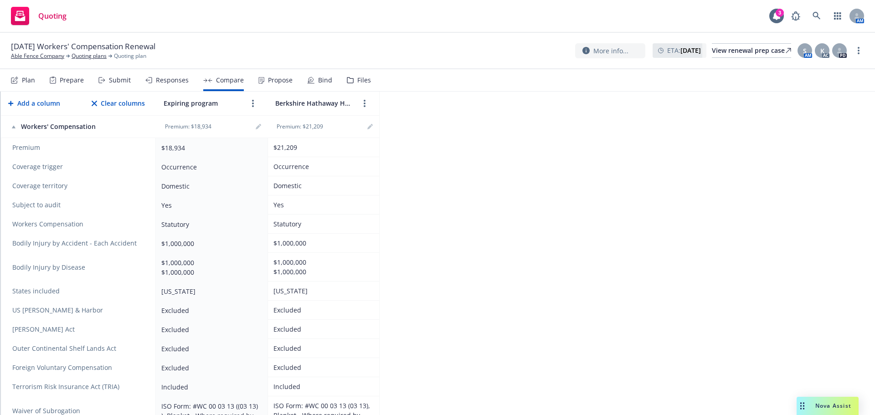
scroll to position [96, 0]
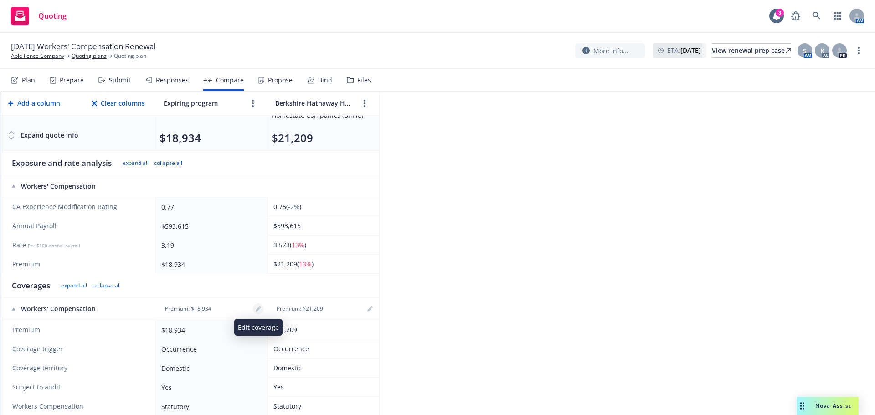
click at [256, 309] on icon "editPencil" at bounding box center [258, 308] width 5 height 5
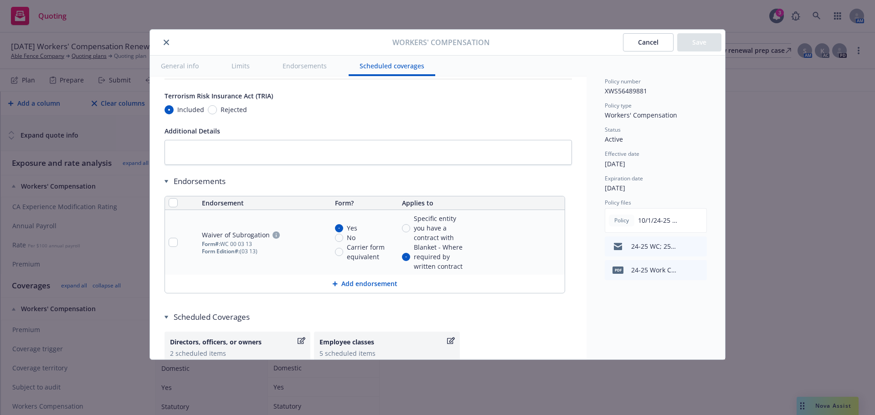
scroll to position [885, 0]
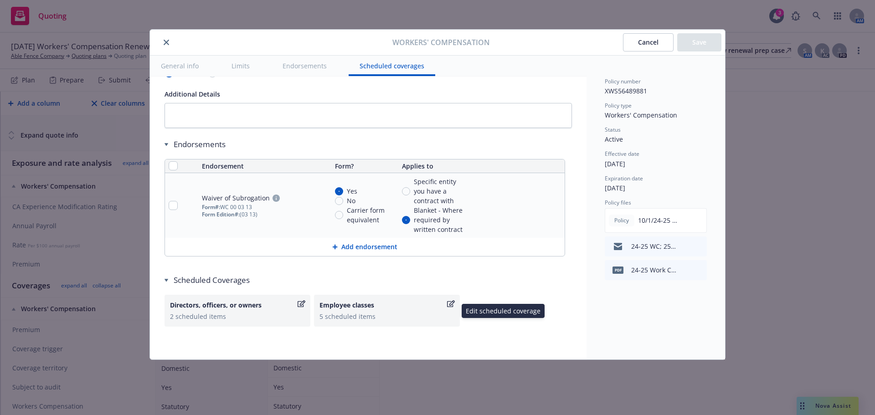
click at [364, 323] on div "Employee classes 5 scheduled items" at bounding box center [387, 311] width 146 height 32
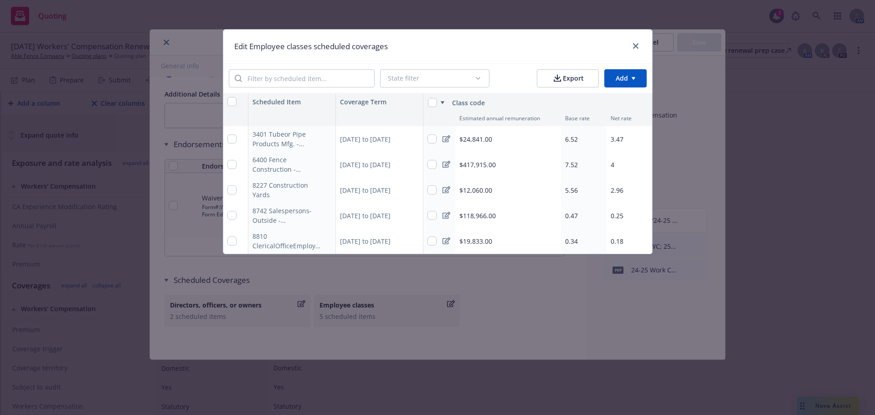
click at [634, 40] on div "Edit Employee classes scheduled coverages" at bounding box center [437, 47] width 429 height 34
click at [639, 48] on link "close" at bounding box center [636, 46] width 11 height 11
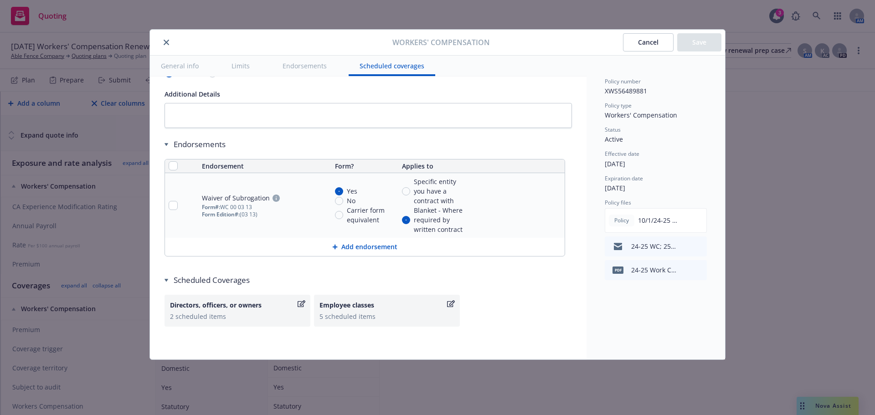
click at [166, 46] on button "close" at bounding box center [166, 42] width 11 height 11
